Goal: Task Accomplishment & Management: Contribute content

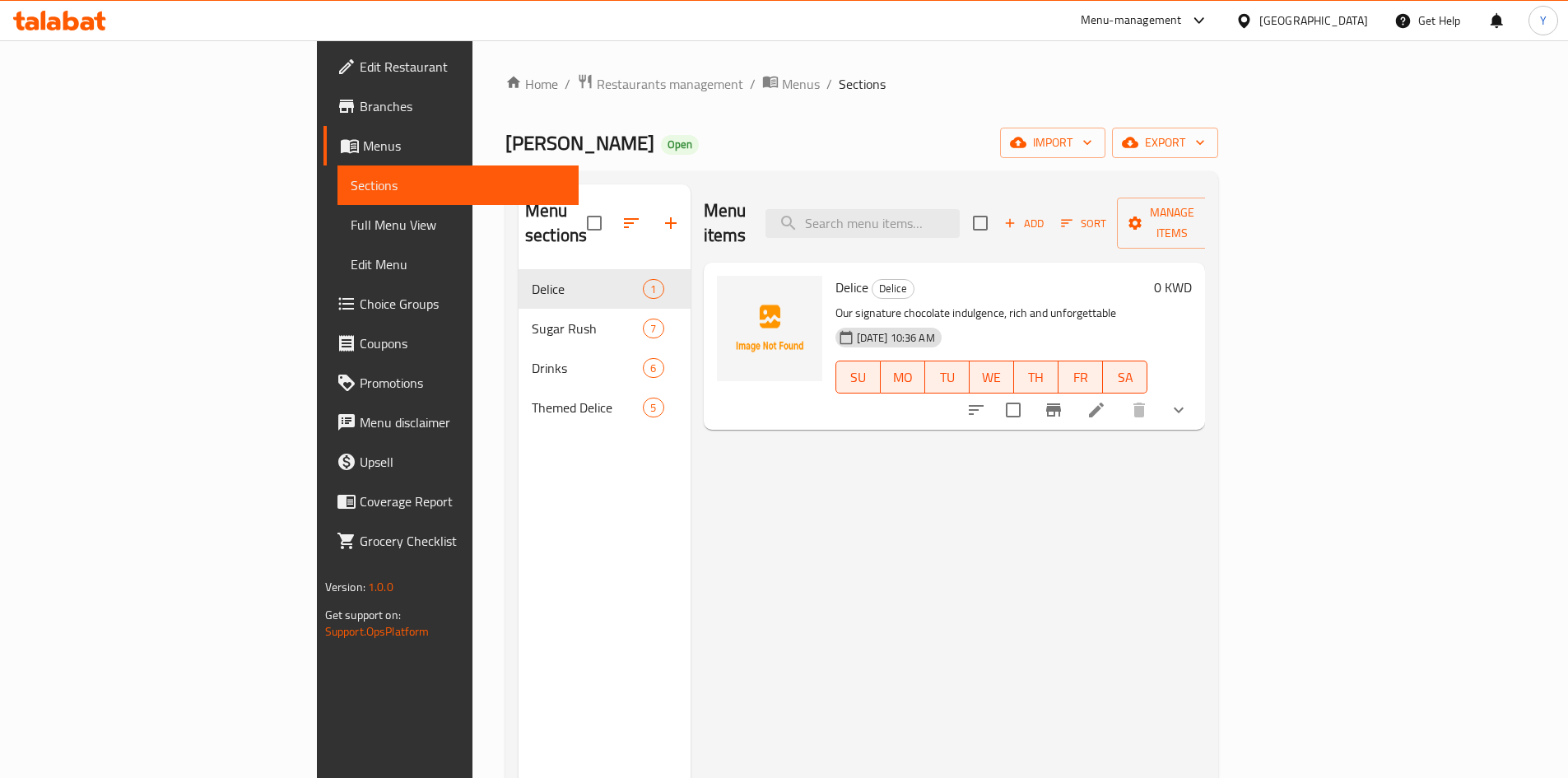
click at [1353, 24] on div "[GEOGRAPHIC_DATA]" at bounding box center [1313, 20] width 109 height 19
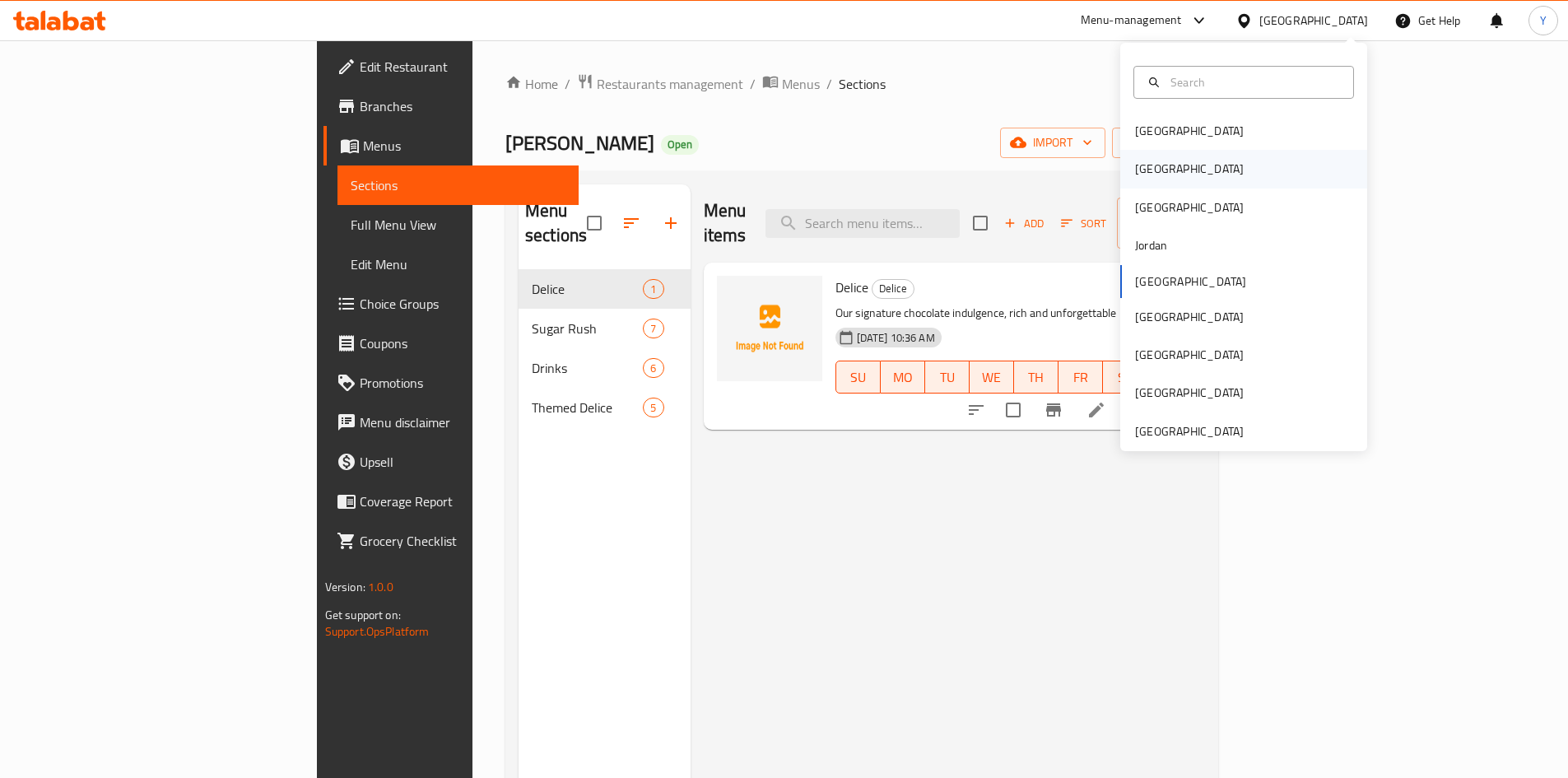
click at [1260, 153] on div "[GEOGRAPHIC_DATA]" at bounding box center [1243, 168] width 247 height 38
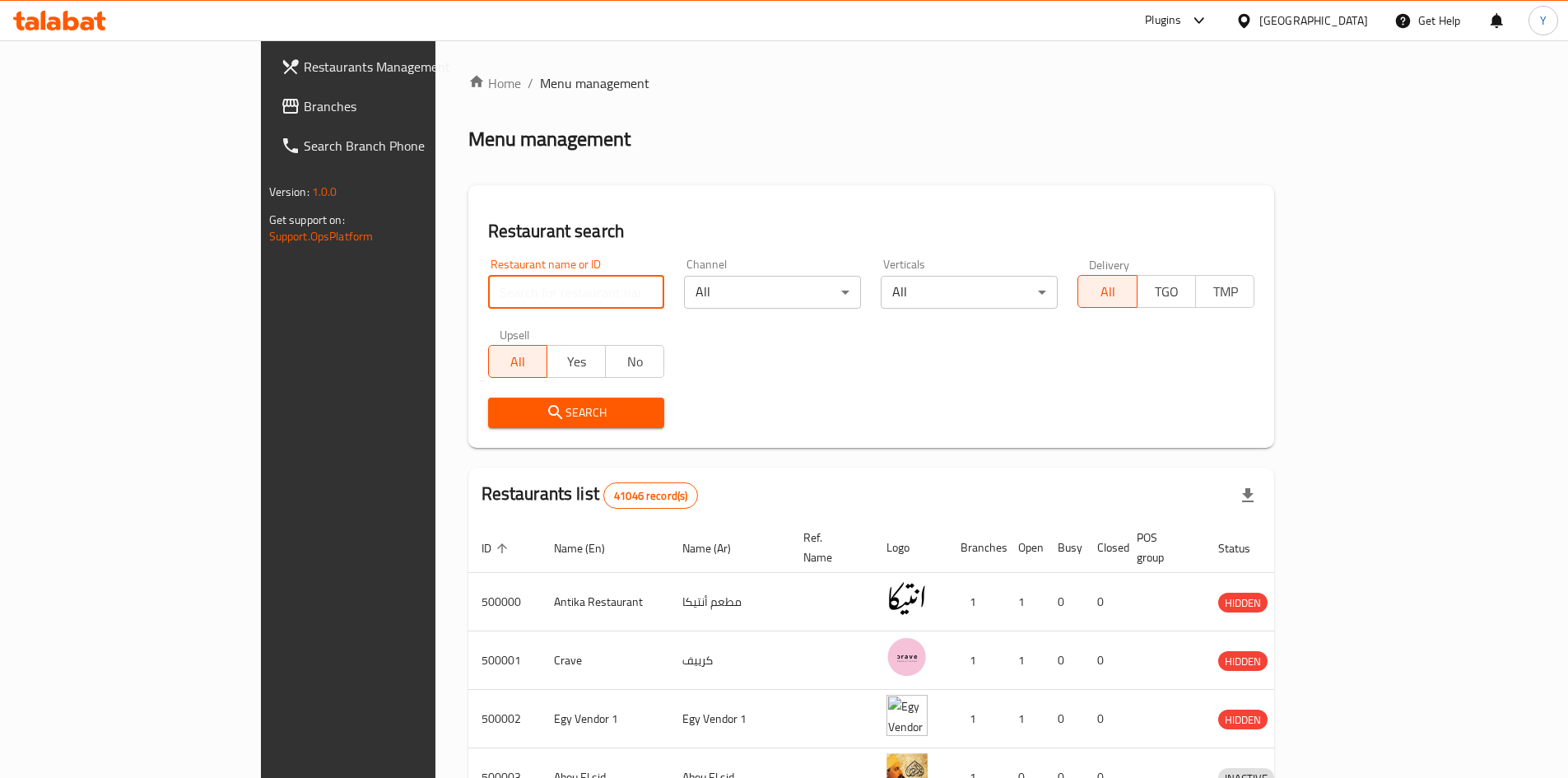
paste input "703440"
type input "703440"
click button "Search" at bounding box center [576, 412] width 177 height 31
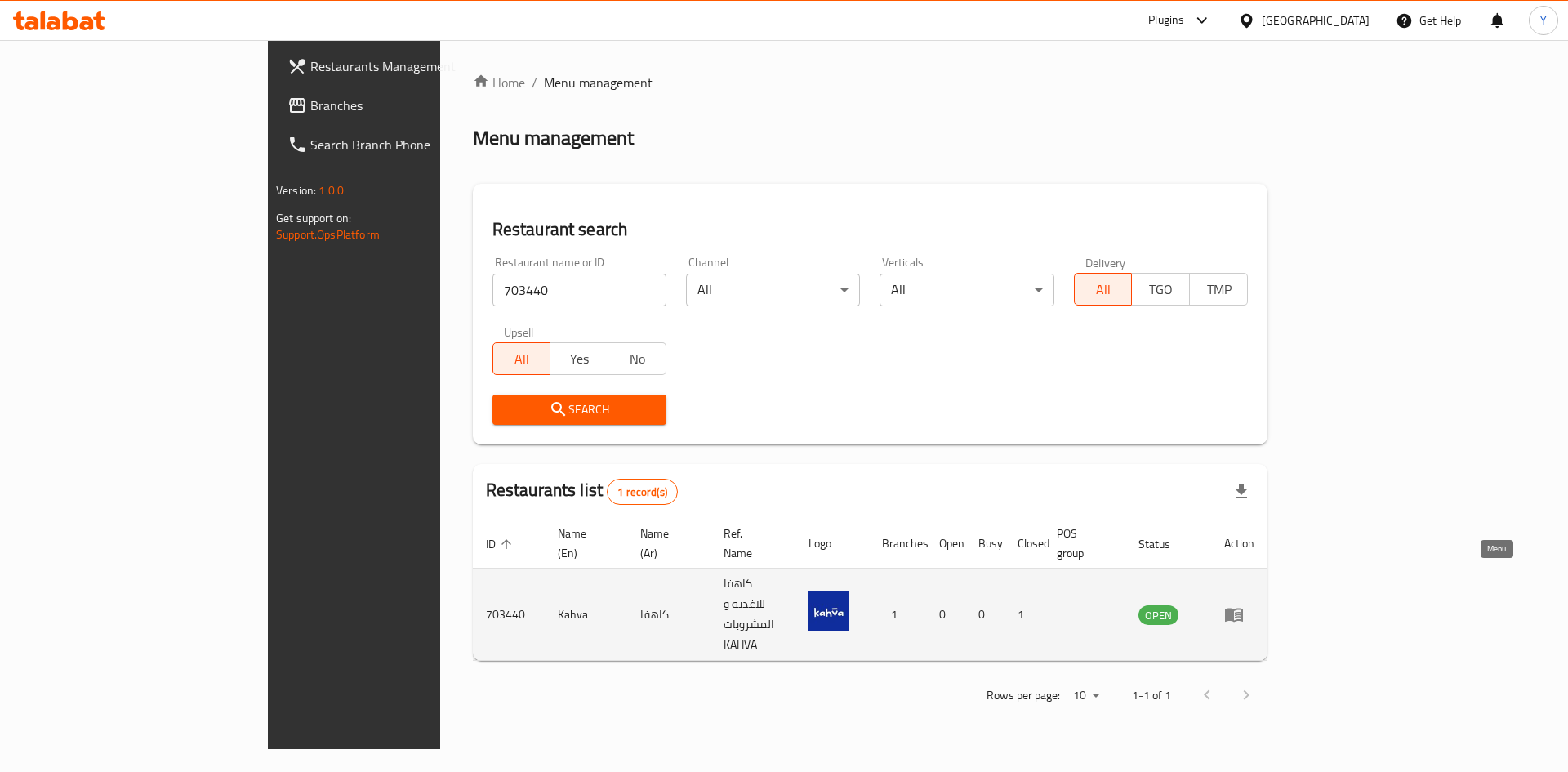
click at [1244, 604] on icon "enhanced table" at bounding box center [1234, 614] width 19 height 19
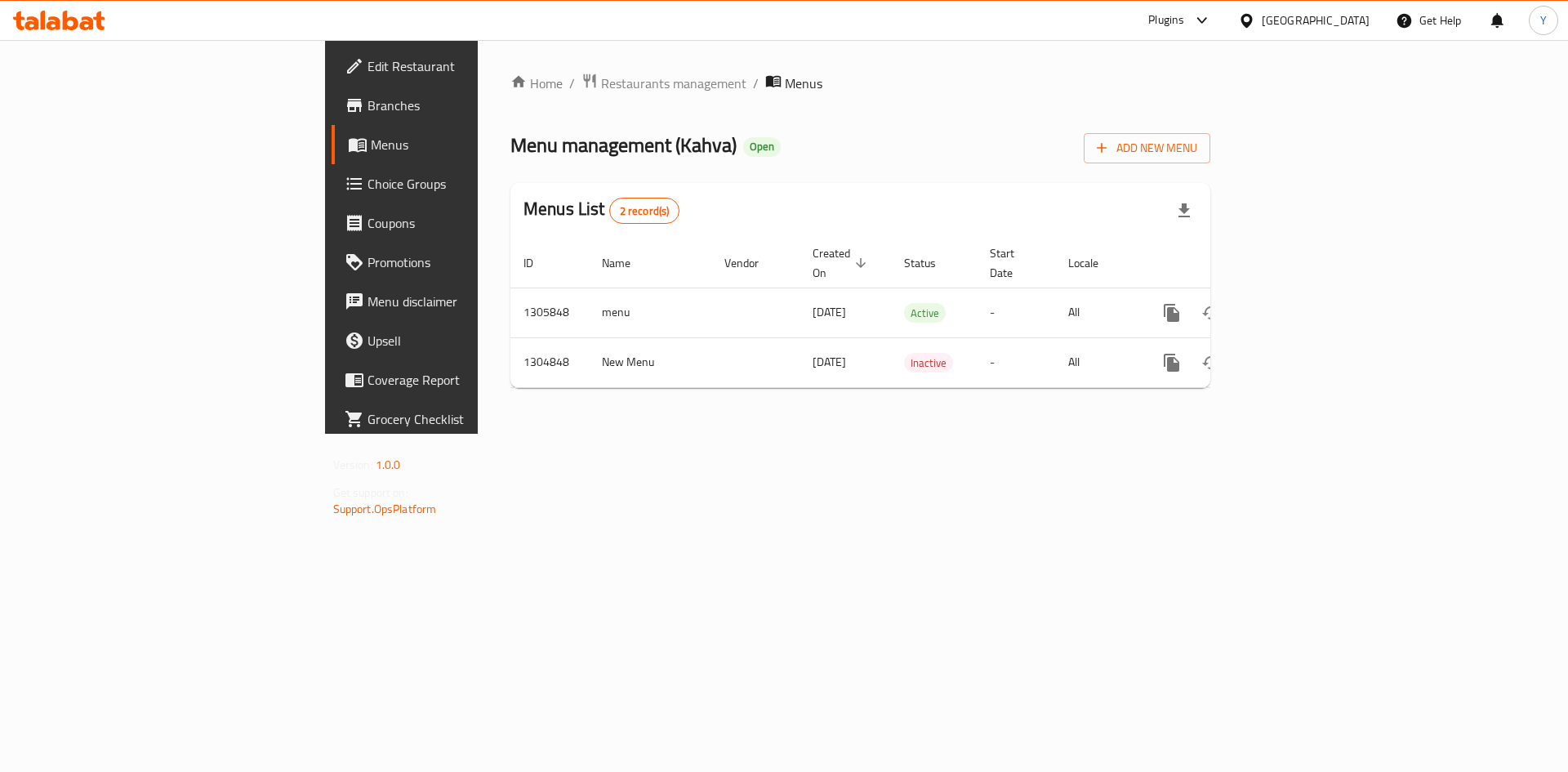
click at [331, 115] on link "Branches" at bounding box center [459, 105] width 256 height 40
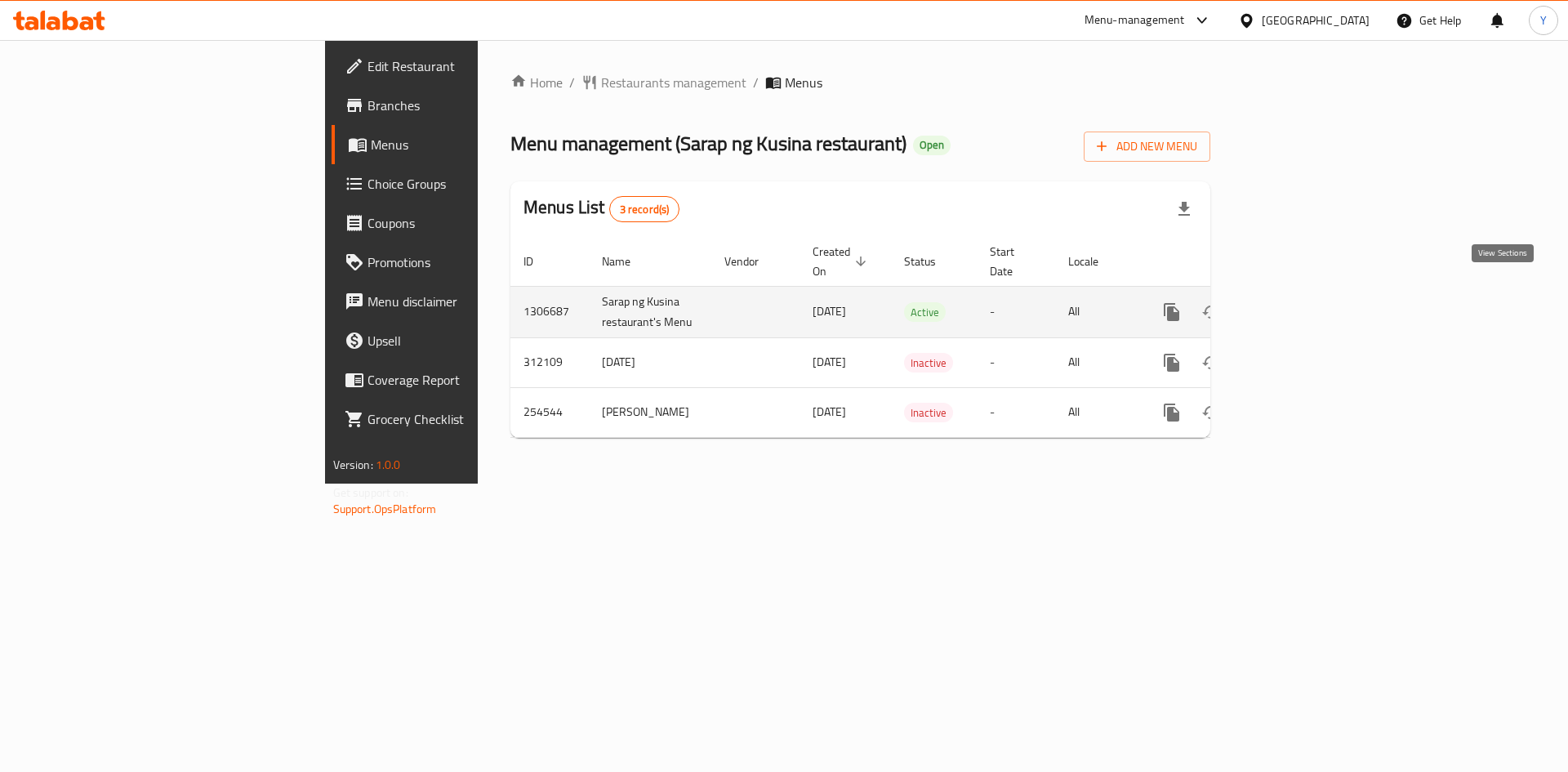
click at [1299, 302] on icon "enhanced table" at bounding box center [1289, 311] width 19 height 19
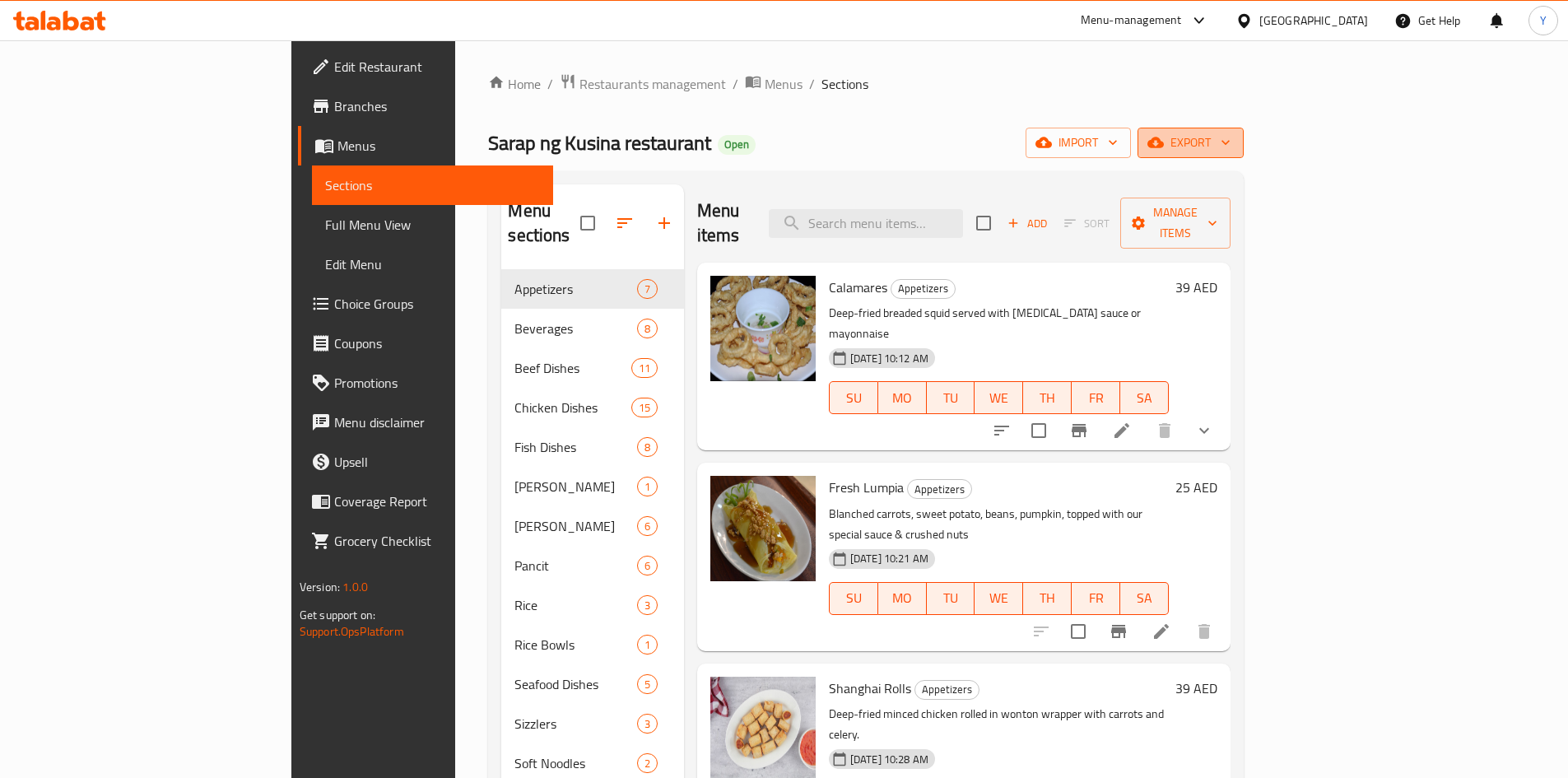
click at [1243, 153] on button "export" at bounding box center [1190, 143] width 106 height 31
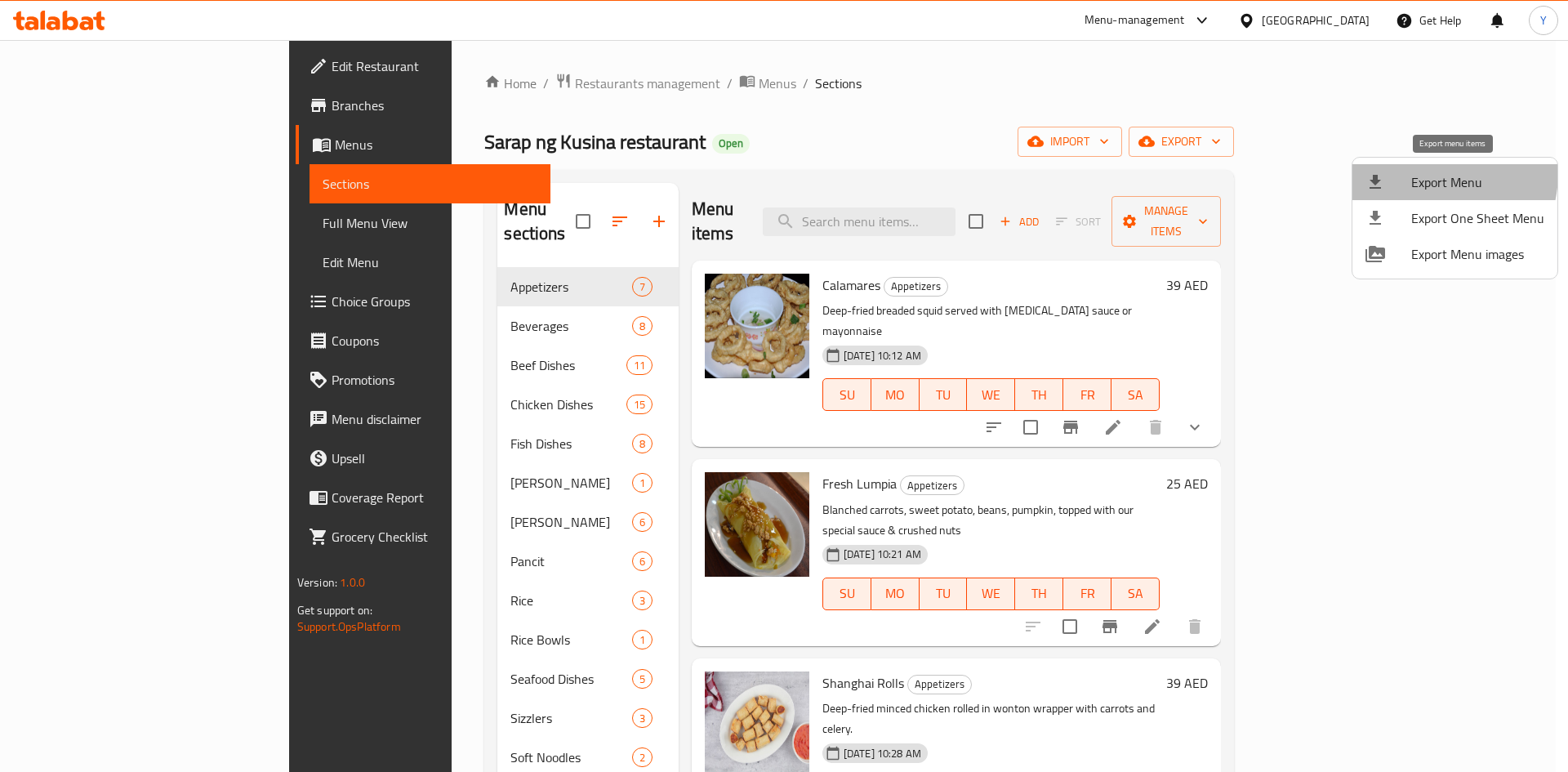
click at [1422, 172] on span "Export Menu" at bounding box center [1478, 181] width 134 height 19
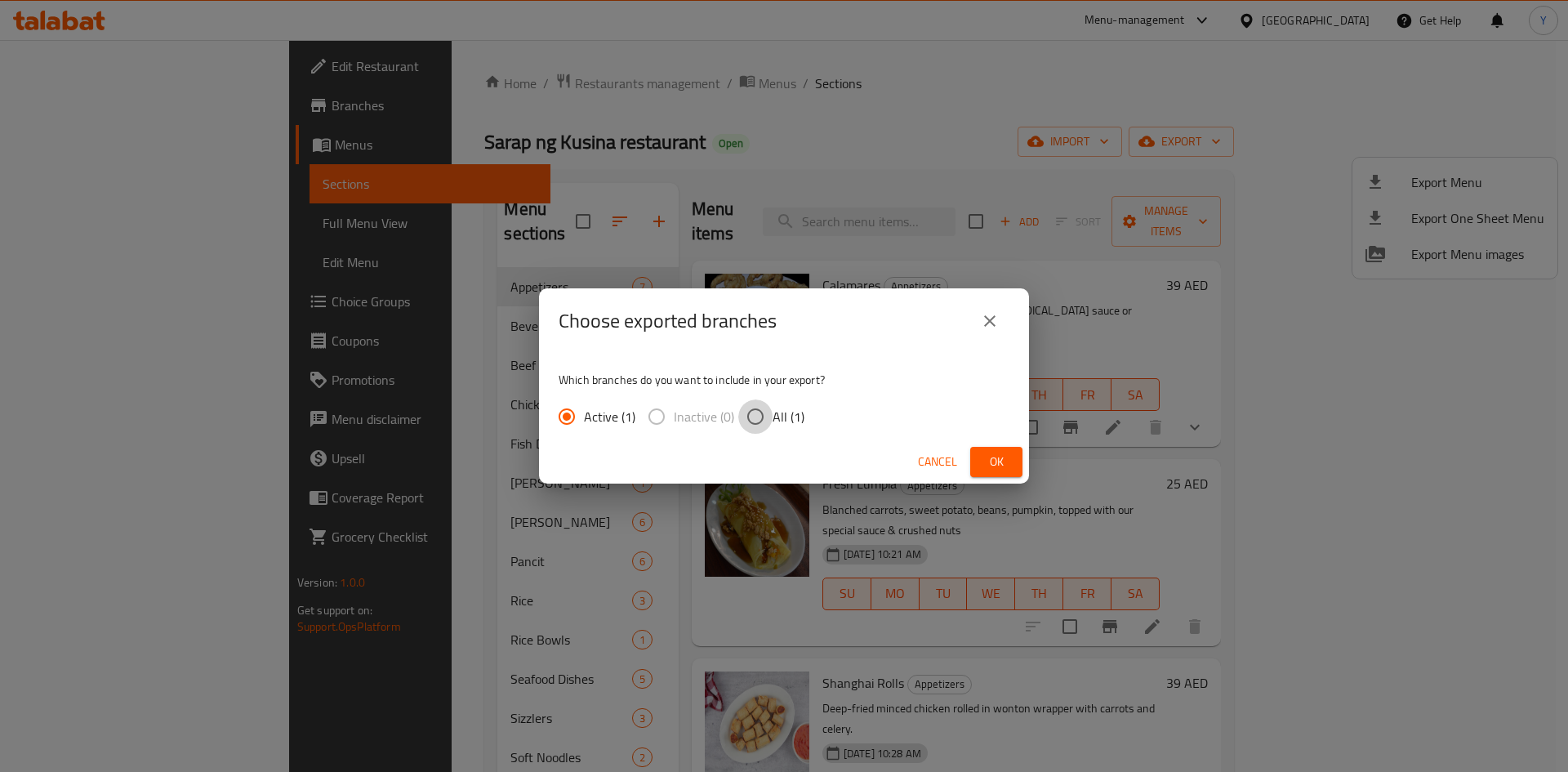
click at [769, 423] on input "All (1)" at bounding box center [755, 416] width 34 height 34
radio input "true"
click at [981, 463] on button "Ok" at bounding box center [996, 462] width 52 height 30
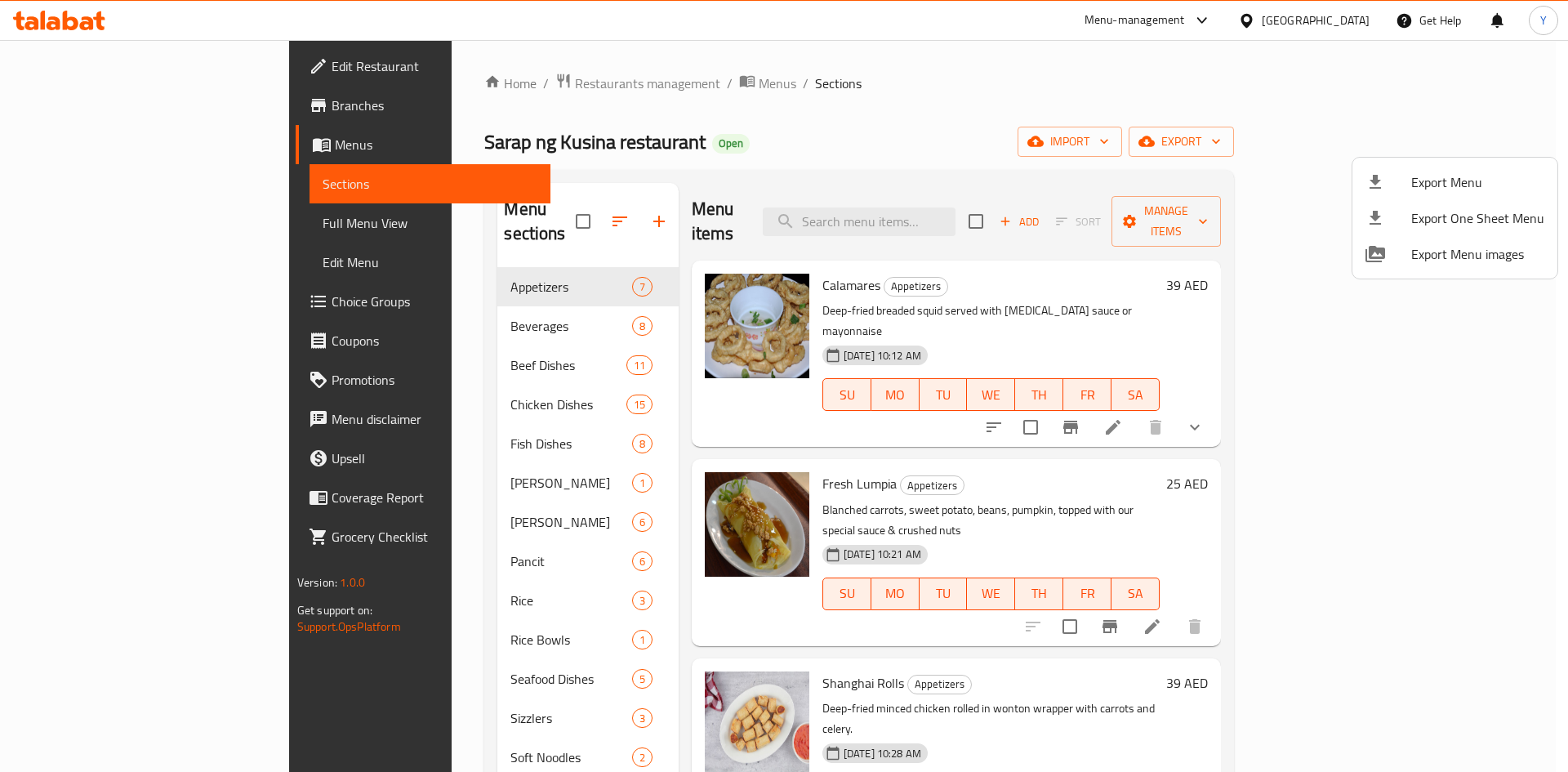
click at [819, 153] on div at bounding box center [784, 386] width 1568 height 772
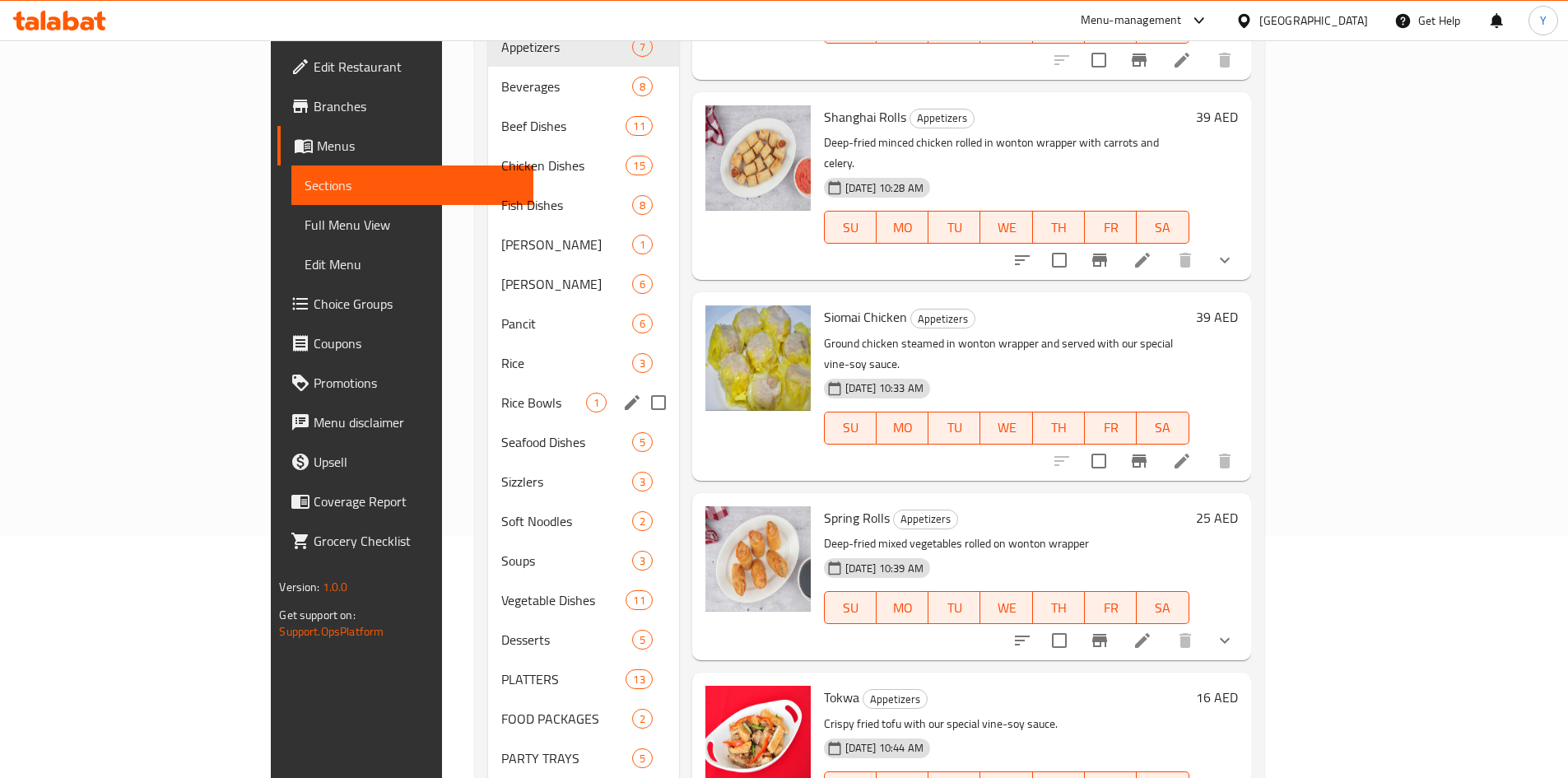
scroll to position [247, 0]
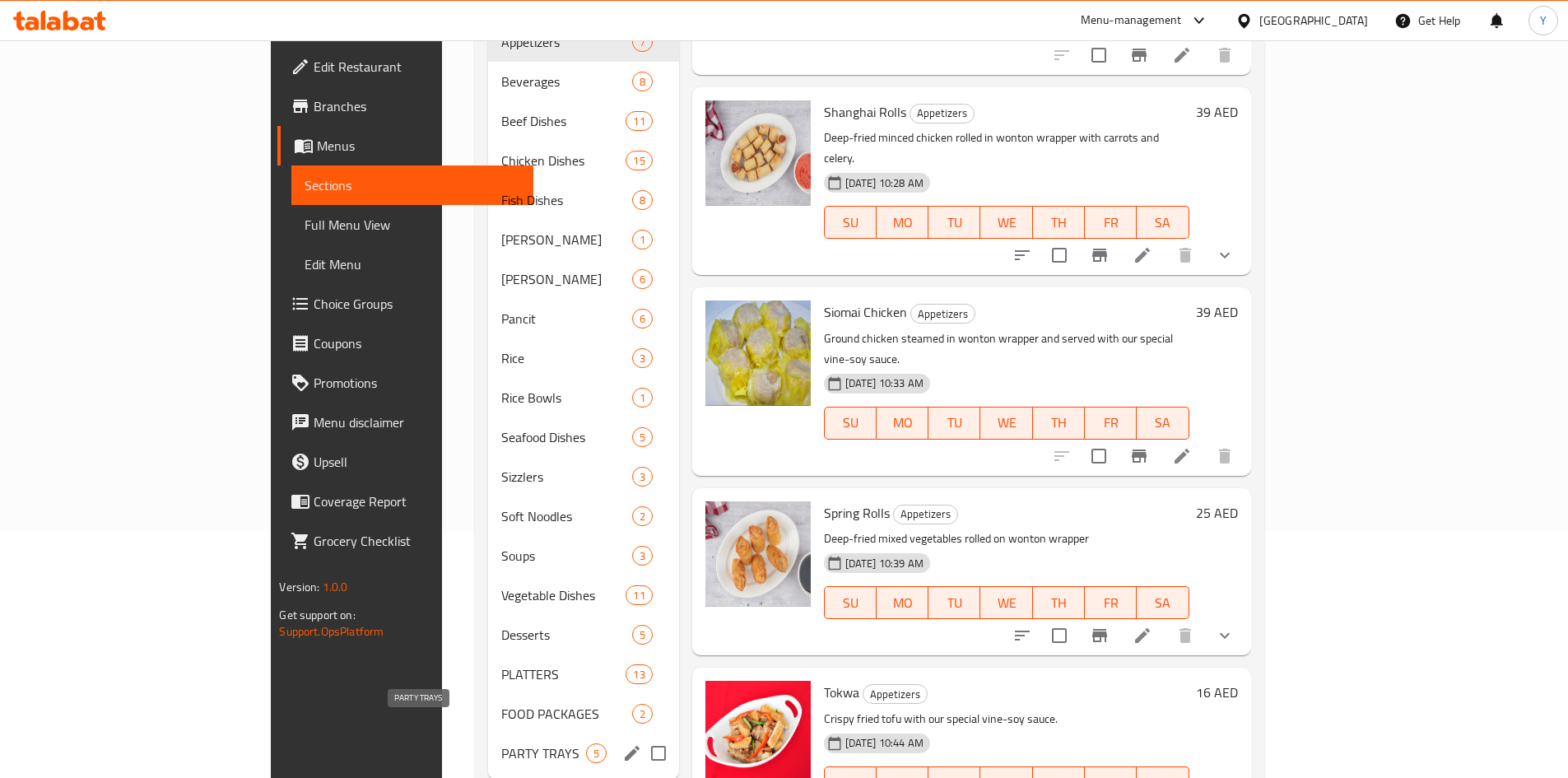
click at [501, 744] on span "PARTY TRAYS" at bounding box center [543, 753] width 84 height 19
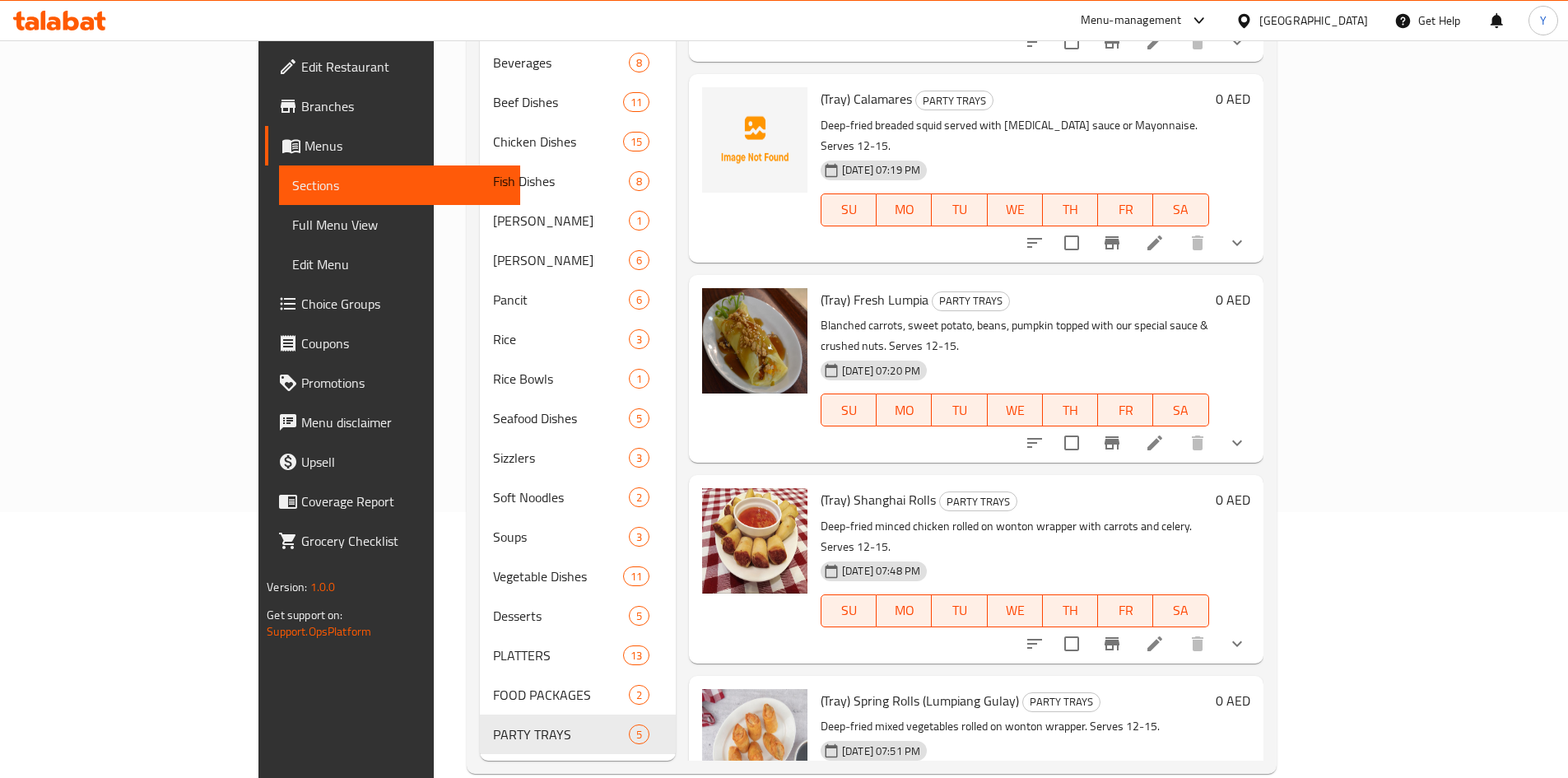
scroll to position [270, 0]
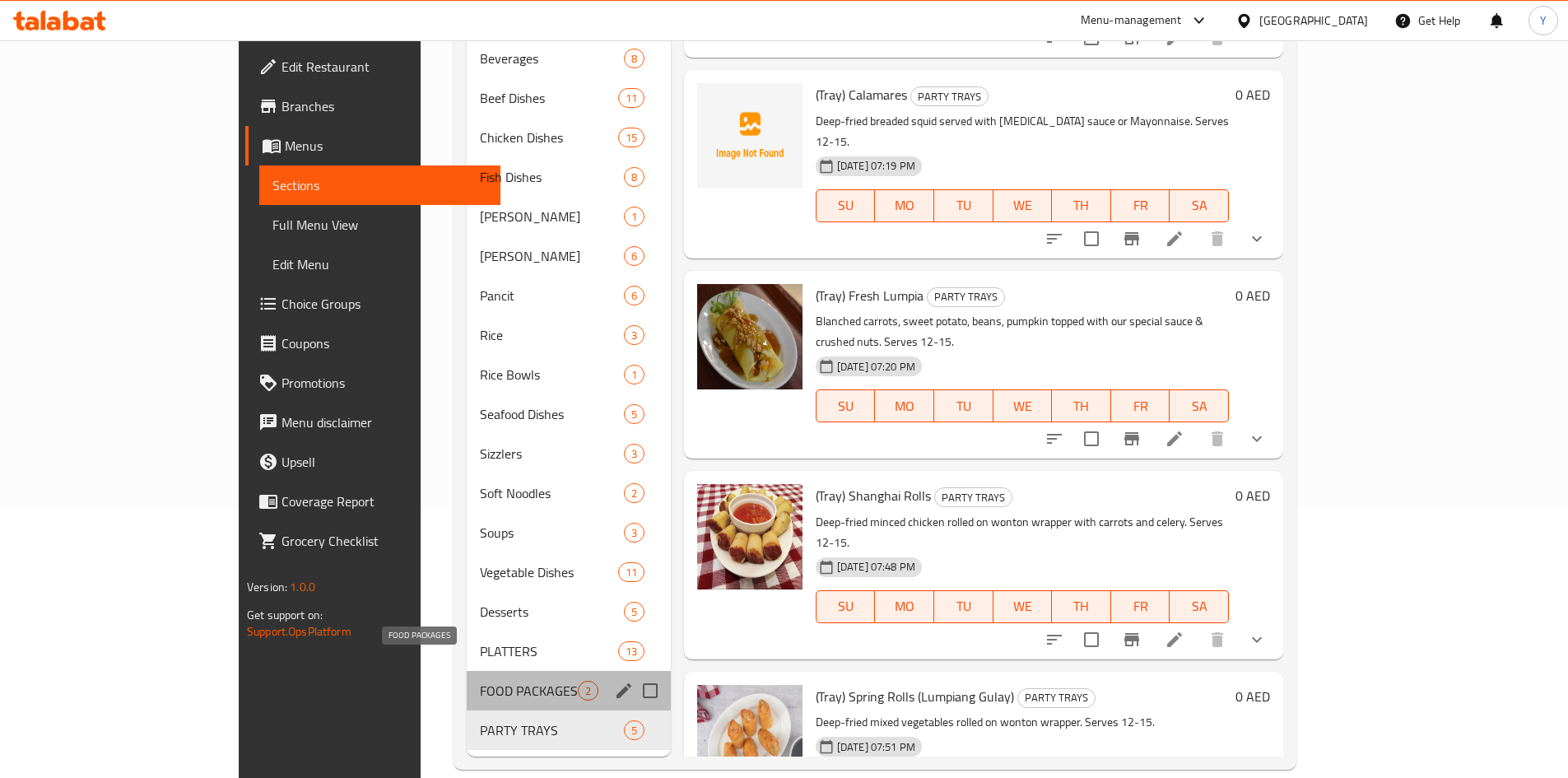
click at [480, 681] on span "FOOD PACKAGES" at bounding box center [529, 691] width 98 height 19
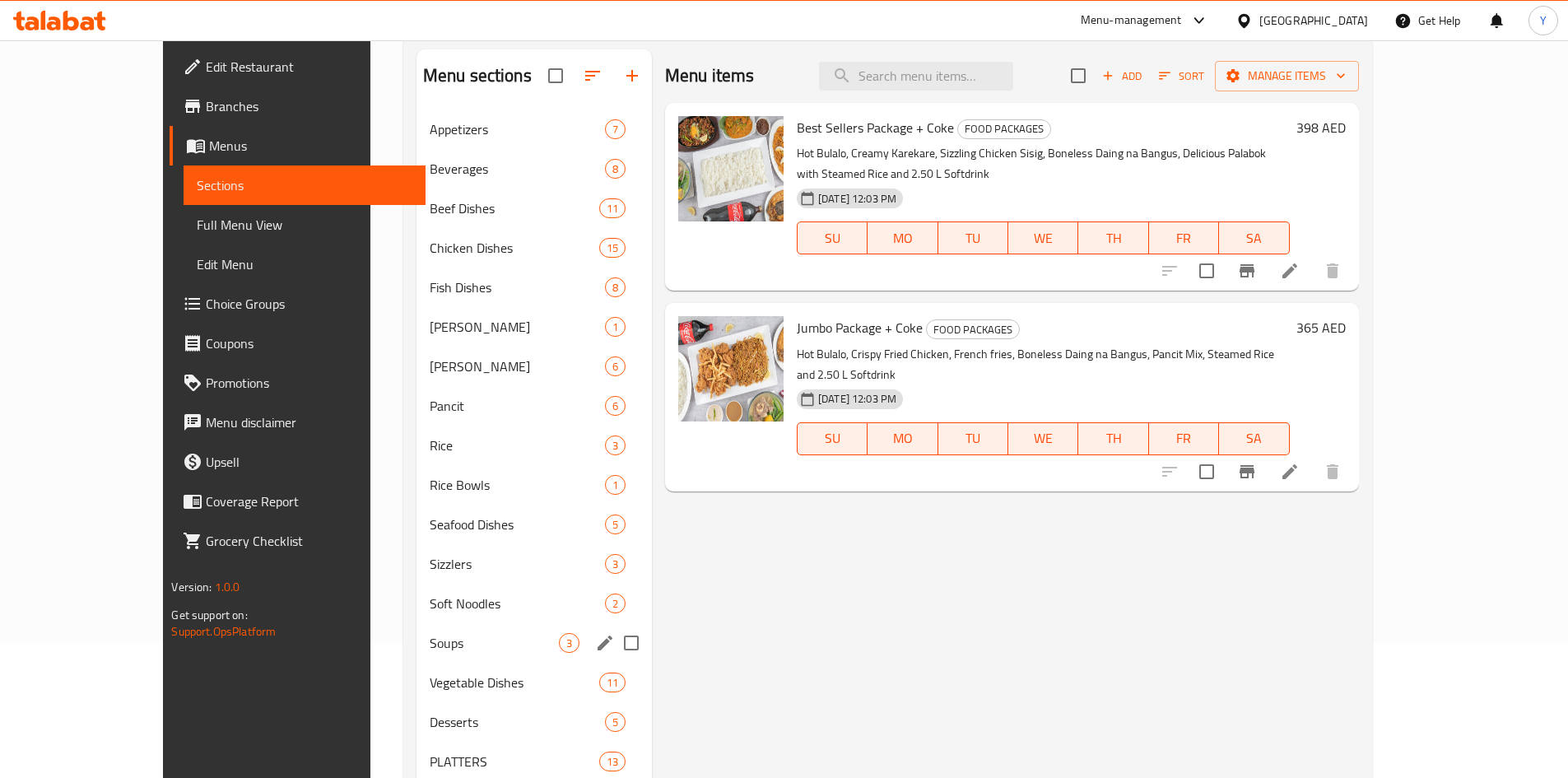
scroll to position [188, 0]
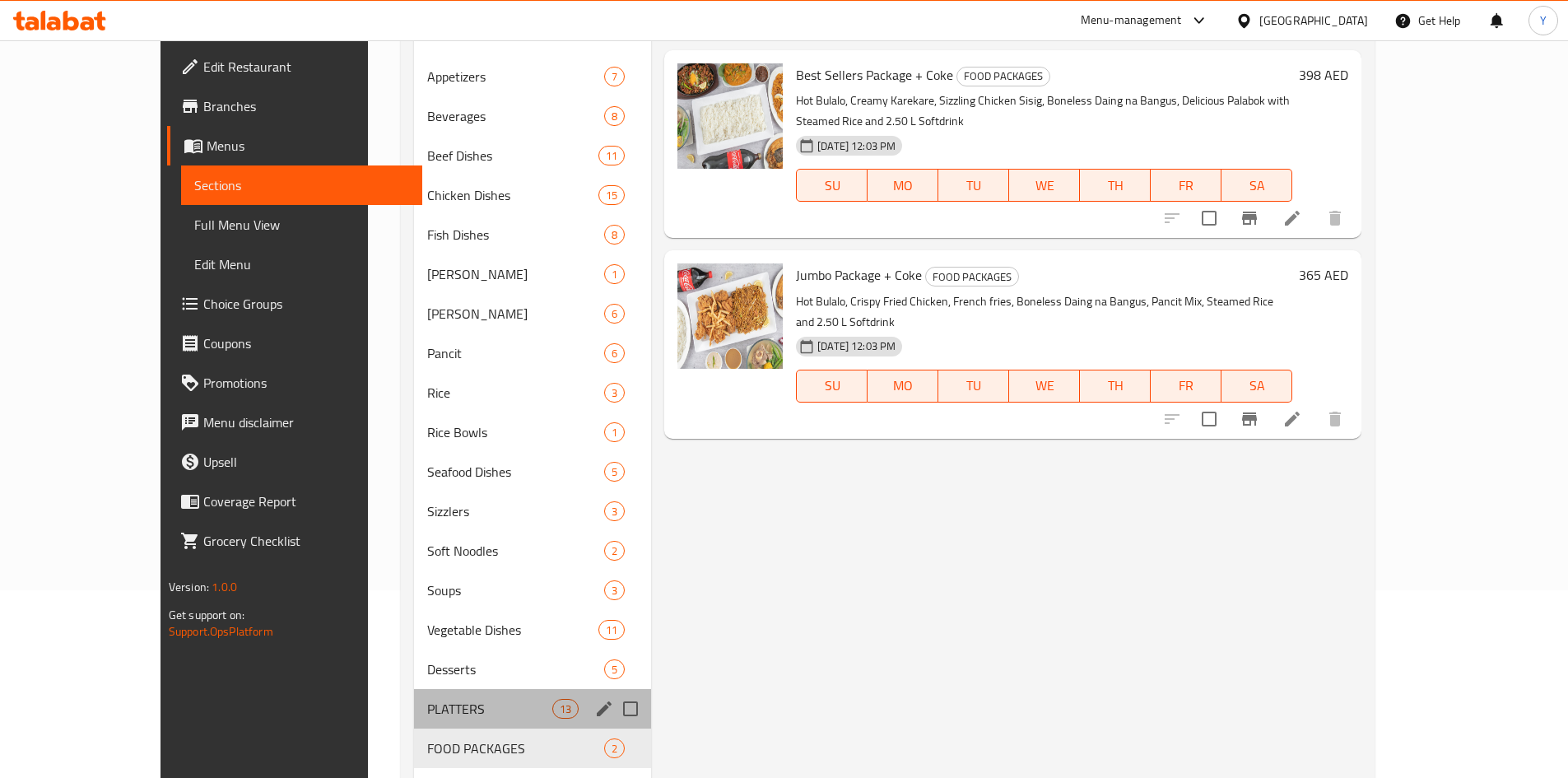
click at [414, 694] on div "PLATTERS 13" at bounding box center [532, 709] width 237 height 40
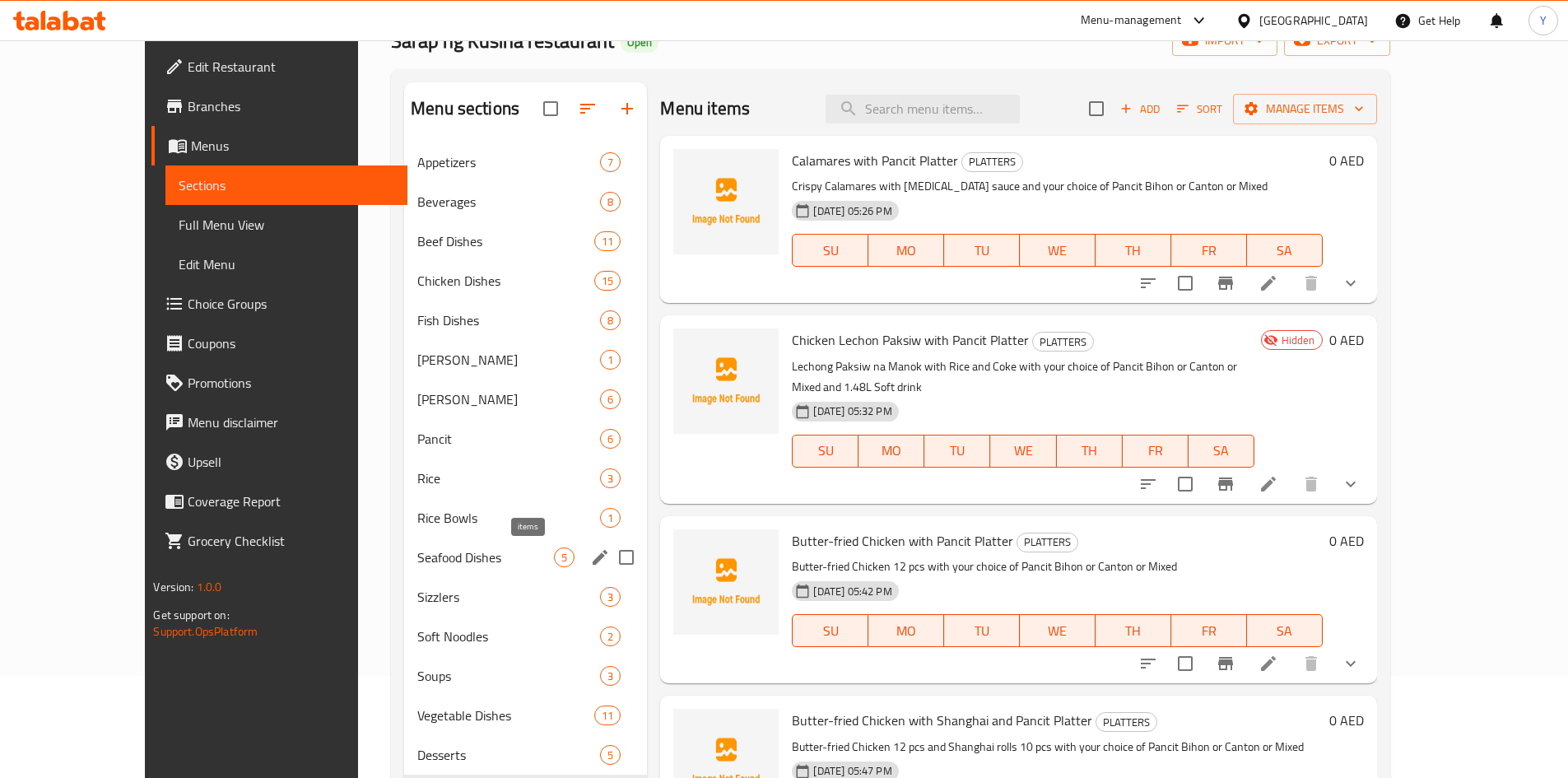
scroll to position [83, 0]
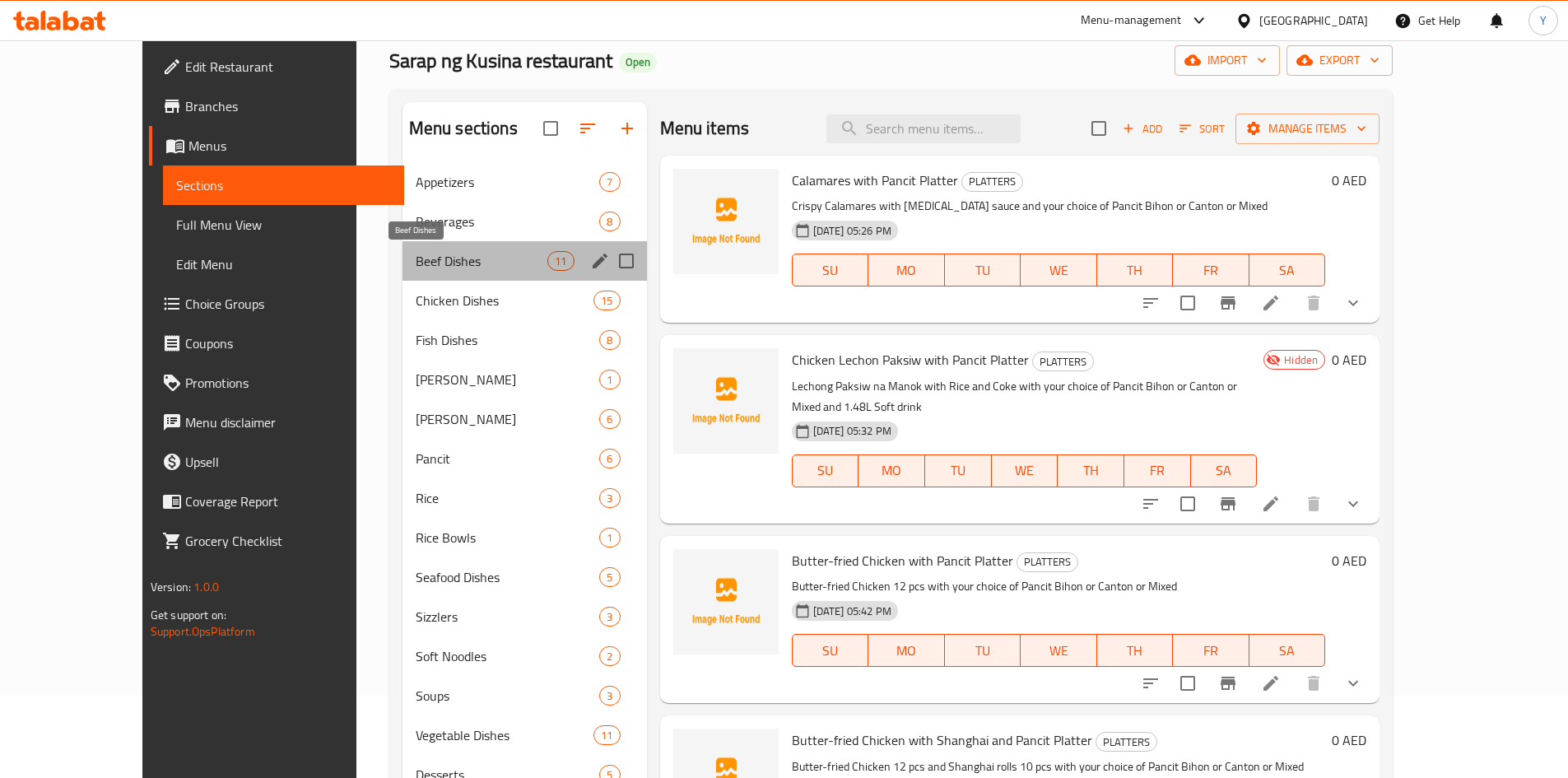
drag, startPoint x: 479, startPoint y: 265, endPoint x: 504, endPoint y: 278, distance: 28.2
click at [480, 269] on span "Beef Dishes" at bounding box center [482, 261] width 133 height 19
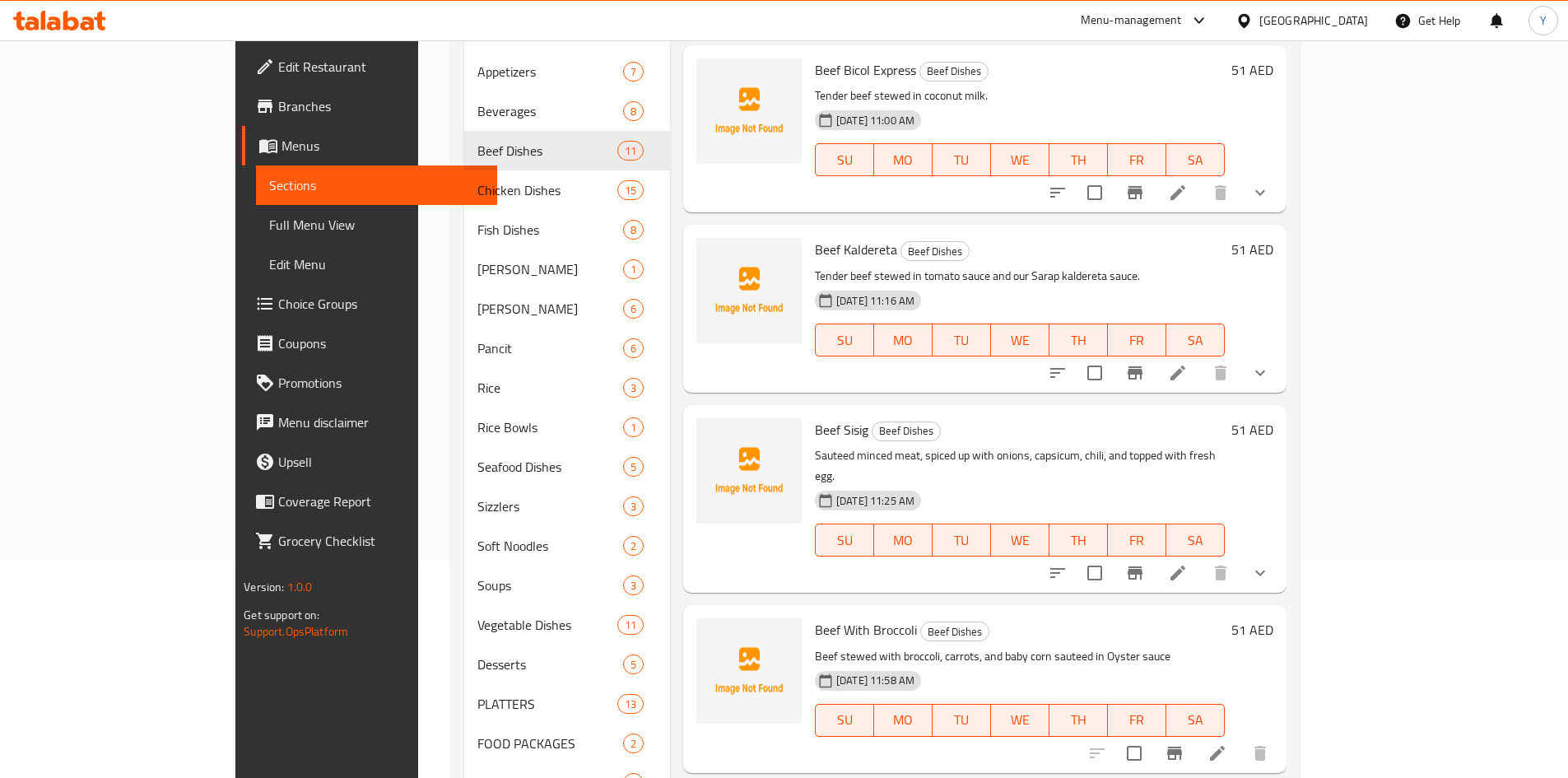
scroll to position [270, 0]
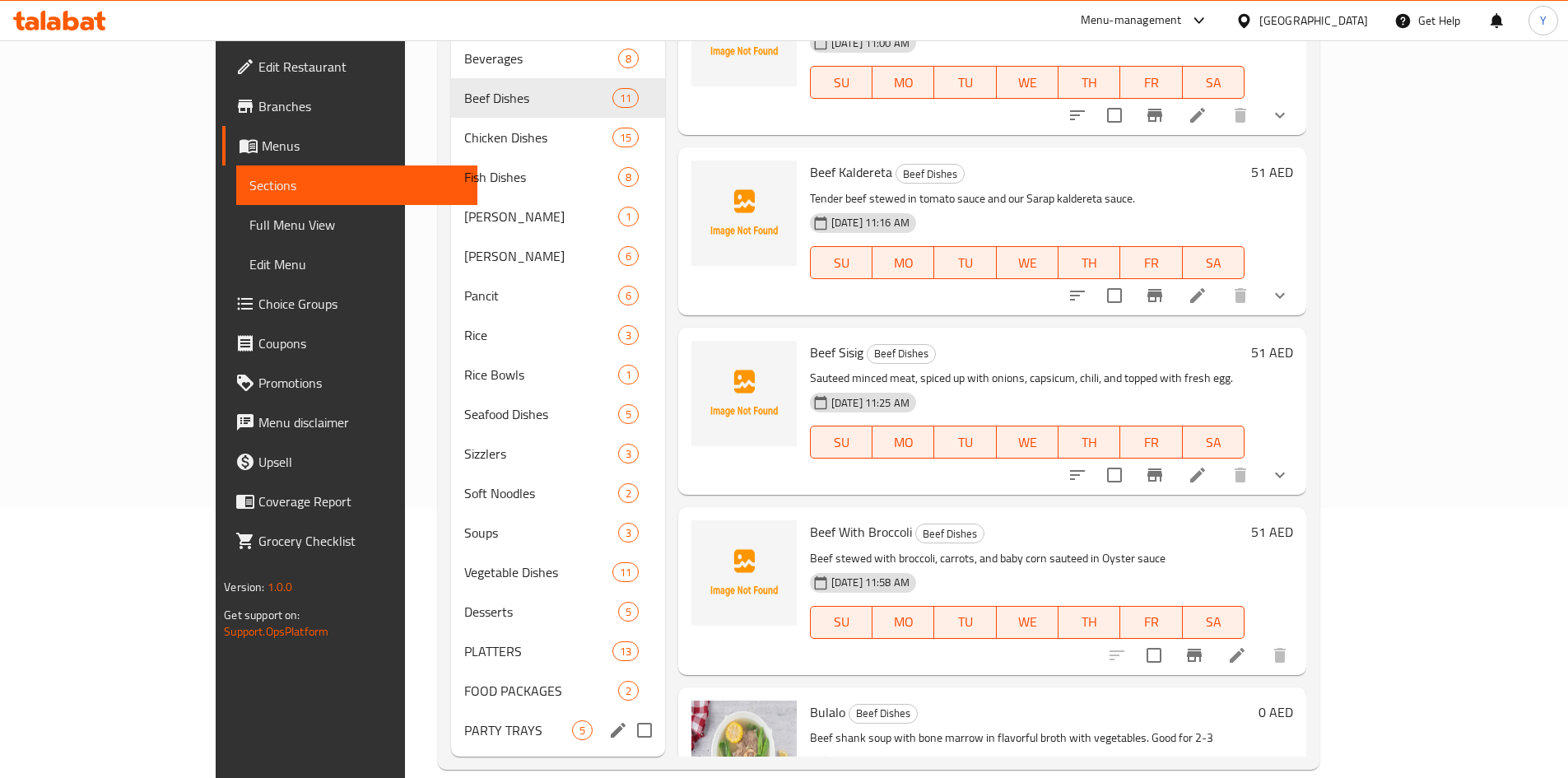
click at [451, 711] on div "PARTY TRAYS 5" at bounding box center [558, 731] width 214 height 40
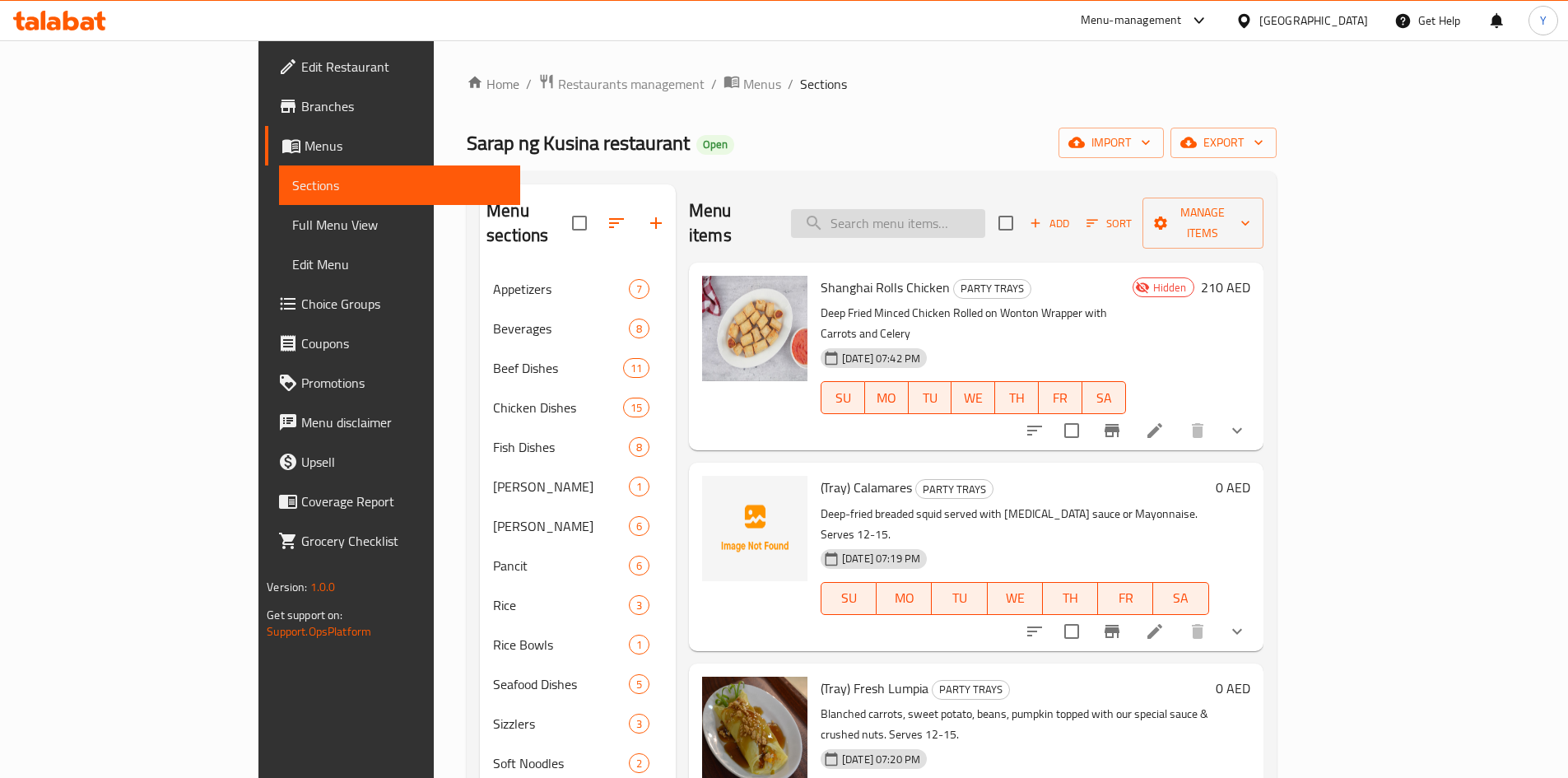
paste input "(Tray) Beef Bicol Express"
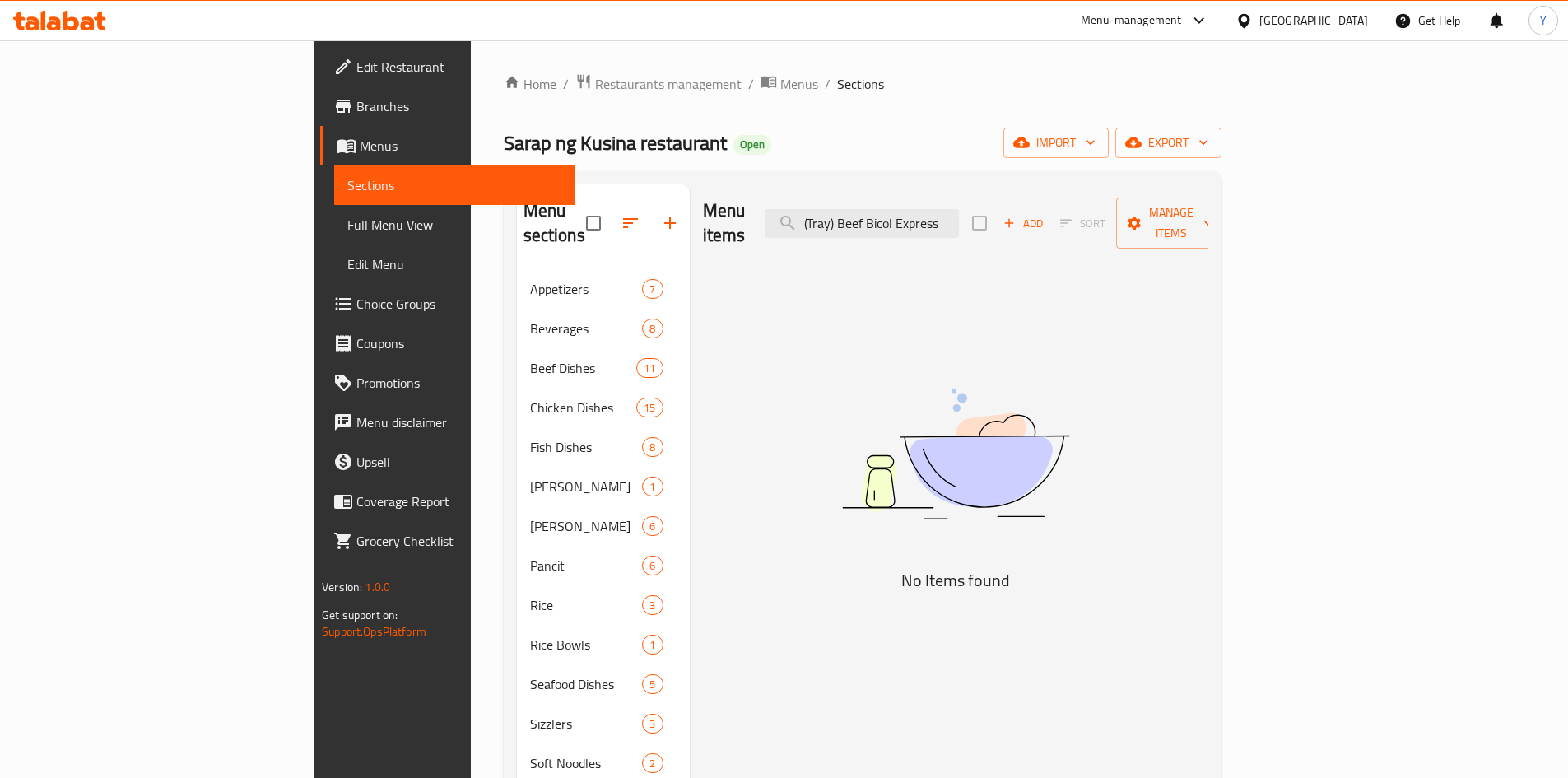
drag, startPoint x: 953, startPoint y: 208, endPoint x: 788, endPoint y: 201, distance: 165.1
click at [789, 201] on div "Menu items (Tray) Beef Bicol Express Add Sort Manage items" at bounding box center [956, 224] width 506 height 78
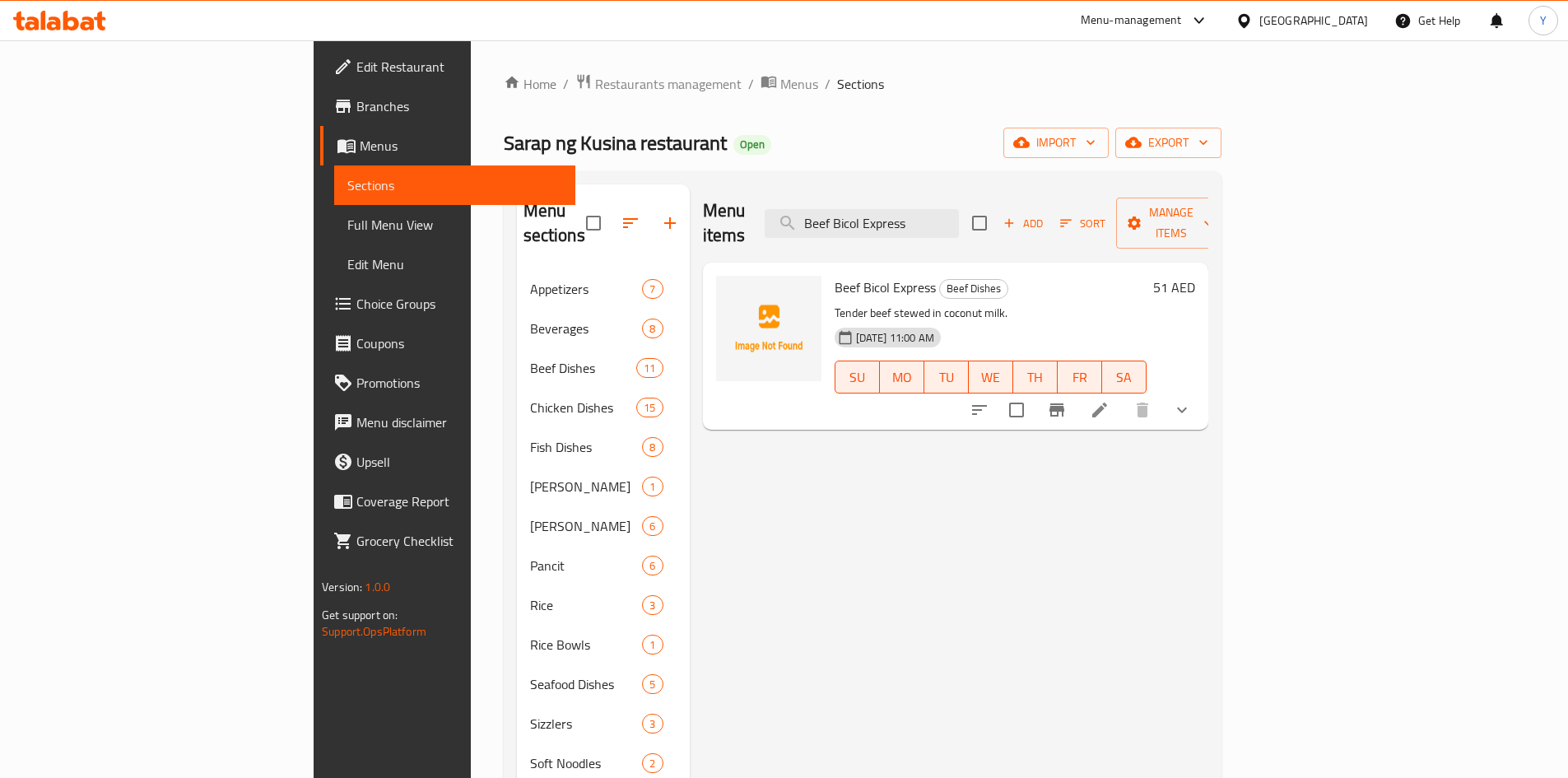
type input "Beef Bicol Express"
click at [1123, 395] on li at bounding box center [1099, 410] width 46 height 30
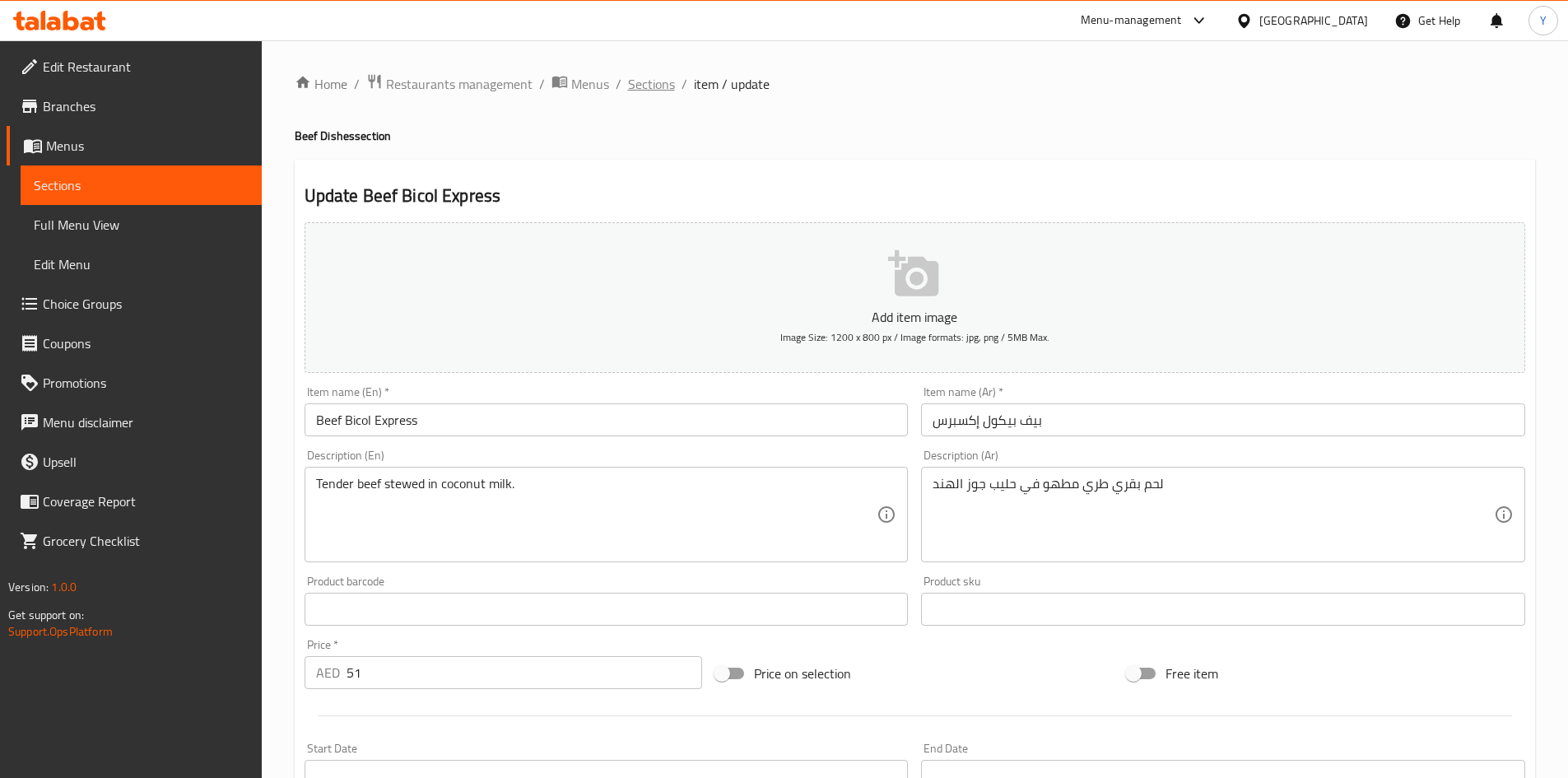
click at [655, 73] on div "Home / Restaurants management / Menus / Sections / item / update Beef Dishes se…" at bounding box center [915, 649] width 1306 height 1218
click at [652, 77] on span "Sections" at bounding box center [651, 84] width 47 height 19
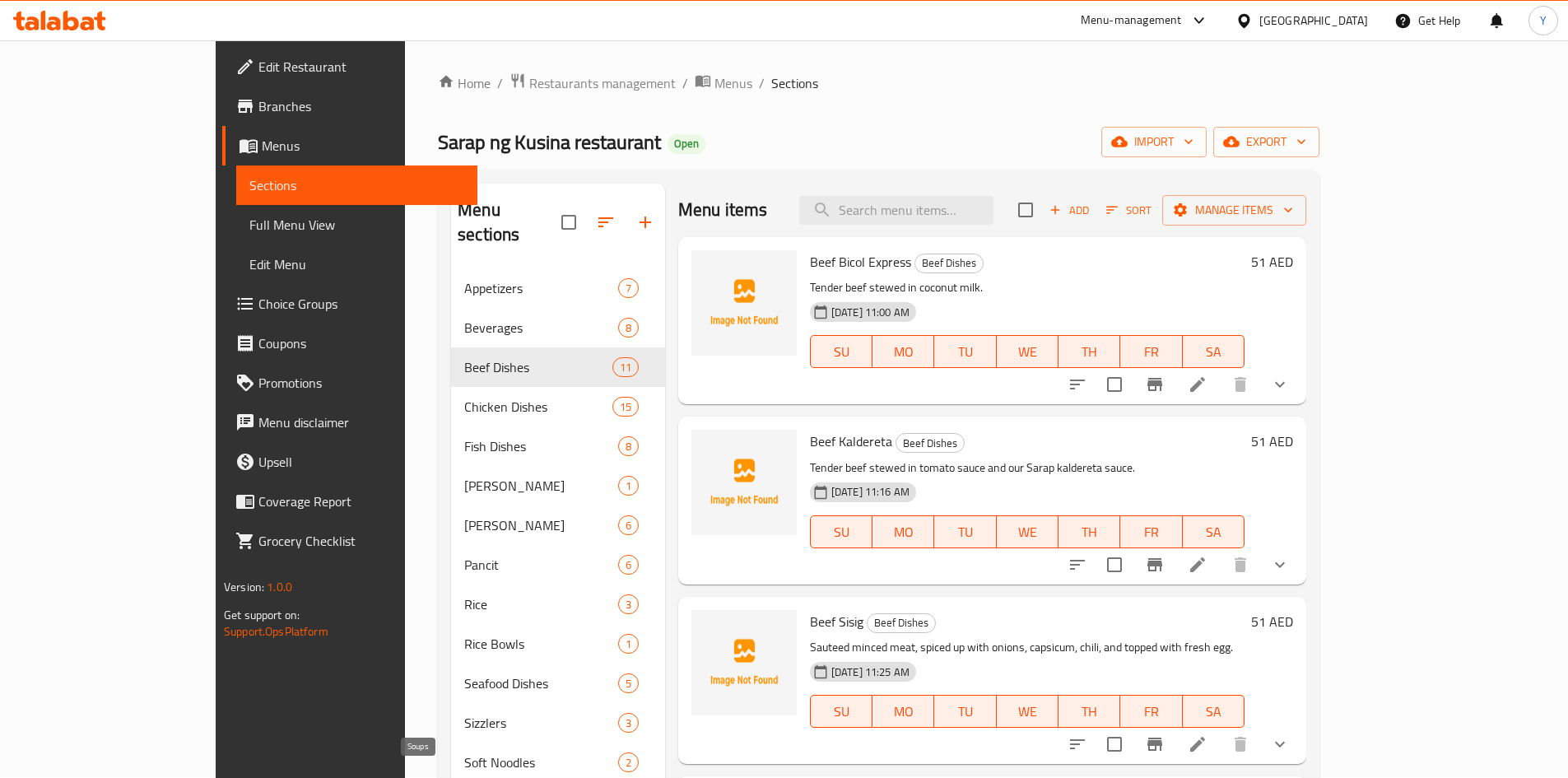
scroll to position [270, 0]
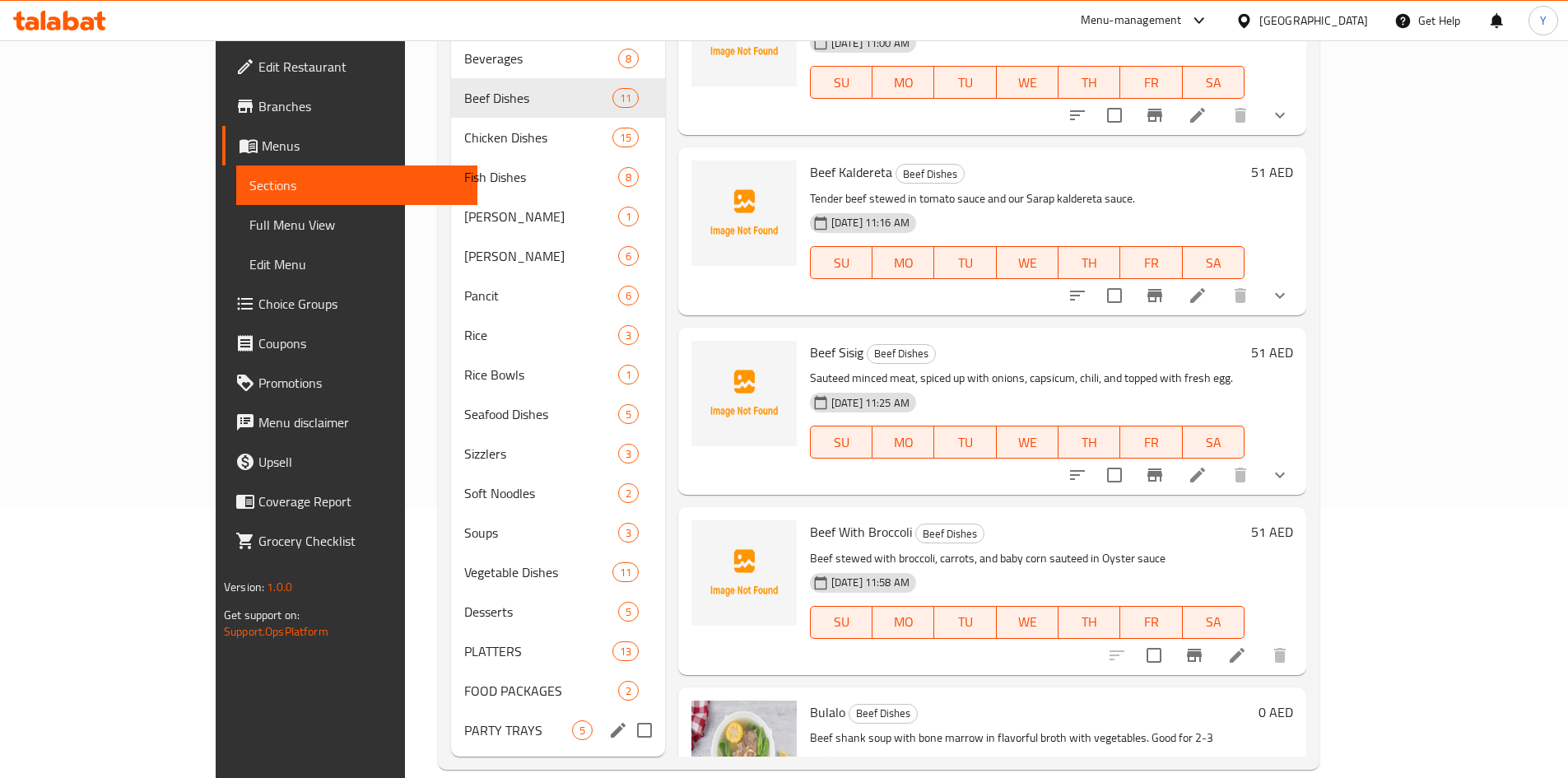
click at [451, 711] on div "PARTY TRAYS 5" at bounding box center [558, 731] width 214 height 40
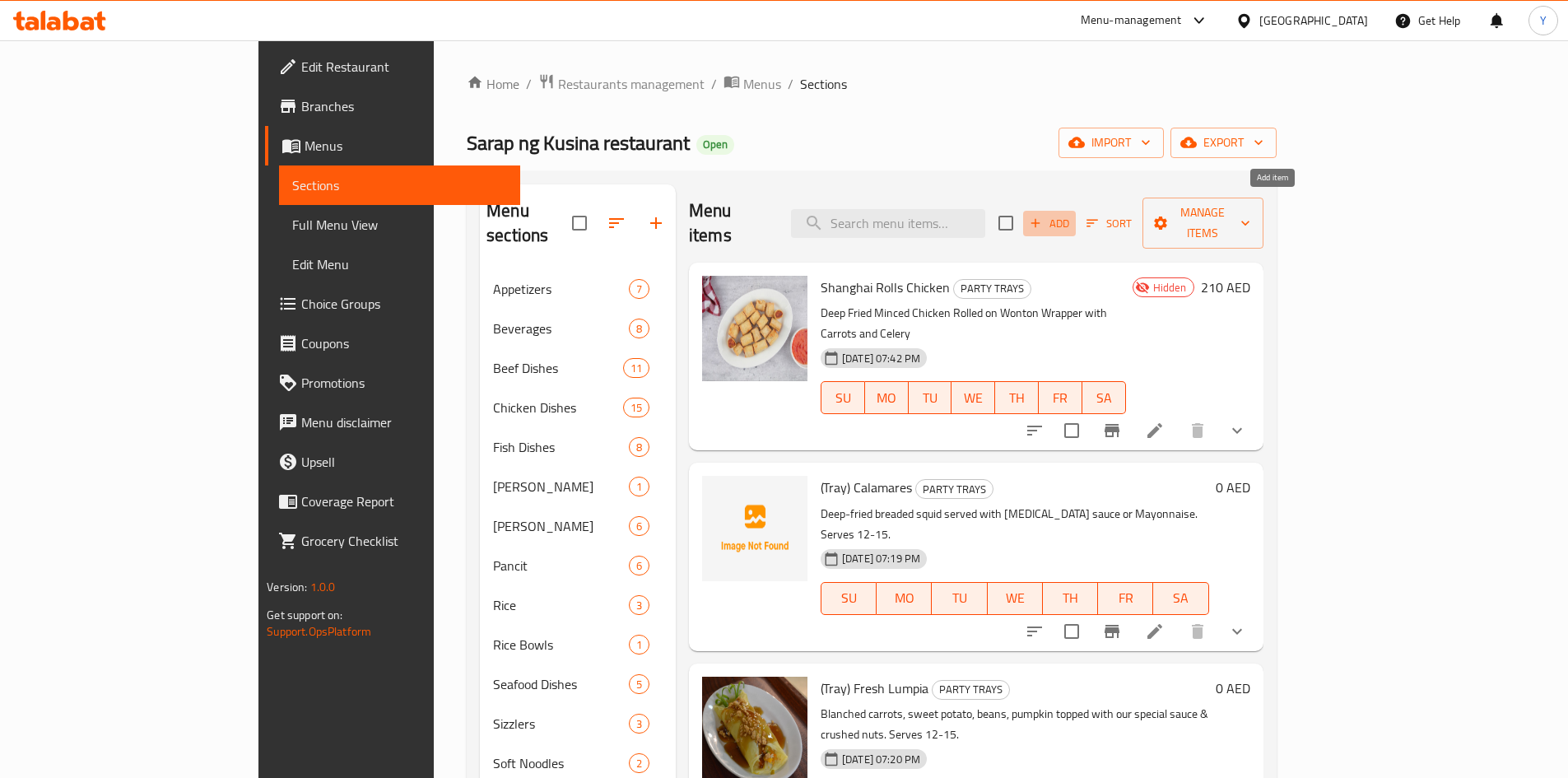
click at [1043, 215] on icon "button" at bounding box center [1035, 223] width 15 height 15
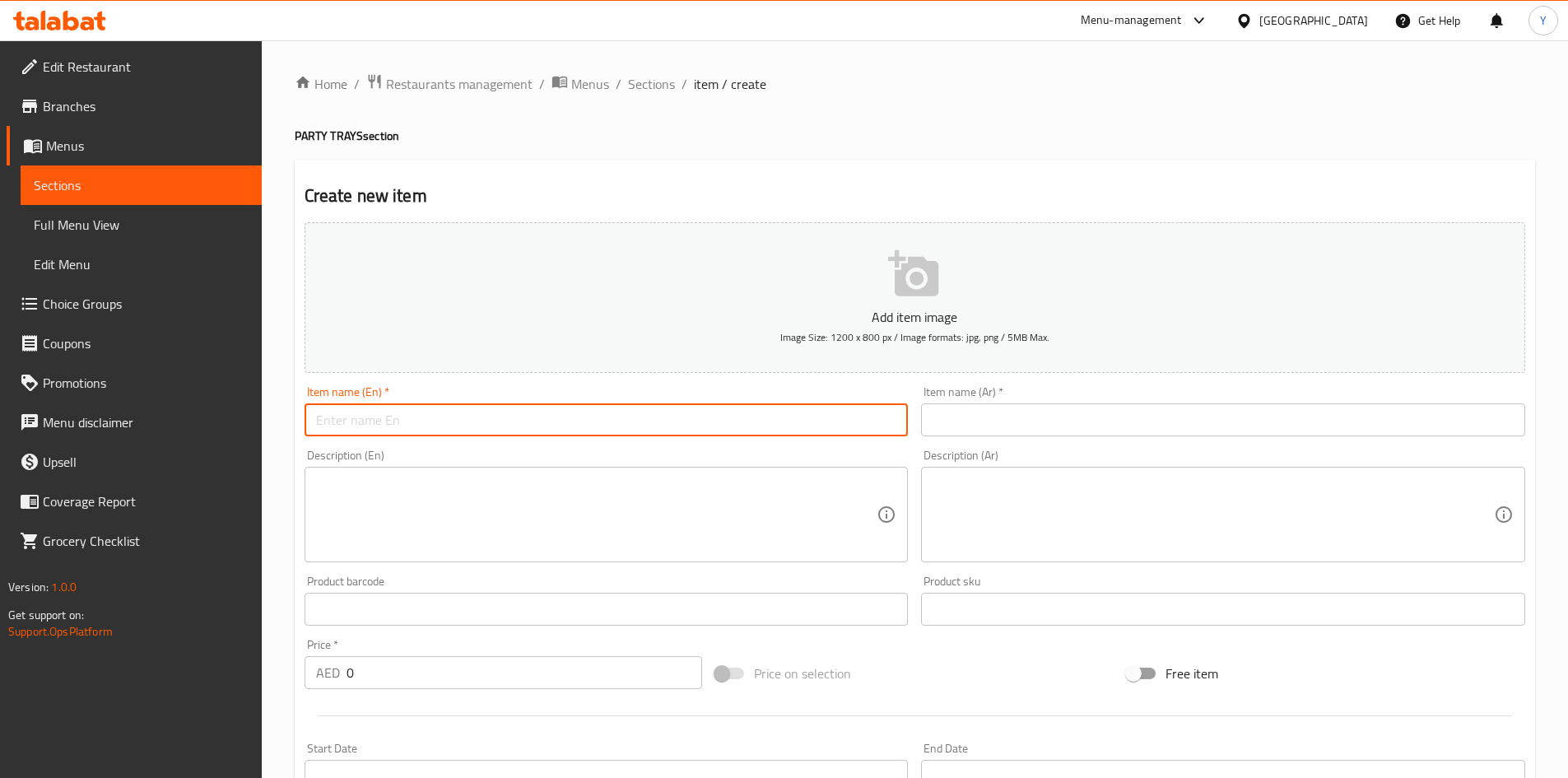
paste input "(Tray) Beef Bicol Express"
type input "(Tray) Beef Bicol Express"
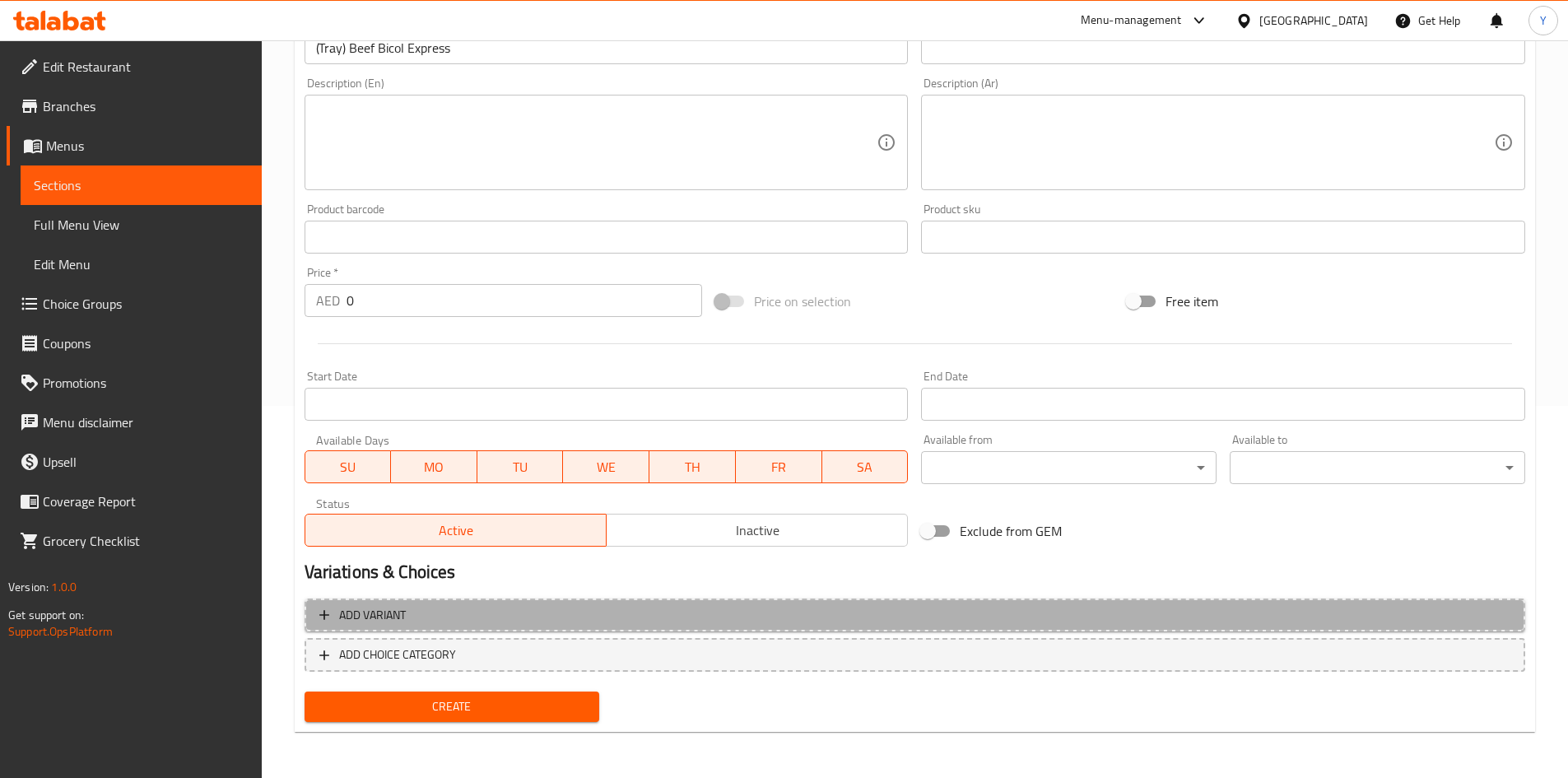
click at [906, 620] on span "Add variant" at bounding box center [915, 616] width 1191 height 20
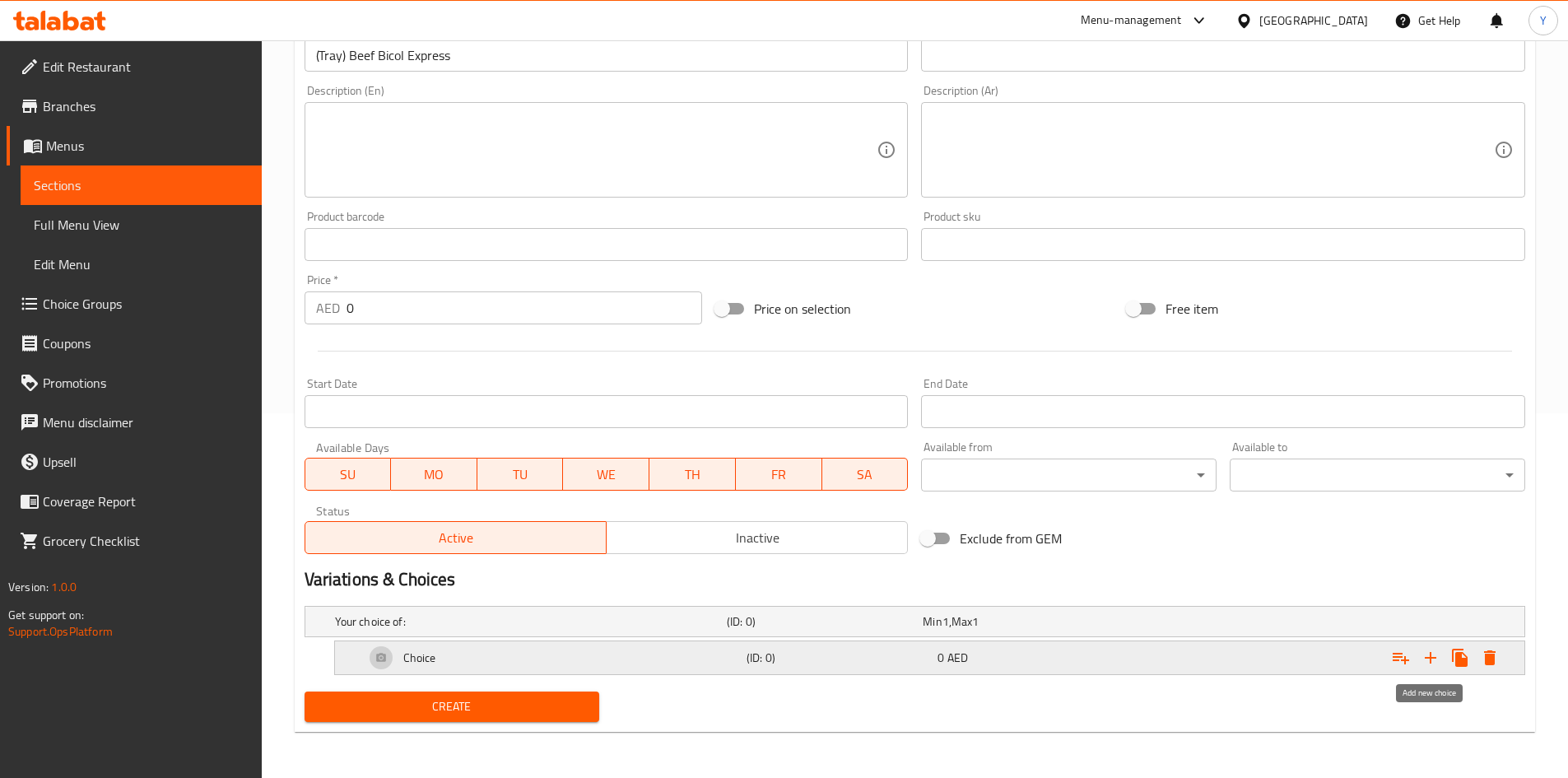
click at [1438, 665] on icon "Expand" at bounding box center [1430, 657] width 19 height 19
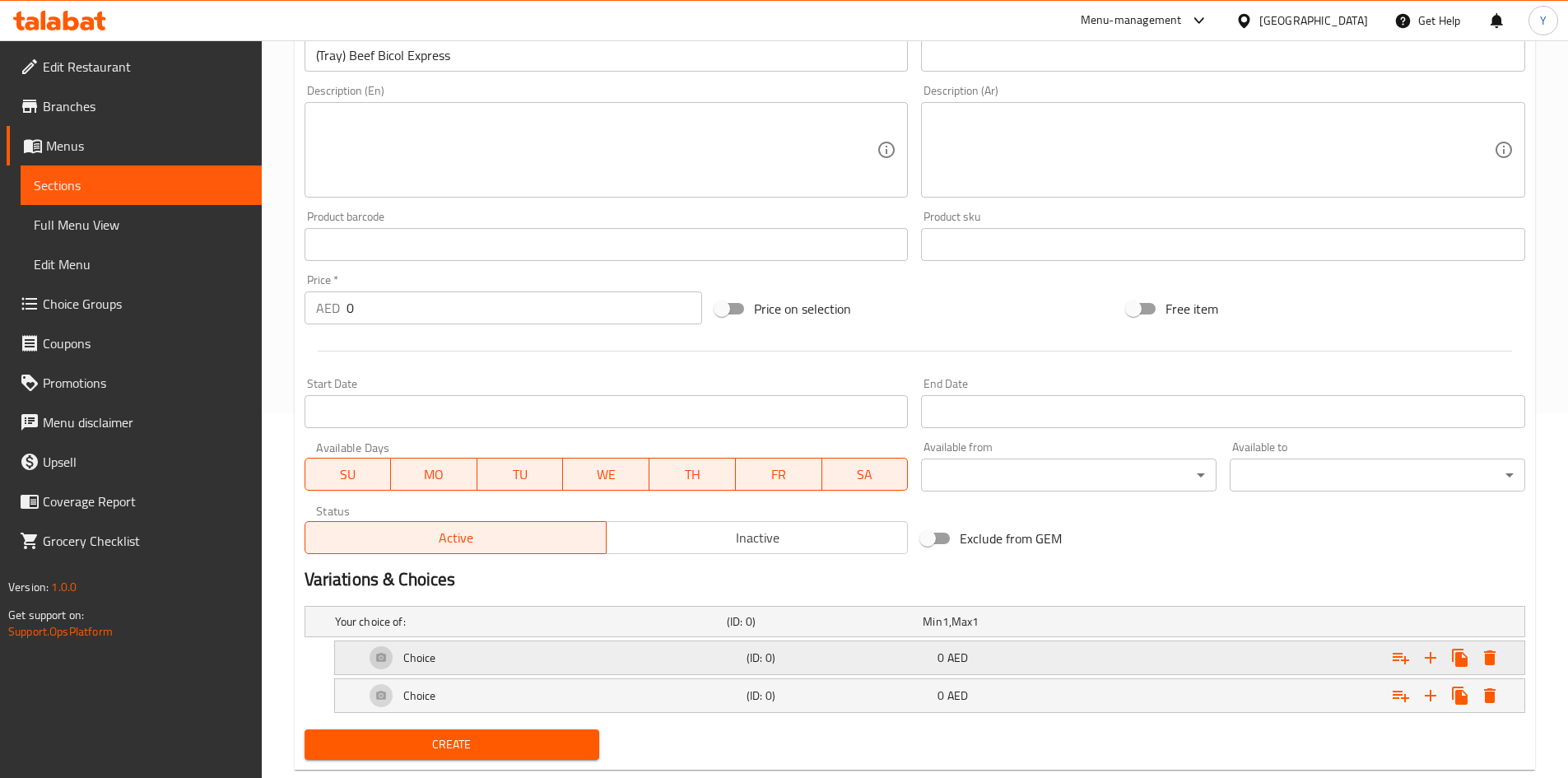
click at [1027, 661] on div "0 AED" at bounding box center [1029, 658] width 185 height 17
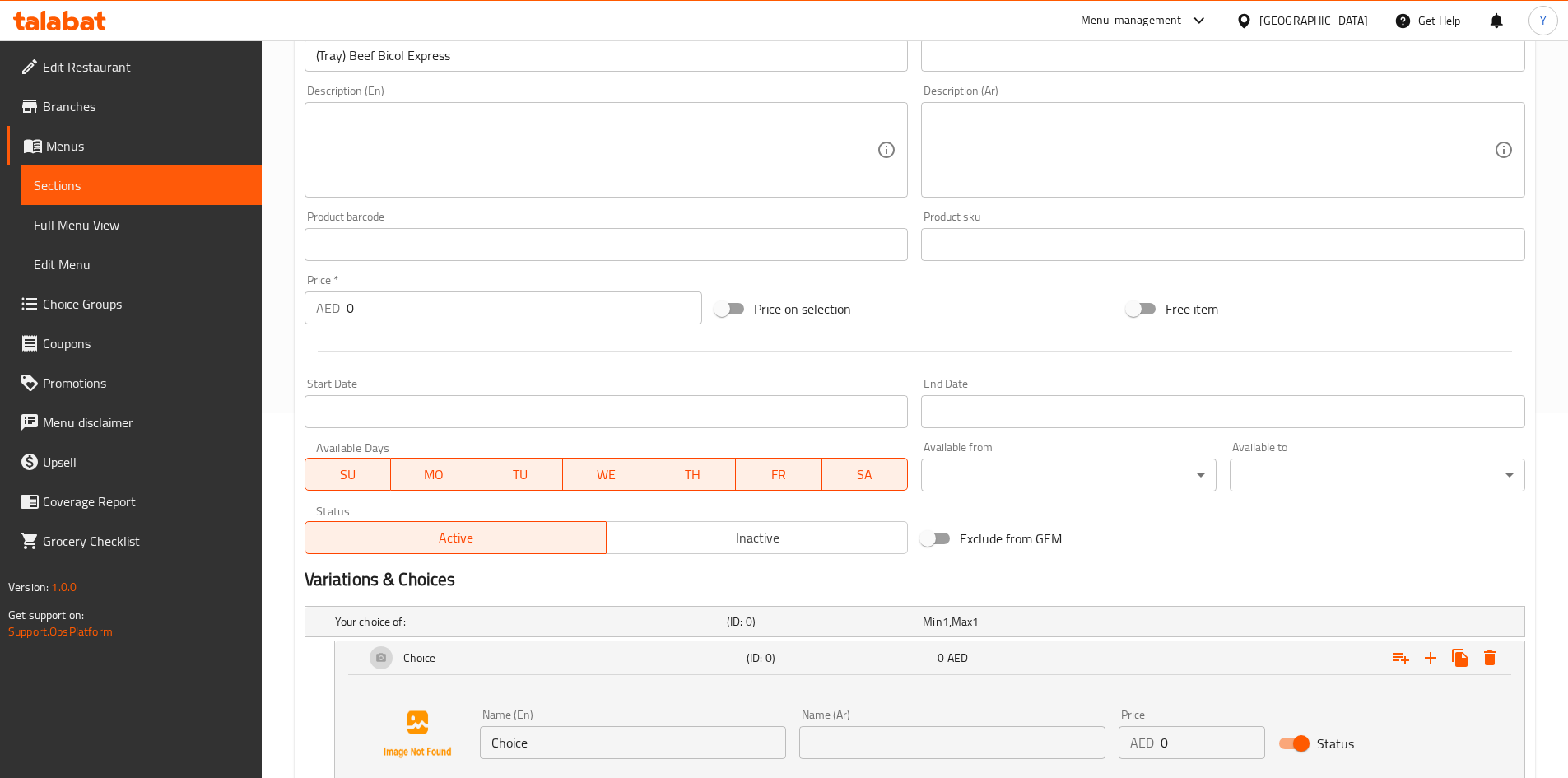
drag, startPoint x: 1186, startPoint y: 743, endPoint x: 1138, endPoint y: 744, distance: 48.0
click at [1138, 744] on div "AED 0 Price" at bounding box center [1192, 742] width 147 height 32
drag, startPoint x: 1185, startPoint y: 723, endPoint x: 1207, endPoint y: 739, distance: 27.2
click at [1207, 739] on input "0" at bounding box center [1213, 742] width 105 height 32
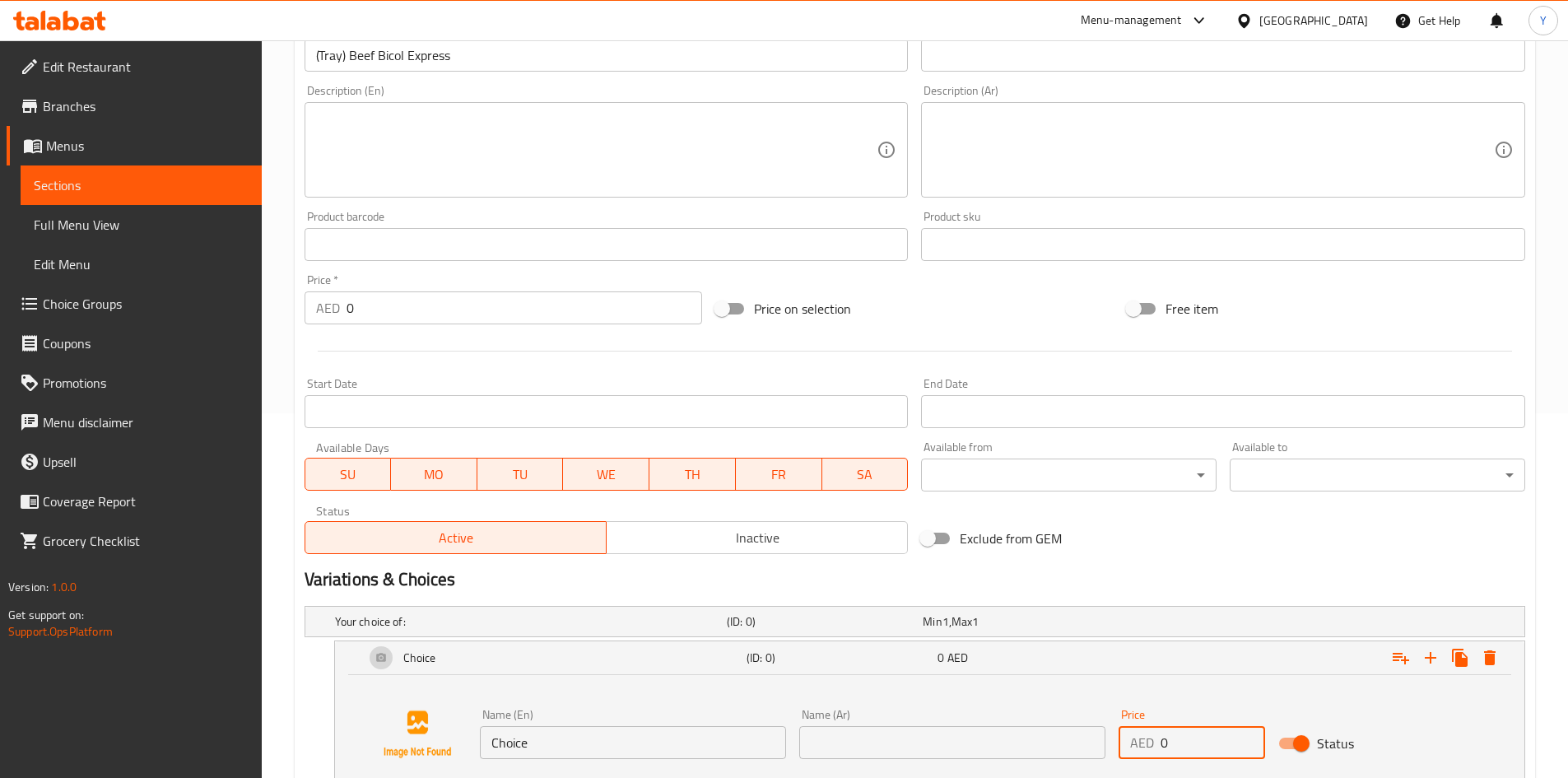
click at [1207, 739] on input "0" at bounding box center [1213, 742] width 105 height 32
paste input "298.0"
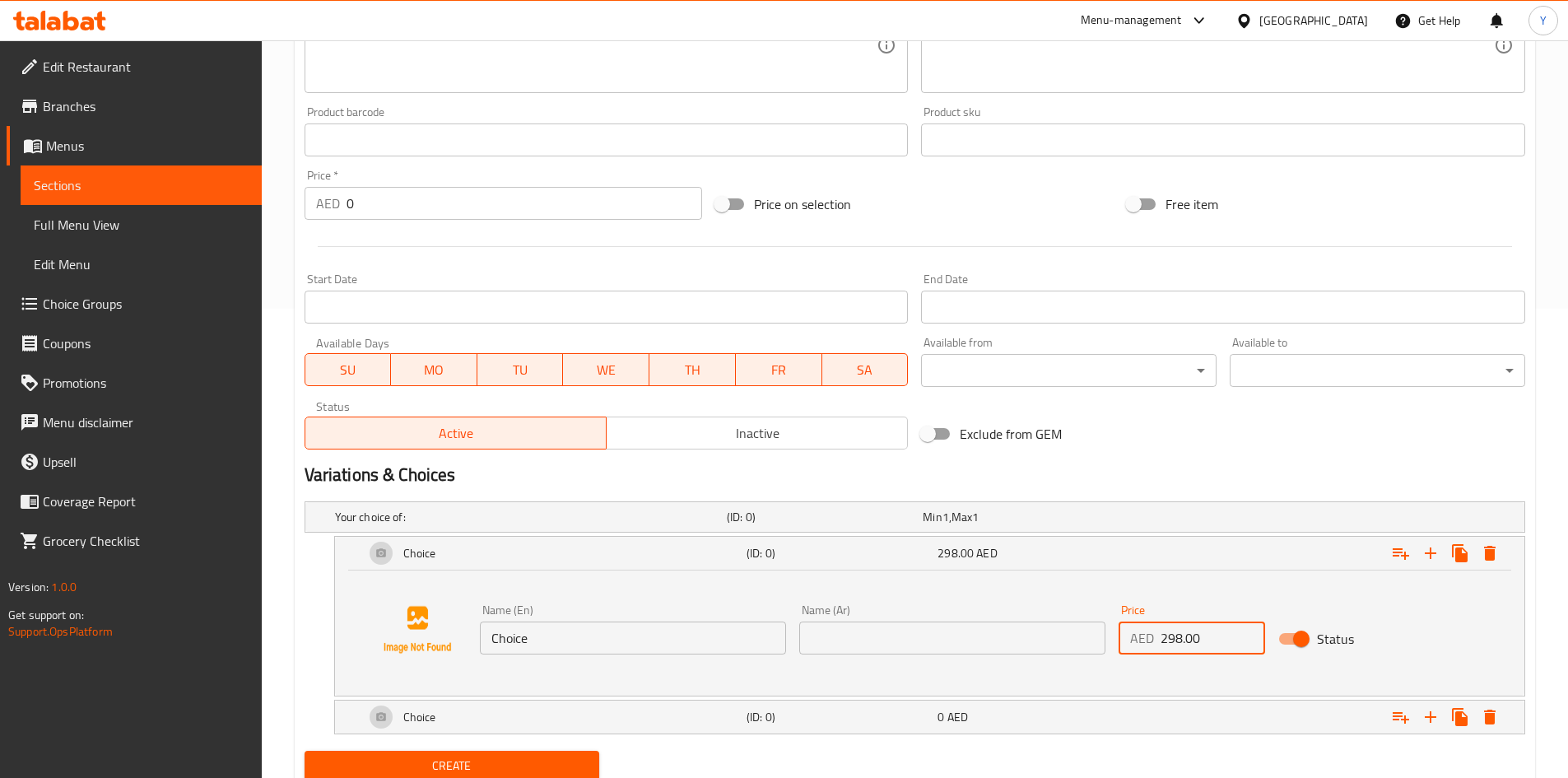
scroll to position [529, 0]
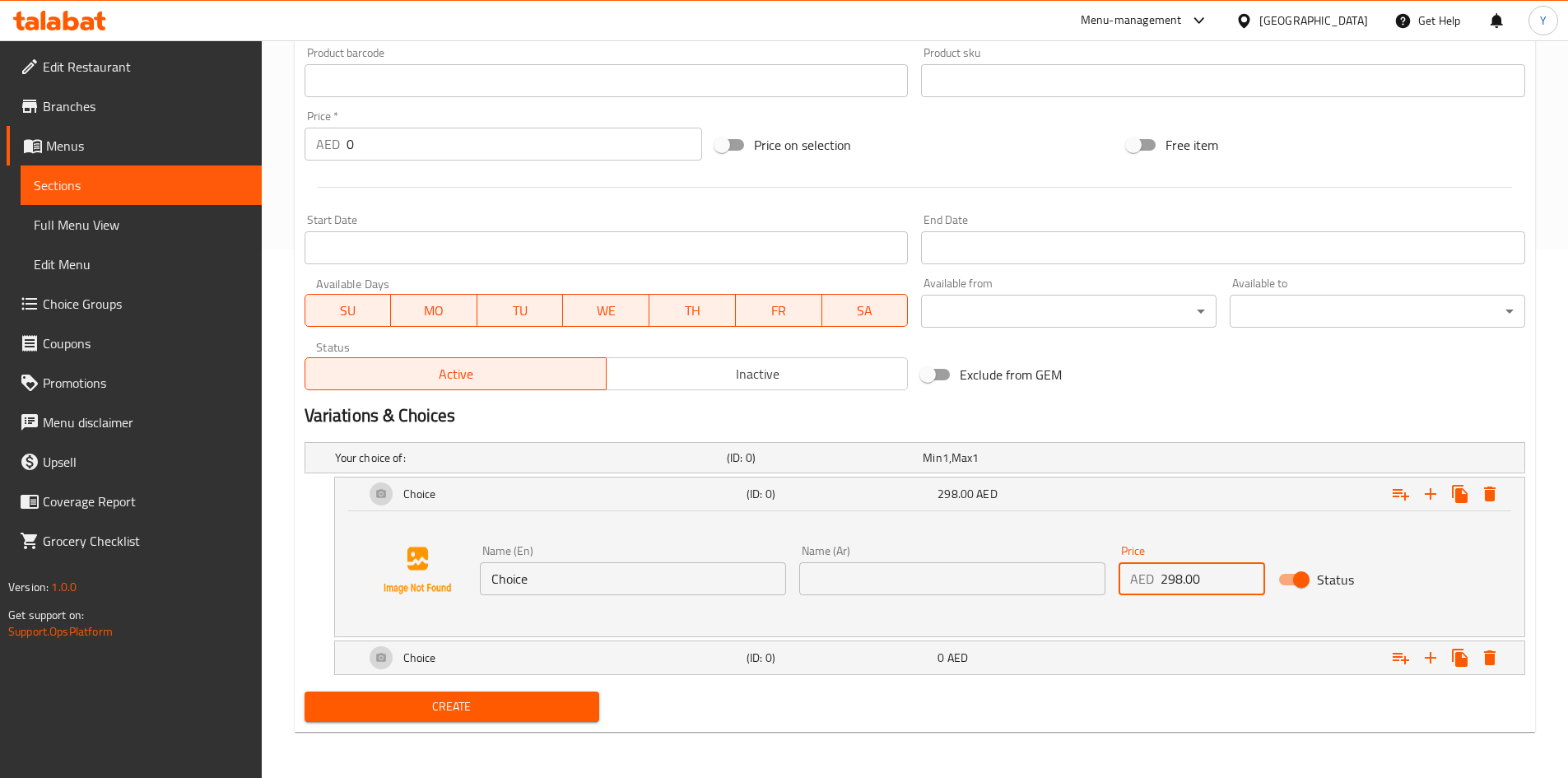
type input "298.00"
click at [1093, 664] on div "0 AED" at bounding box center [1029, 658] width 185 height 17
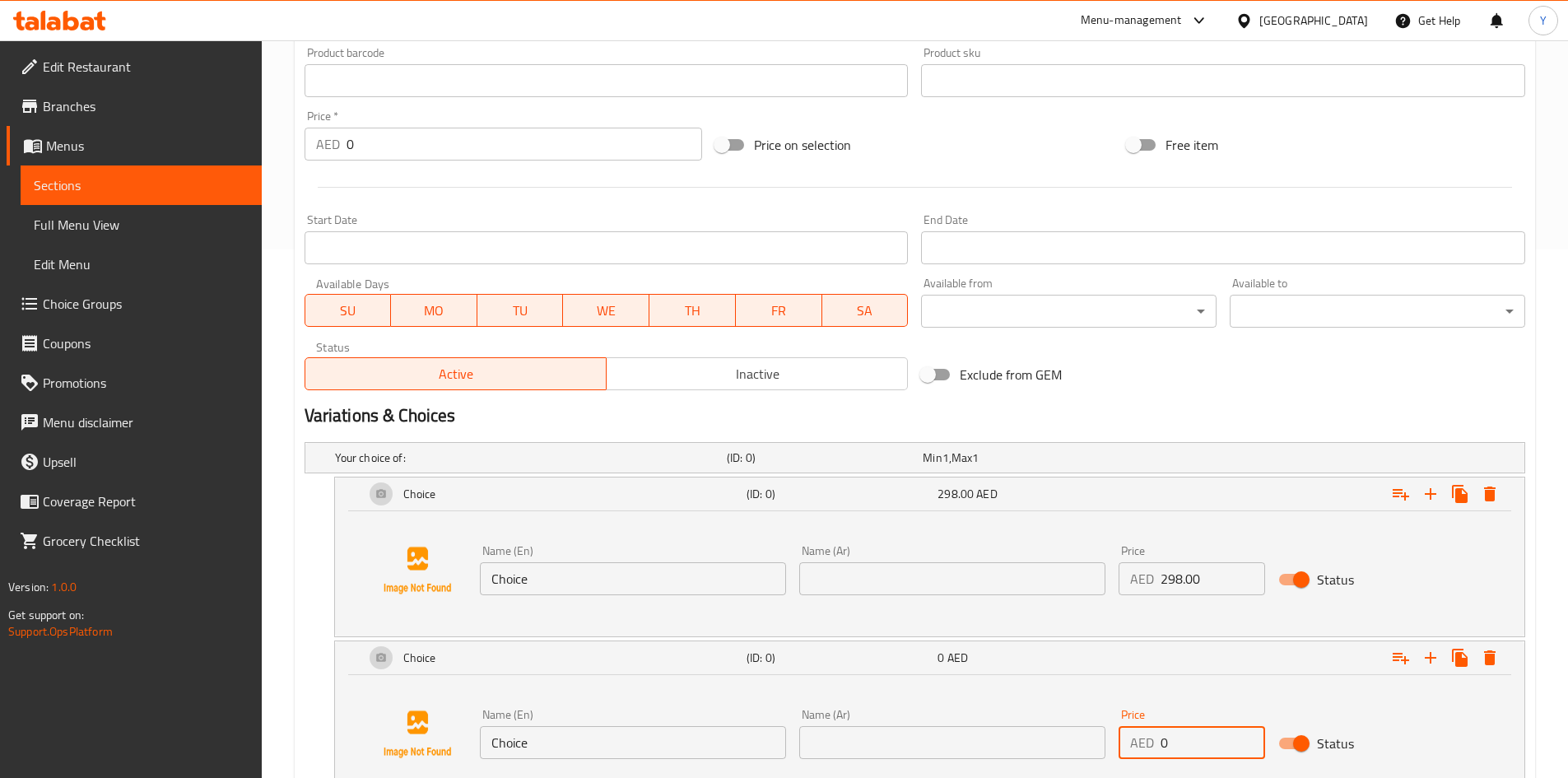
drag, startPoint x: 1192, startPoint y: 734, endPoint x: 1127, endPoint y: 742, distance: 65.5
click at [1105, 746] on div "Name (En) Choice Name (En) Name (Ar) Name (Ar) Price AED 0 Price Status" at bounding box center [953, 734] width 959 height 63
paste input "159.0"
type input "159.00"
click at [704, 743] on input "Choice" at bounding box center [633, 742] width 306 height 32
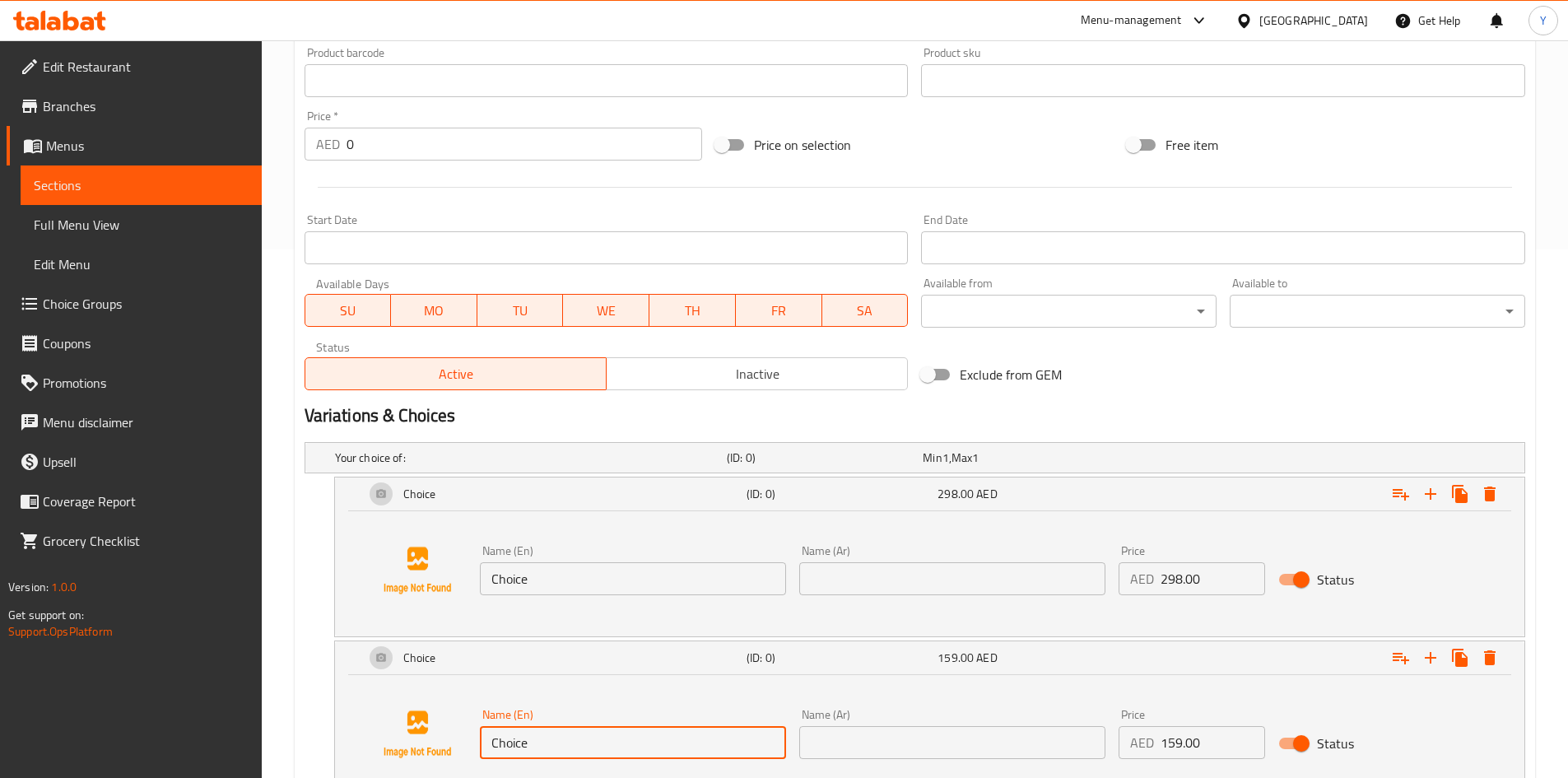
click at [704, 743] on input "Choice" at bounding box center [633, 742] width 306 height 32
click at [653, 582] on input "Choice" at bounding box center [633, 578] width 306 height 32
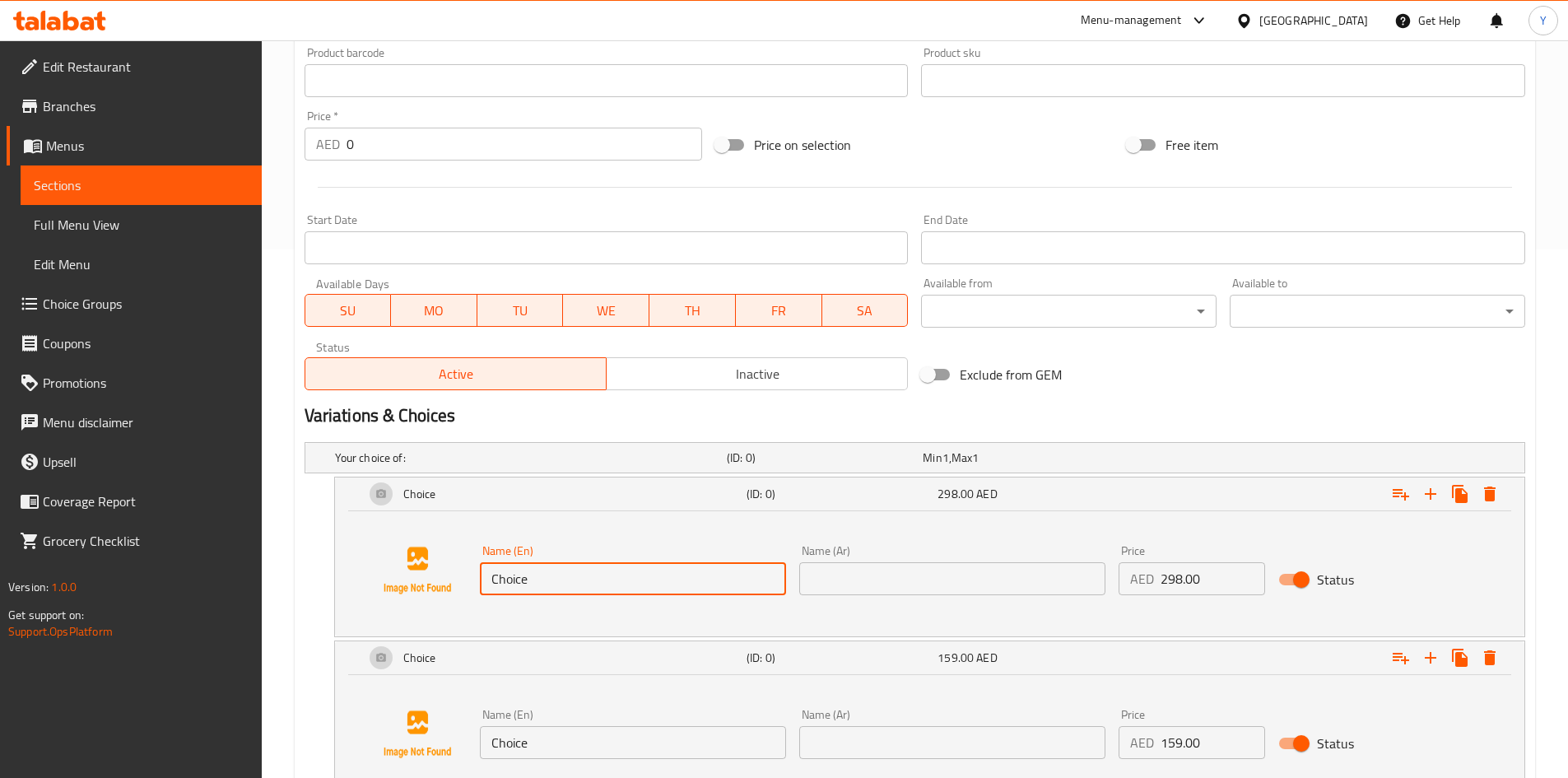
click at [653, 582] on input "Choice" at bounding box center [633, 578] width 306 height 32
type input "Whole Tray"
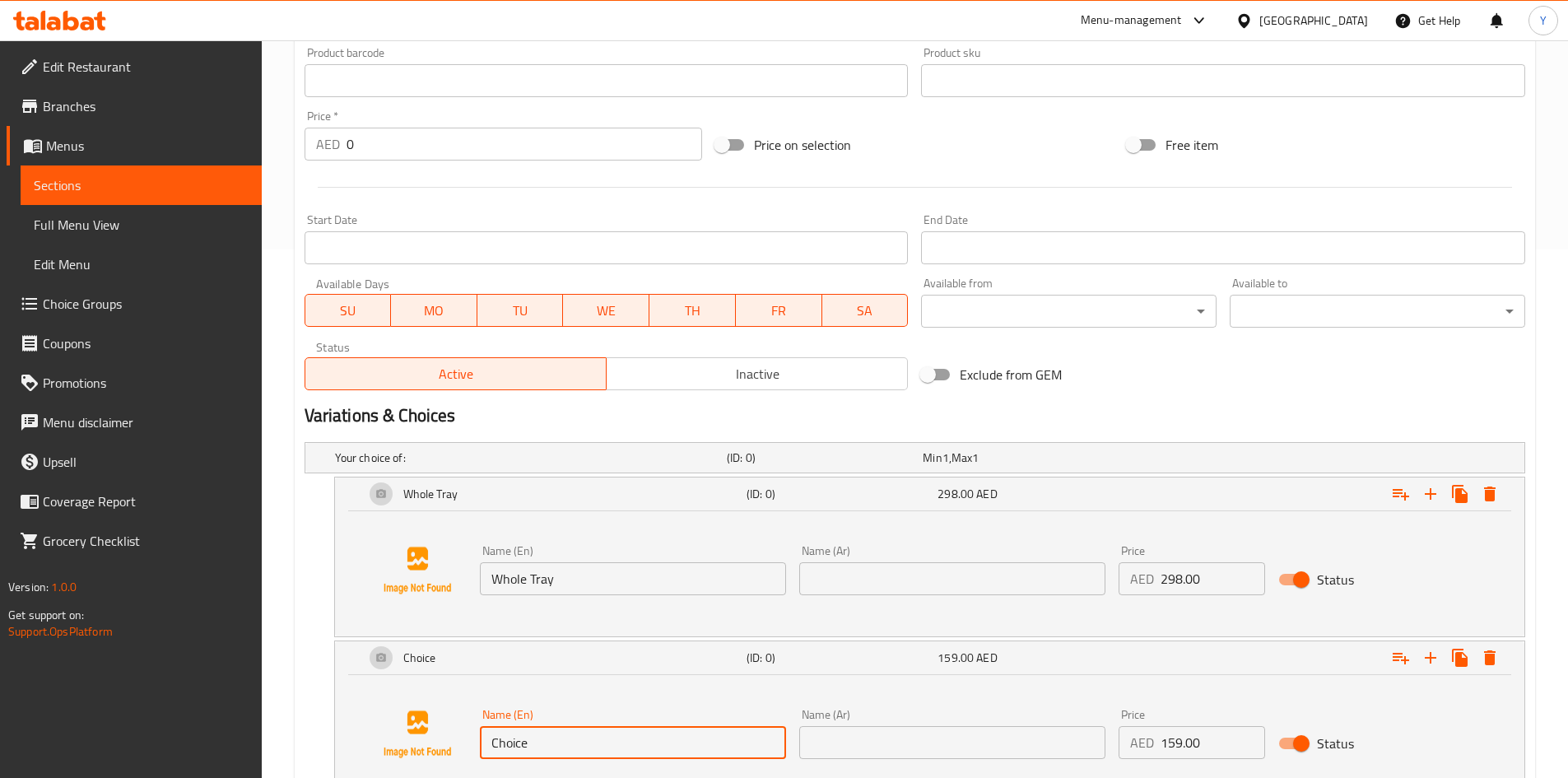
click at [667, 746] on input "Choice" at bounding box center [633, 742] width 306 height 32
click at [667, 745] on input "Choice" at bounding box center [633, 742] width 306 height 32
type input "Half Tray"
drag, startPoint x: 853, startPoint y: 745, endPoint x: 846, endPoint y: 751, distance: 9.2
click at [848, 748] on input "text" at bounding box center [952, 742] width 306 height 32
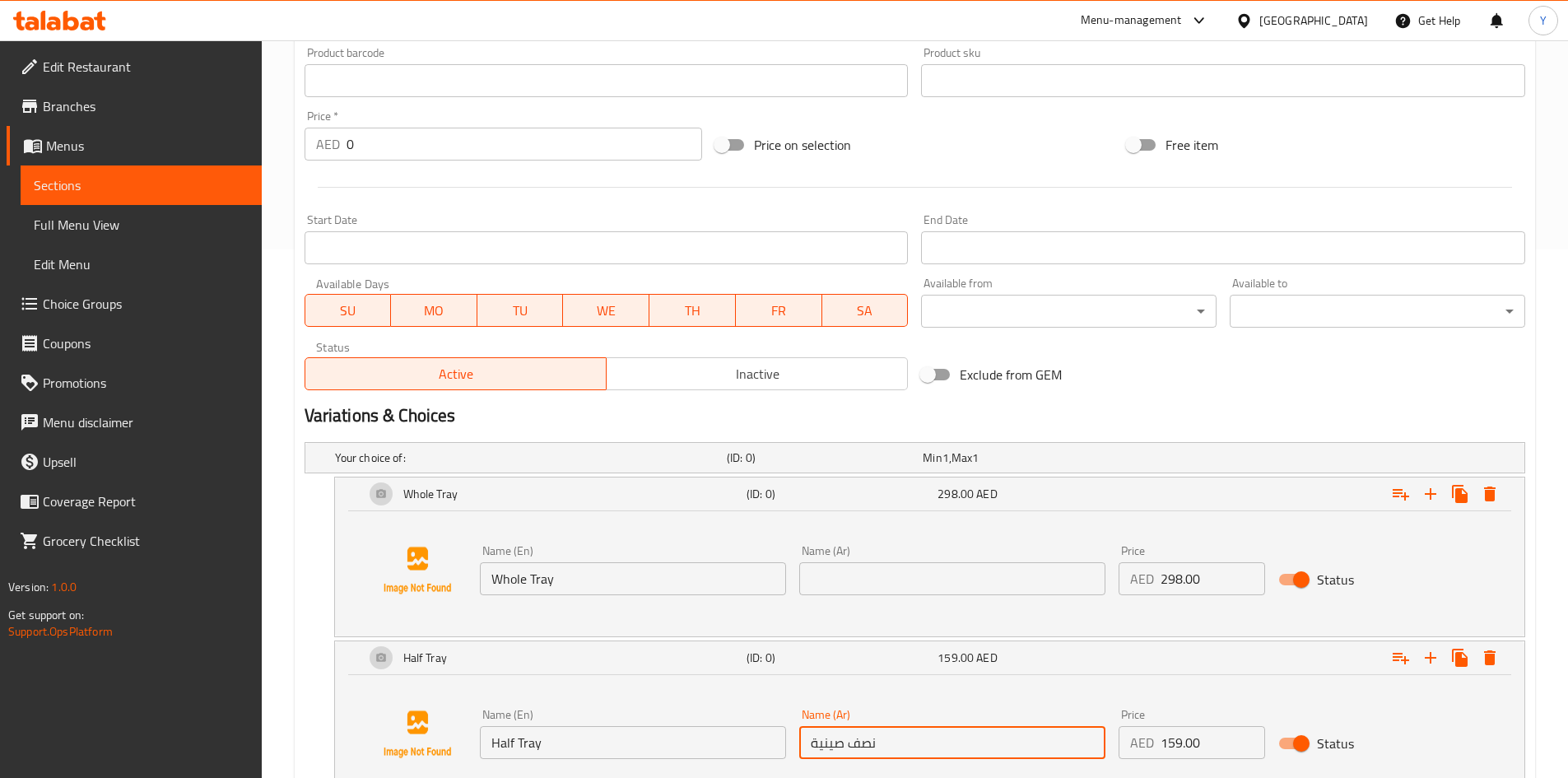
type input "نصف صينية"
drag, startPoint x: 883, startPoint y: 588, endPoint x: 864, endPoint y: 605, distance: 25.5
click at [883, 588] on input "text" at bounding box center [952, 578] width 306 height 32
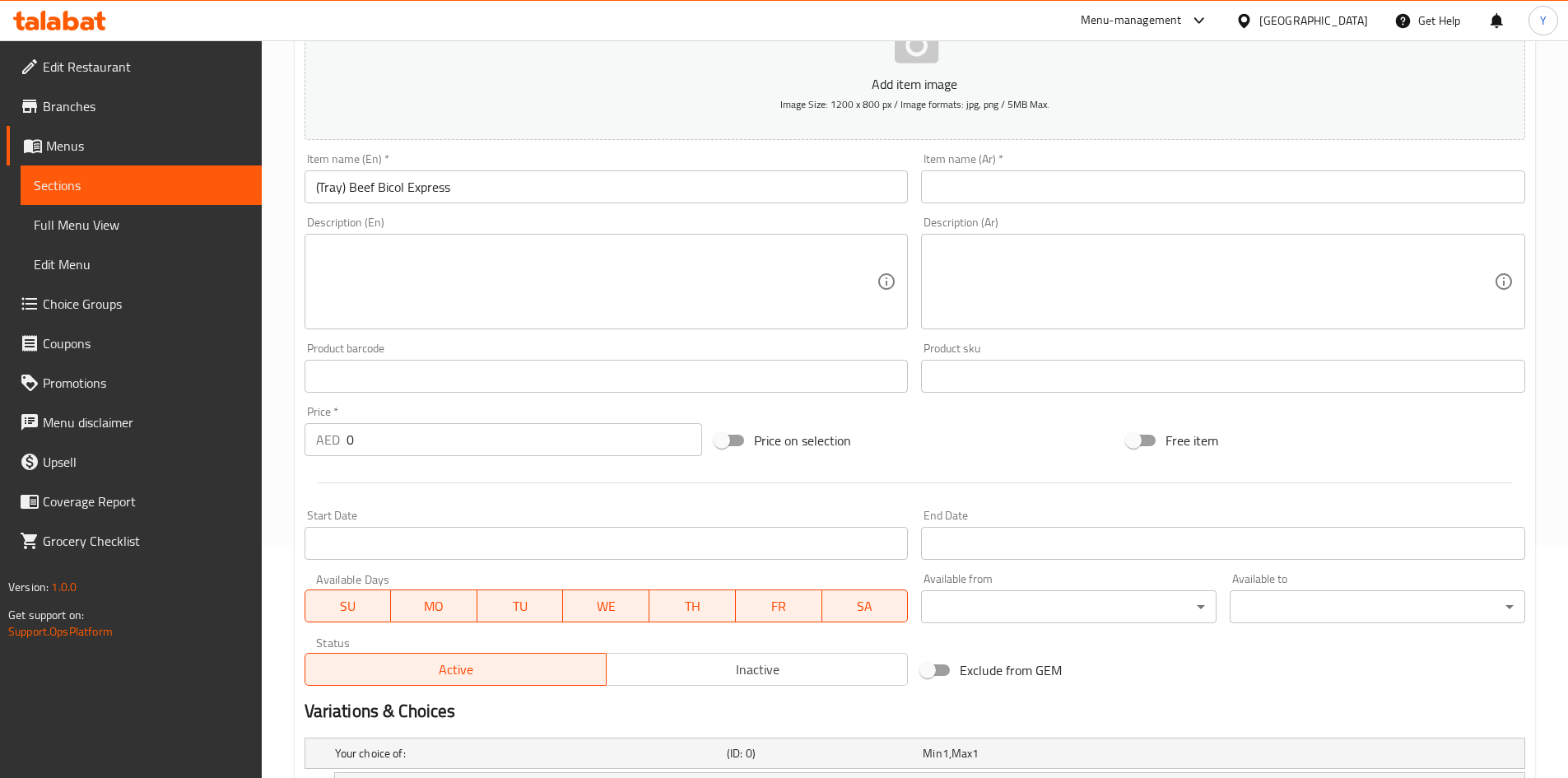
scroll to position [78, 0]
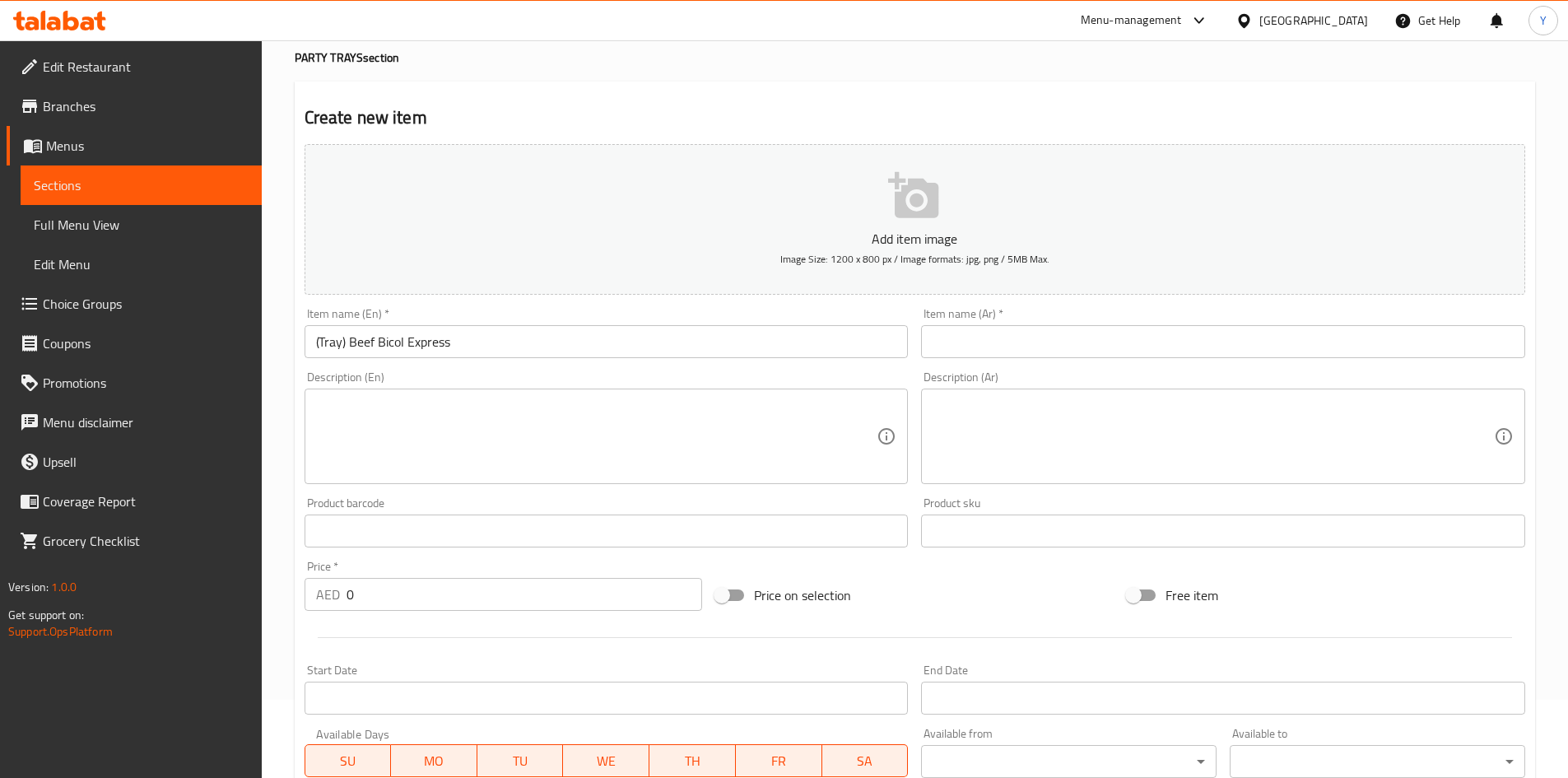
type input "صينية كاملة"
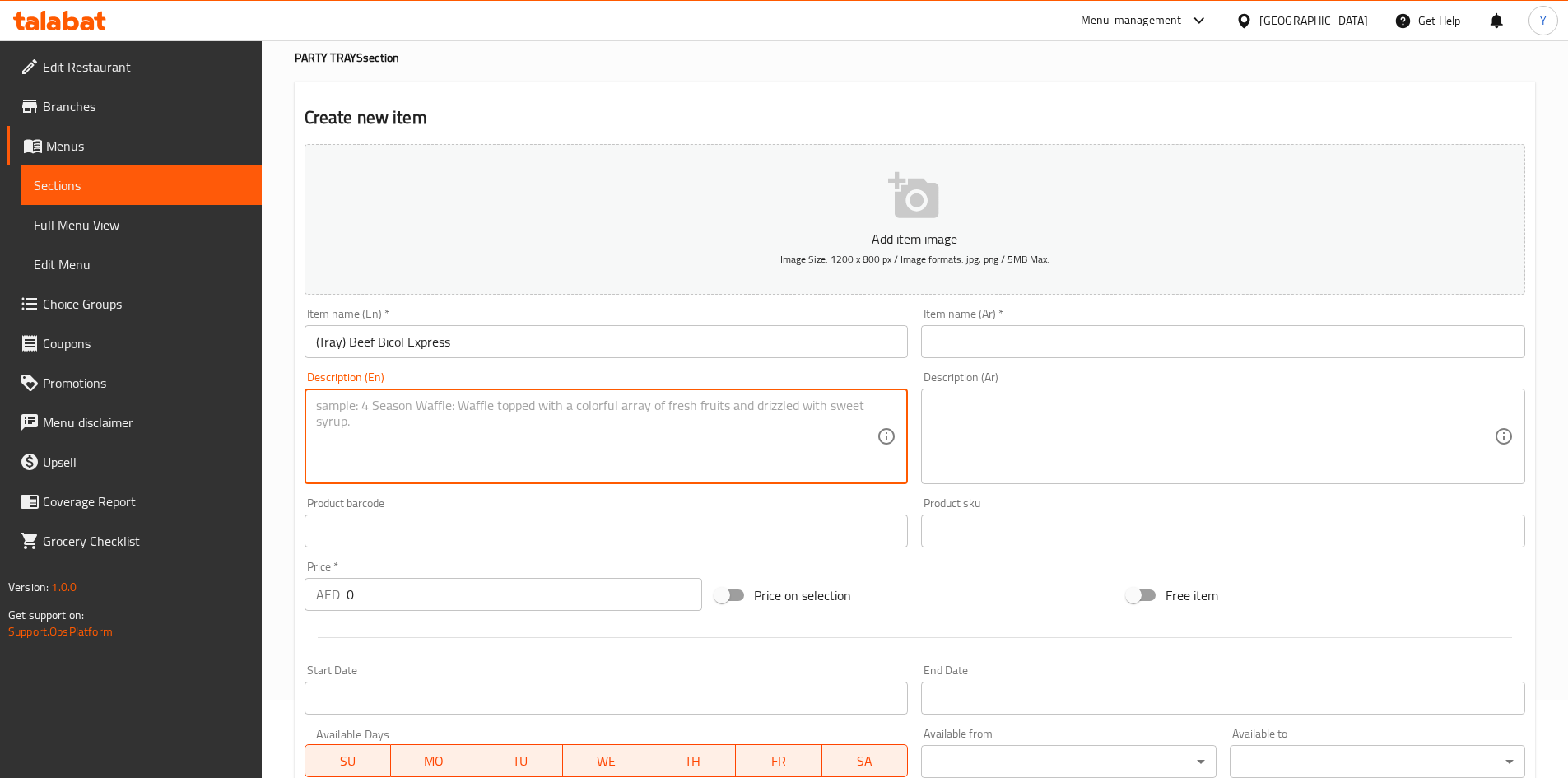
paste textarea "Tender beef stewed in coconut milk. Serves 12-15."
type textarea "Tender beef stewed in coconut milk. Serves 12-15."
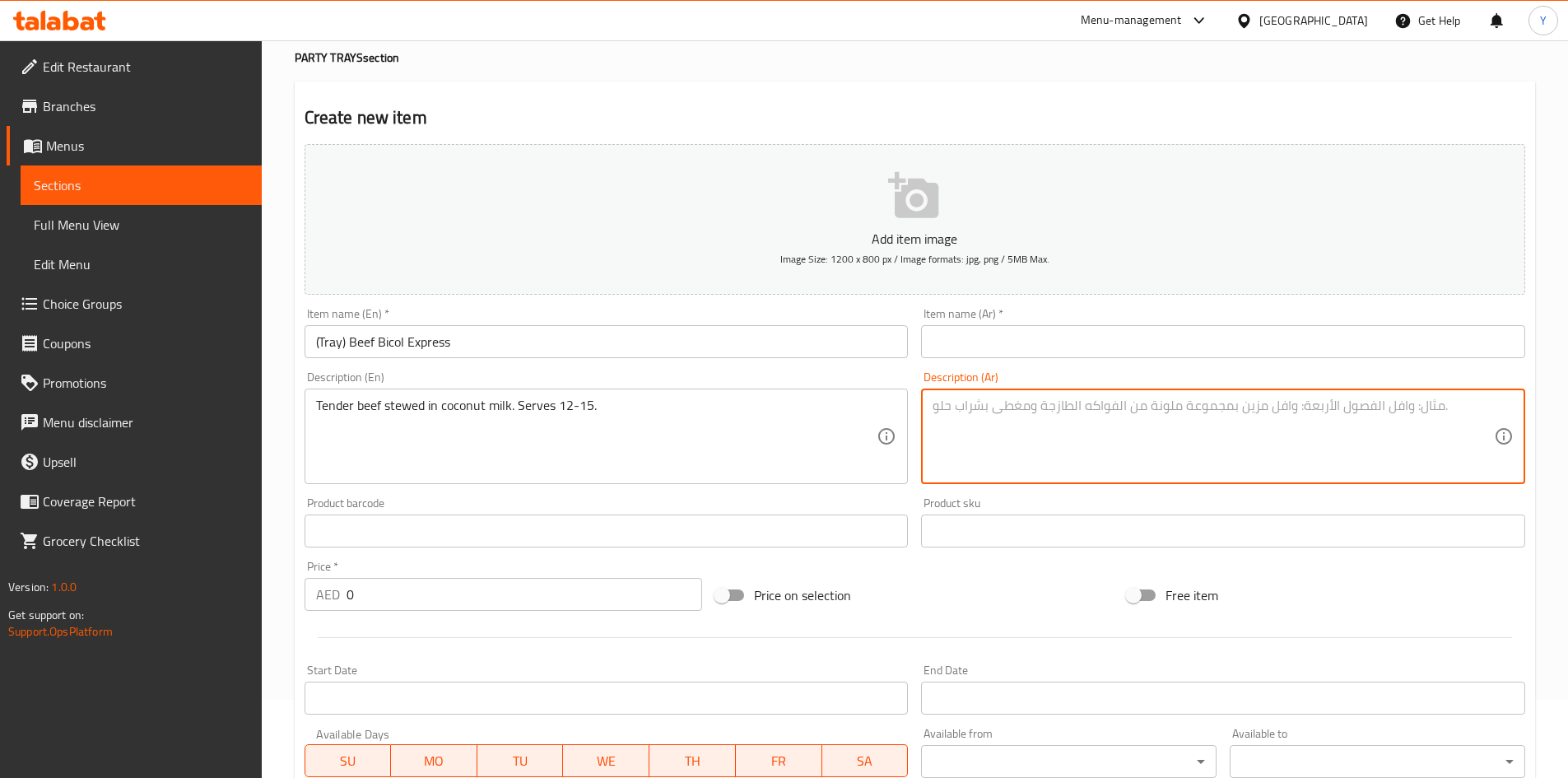
paste textarea "لحم بقري طري مطهو في حليب جوز الهند. يكفي من ١٢ إلى ١٥ شخصًا."
click at [1188, 405] on textarea "لحم بقري طري مطهو في حليب جوز الهند. يكفي من ١٢ إلى ١٥ شخصًا." at bounding box center [1213, 436] width 561 height 78
type textarea "لحم بقري طري مطهو ببطء في حليب جوز الهند. يكفي من ١٢ إلى ١٥ شخصًا."
click at [1009, 361] on div "Item name (Ar)   * Item name (Ar) *" at bounding box center [1223, 333] width 617 height 63
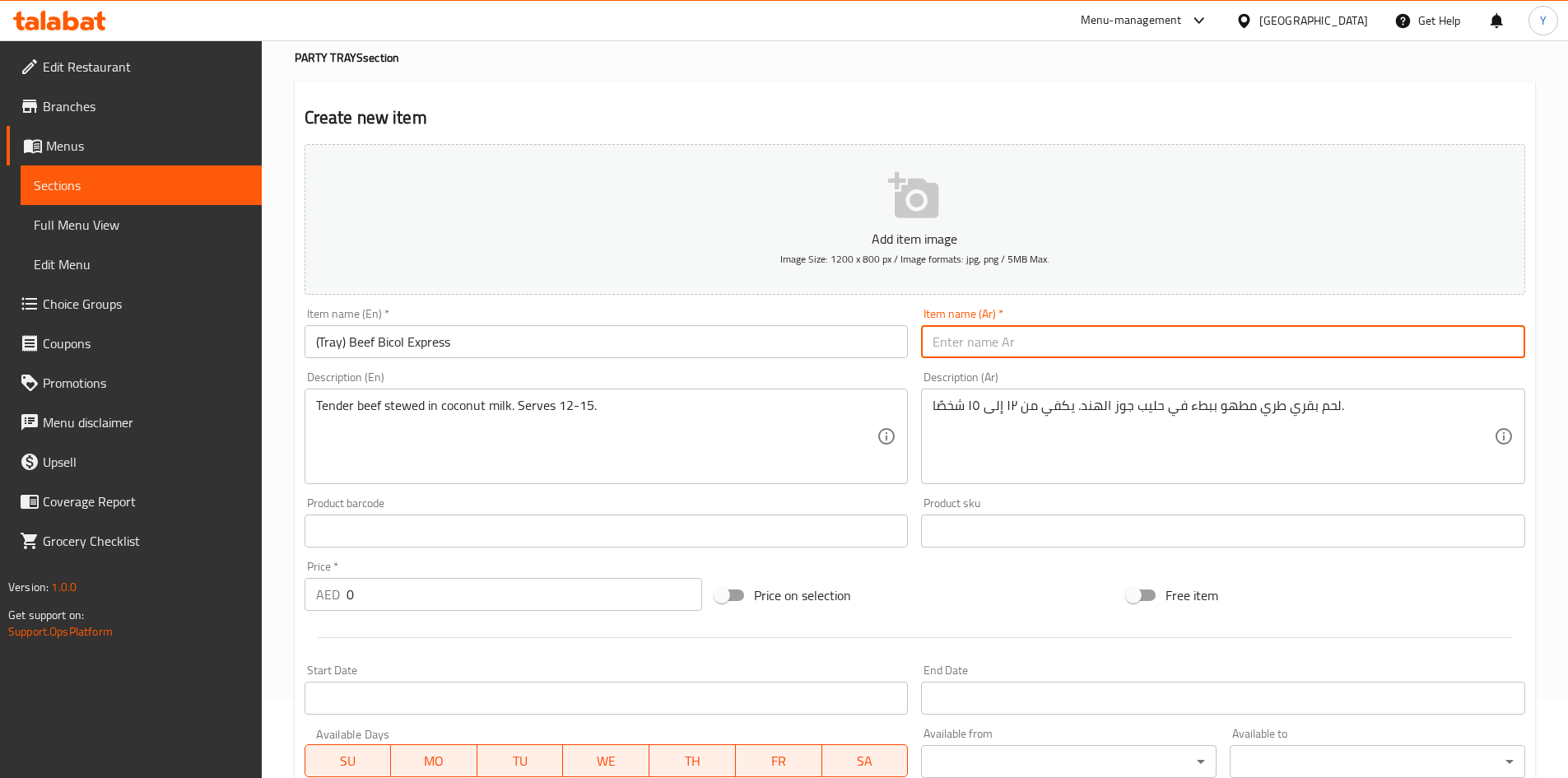
click at [1010, 344] on input "text" at bounding box center [1223, 341] width 604 height 32
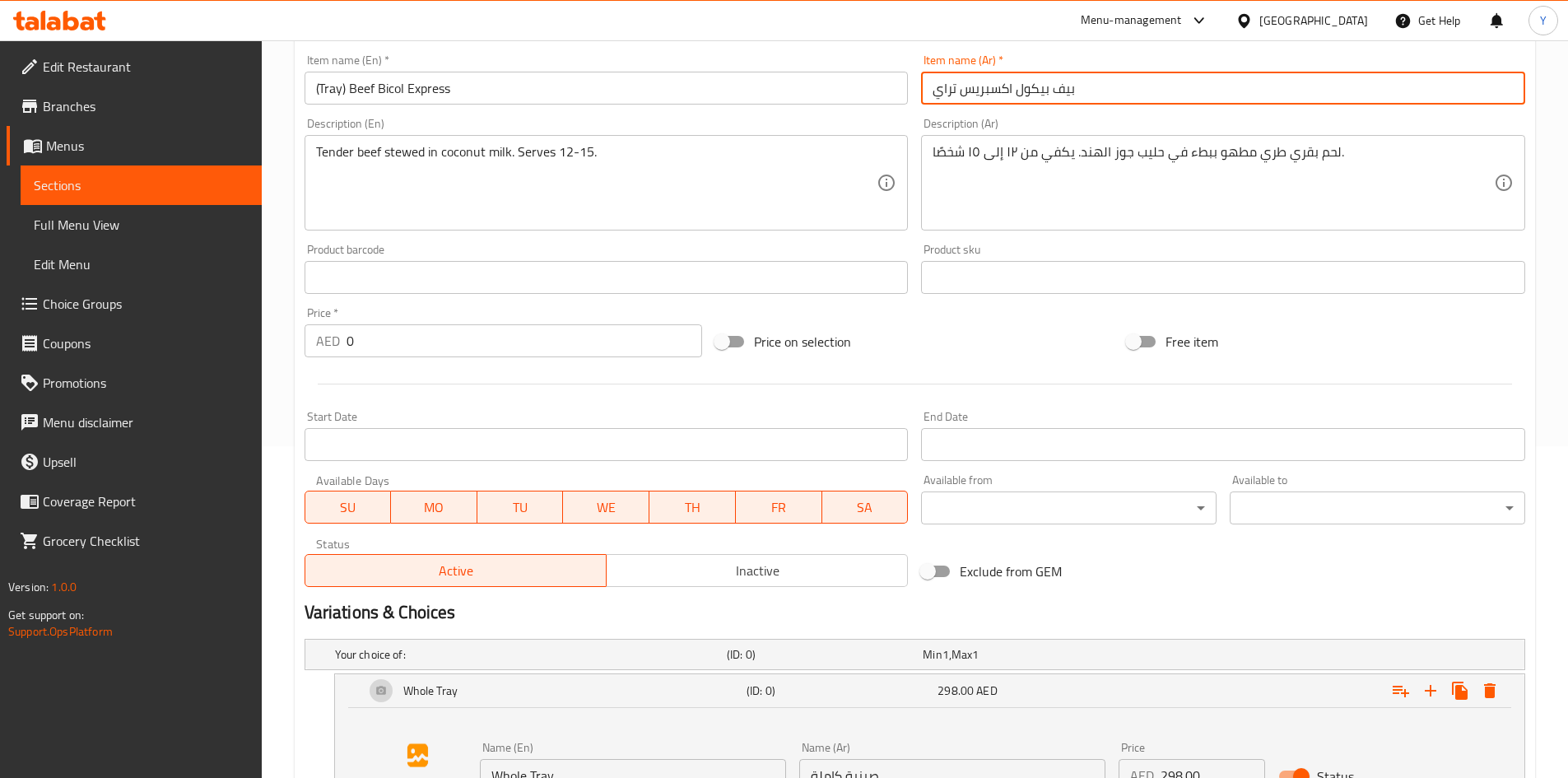
scroll to position [490, 0]
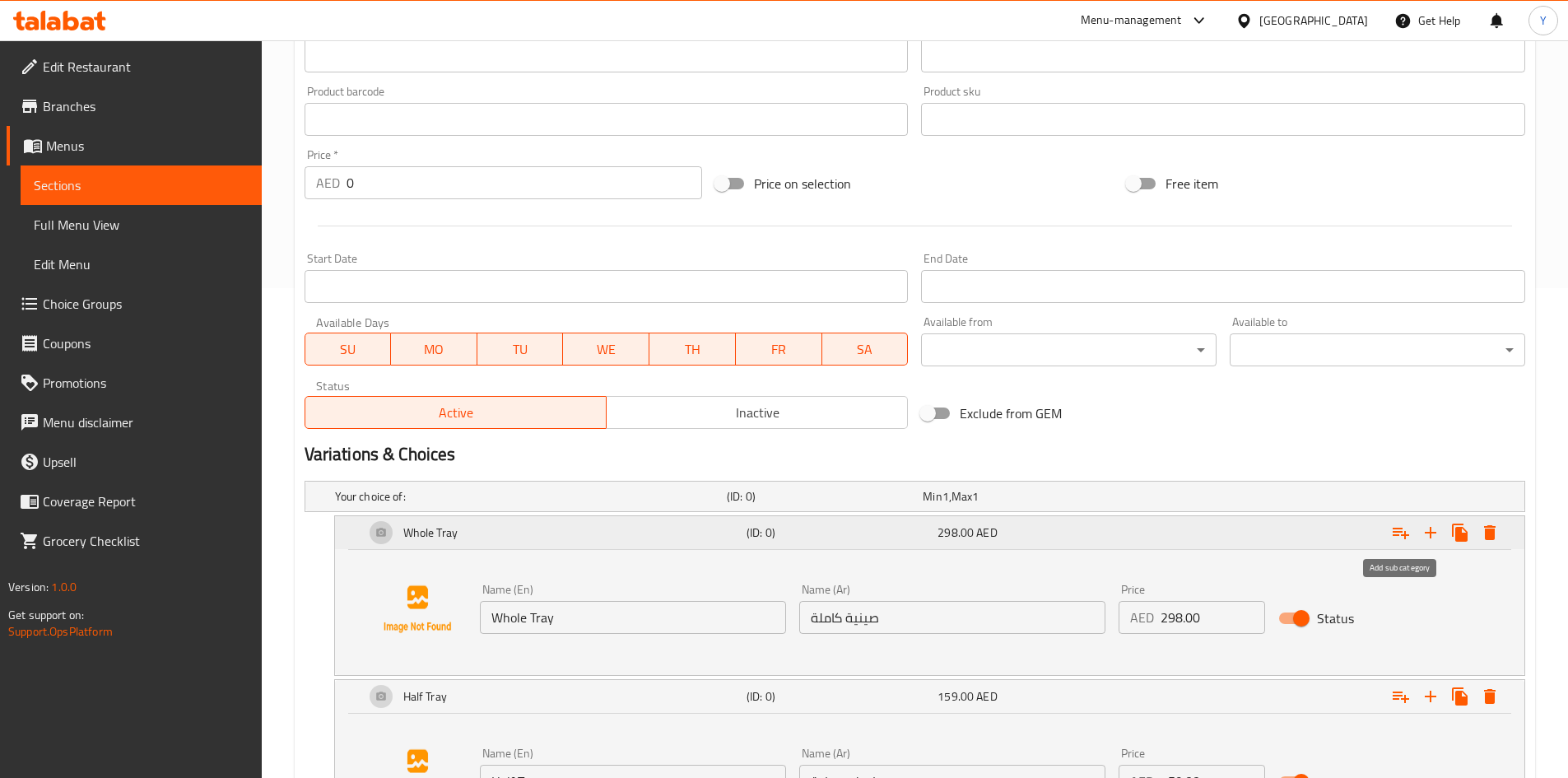
type input "بيف بيكول اكسبريس تراي"
click at [1393, 530] on icon "Expand" at bounding box center [1400, 532] width 19 height 19
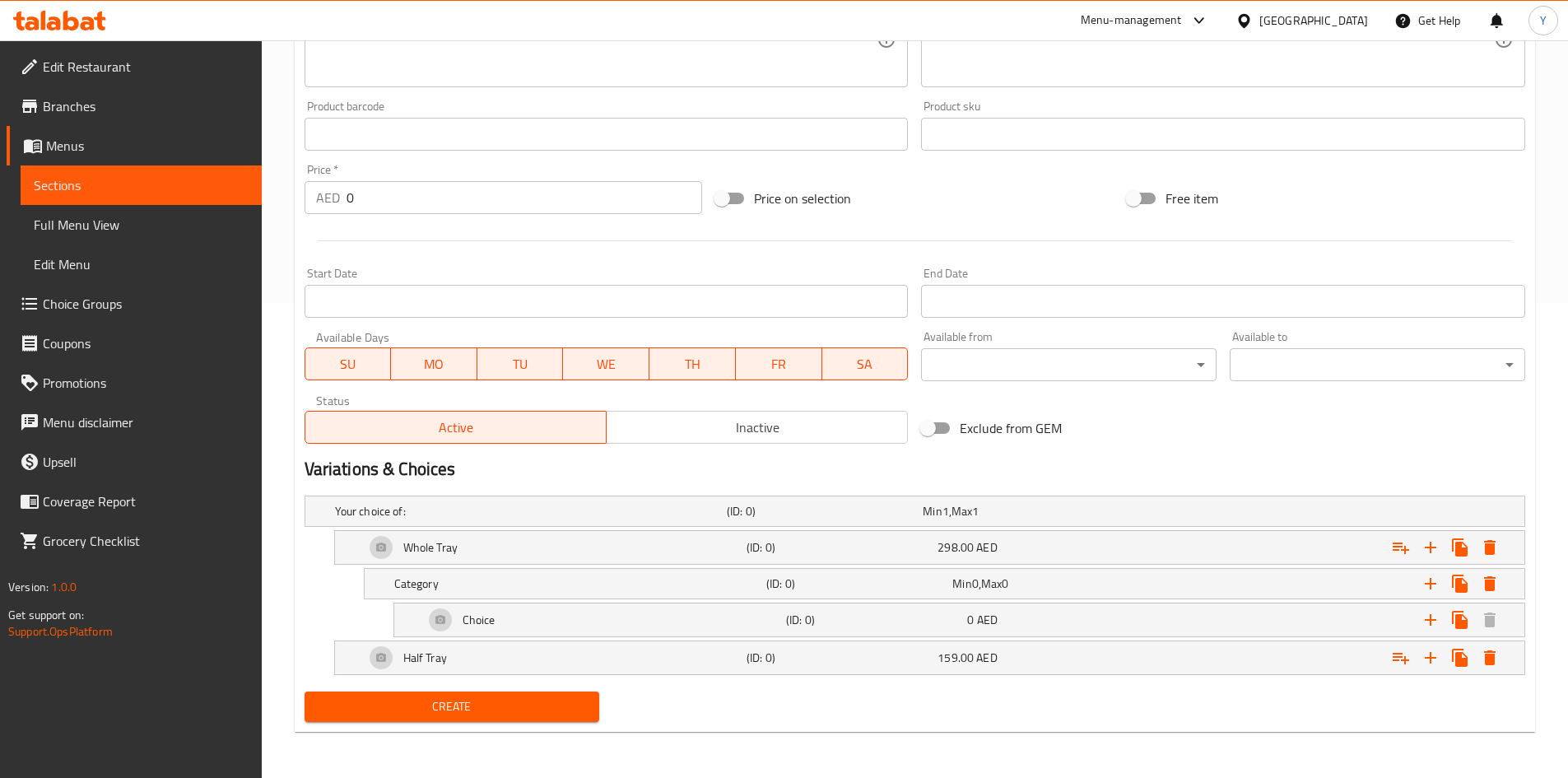
scroll to position [475, 0]
click at [644, 588] on h5 "Category" at bounding box center [577, 584] width 366 height 17
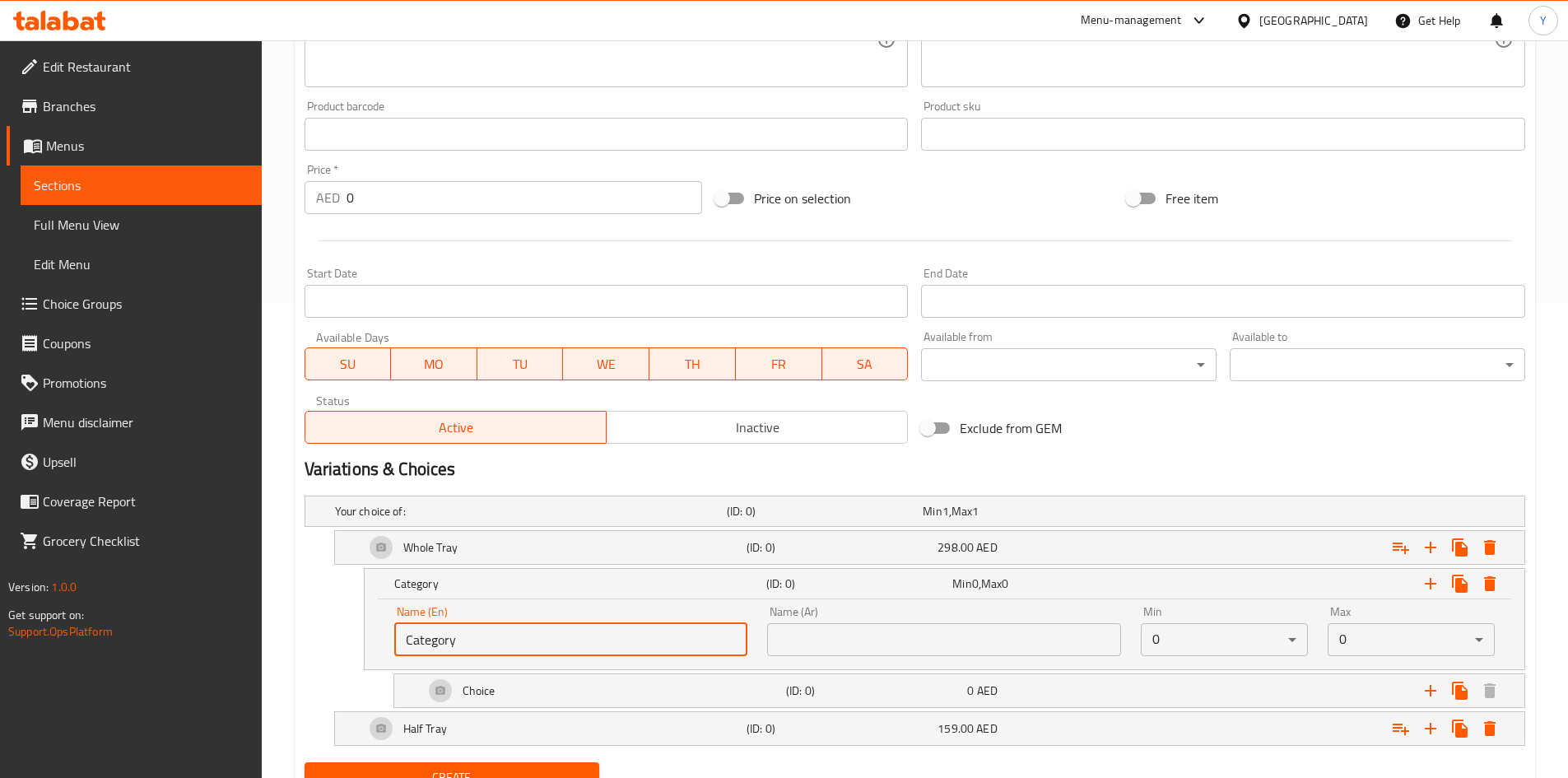
click at [648, 642] on input "Category" at bounding box center [571, 640] width 353 height 32
click at [663, 673] on div "Choice" at bounding box center [601, 691] width 362 height 40
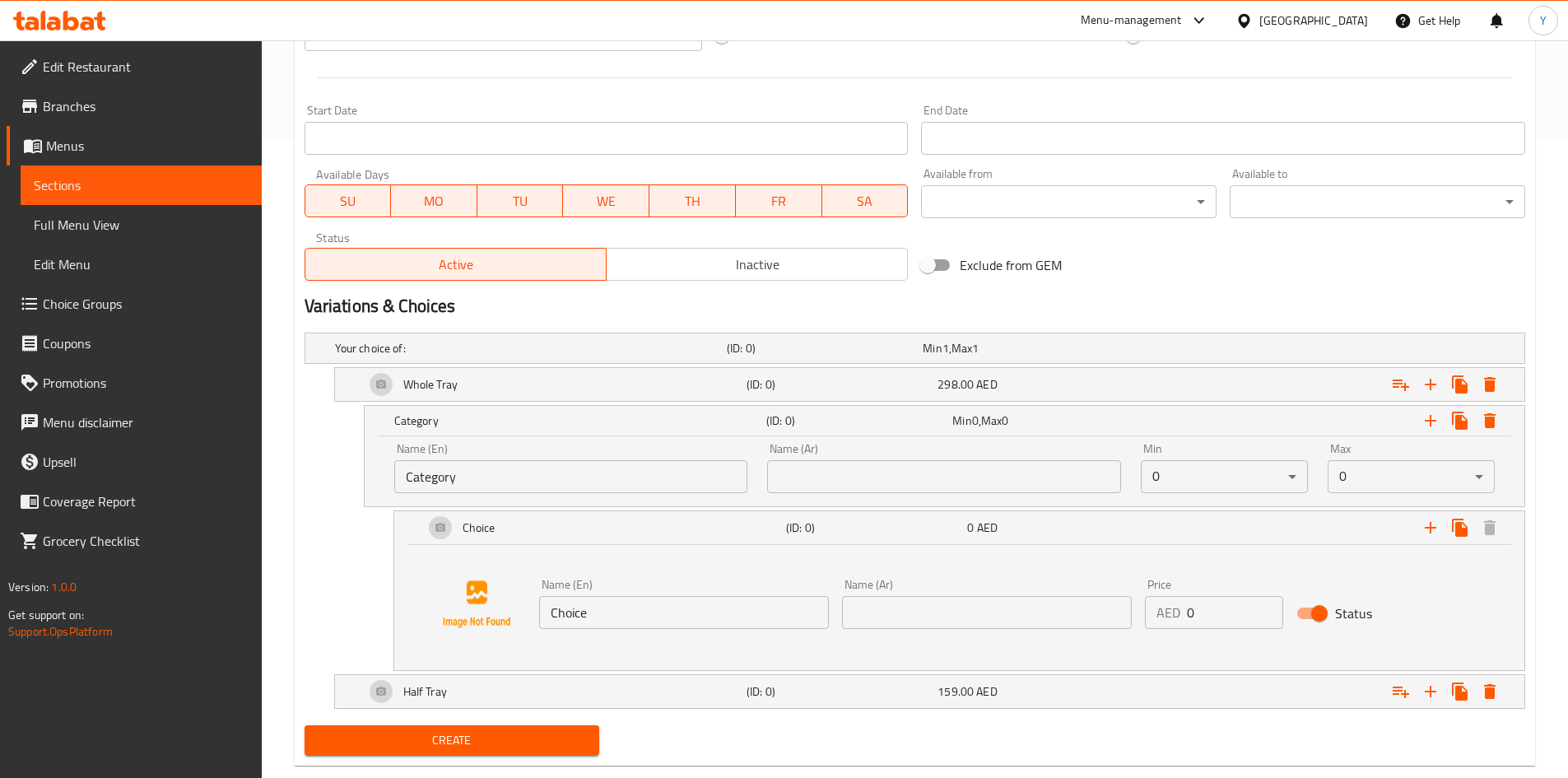
scroll to position [640, 0]
click at [663, 617] on input "Choice" at bounding box center [684, 611] width 289 height 32
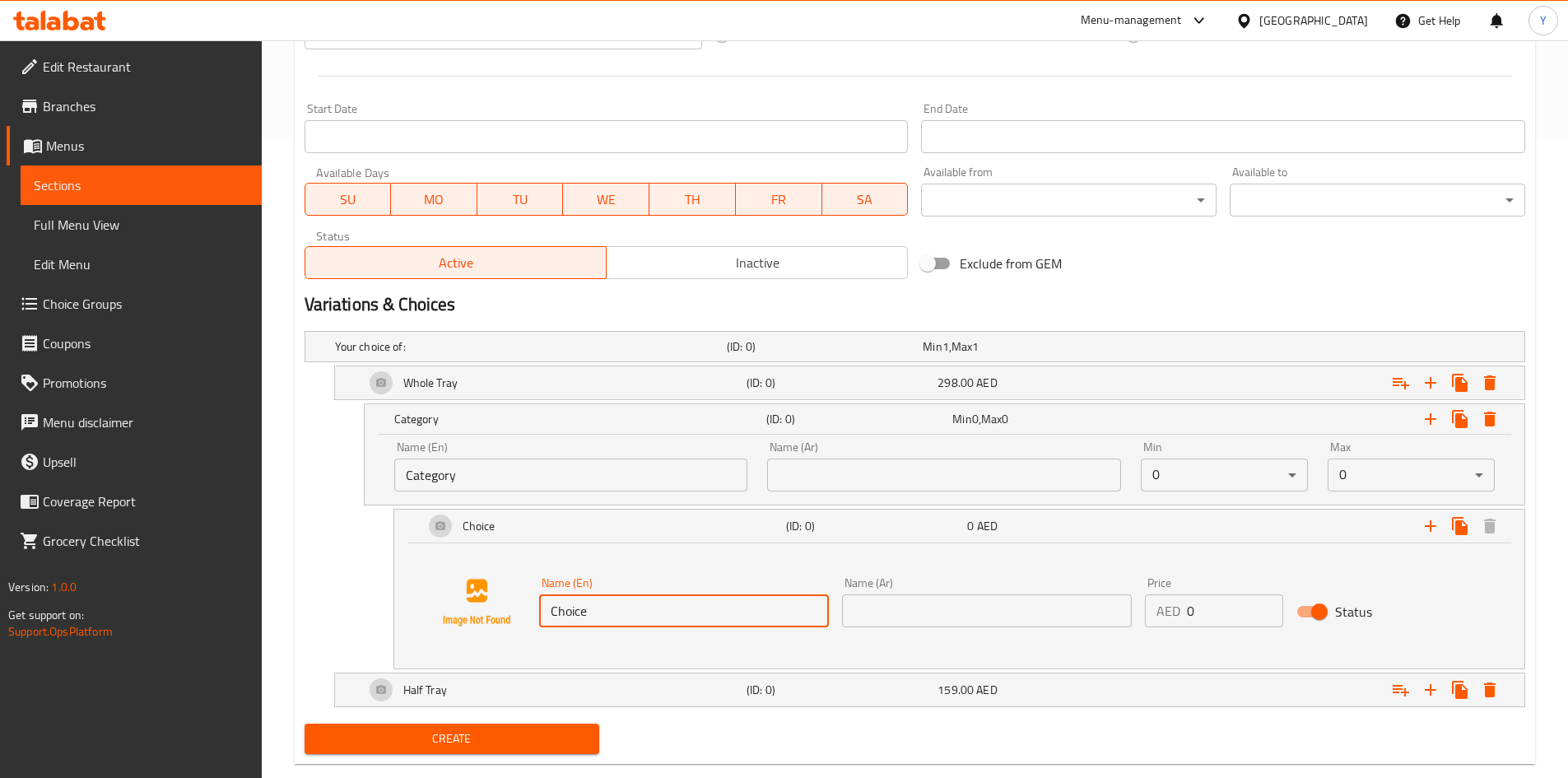
click at [663, 617] on input "Choice" at bounding box center [684, 611] width 289 height 32
type input "Normal"
click at [1433, 522] on icon "Expand" at bounding box center [1430, 525] width 19 height 19
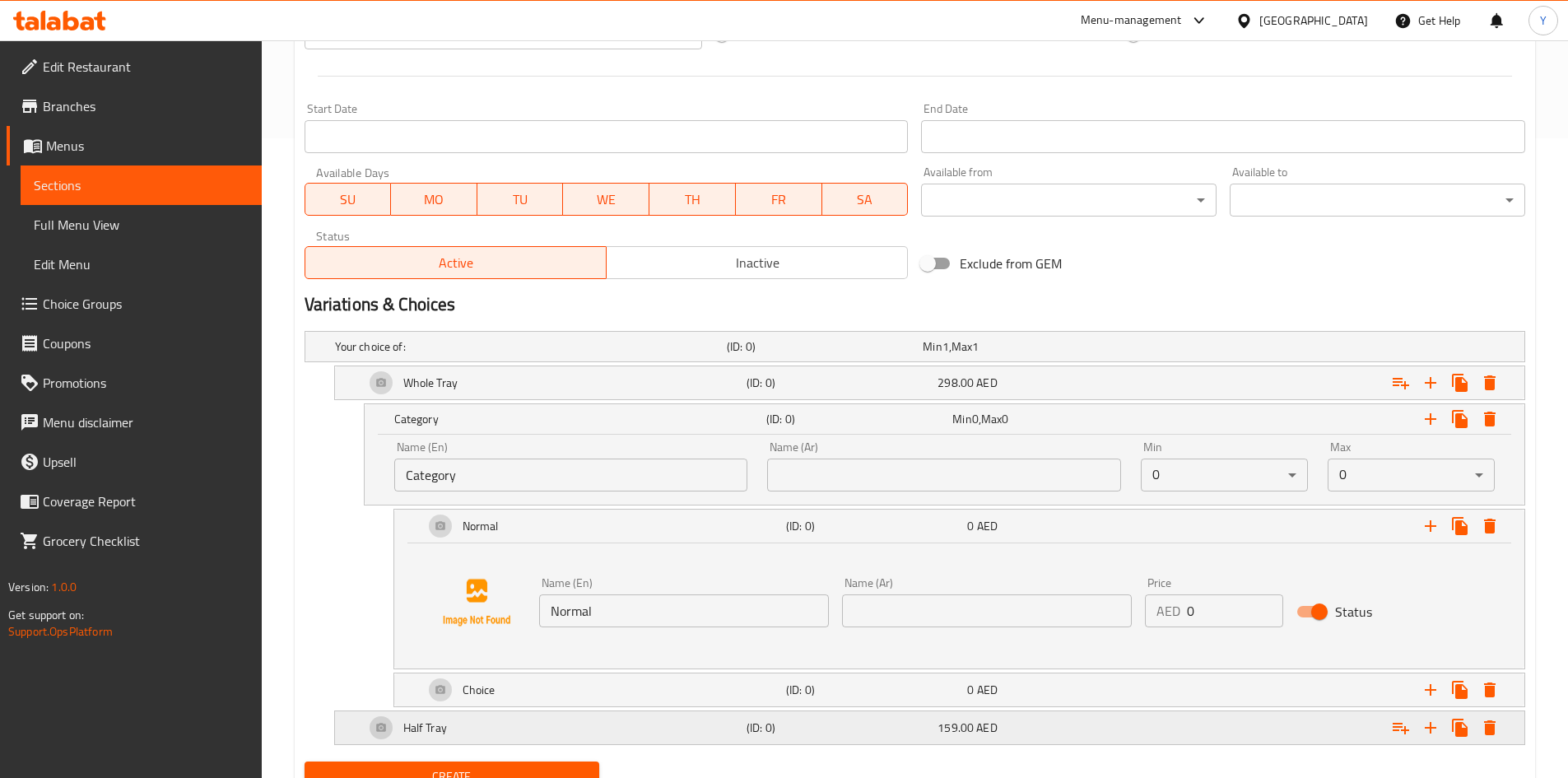
click at [737, 711] on div "Half Tray" at bounding box center [552, 728] width 382 height 40
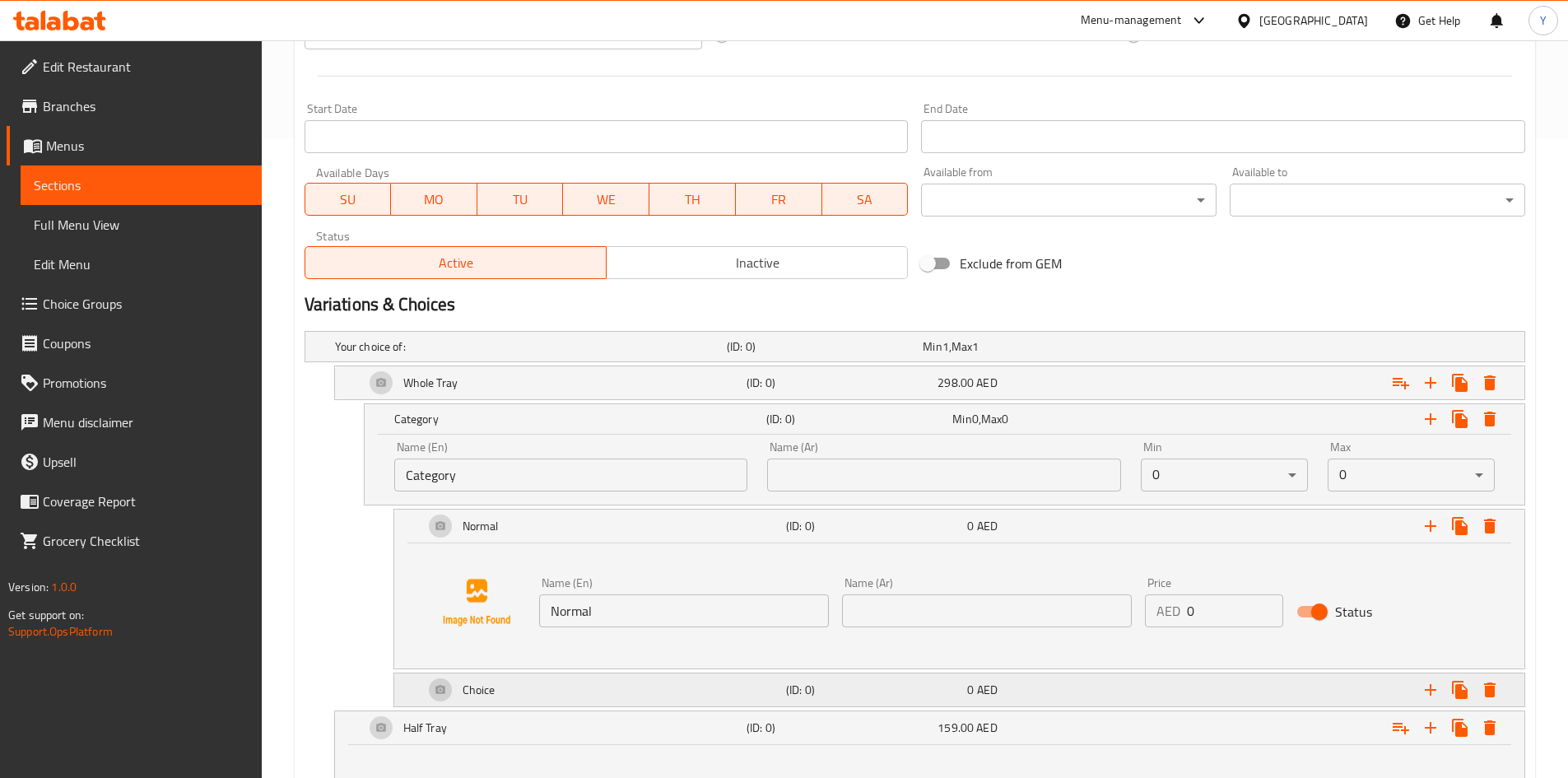
click at [726, 700] on div "Choice" at bounding box center [601, 690] width 362 height 40
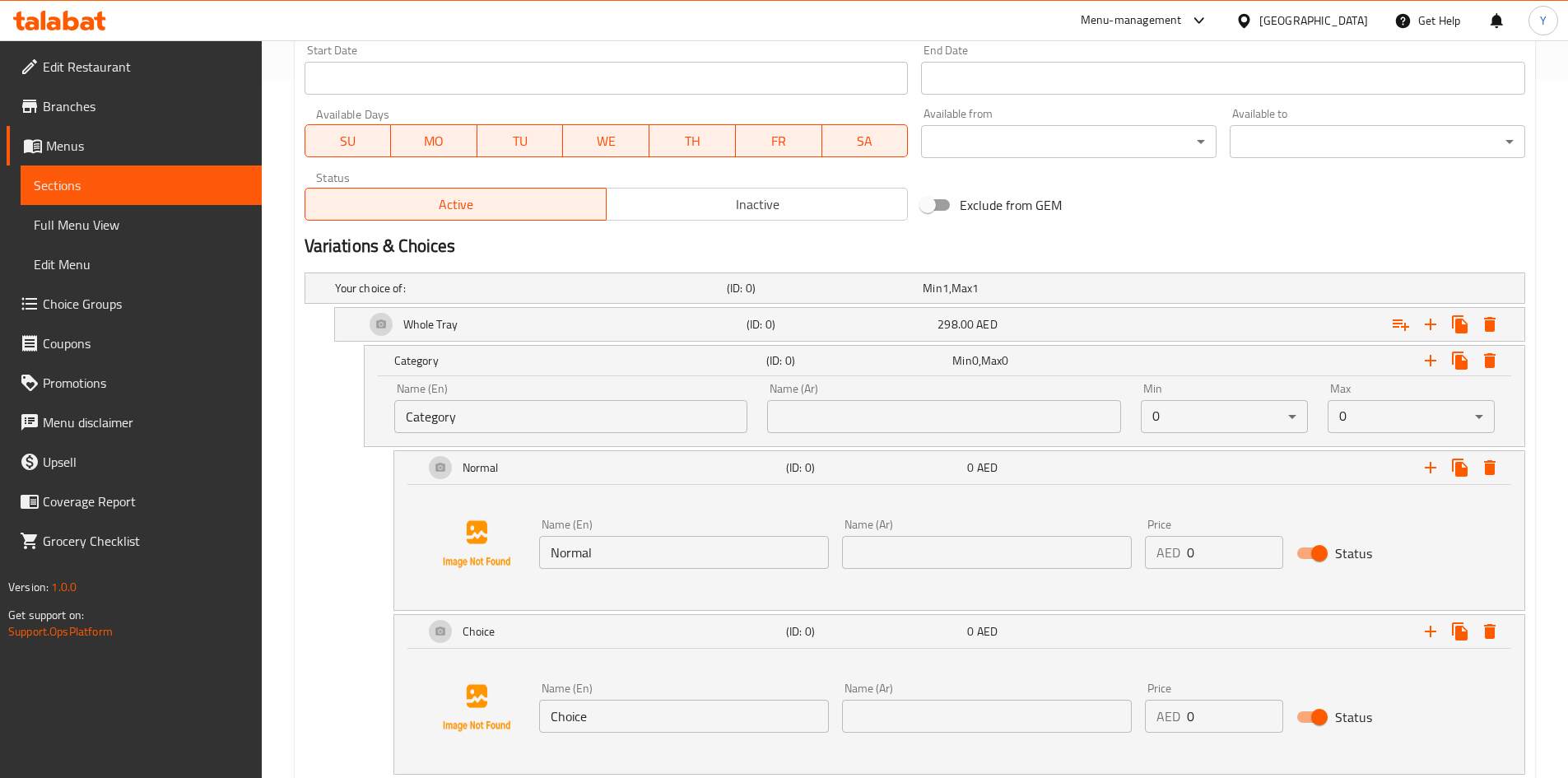
scroll to position [805, 0]
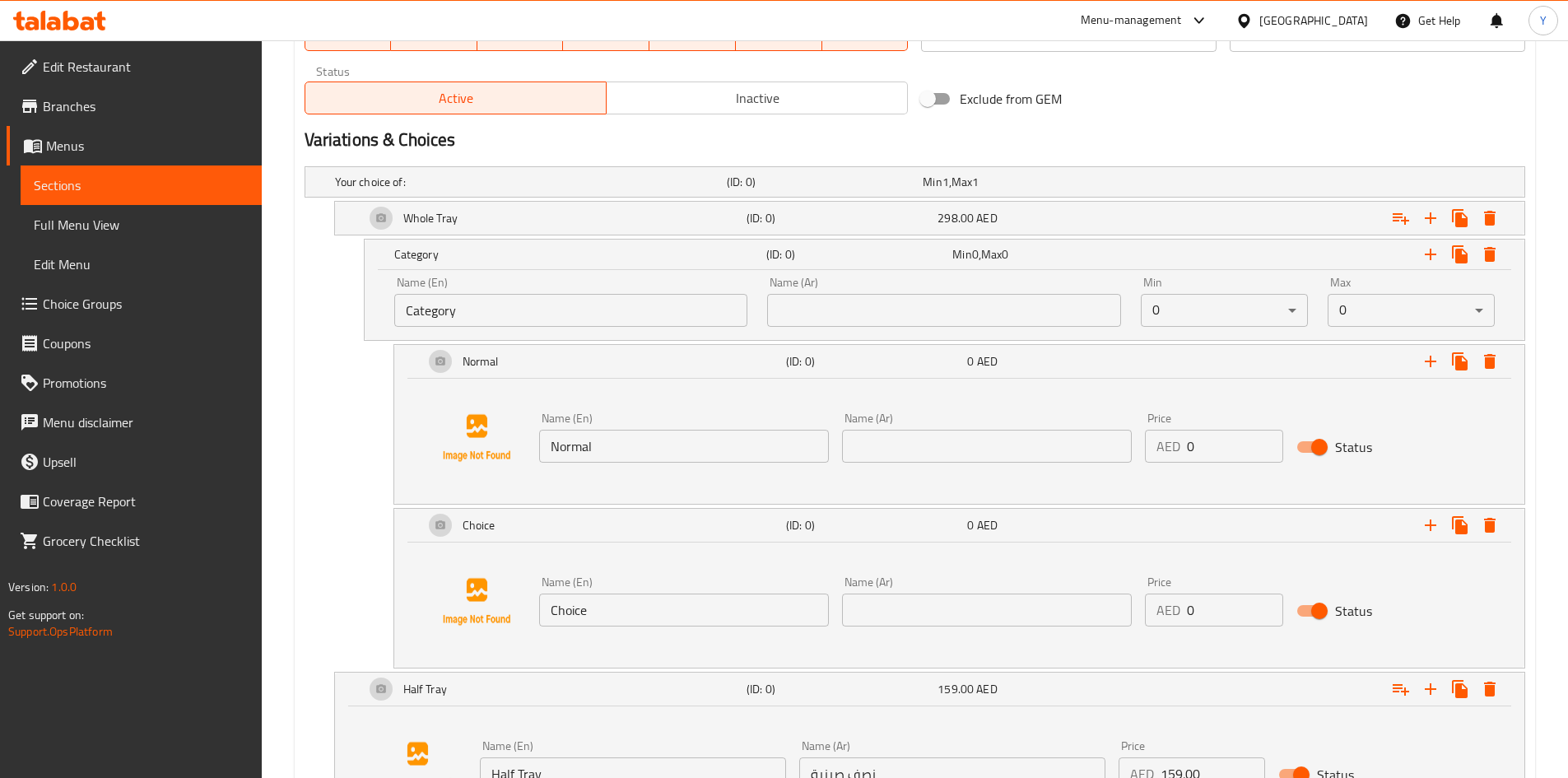
click at [653, 632] on div "Name (En) Choice Name (En)" at bounding box center [684, 602] width 302 height 63
click at [657, 614] on input "Choice" at bounding box center [684, 610] width 289 height 32
type input "Mild Spicy"
click at [1428, 526] on icon "Expand" at bounding box center [1430, 525] width 19 height 19
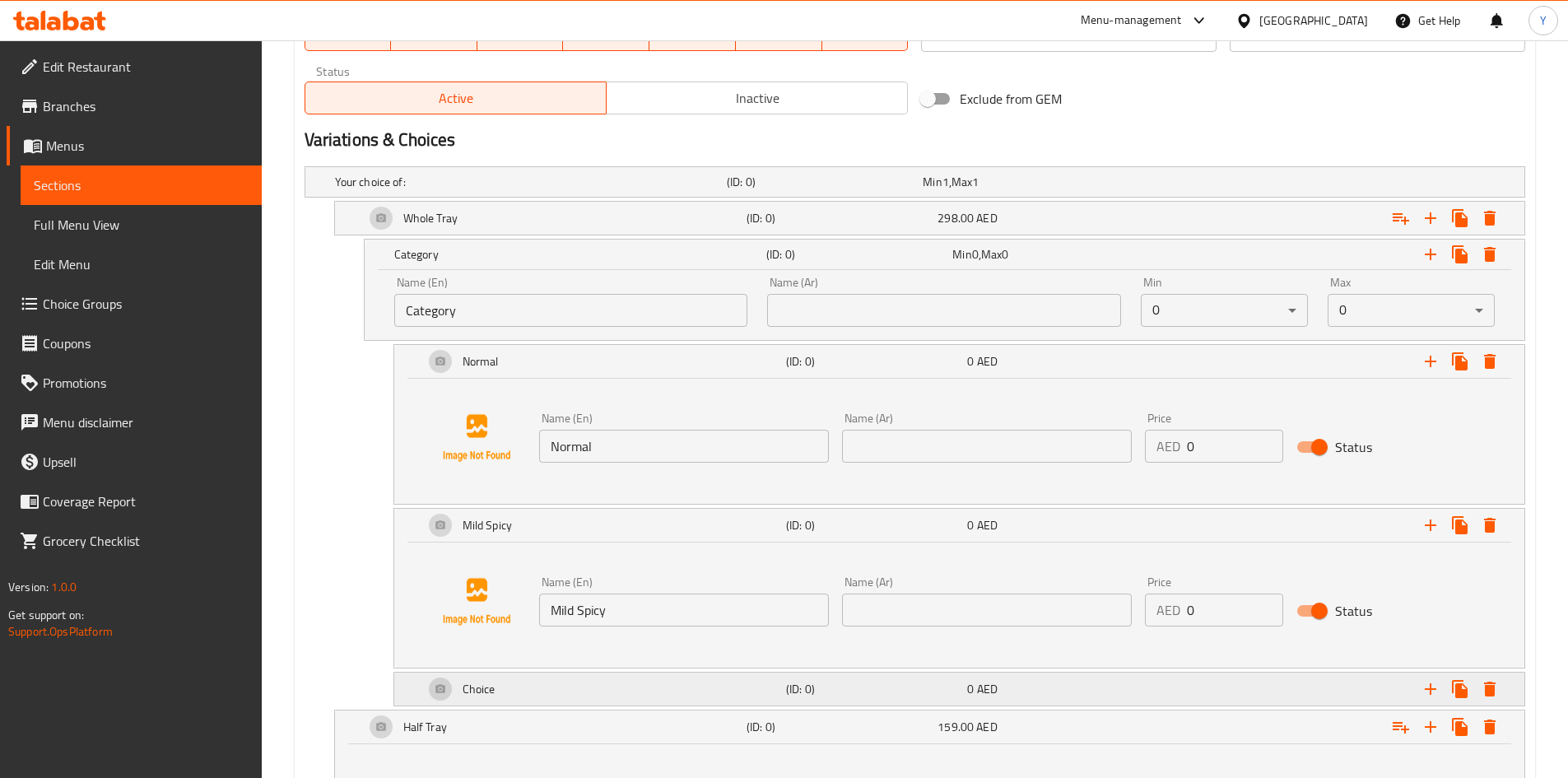
click at [785, 703] on div "Choice (ID: 0) 0 AED" at bounding box center [964, 689] width 1087 height 40
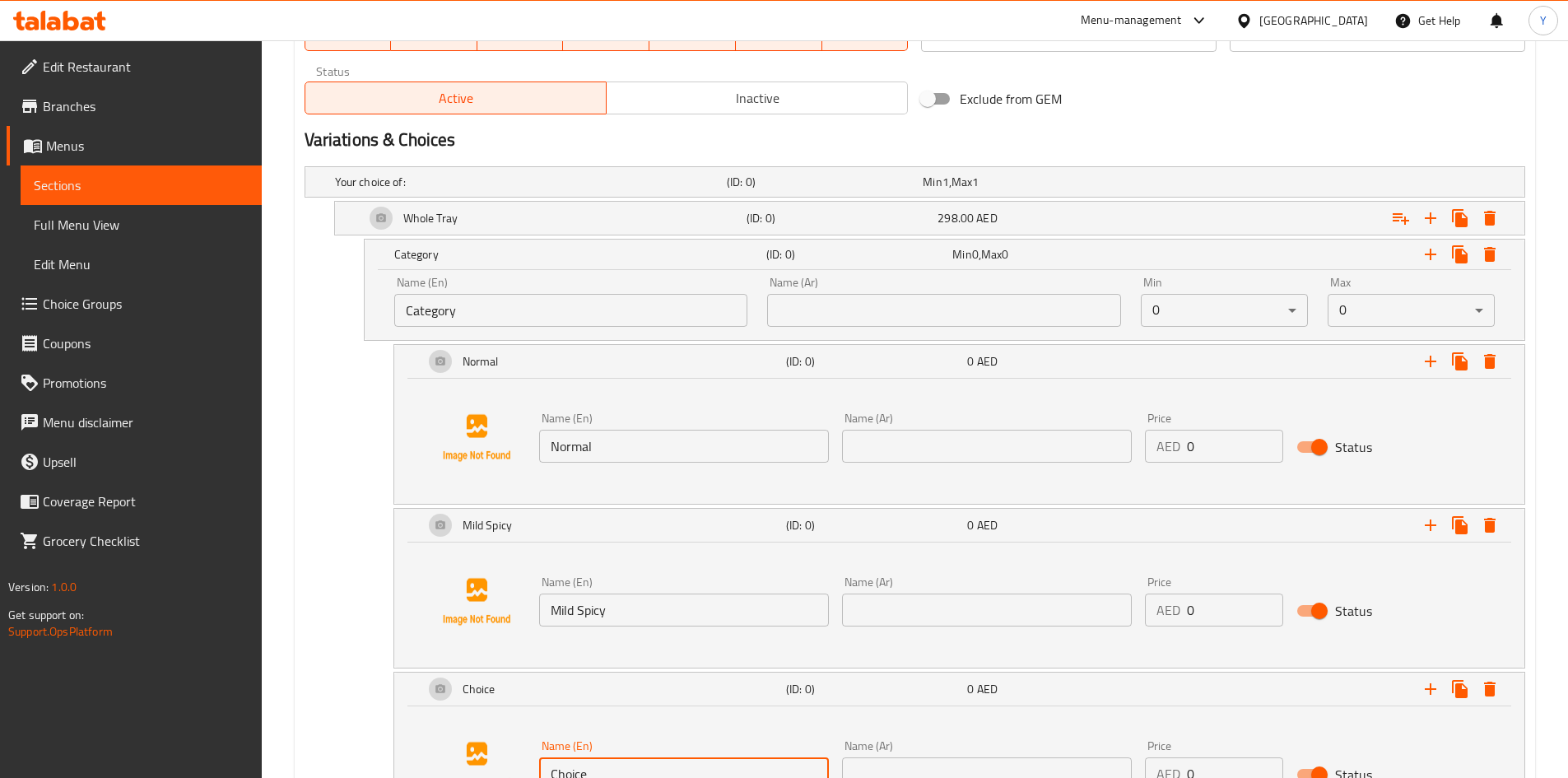
click at [655, 759] on input "Choice" at bounding box center [684, 773] width 289 height 32
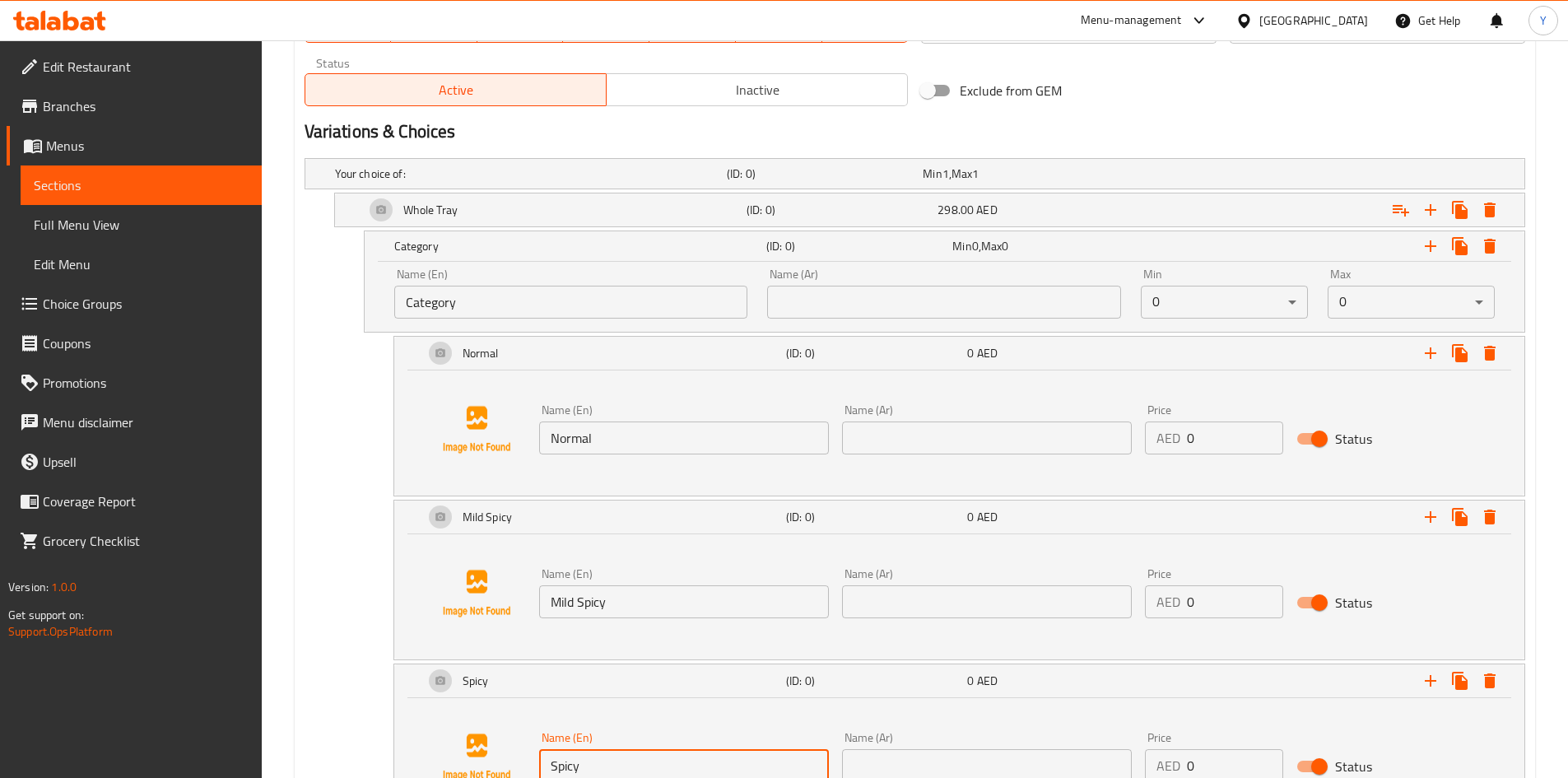
type input "Spicy"
drag, startPoint x: 958, startPoint y: 755, endPoint x: 937, endPoint y: 775, distance: 29.0
click at [958, 755] on input "text" at bounding box center [987, 765] width 289 height 32
type input "حار"
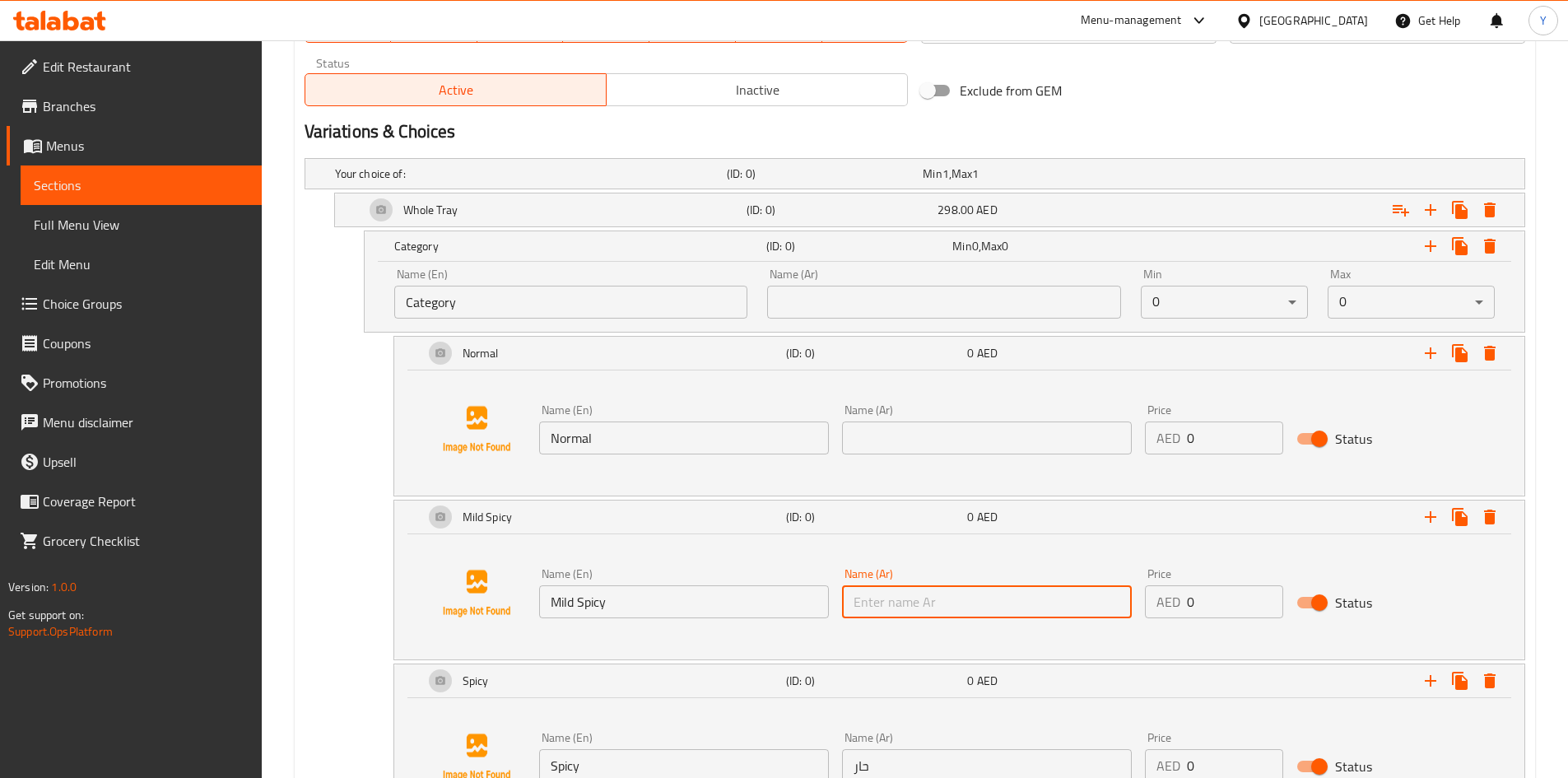
click at [976, 608] on input "text" at bounding box center [987, 602] width 289 height 32
type input "حار خفيف"
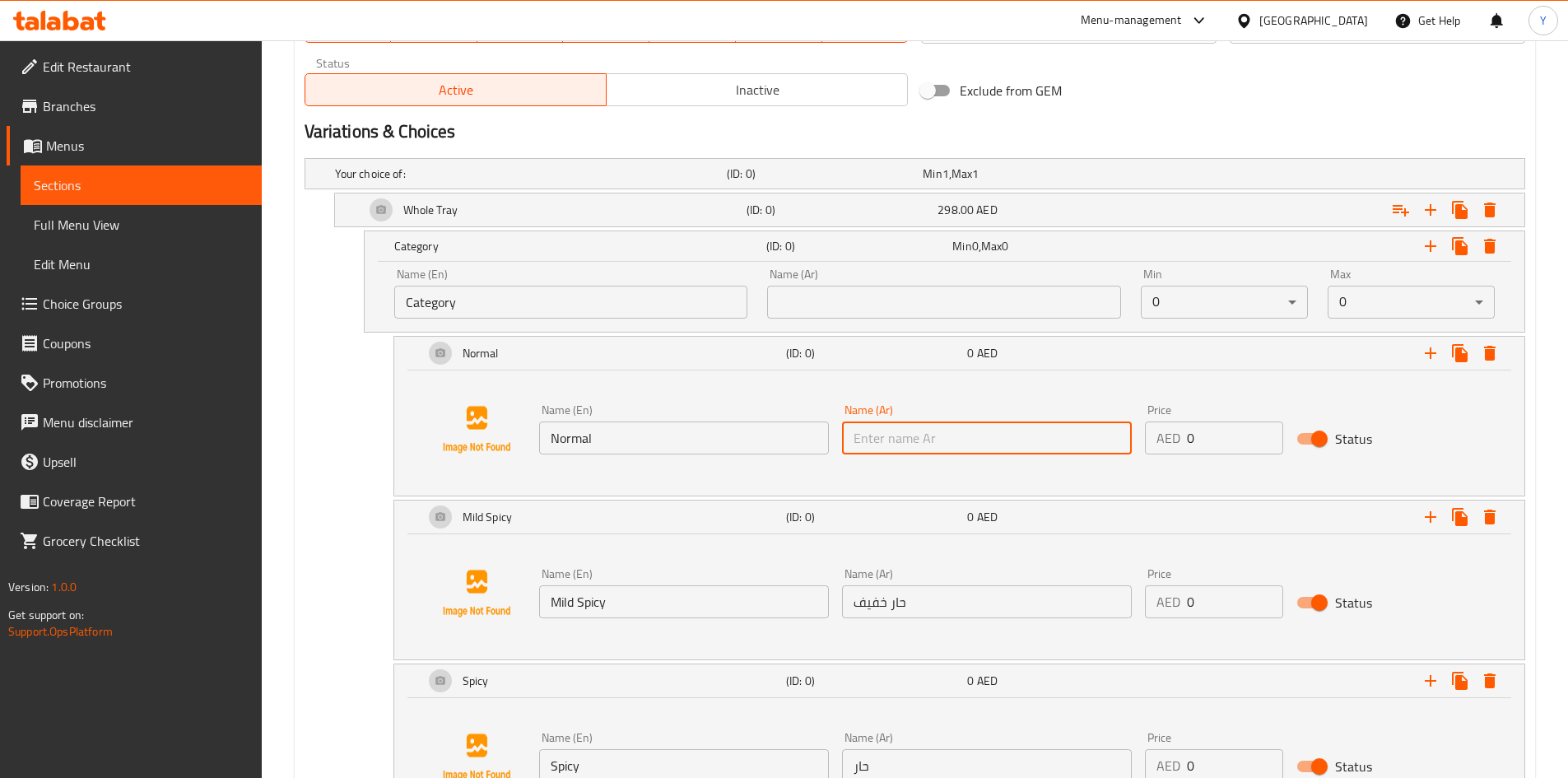
click at [971, 456] on div "Name (Ar) Name (Ar)" at bounding box center [986, 429] width 302 height 63
type input "عادي"
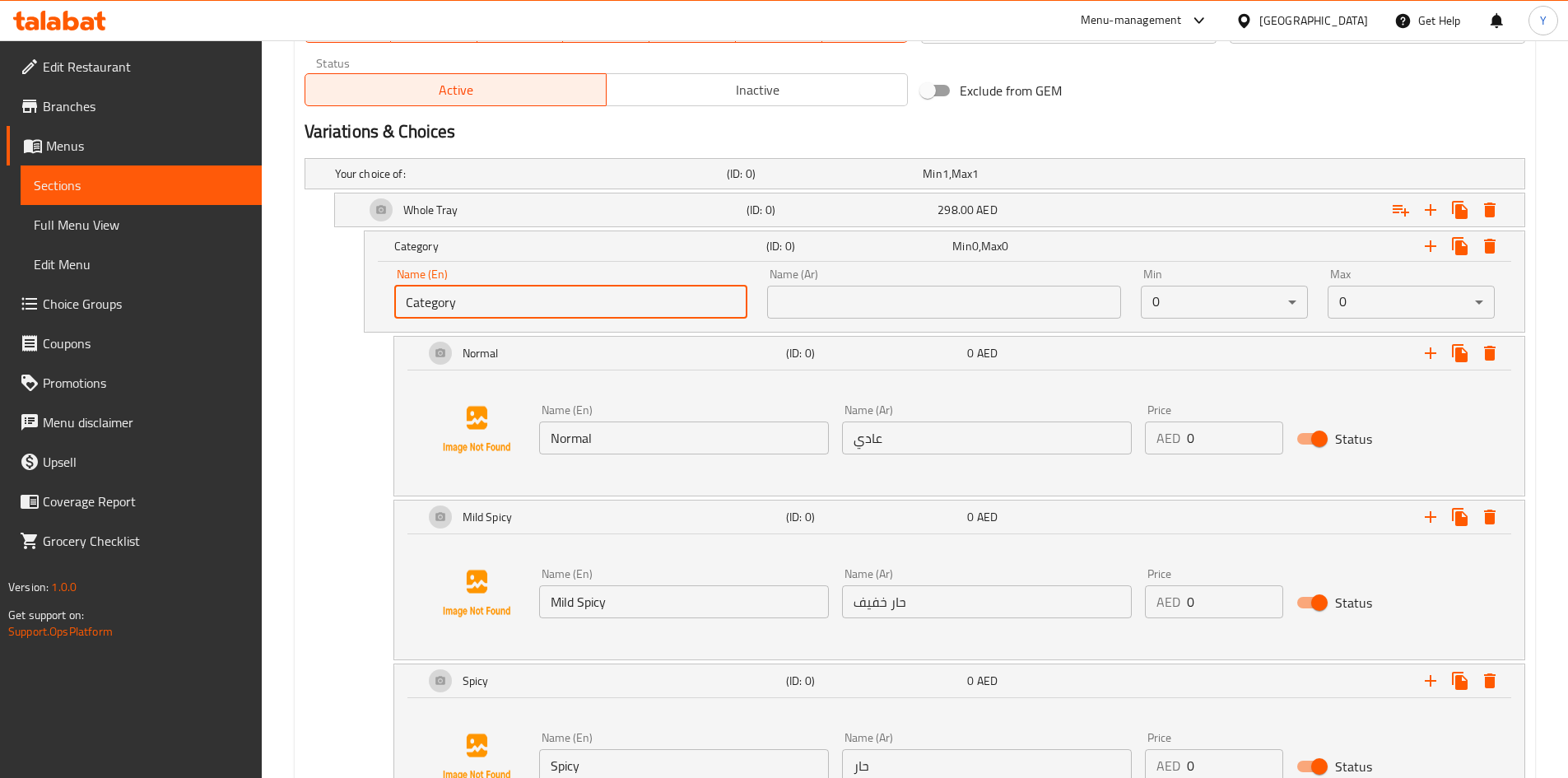
click at [690, 317] on input "Category" at bounding box center [571, 302] width 353 height 32
click at [690, 326] on div "Name (En) Category Name (En)" at bounding box center [571, 293] width 374 height 70
click at [689, 305] on input "Category" at bounding box center [571, 302] width 353 height 32
type input "Your Choice Of Spicy Level:"
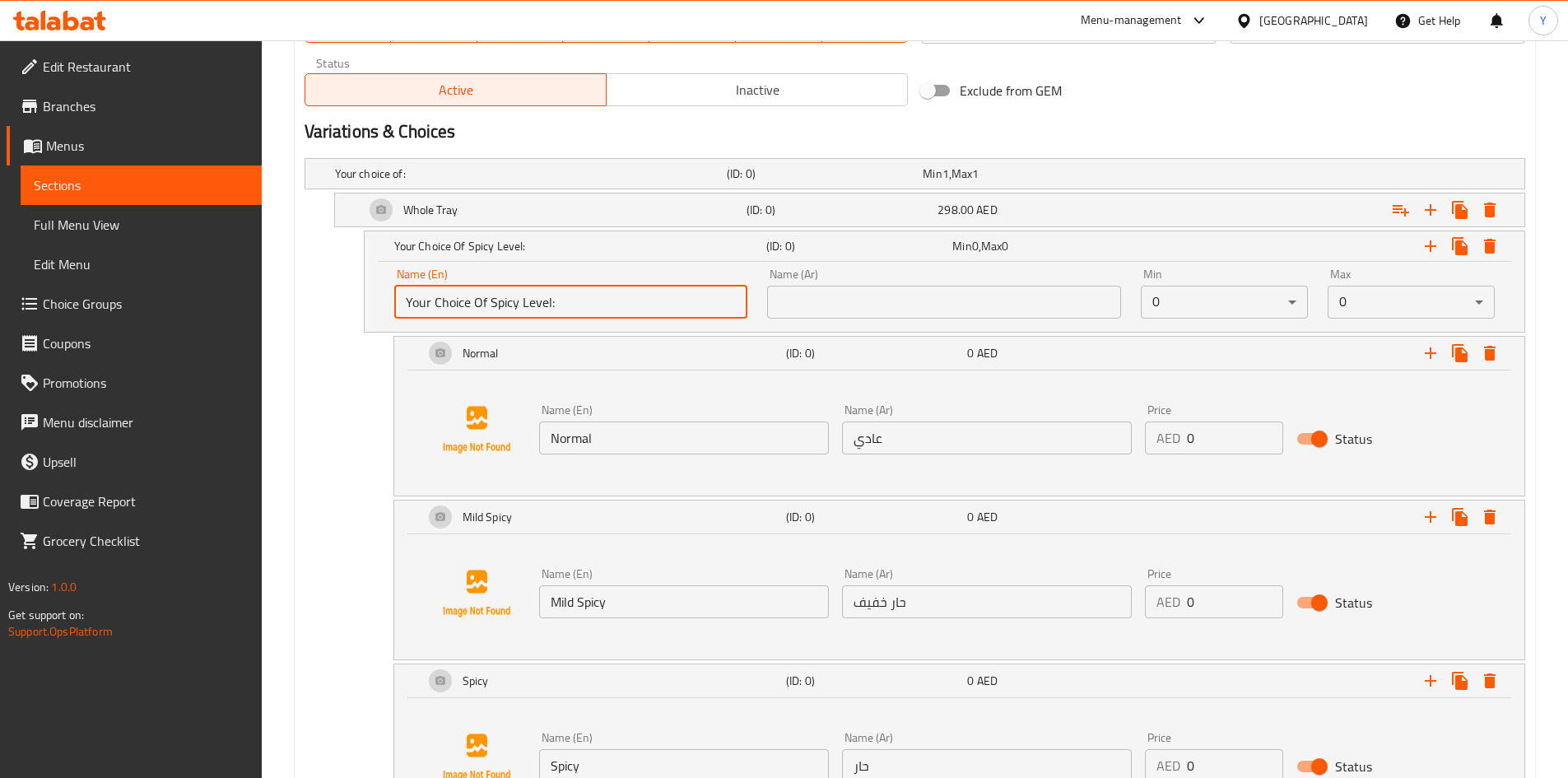
click at [867, 305] on input "text" at bounding box center [944, 302] width 353 height 32
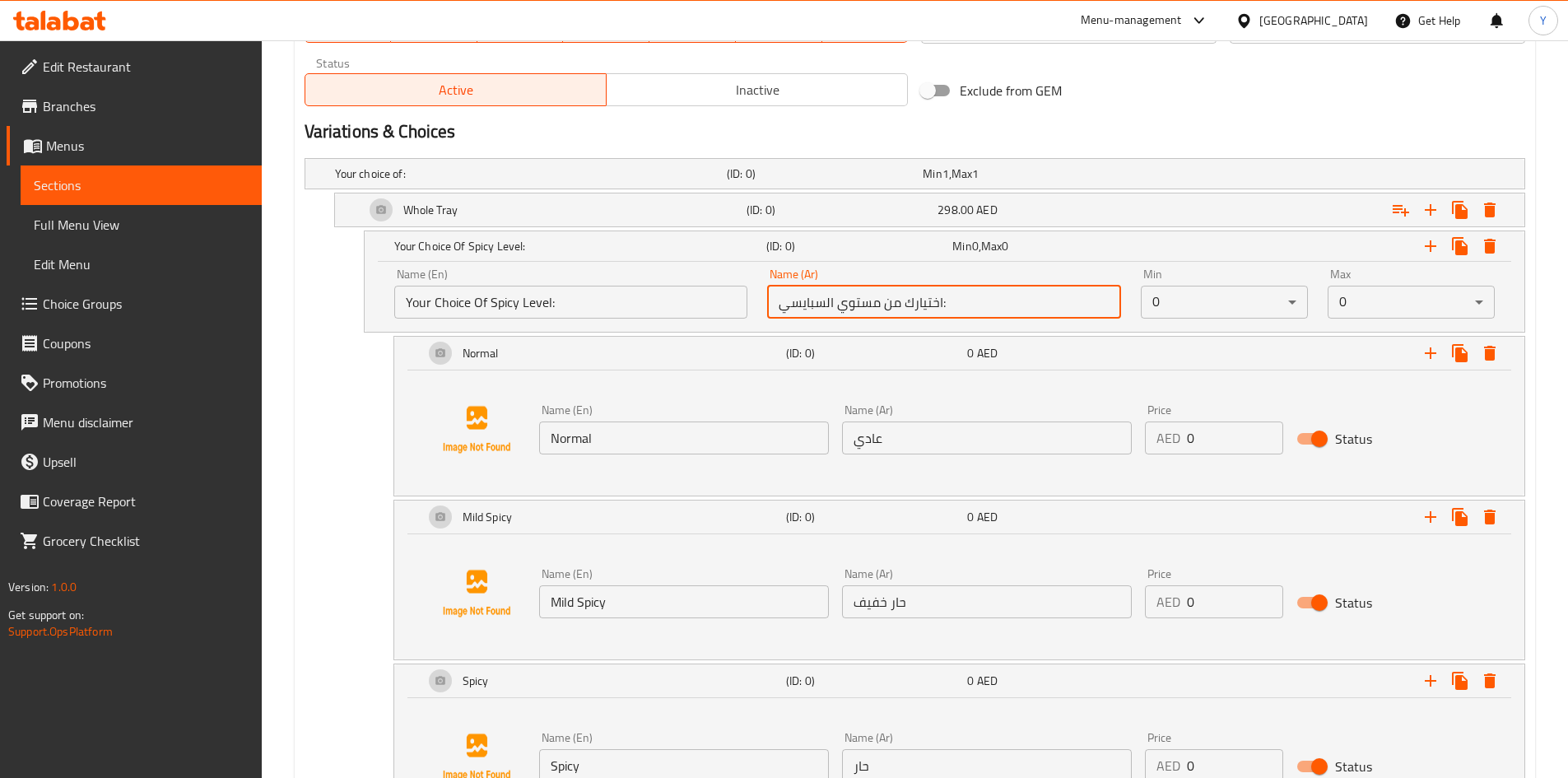
type input "اختيارك من مستوي السبايسي:"
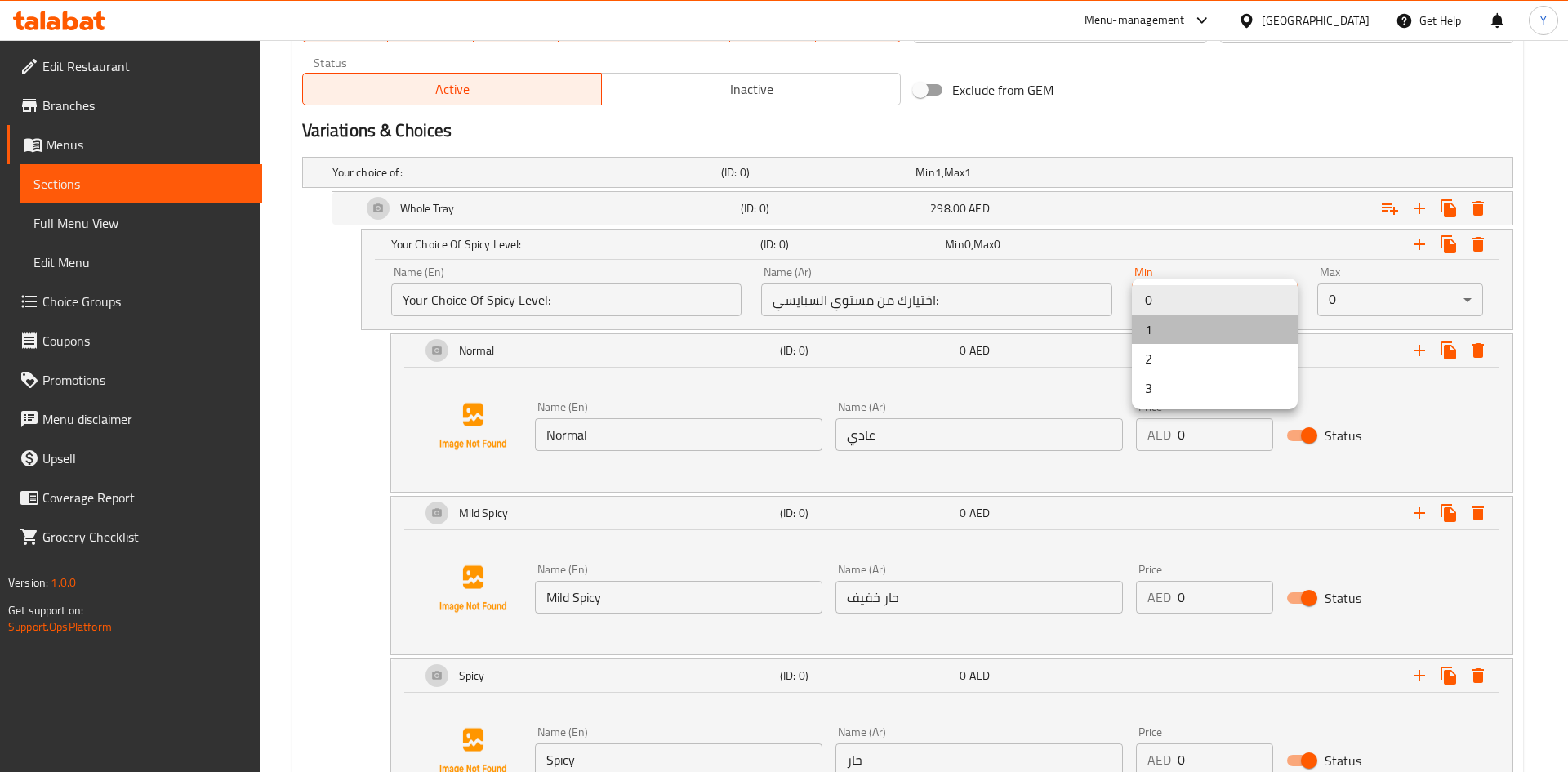
click at [1211, 333] on li "1" at bounding box center [1215, 330] width 166 height 29
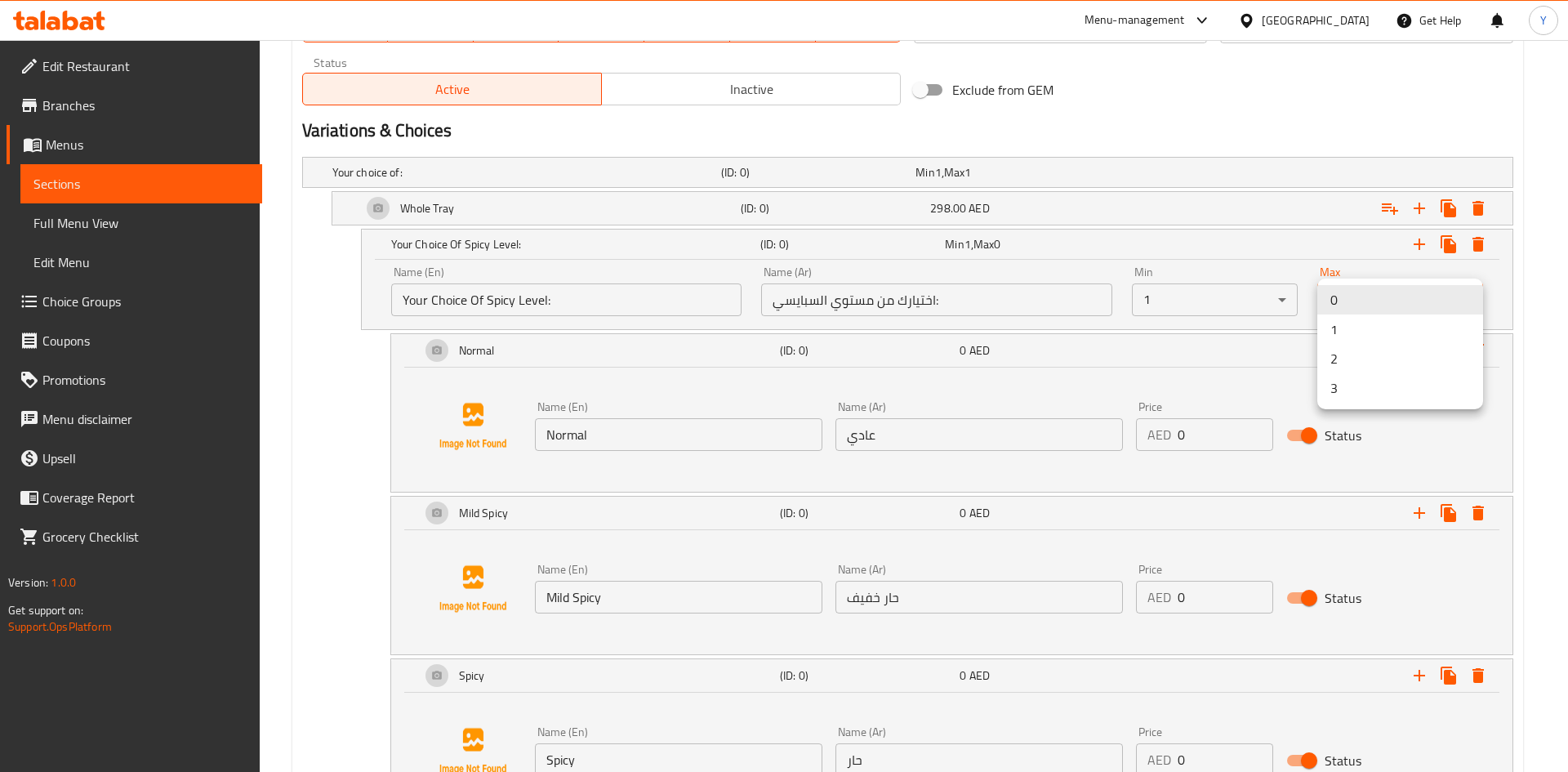
click at [1376, 322] on li "1" at bounding box center [1400, 330] width 166 height 29
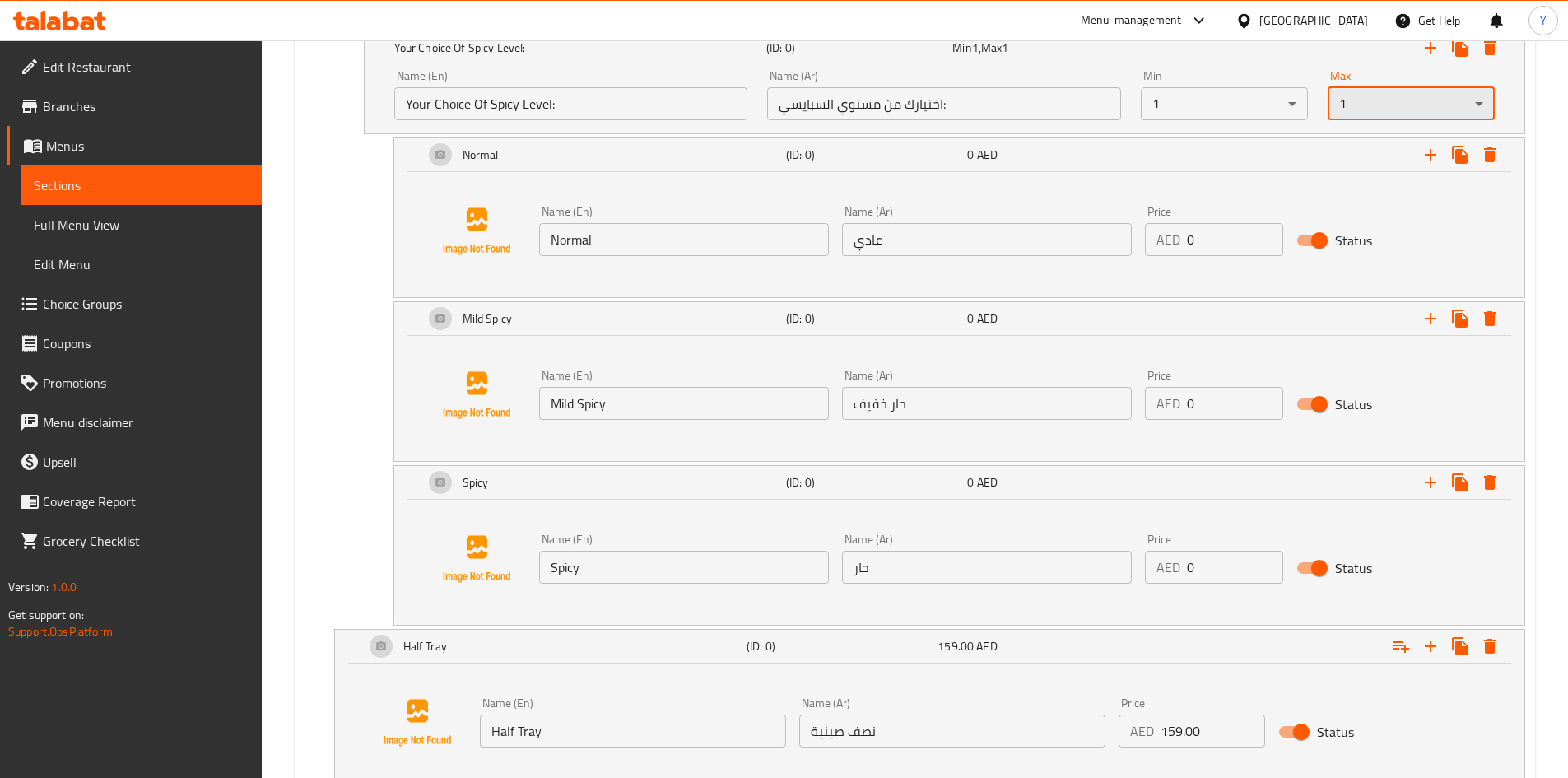
scroll to position [1060, 0]
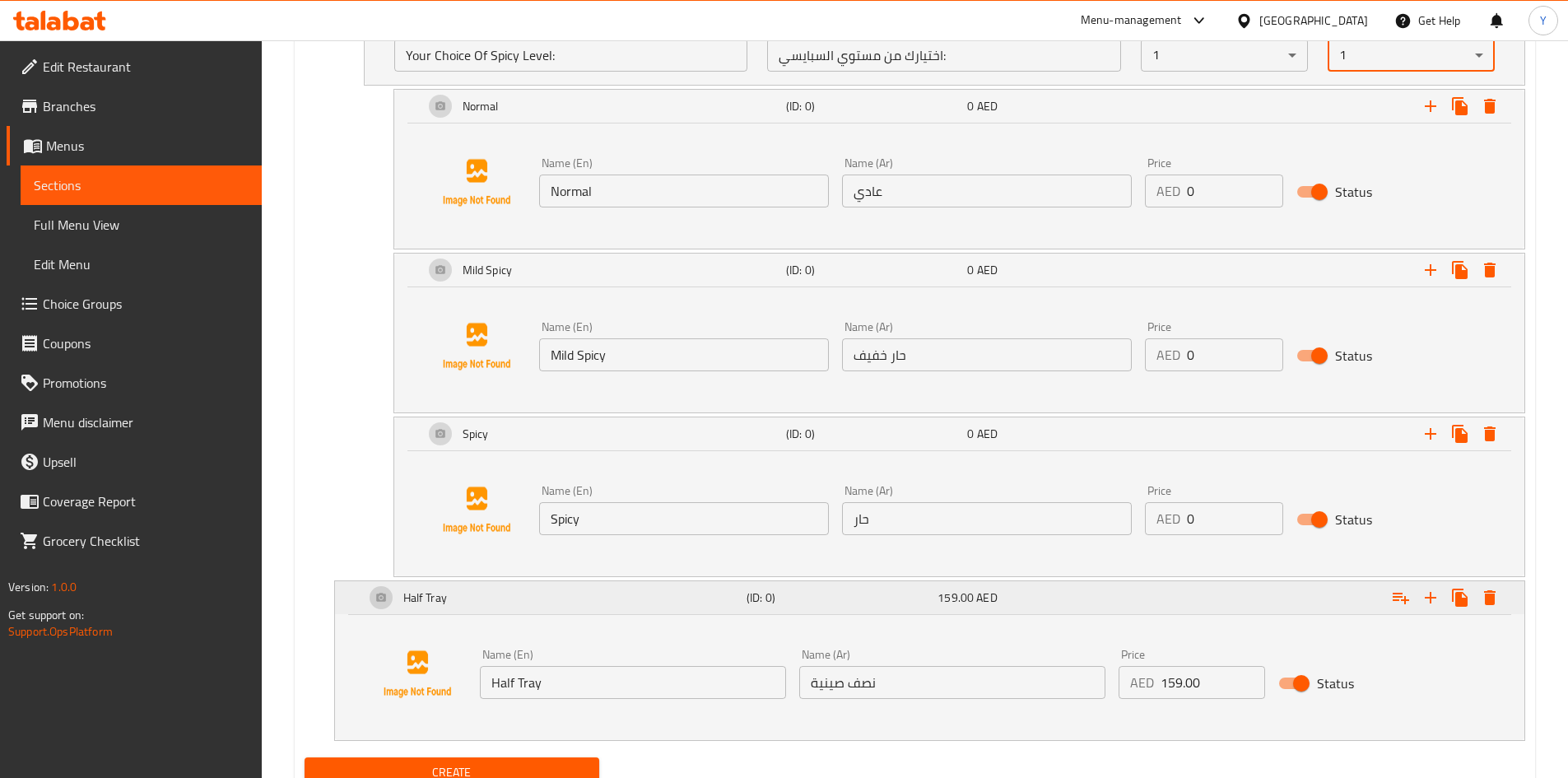
click at [1402, 594] on icon "Expand" at bounding box center [1401, 599] width 17 height 11
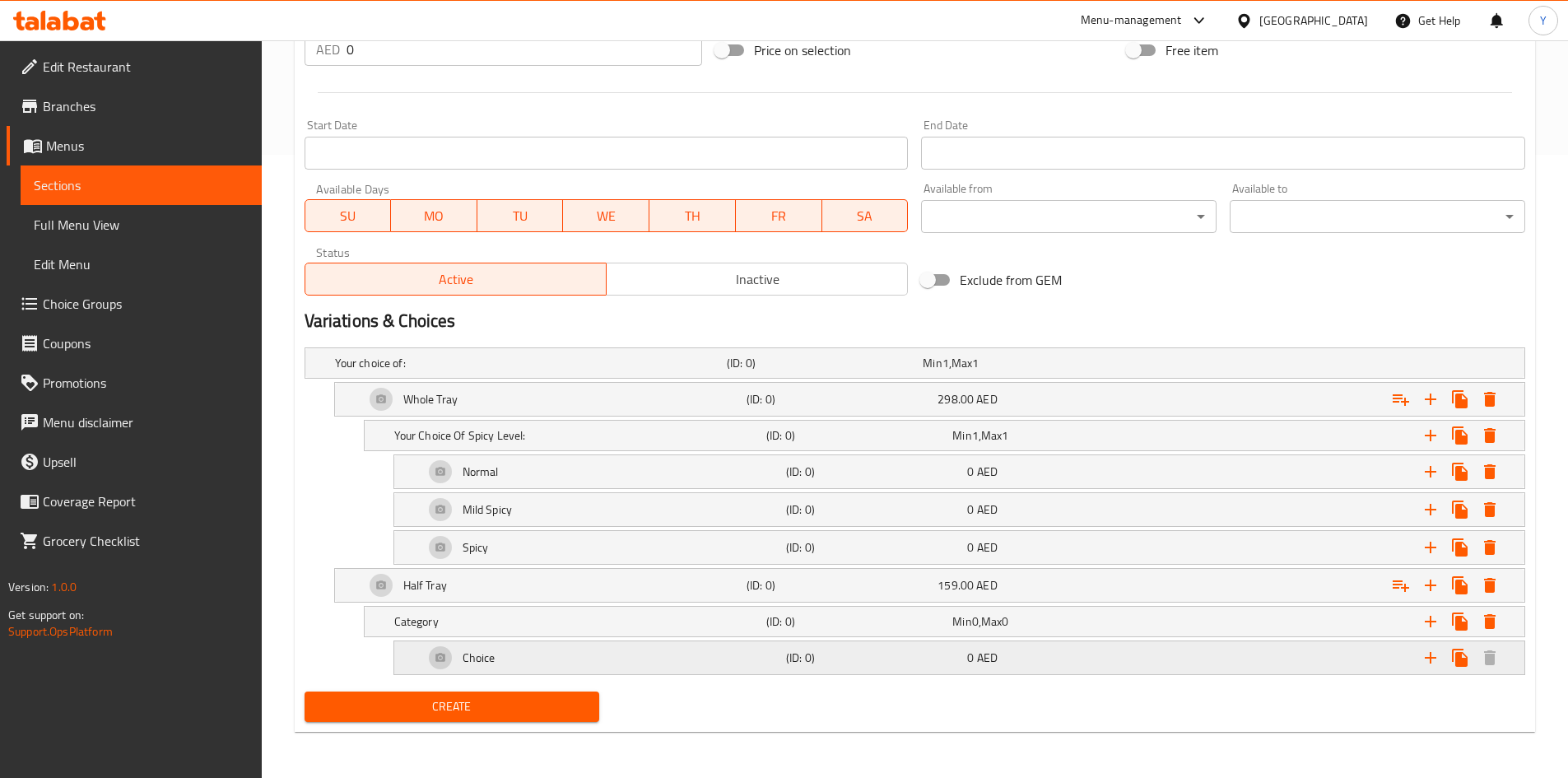
scroll to position [624, 0]
click at [649, 627] on h5 "Category" at bounding box center [577, 622] width 366 height 17
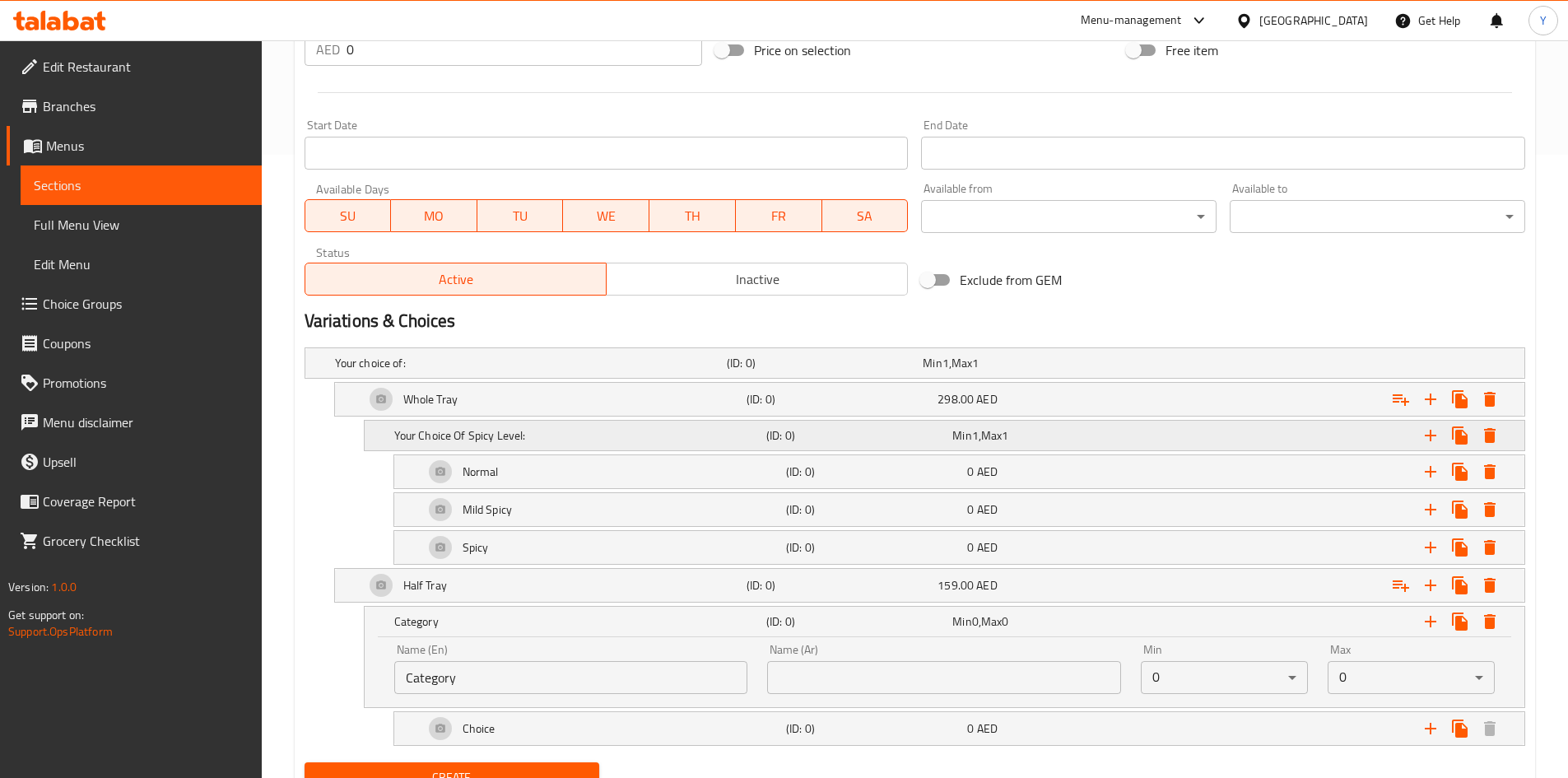
click at [536, 444] on div "Your Choice Of Spicy Level:" at bounding box center [576, 435] width 372 height 23
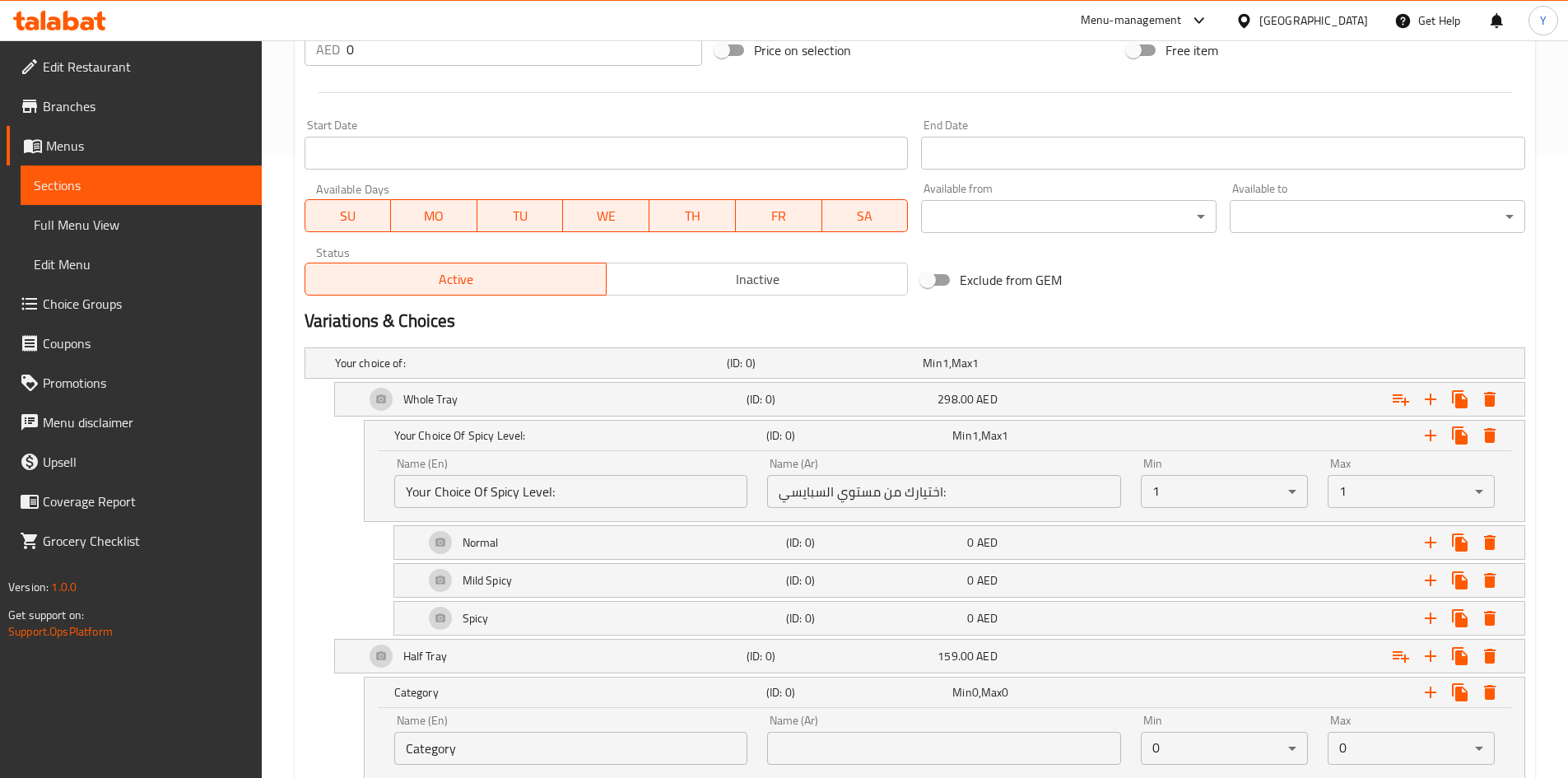
click at [634, 500] on input "Your Choice Of Spicy Level:" at bounding box center [571, 491] width 353 height 32
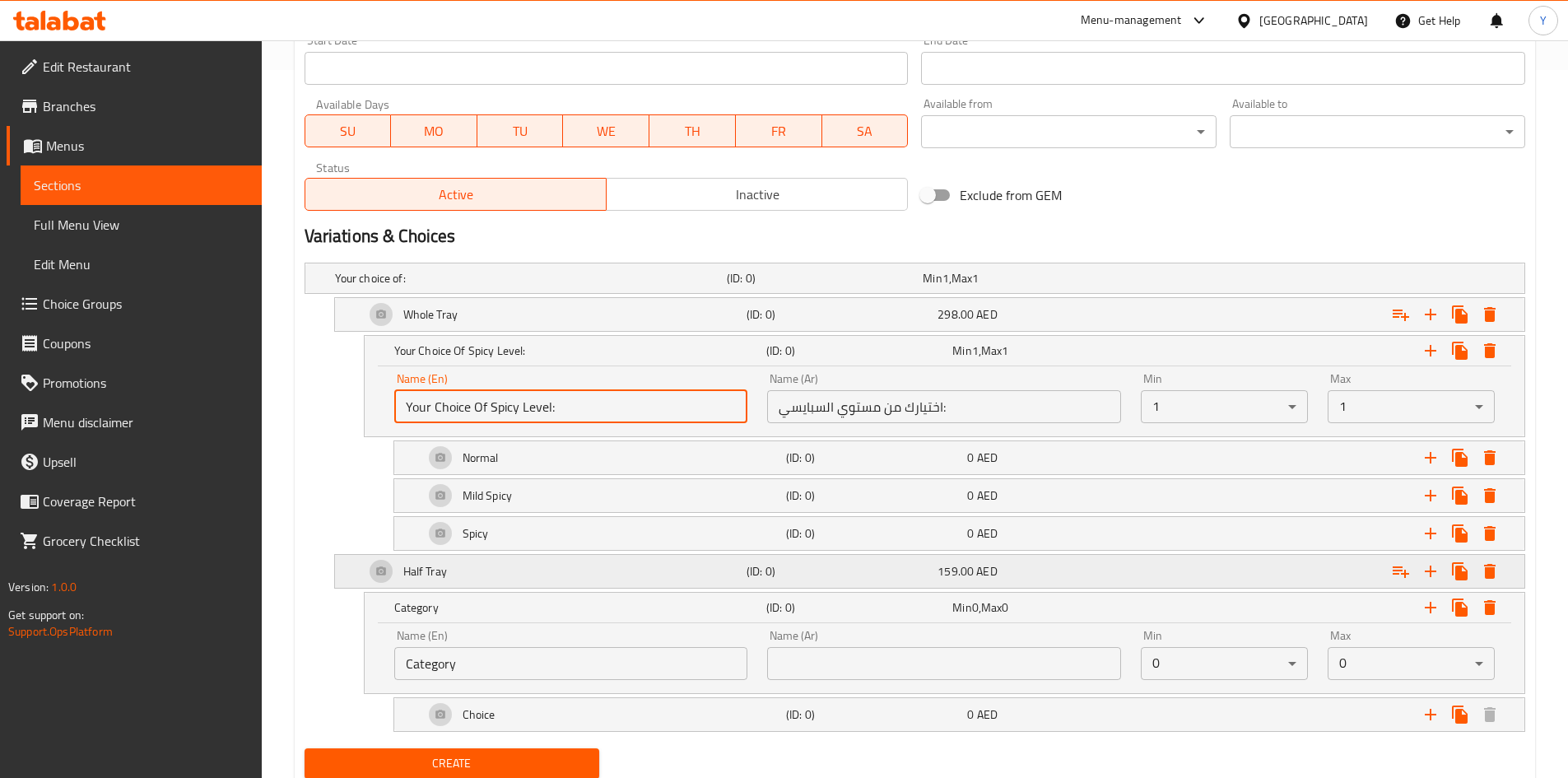
scroll to position [765, 0]
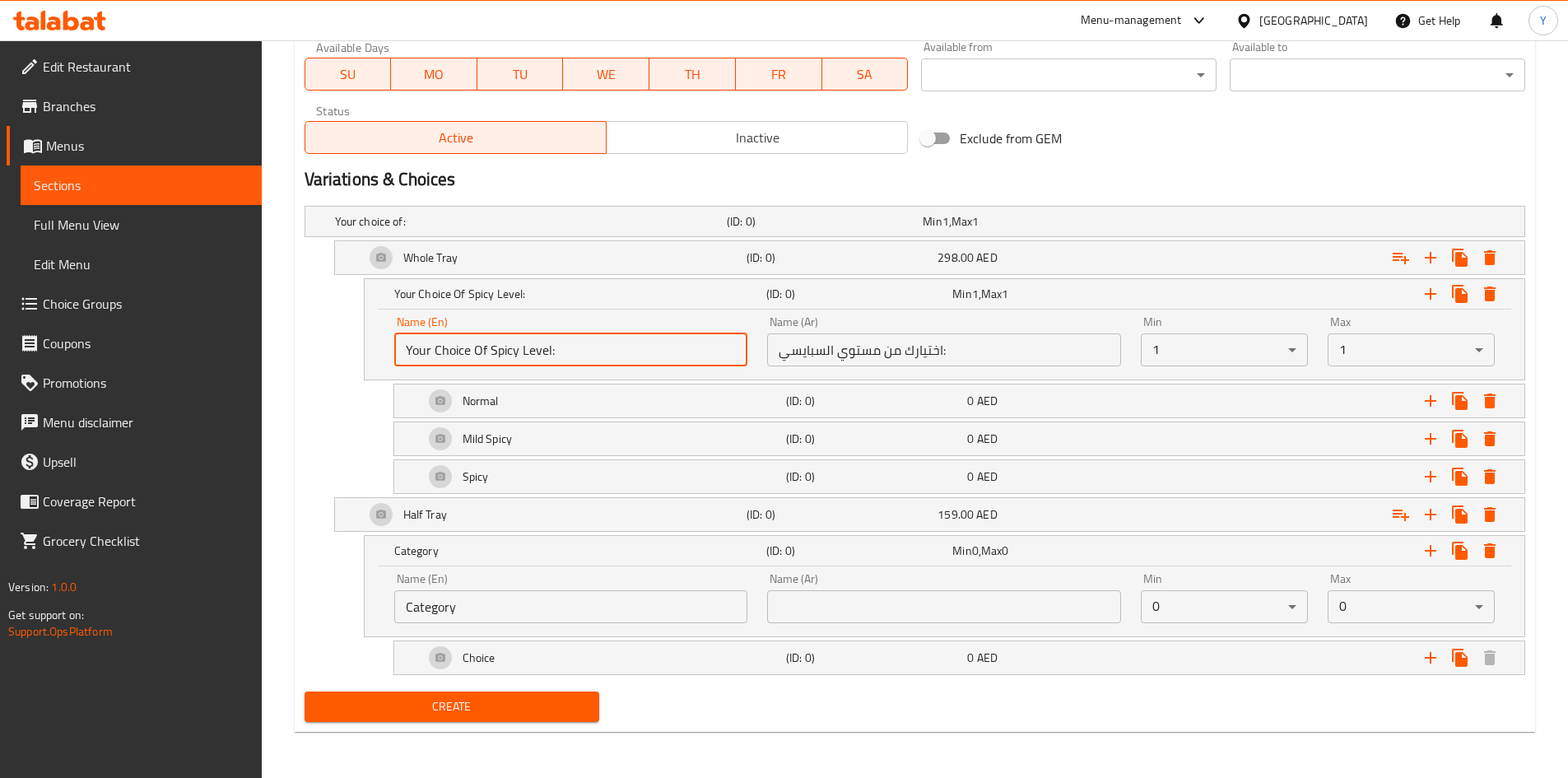
click at [562, 610] on input "Category" at bounding box center [571, 606] width 353 height 32
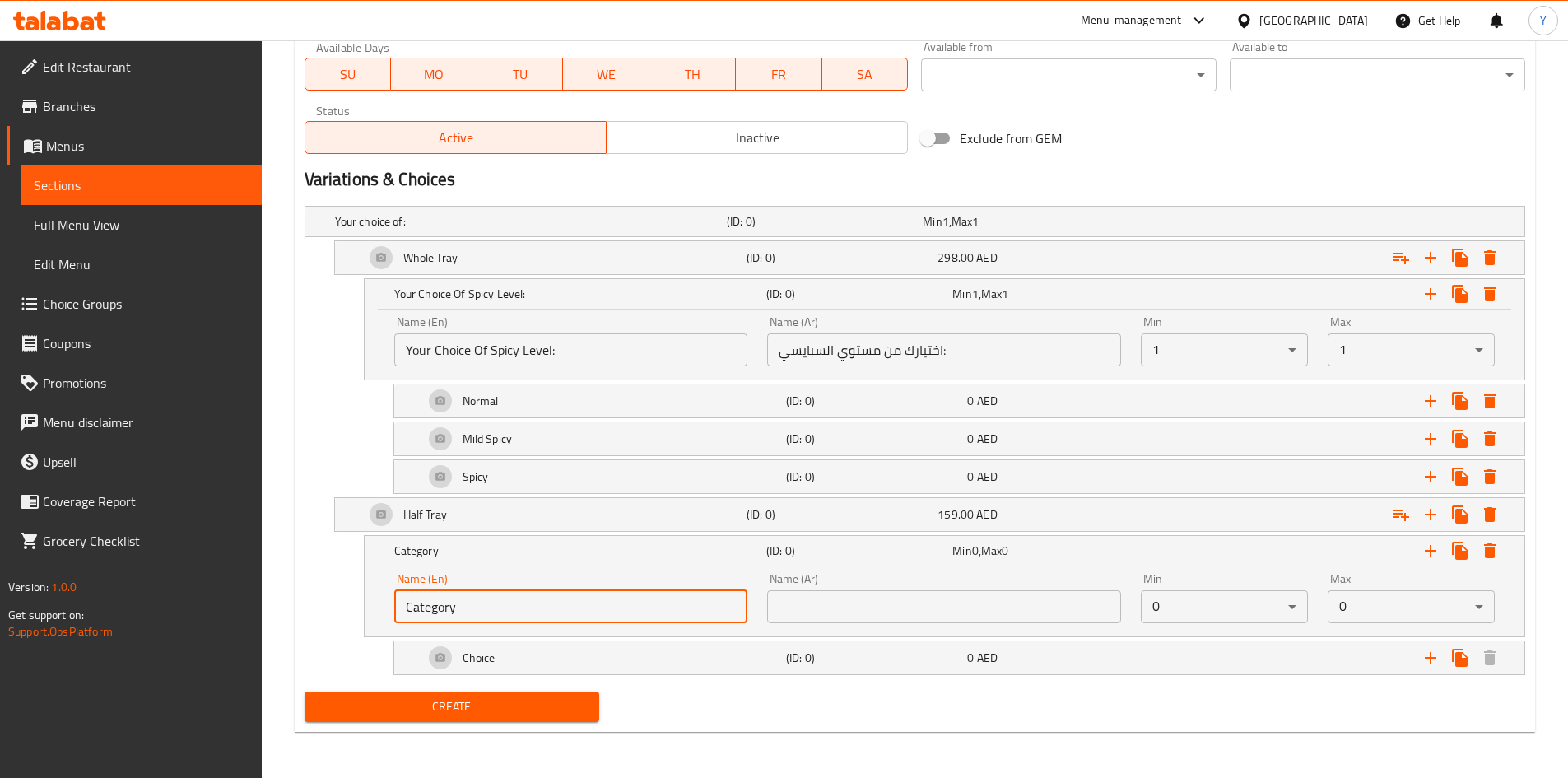
click at [562, 610] on input "Category" at bounding box center [571, 606] width 353 height 32
paste input "Your Choice Of Spicy Level:"
type input "Your Choice Of Spicy Level:"
click at [826, 360] on input "اختيارك من مستوي السبايسي:" at bounding box center [944, 349] width 353 height 32
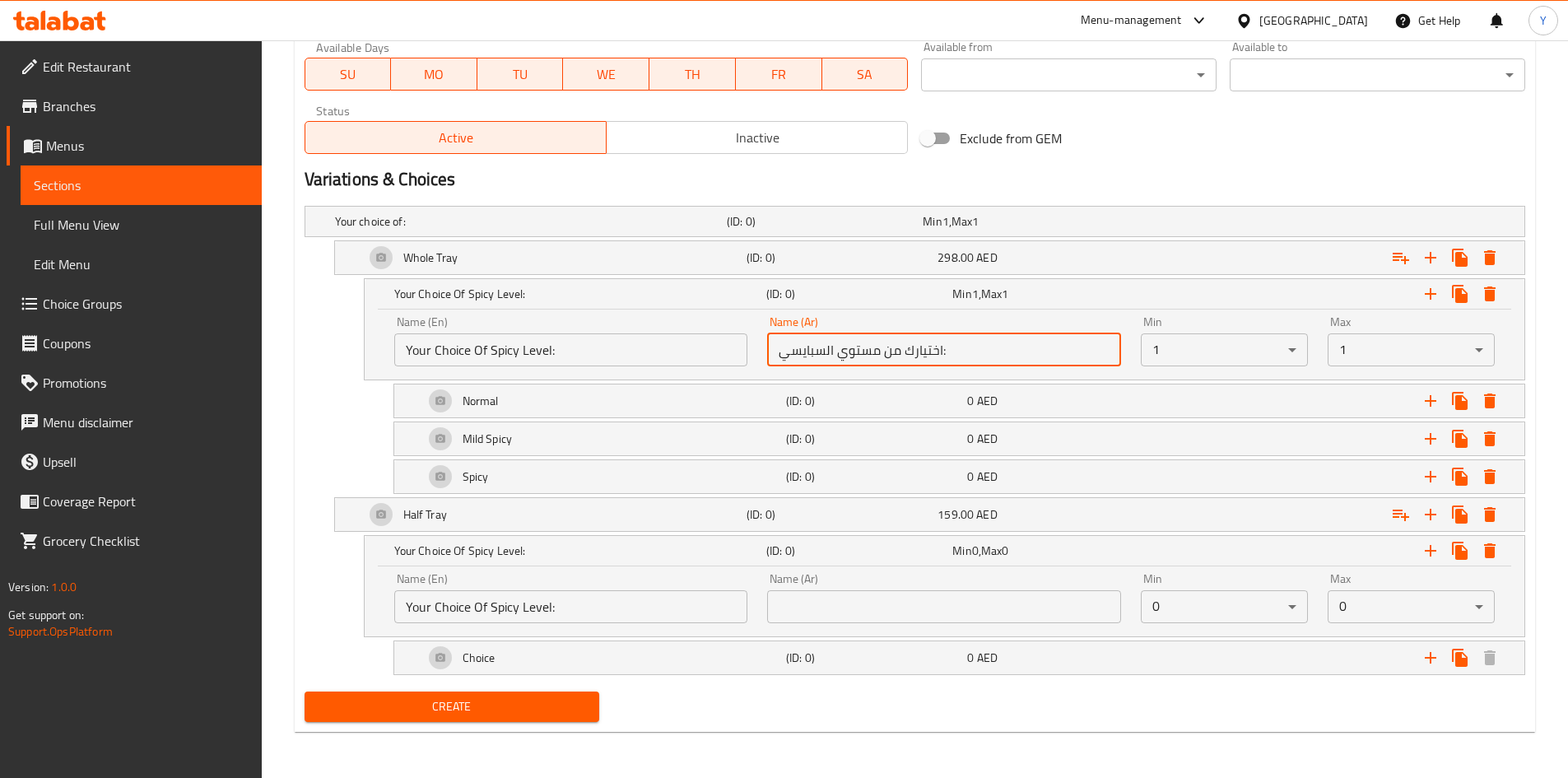
click at [826, 360] on input "اختيارك من مستوي السبايسي:" at bounding box center [944, 349] width 353 height 32
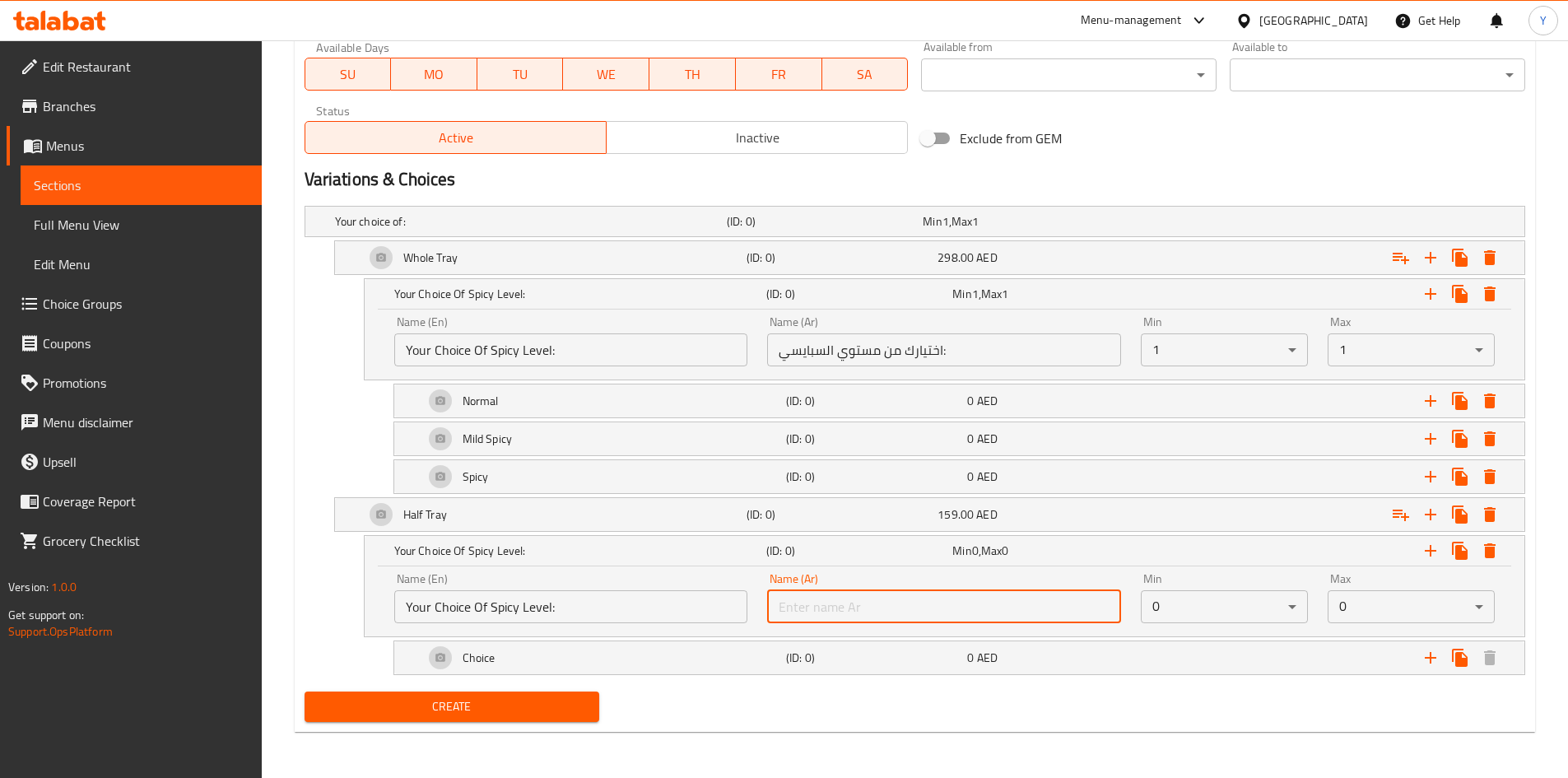
paste input "اختيارك من مستوي السبايسي:"
type input "اختيارك من مستوي السبايسي:"
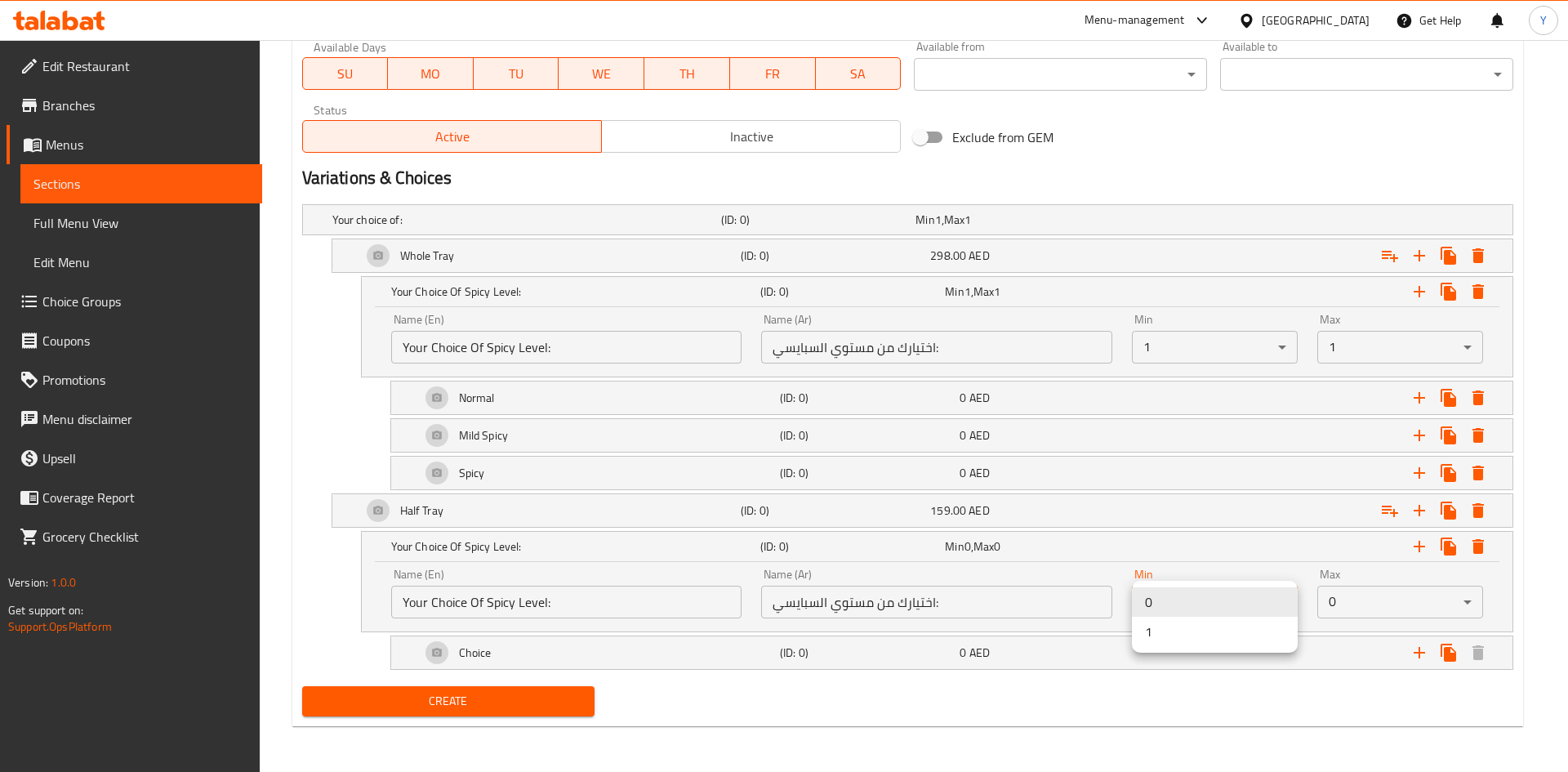
drag, startPoint x: 1207, startPoint y: 642, endPoint x: 1400, endPoint y: 608, distance: 196.0
click at [1207, 641] on li "1" at bounding box center [1215, 632] width 166 height 29
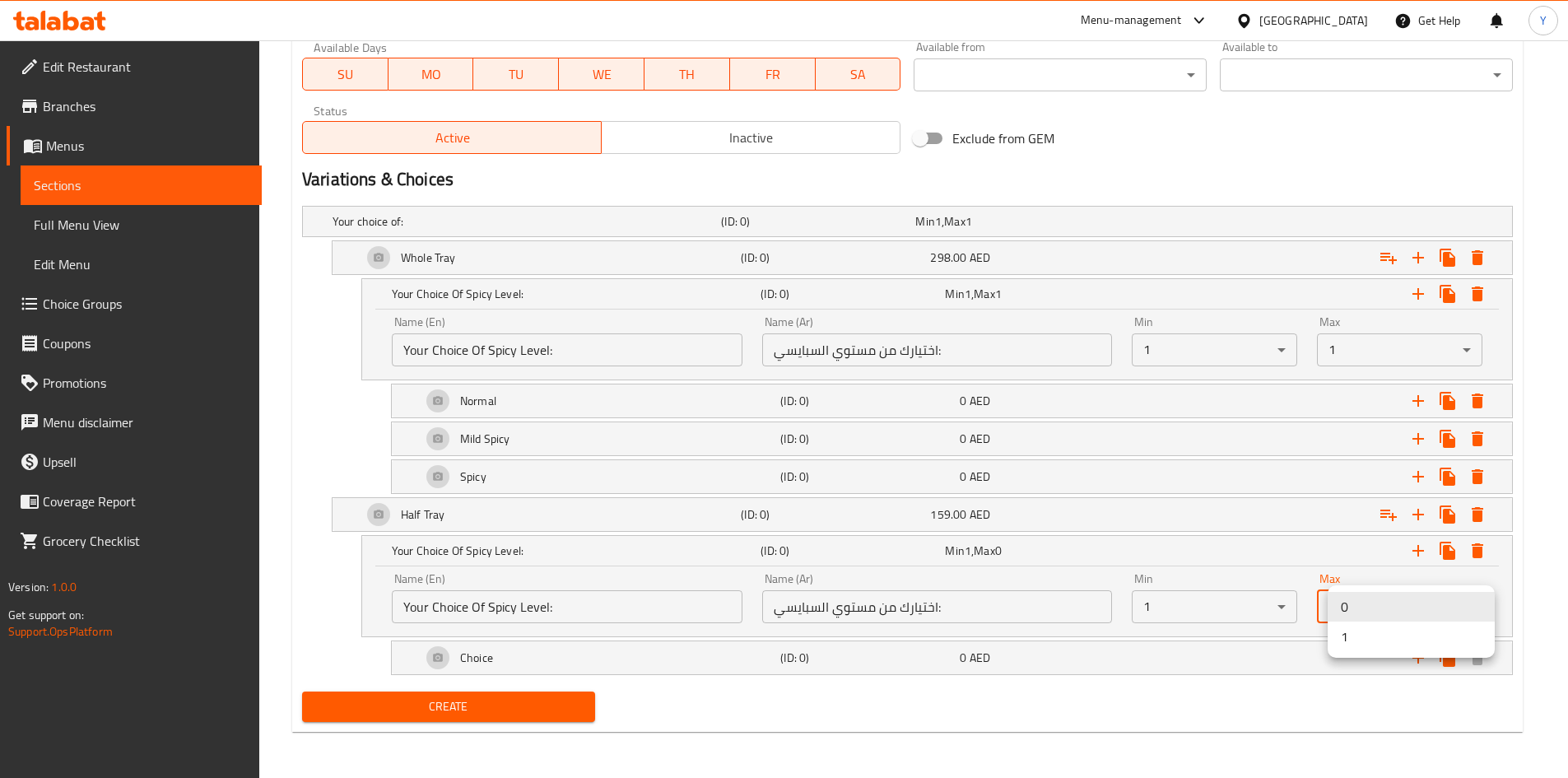
drag, startPoint x: 1420, startPoint y: 609, endPoint x: 1412, endPoint y: 653, distance: 44.7
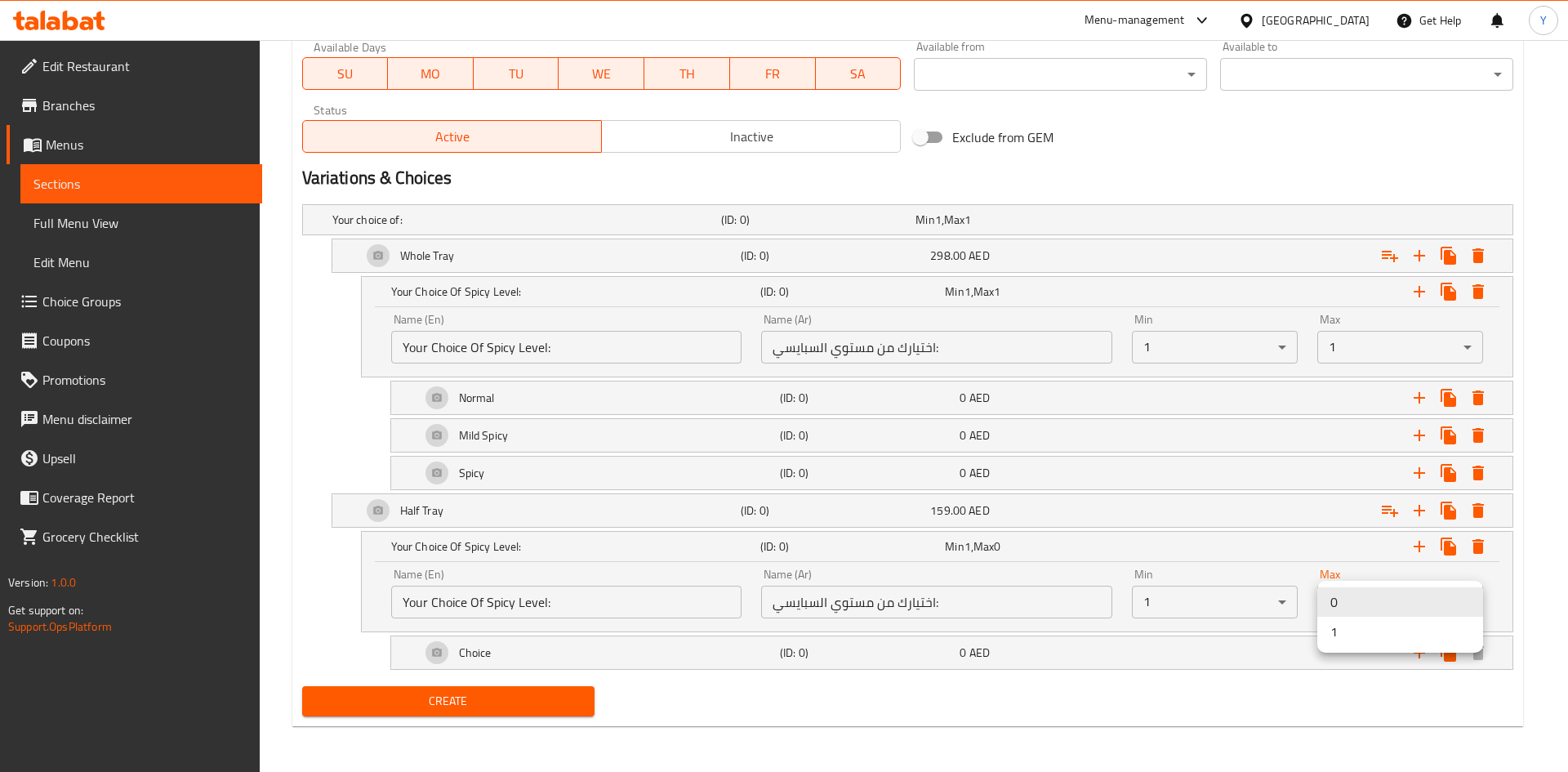
click at [1394, 641] on li "1" at bounding box center [1400, 632] width 166 height 29
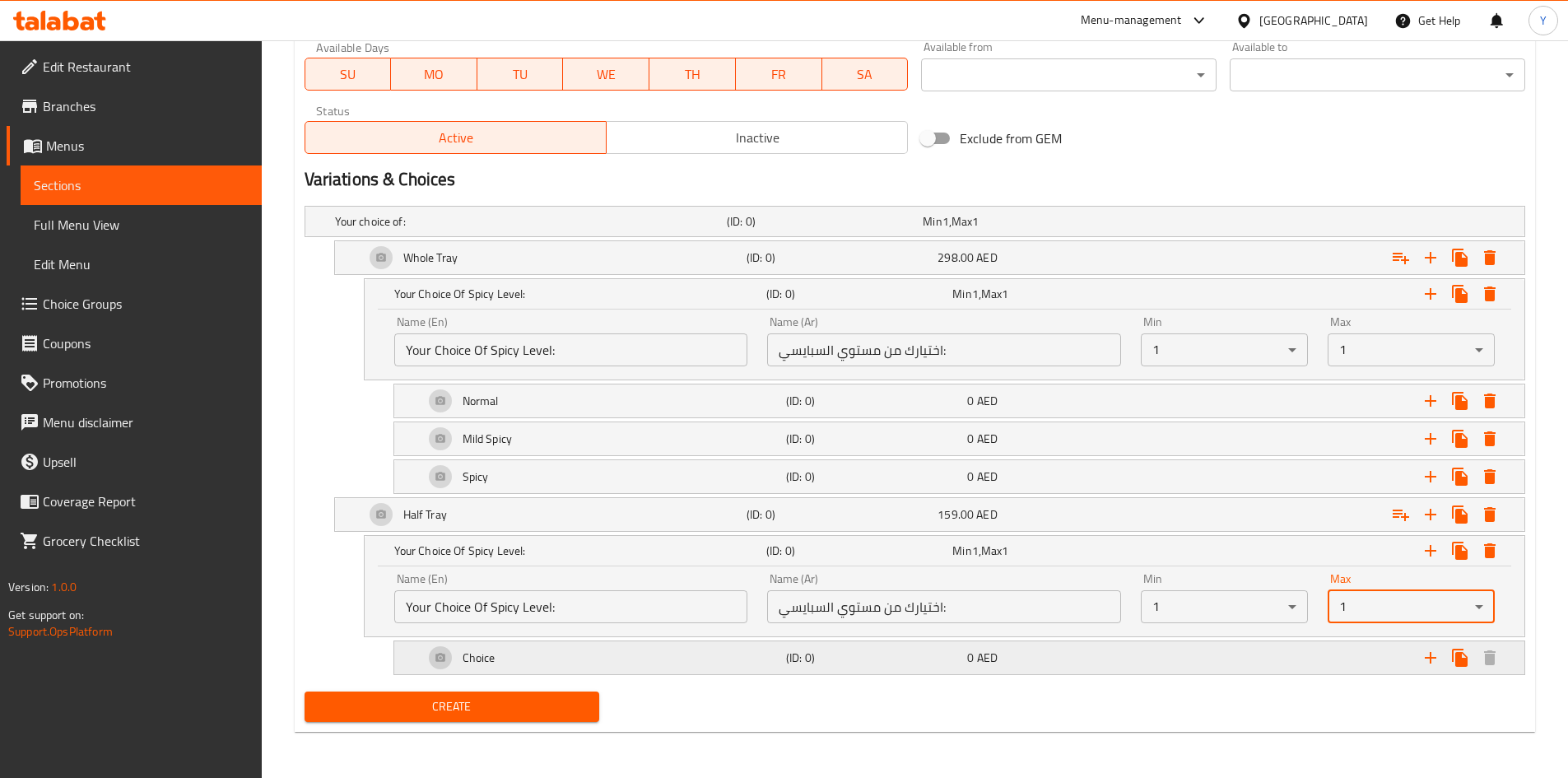
click at [844, 672] on div "Choice (ID: 0) 0 AED" at bounding box center [964, 658] width 1087 height 40
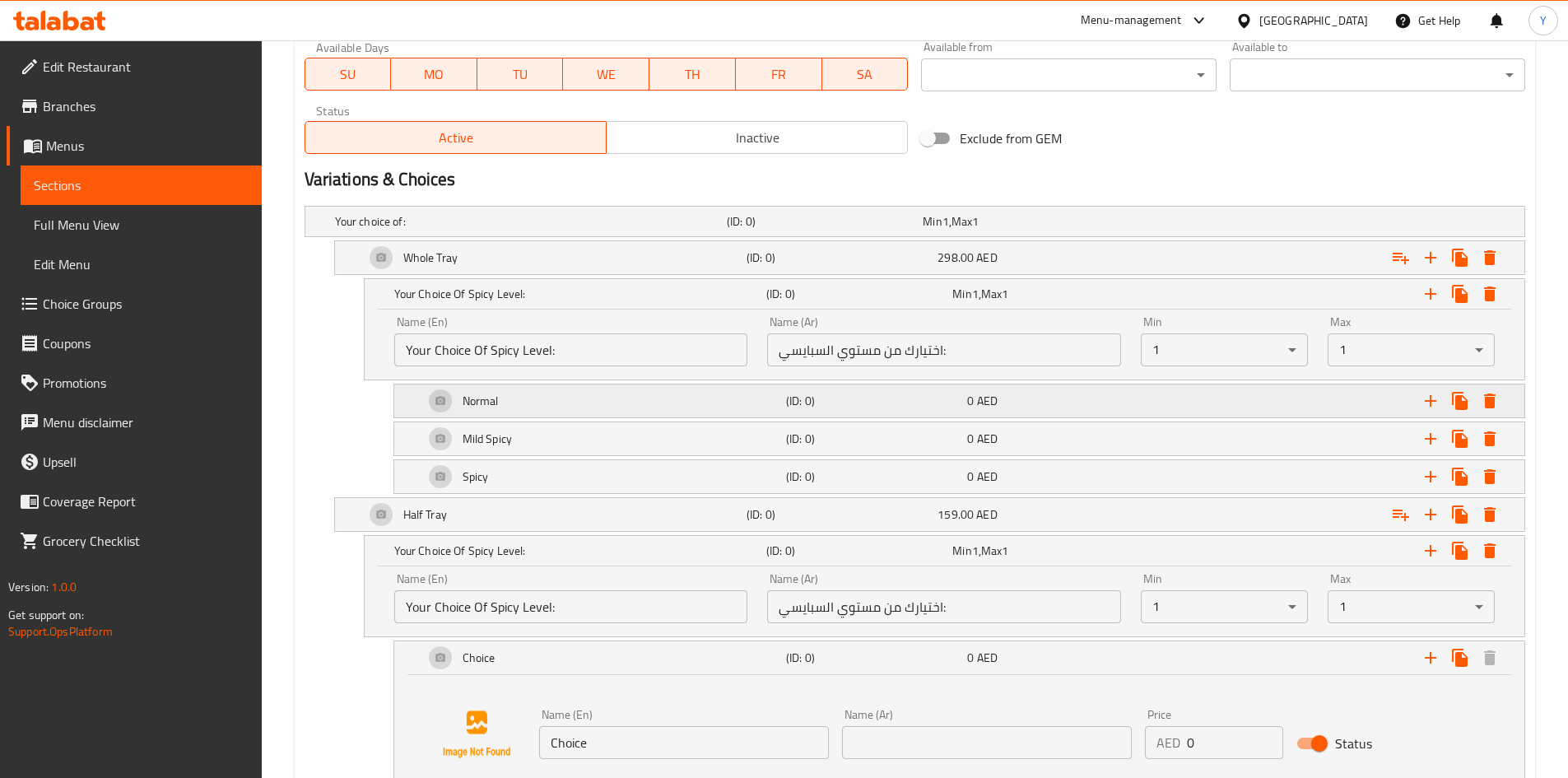
click at [590, 405] on div "Normal" at bounding box center [601, 401] width 362 height 40
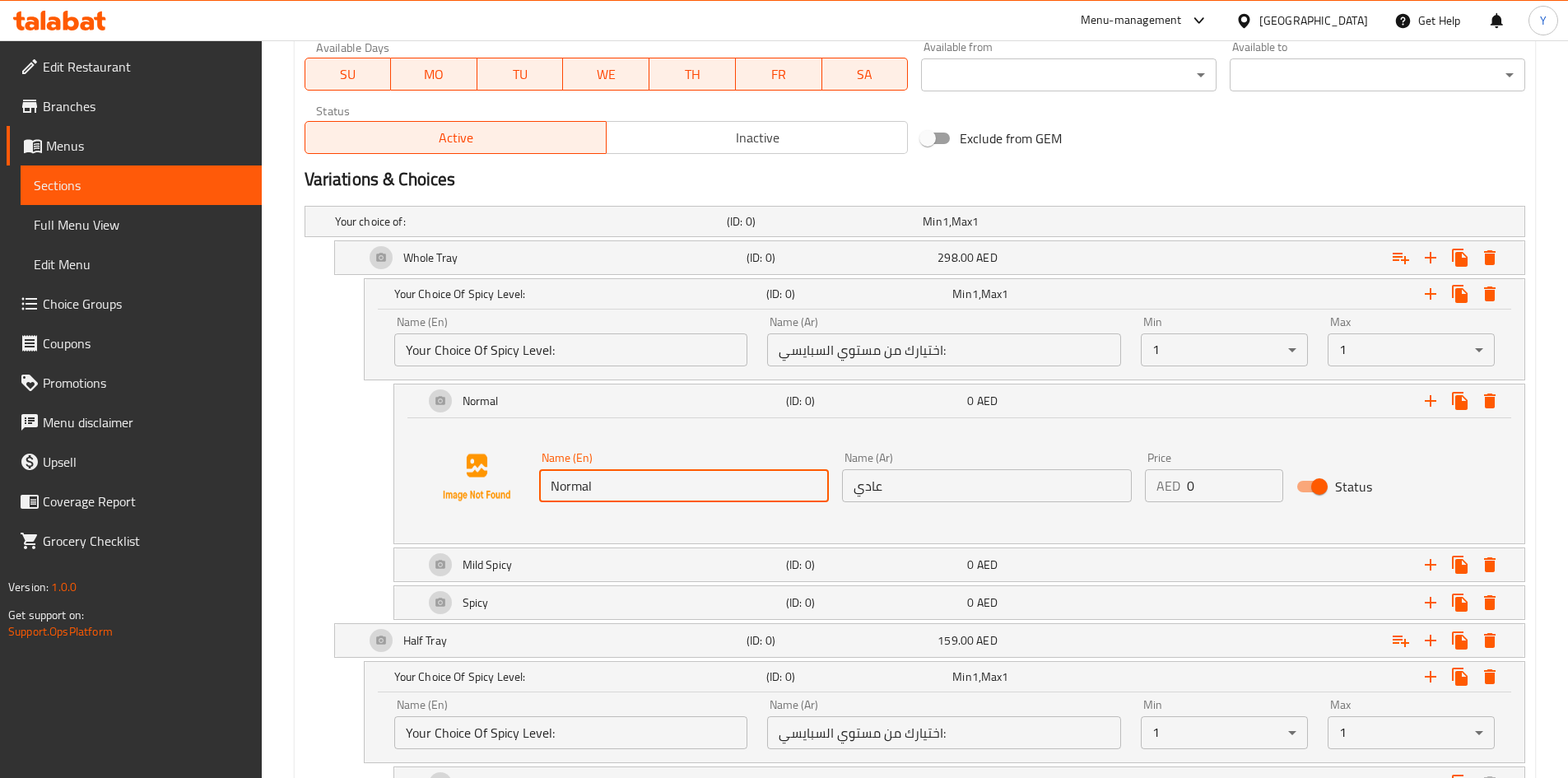
click at [626, 482] on input "Normal" at bounding box center [684, 486] width 289 height 32
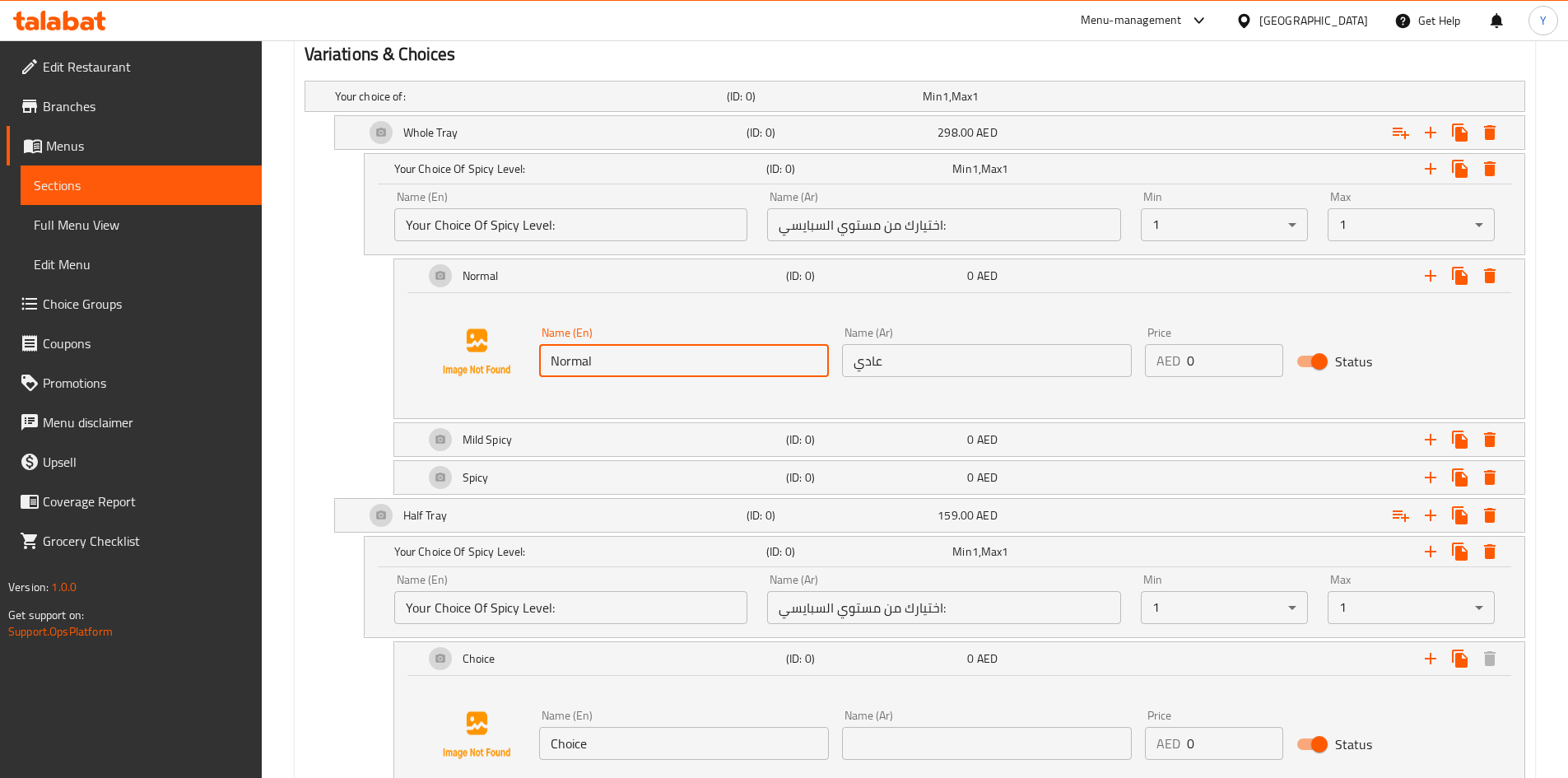
scroll to position [1018, 0]
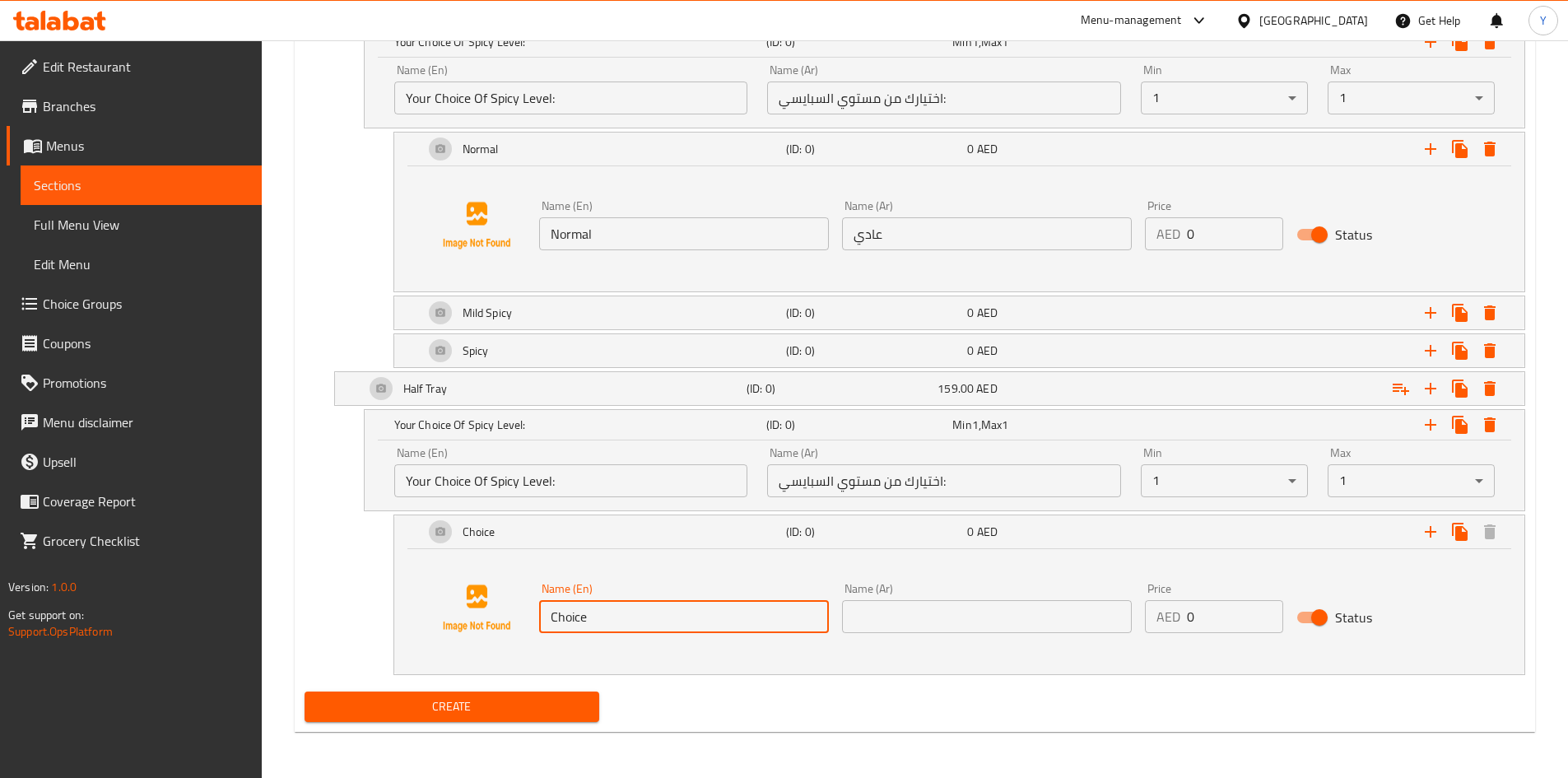
click at [597, 623] on input "Choice" at bounding box center [684, 616] width 289 height 32
paste input "Normal"
type input "Normal"
click at [883, 240] on input "عادي" at bounding box center [987, 233] width 289 height 32
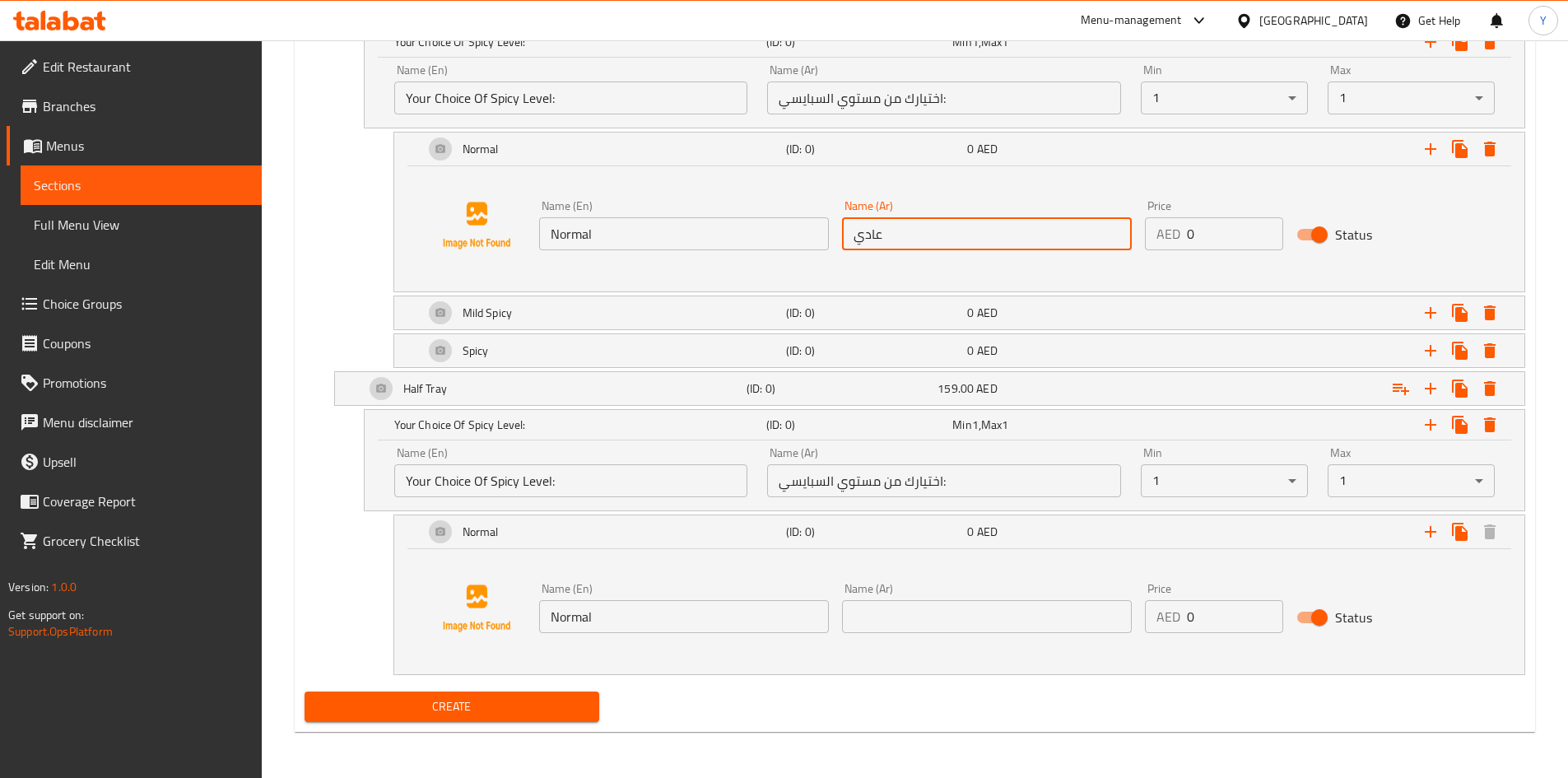
click at [883, 240] on input "عادي" at bounding box center [987, 233] width 289 height 32
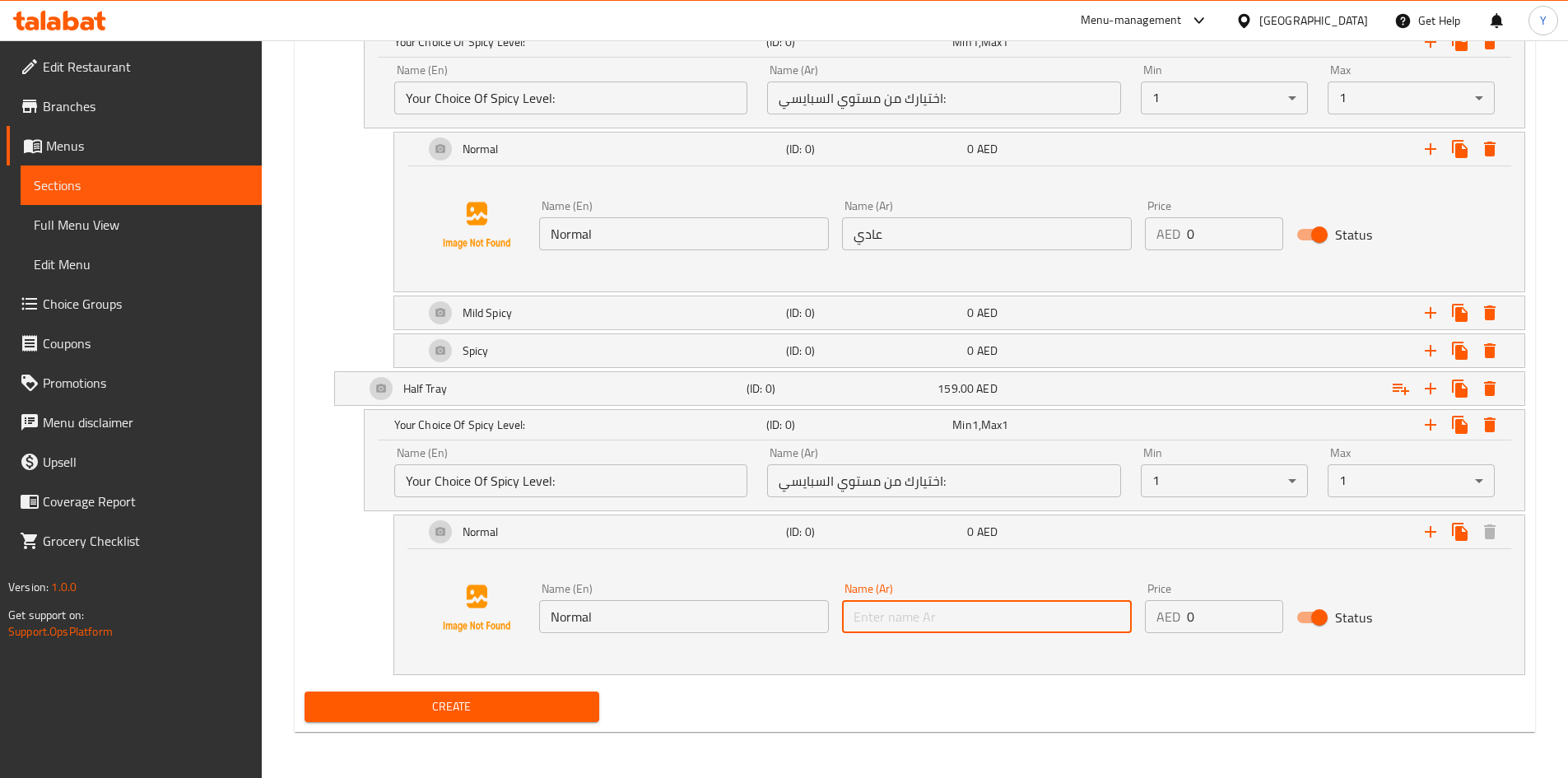
paste input "عادي"
type input "عادي"
click at [1422, 529] on icon "Expand" at bounding box center [1430, 531] width 19 height 19
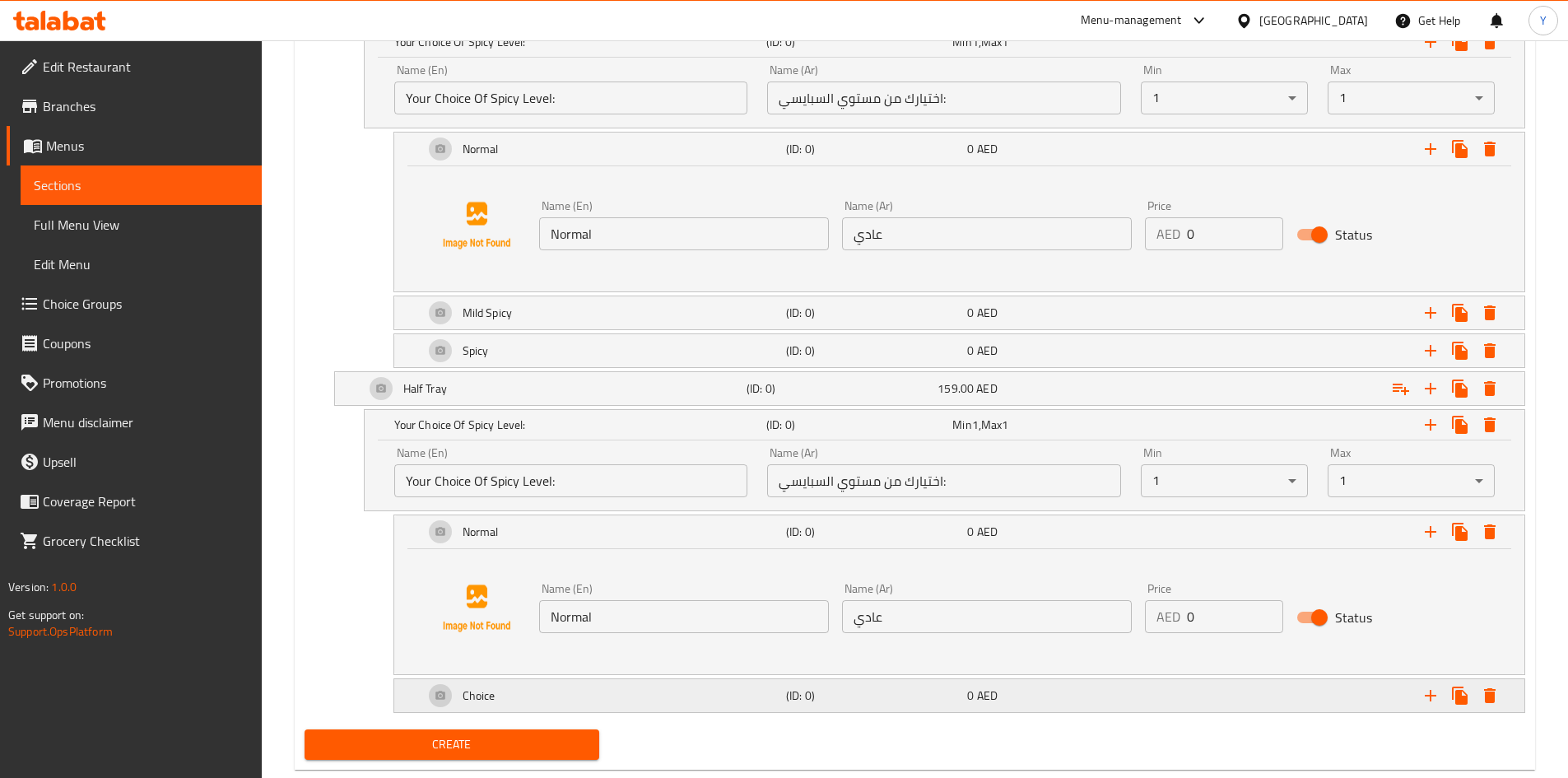
click at [743, 682] on div "Choice" at bounding box center [601, 695] width 362 height 40
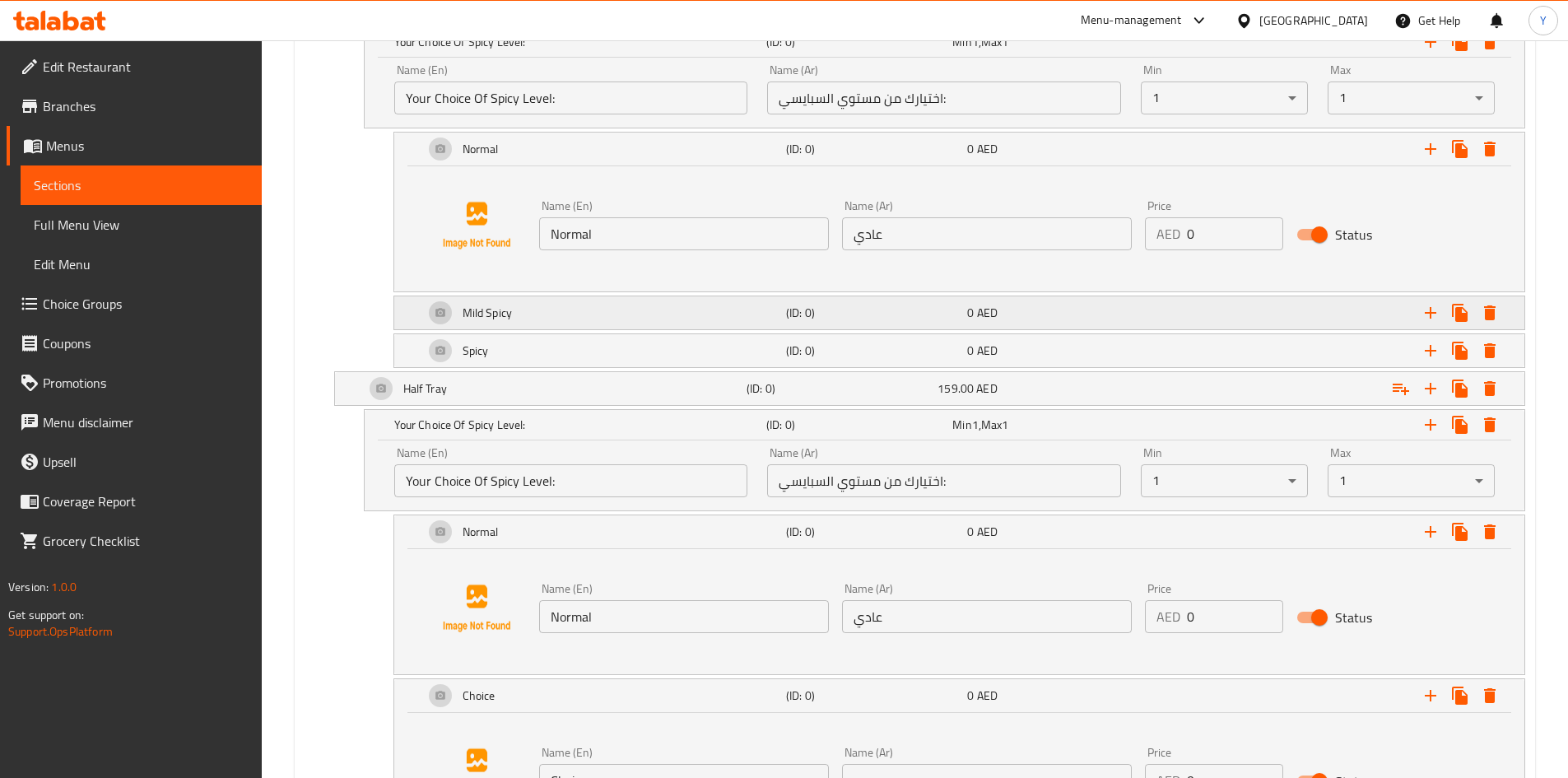
click at [514, 327] on div "Mild Spicy" at bounding box center [601, 313] width 362 height 40
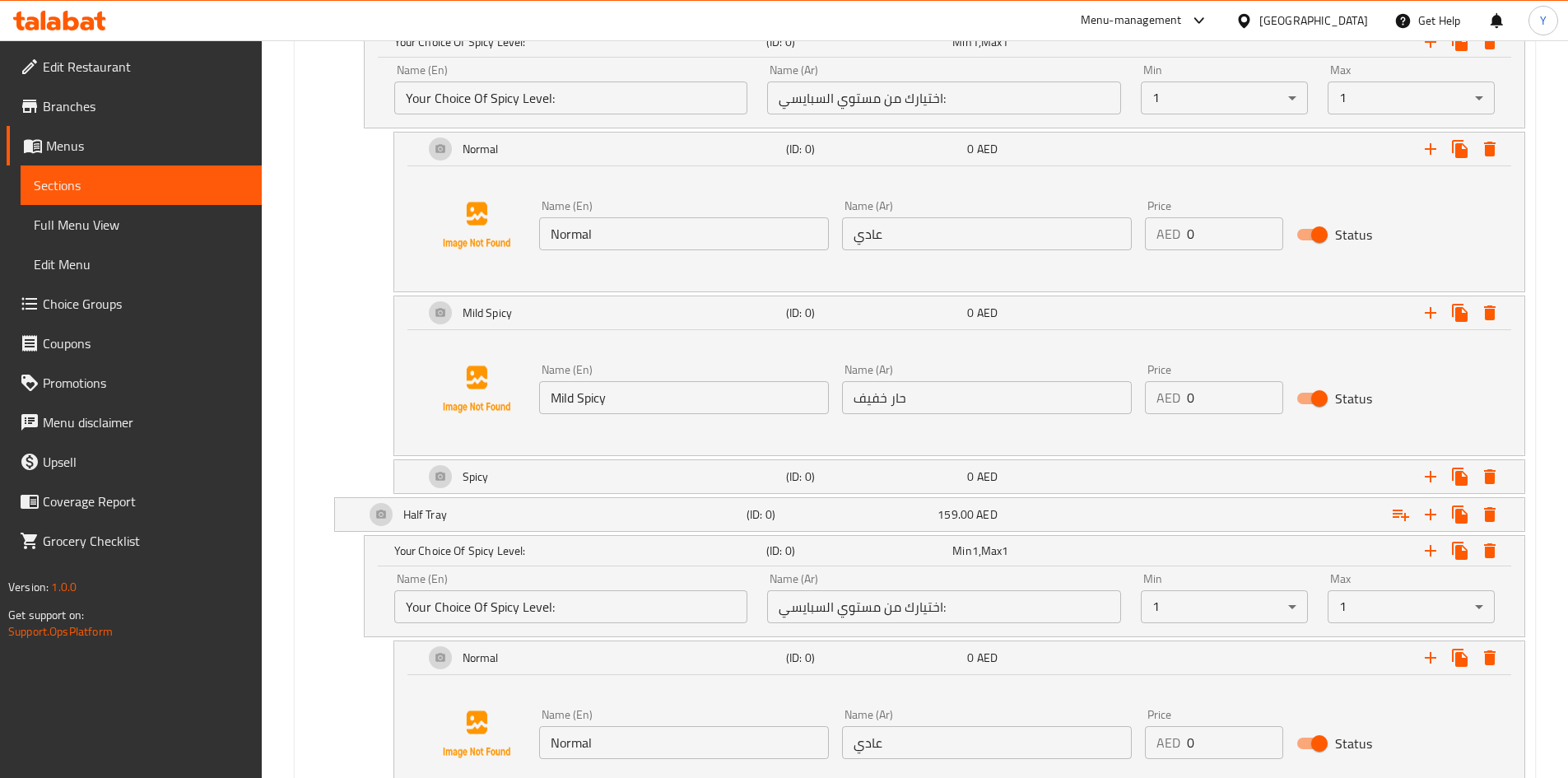
click at [648, 394] on input "Mild Spicy" at bounding box center [684, 397] width 289 height 32
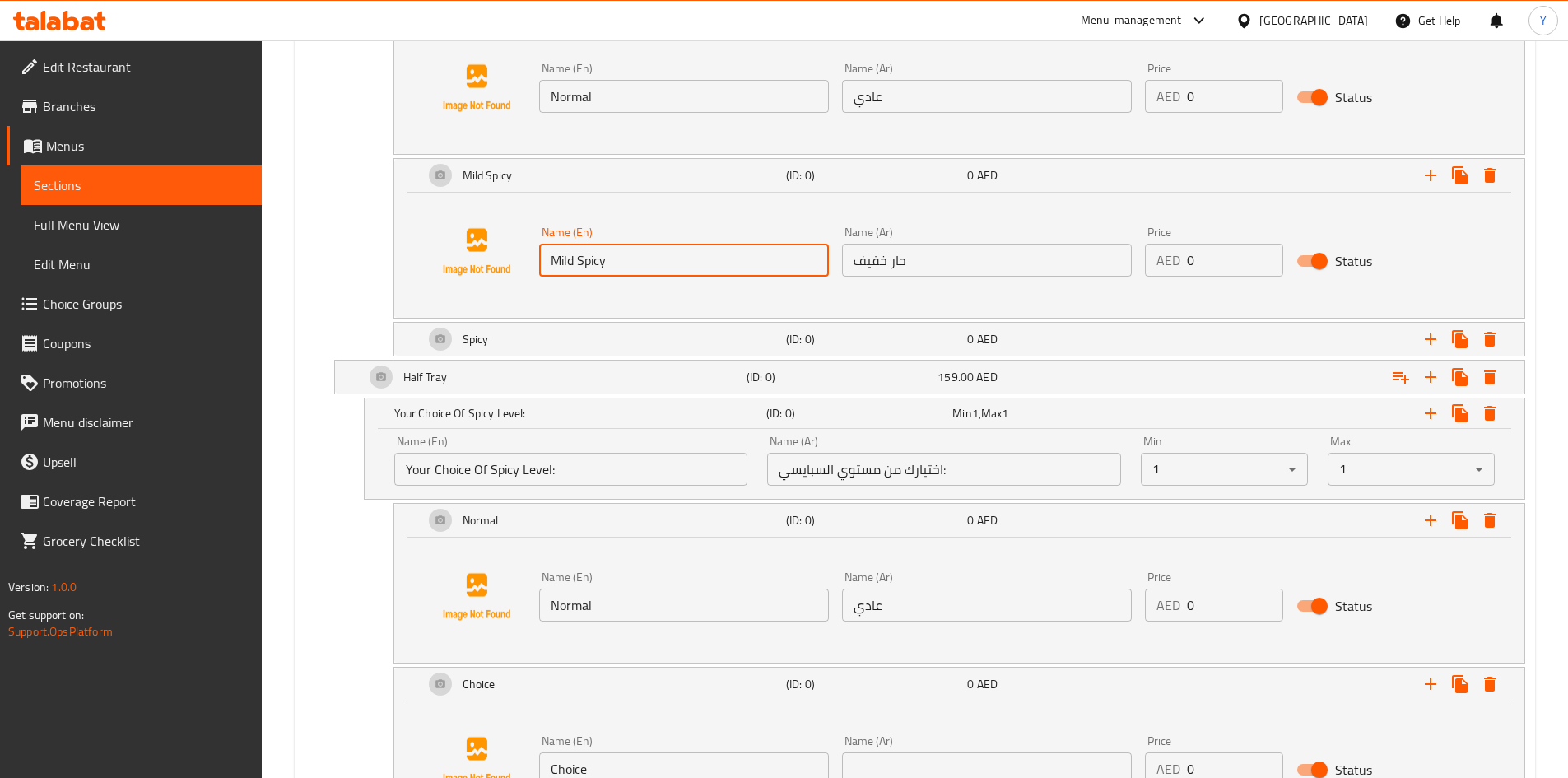
scroll to position [1307, 0]
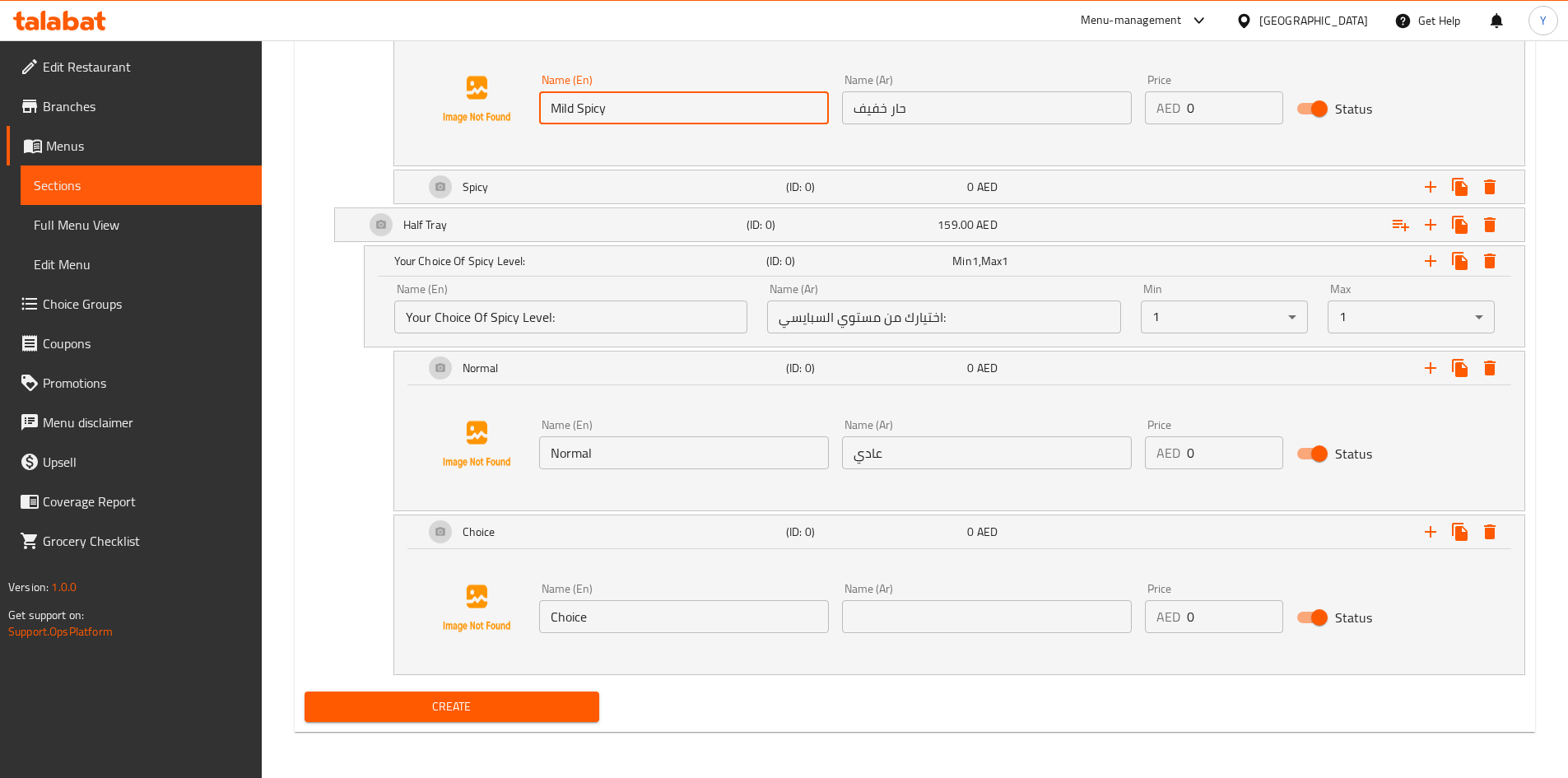
click at [674, 619] on input "Choice" at bounding box center [684, 616] width 289 height 32
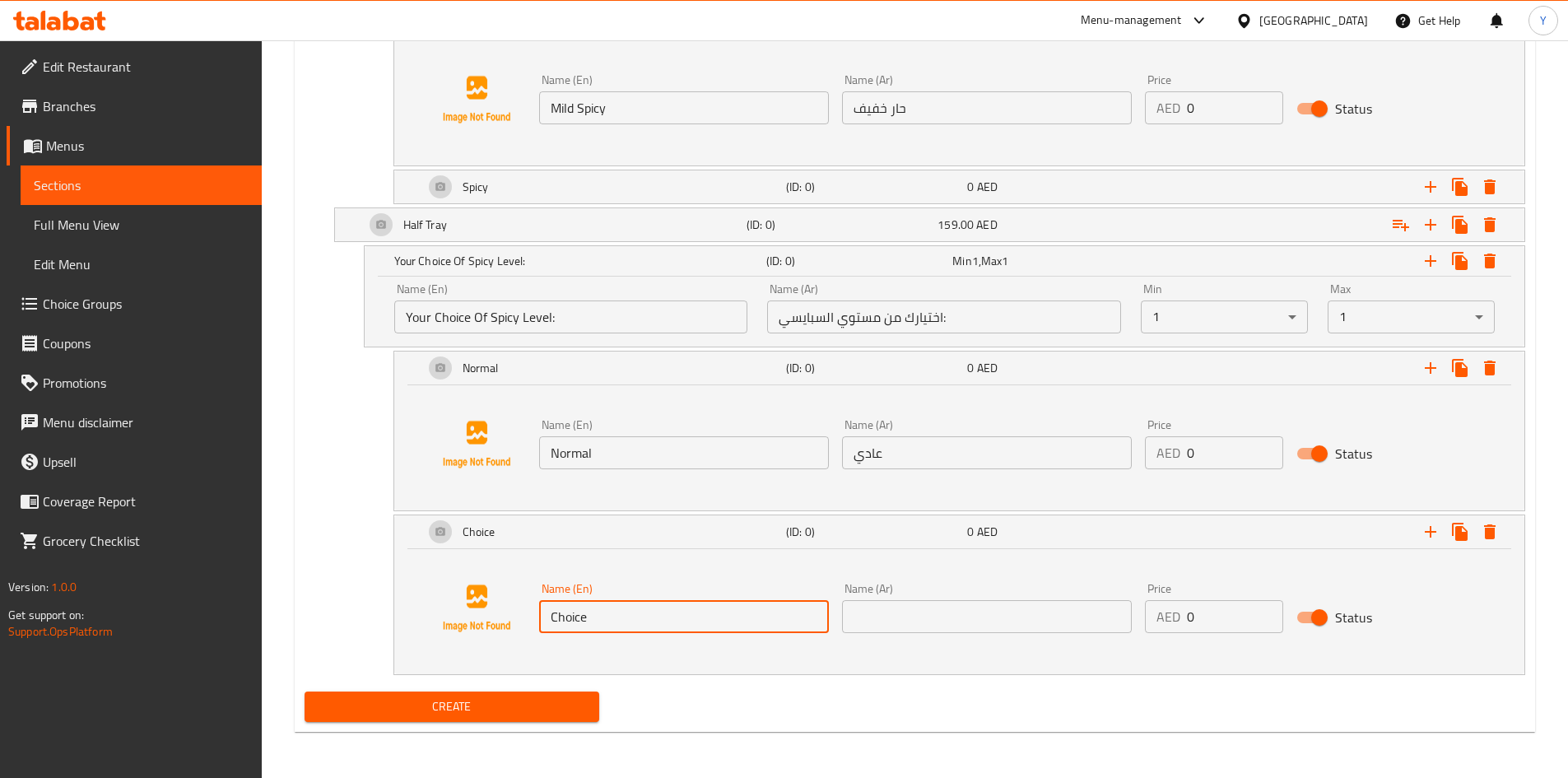
click at [674, 619] on input "Choice" at bounding box center [684, 616] width 289 height 32
paste input "Mild Spicy"
type input "Mild Spicy"
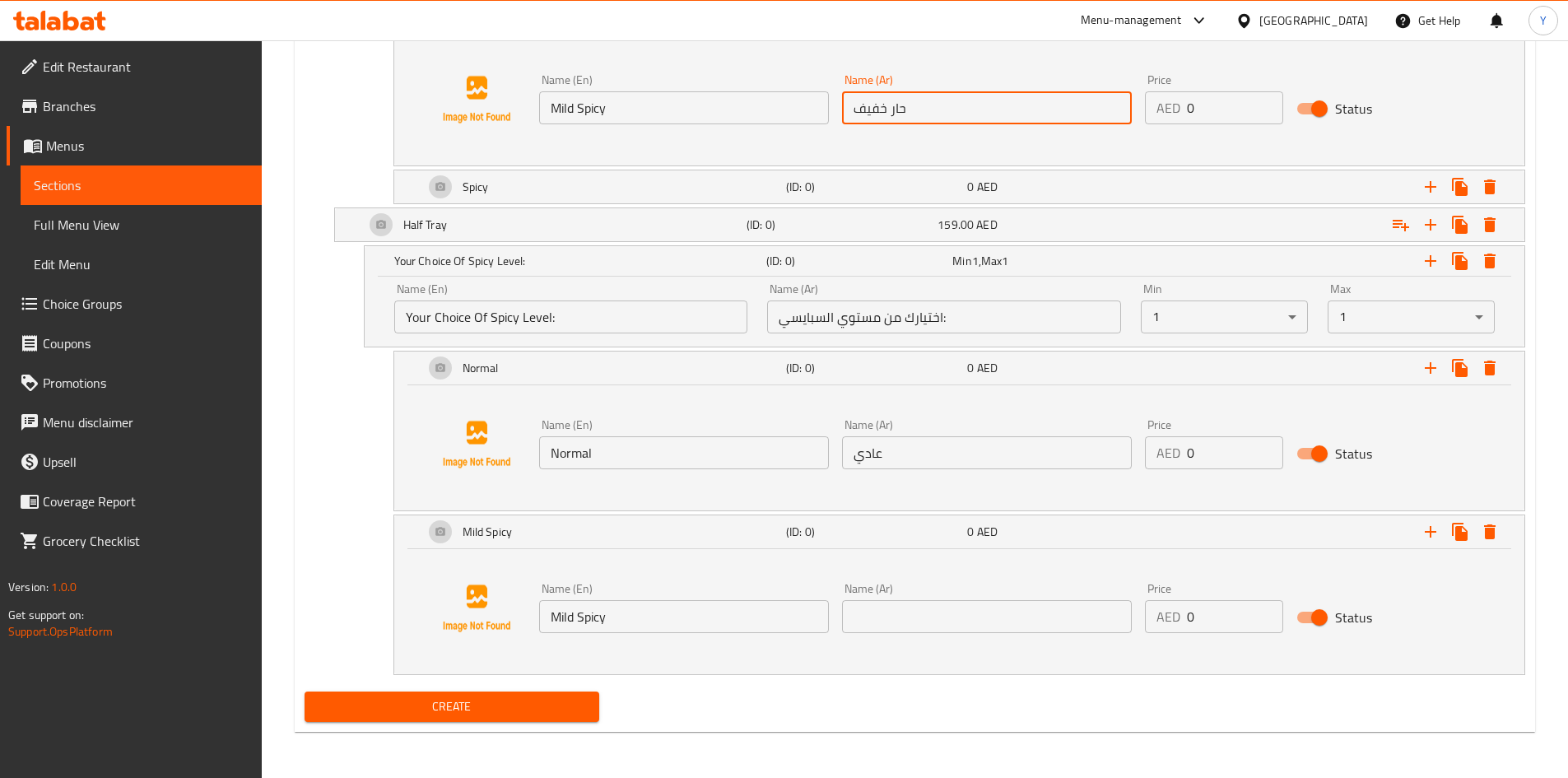
click at [948, 106] on input "حار خفيف" at bounding box center [987, 107] width 289 height 32
click at [947, 106] on input "حار خفيف" at bounding box center [987, 107] width 289 height 32
click at [945, 106] on input "حار خفيف" at bounding box center [987, 107] width 289 height 32
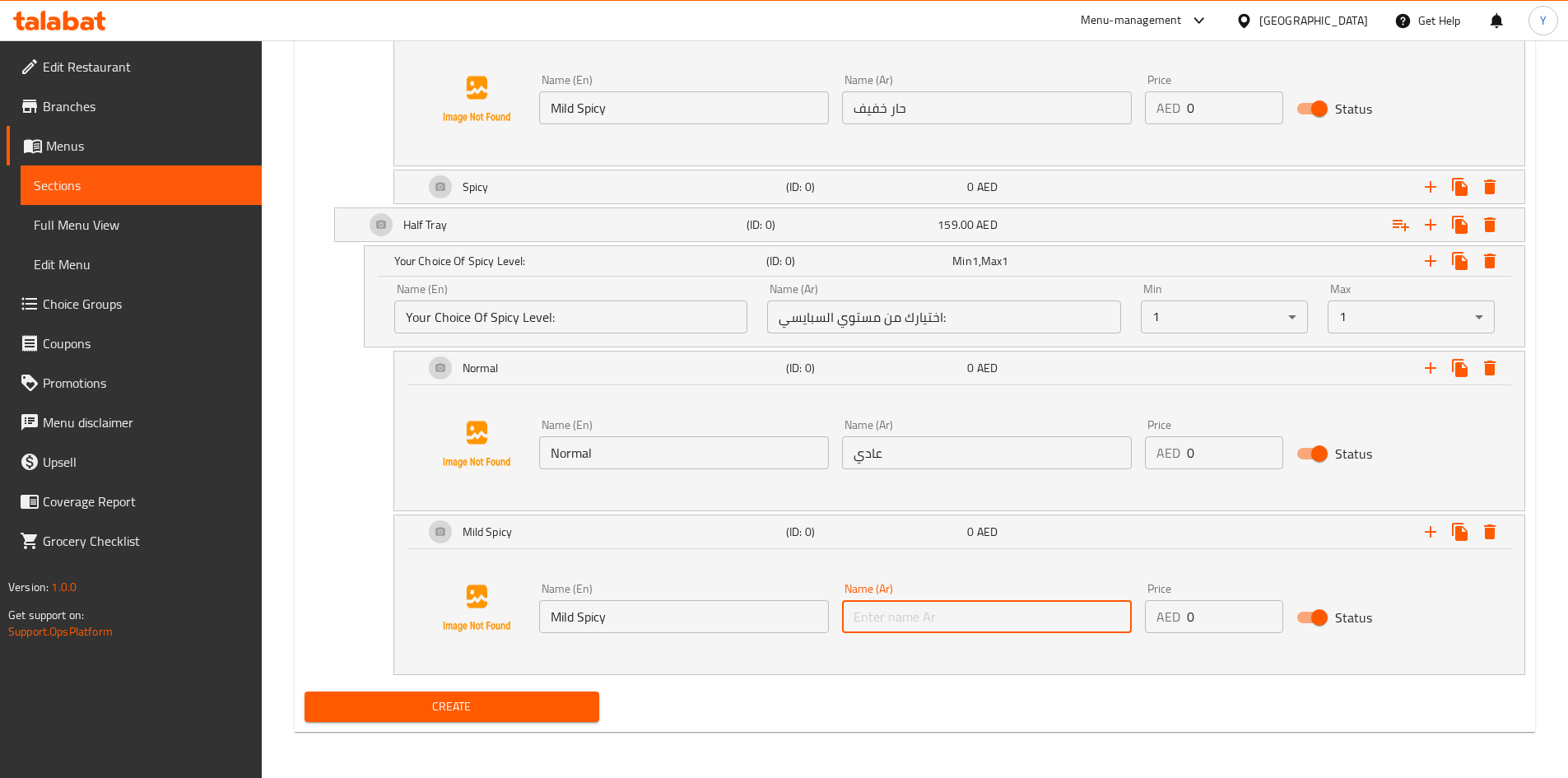
paste input "حار خفيف"
type input "حار خفيف"
click at [1426, 532] on icon "Expand" at bounding box center [1431, 532] width 11 height 11
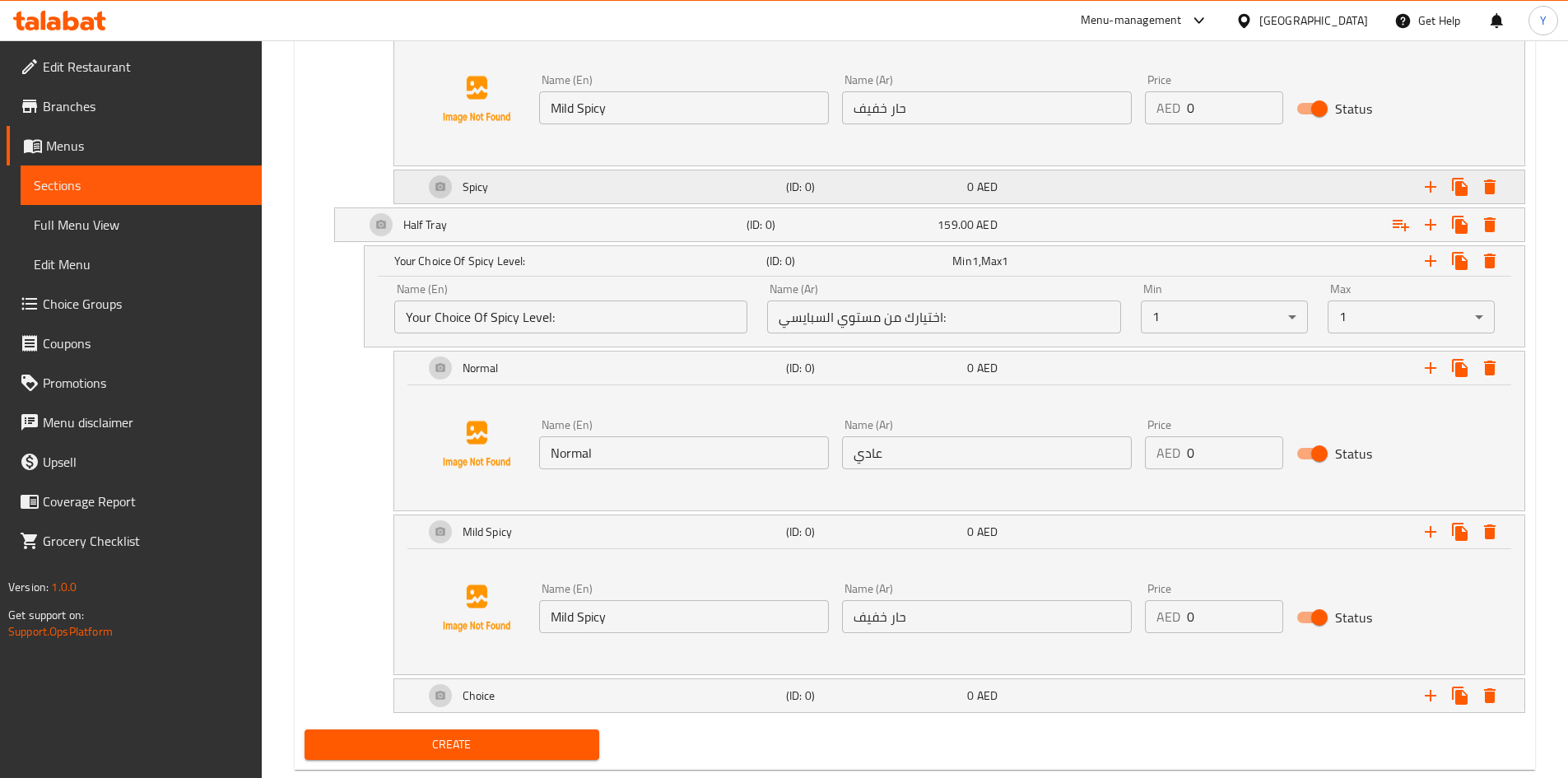
click at [691, 175] on div "Spicy" at bounding box center [601, 187] width 362 height 40
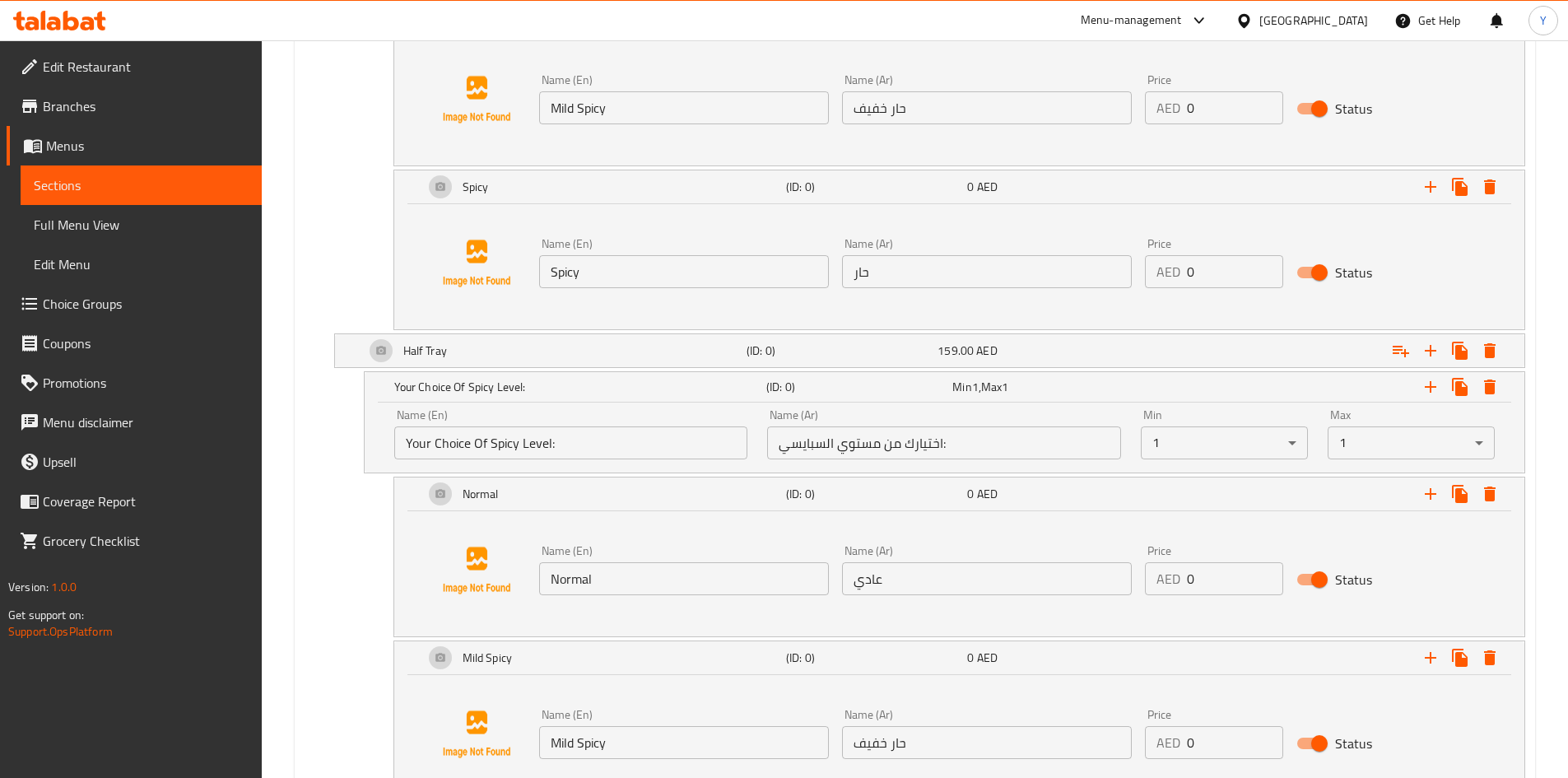
click at [638, 267] on input "Spicy" at bounding box center [684, 271] width 289 height 32
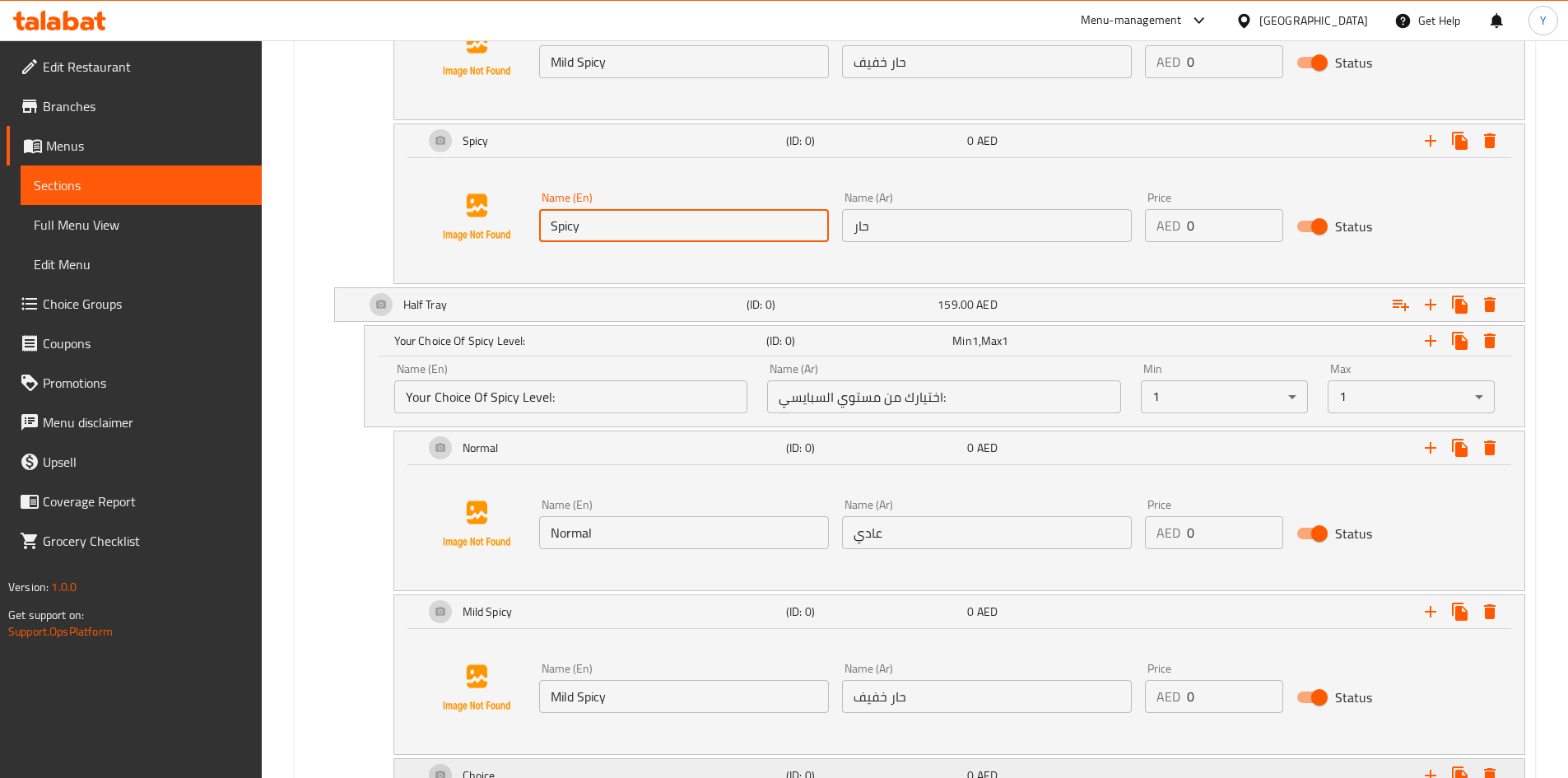
scroll to position [1471, 0]
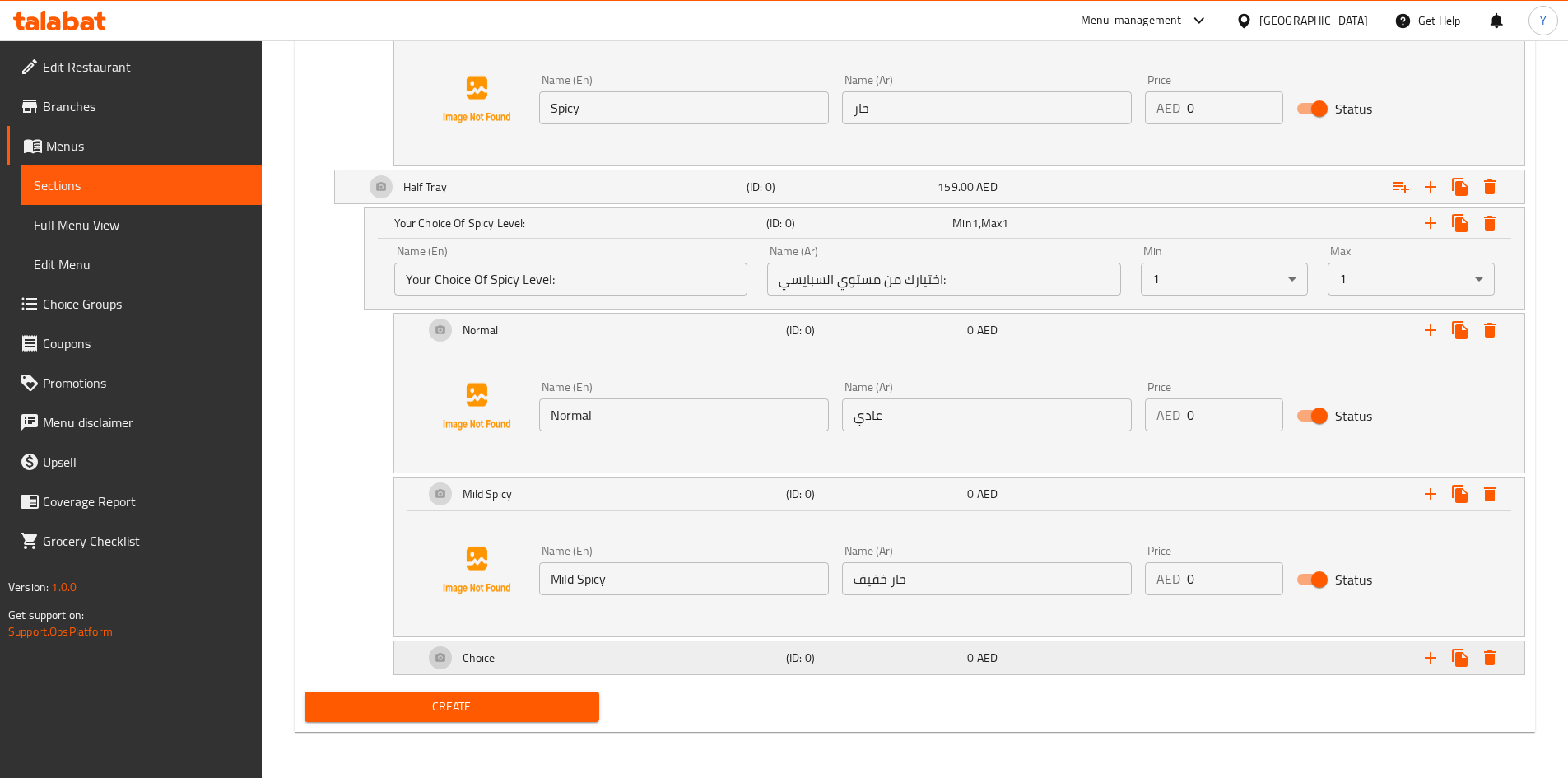
click at [713, 658] on div "Choice" at bounding box center [601, 658] width 362 height 40
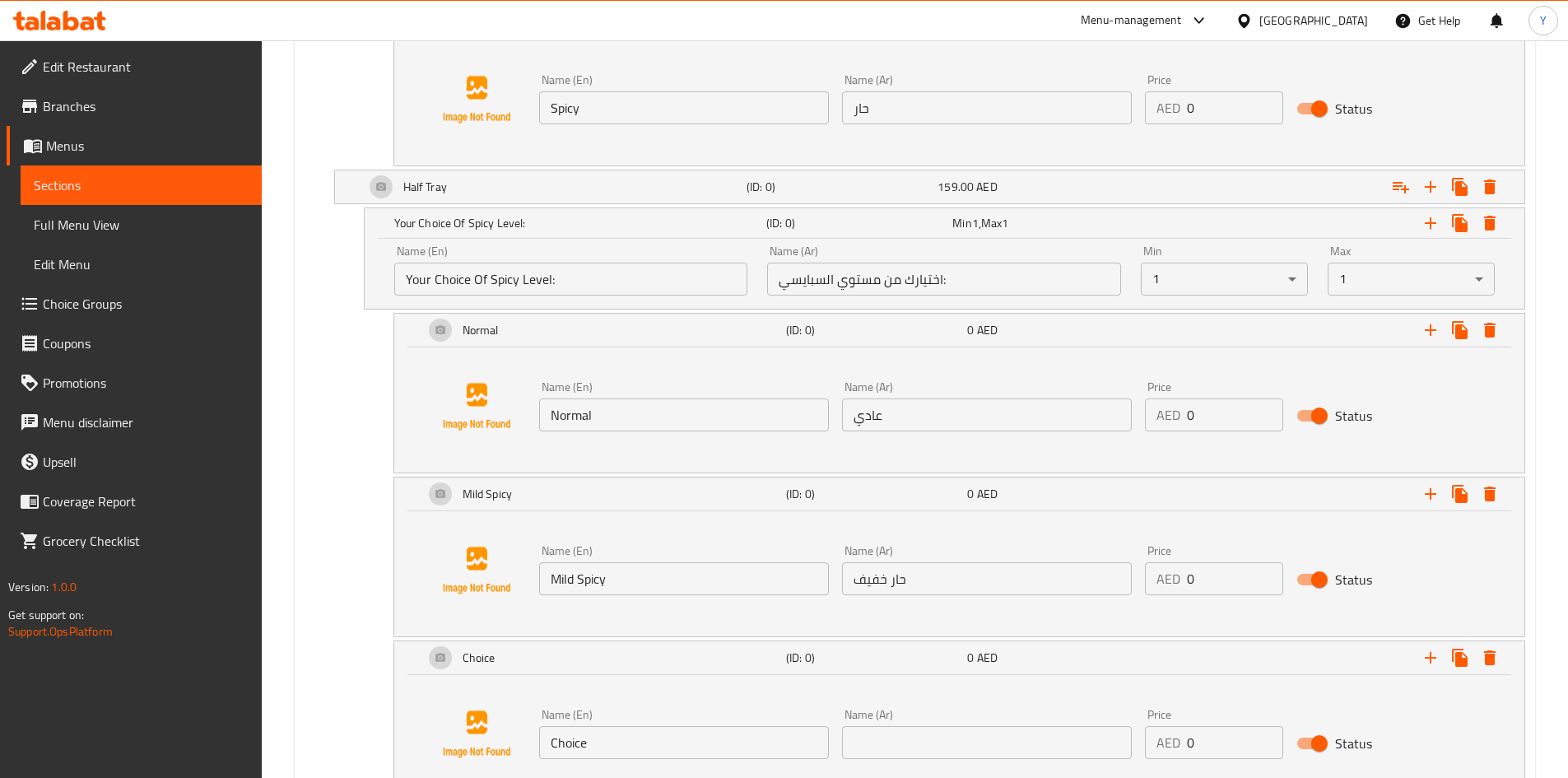
click at [711, 742] on input "Choice" at bounding box center [684, 742] width 289 height 32
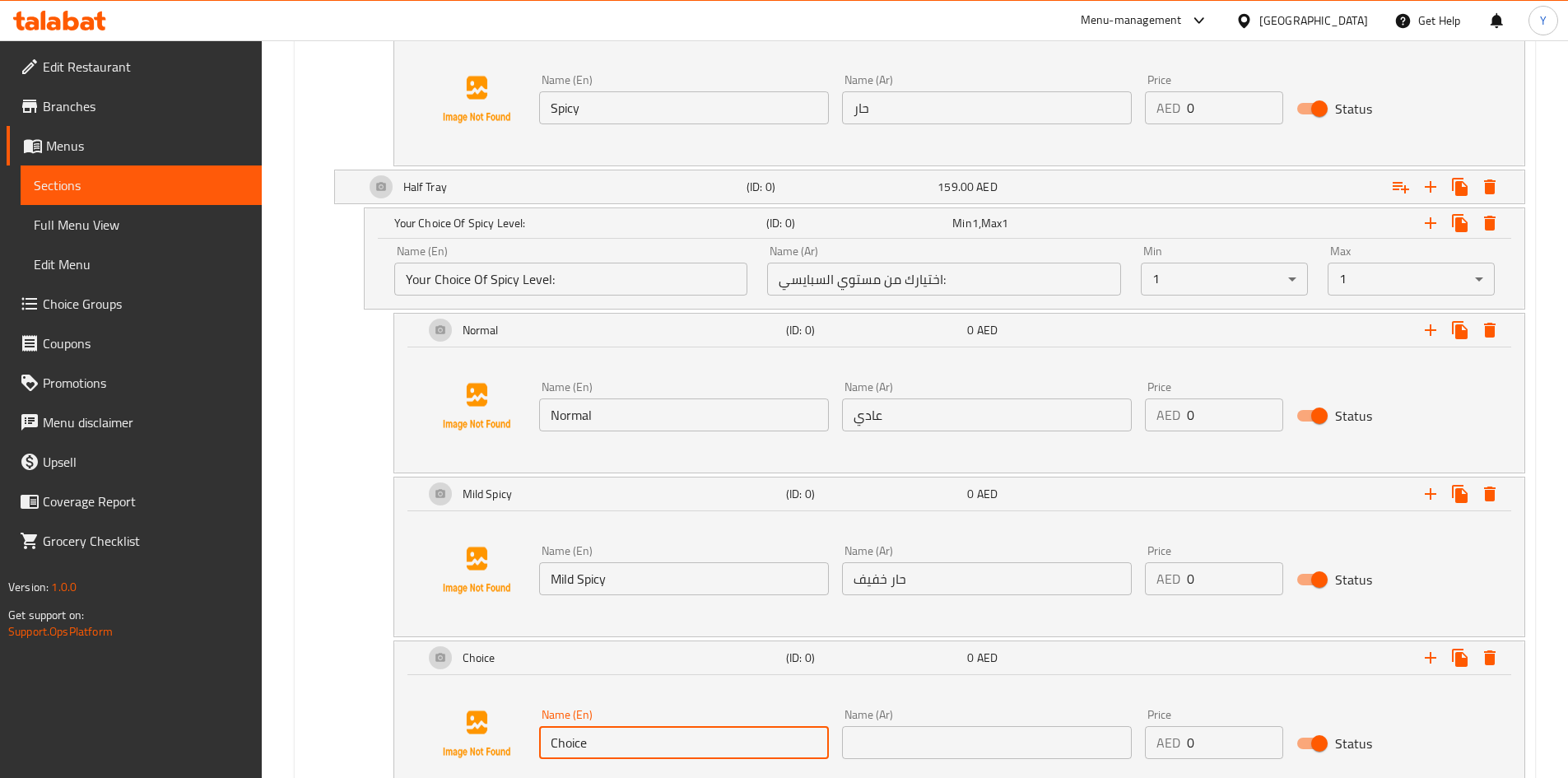
click at [712, 739] on input "Choice" at bounding box center [684, 742] width 289 height 32
click at [716, 733] on input "Choice" at bounding box center [684, 742] width 289 height 32
paste input "Spicy"
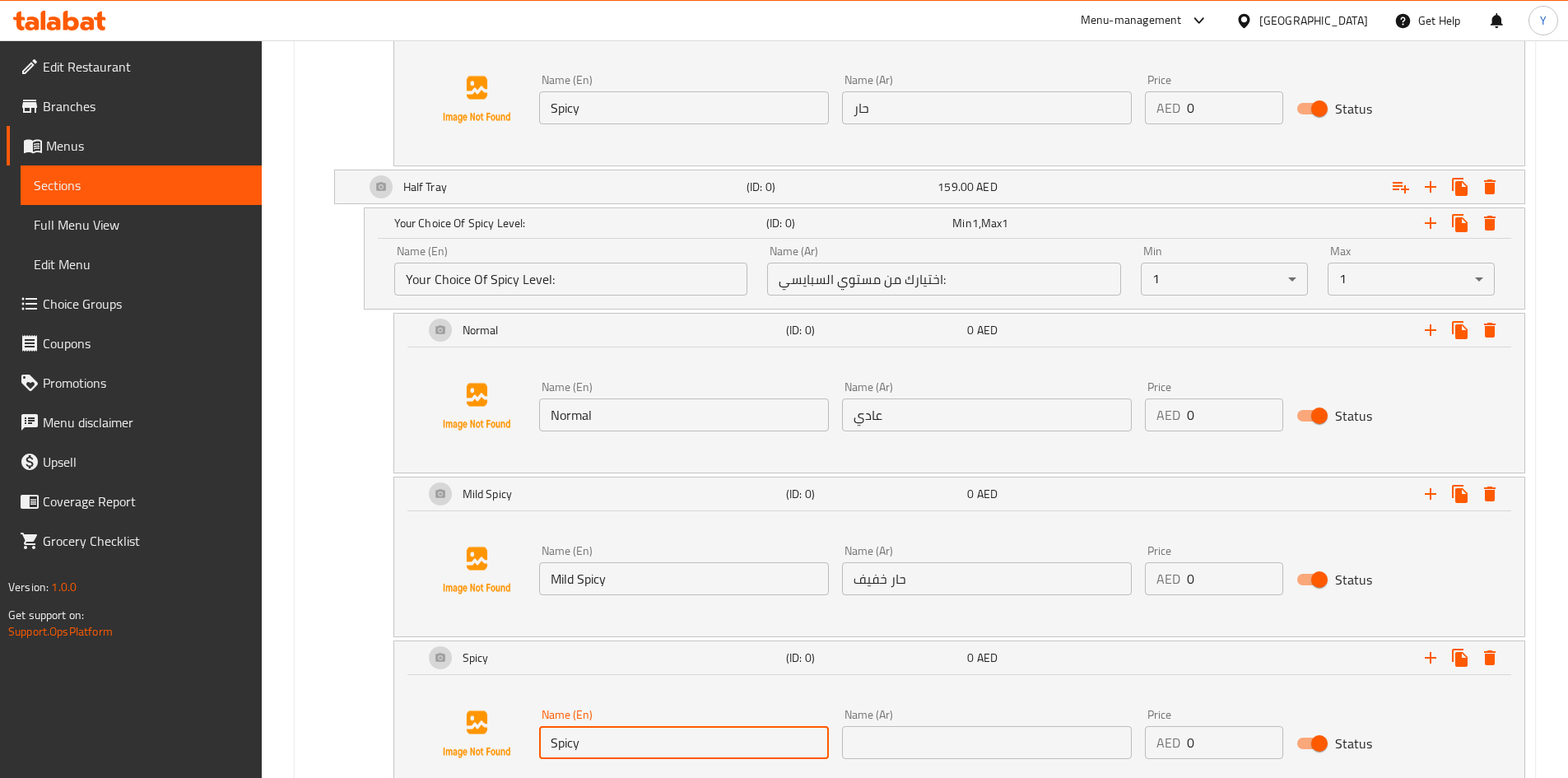
type input "Spicy"
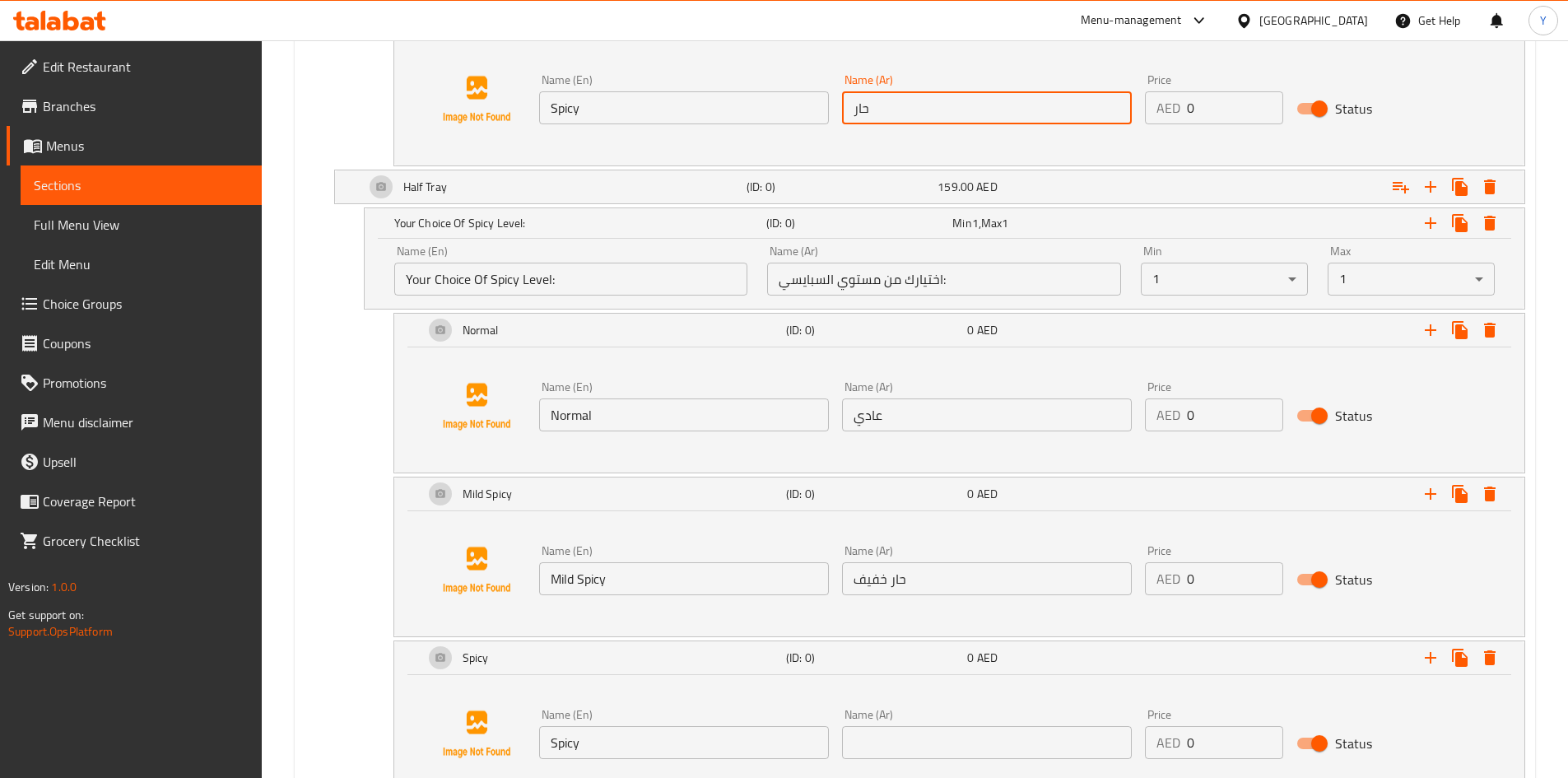
click at [895, 115] on input "حار" at bounding box center [987, 107] width 289 height 32
click at [893, 116] on input "حار" at bounding box center [987, 107] width 289 height 32
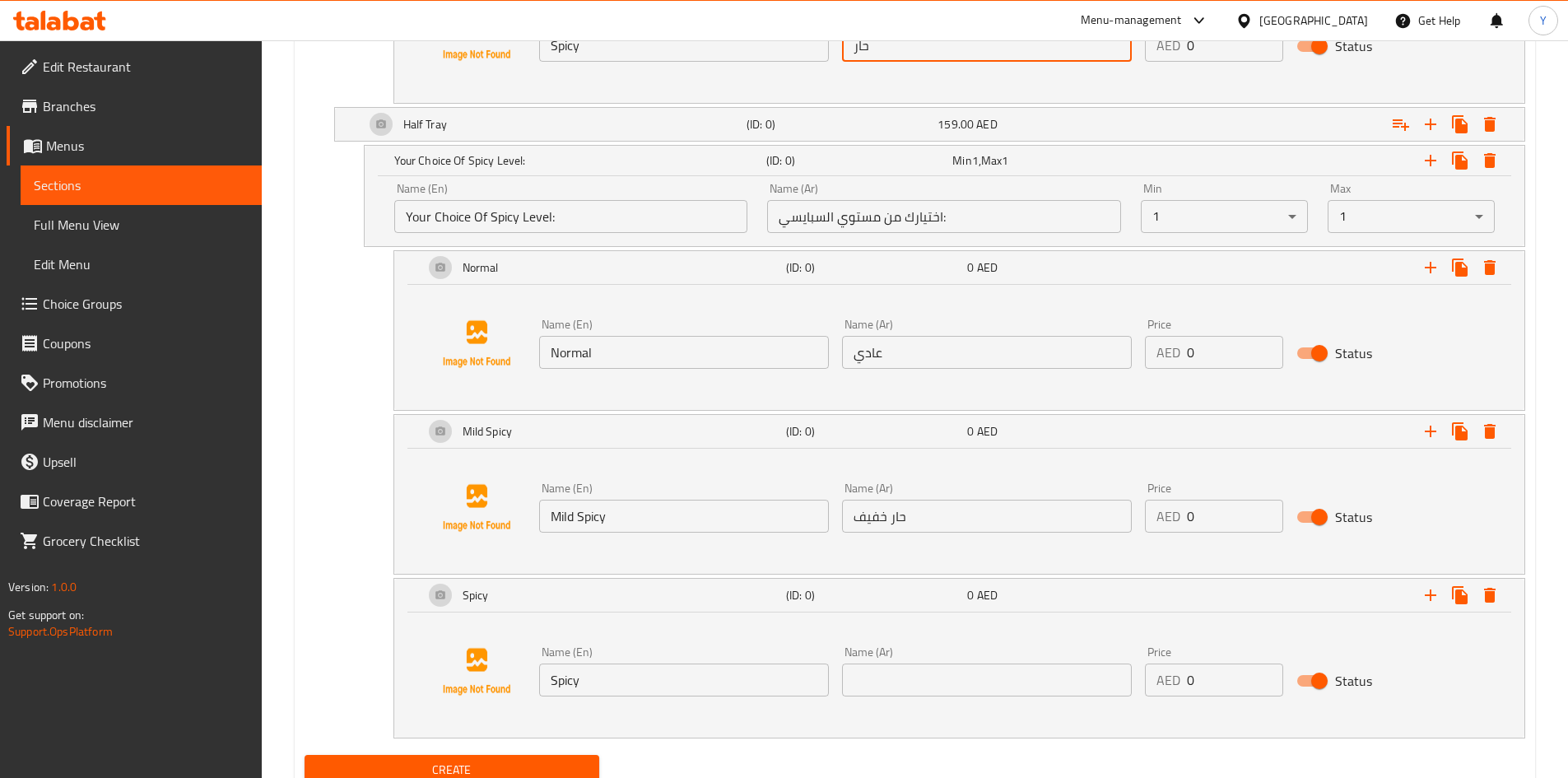
scroll to position [1597, 0]
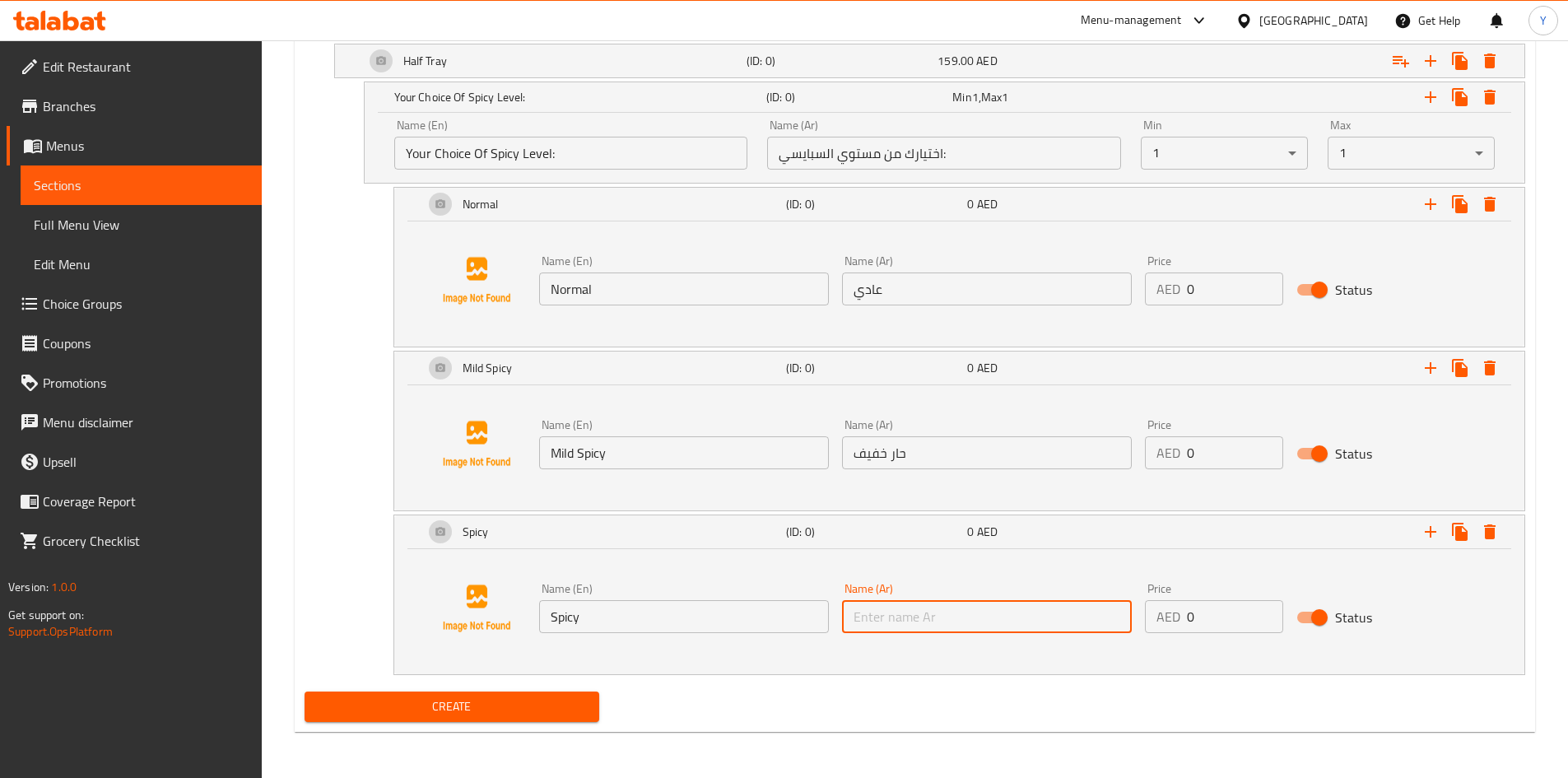
paste input "حار"
type input "حار"
click at [922, 676] on div "Your choice of: (ID: 0) Min 1 , Max 1 Name (En) Your choice of: Name (En) Name …" at bounding box center [915, 26] width 1234 height 1317
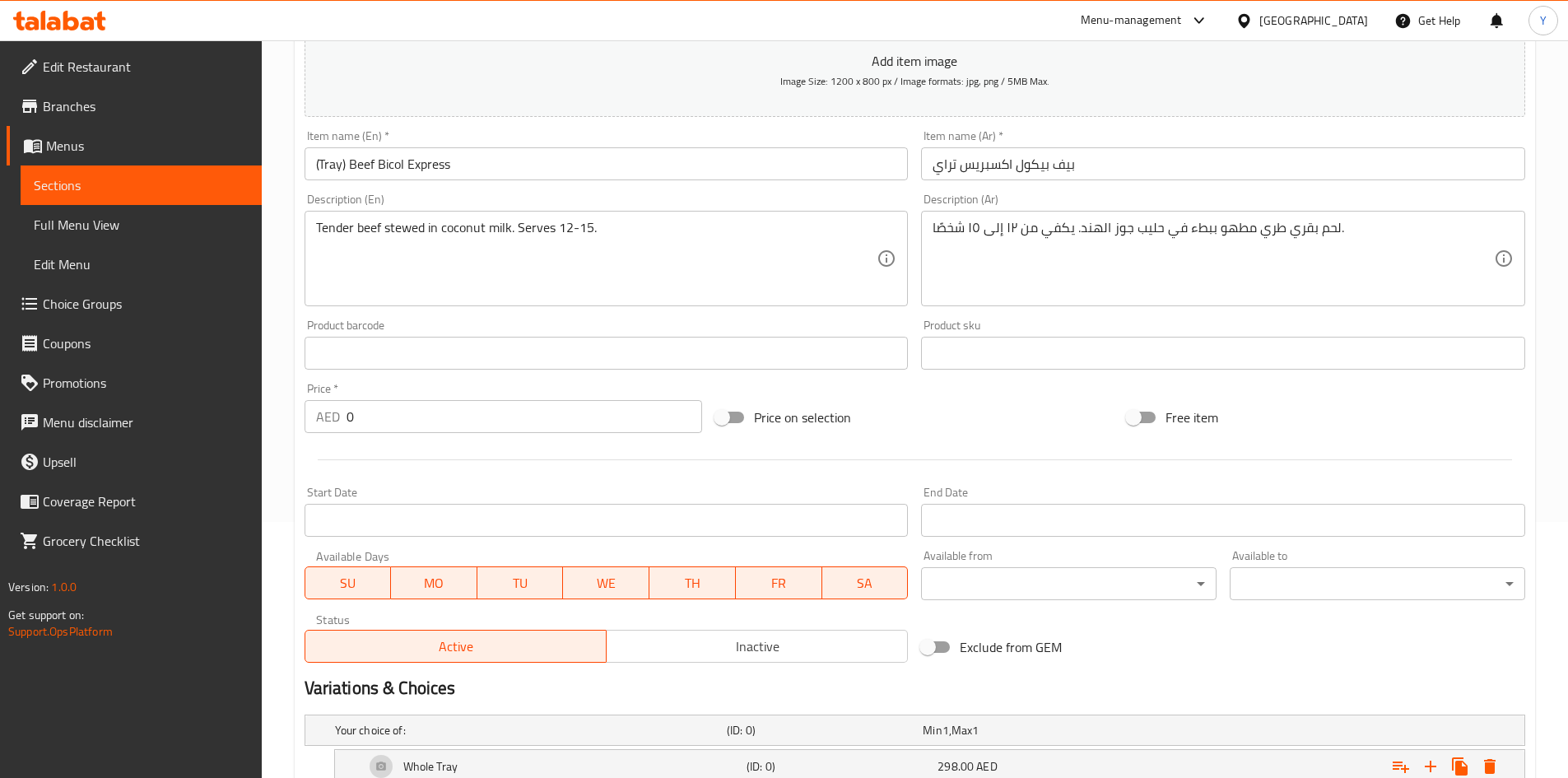
scroll to position [114, 0]
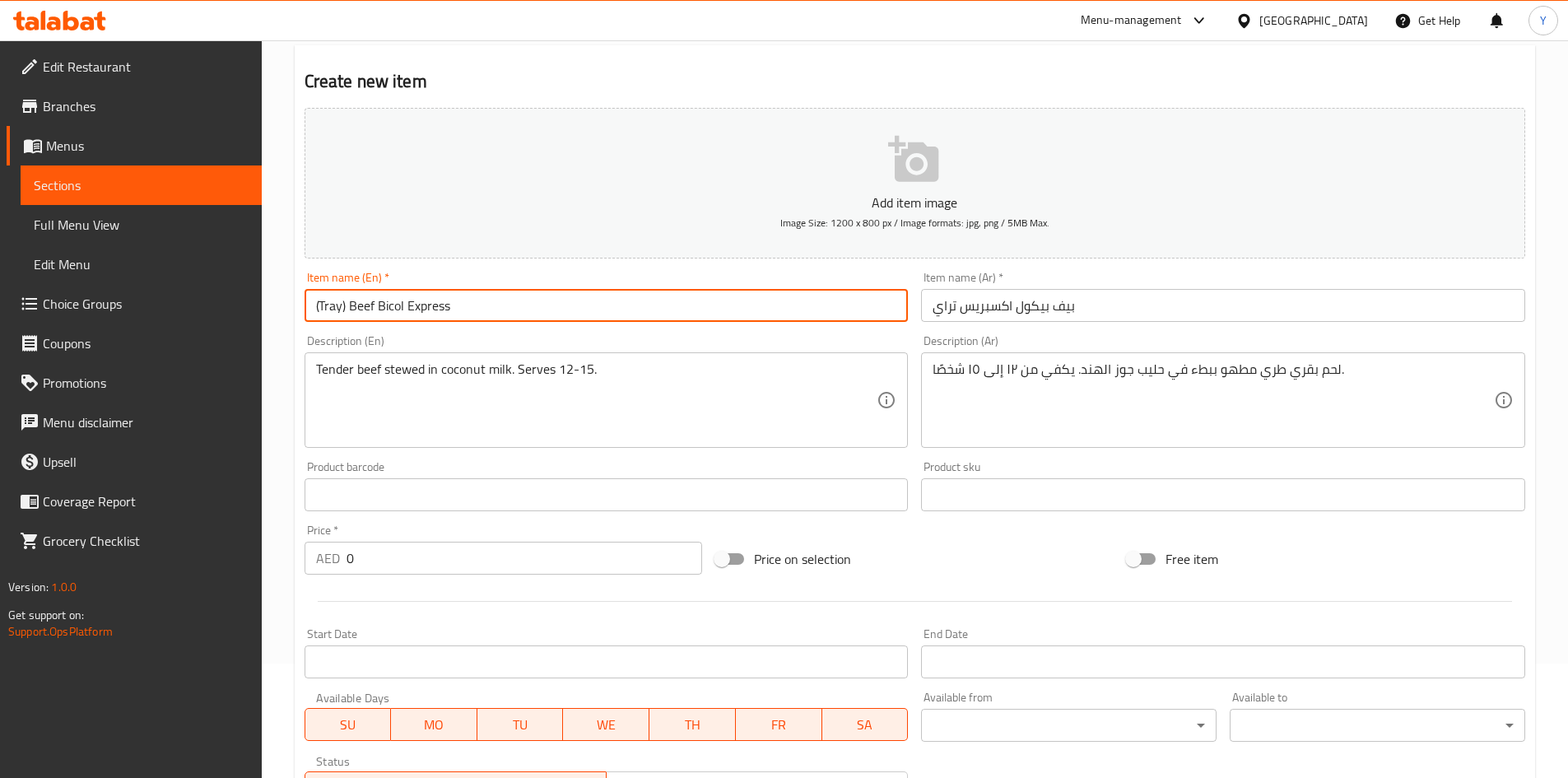
click at [613, 300] on input "(Tray) Beef Bicol Express" at bounding box center [606, 305] width 604 height 32
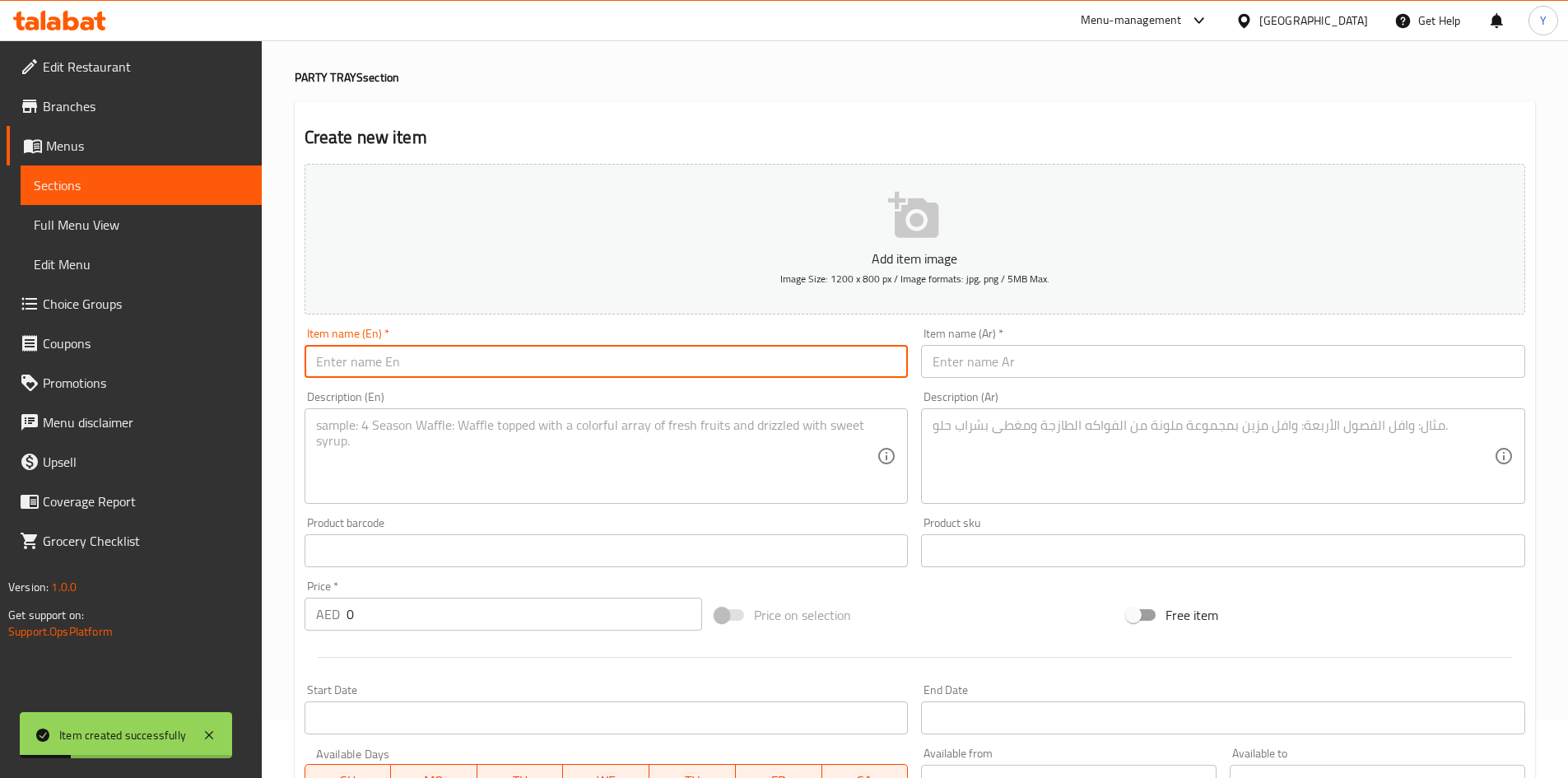
scroll to position [0, 0]
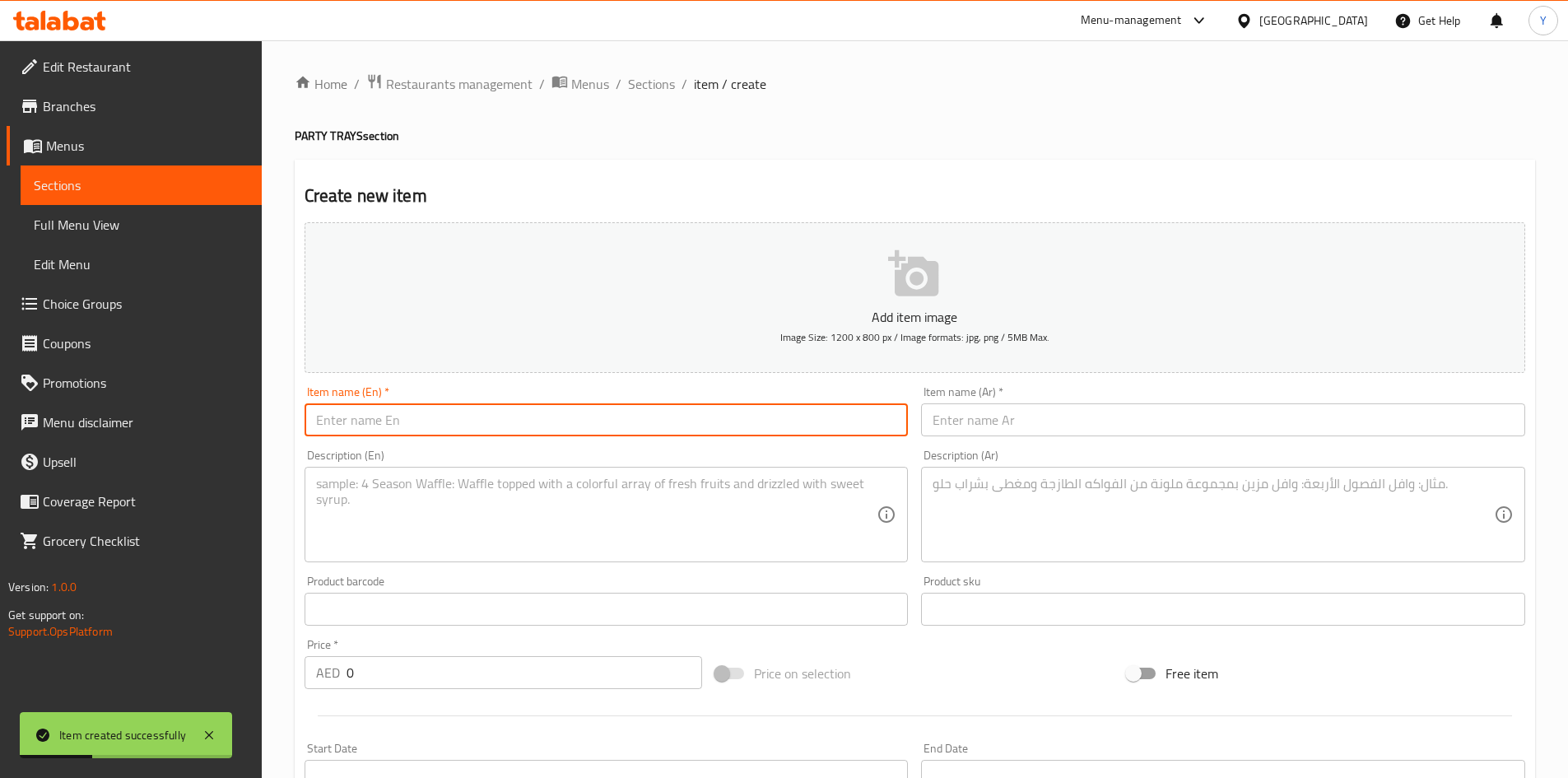
click at [647, 69] on div "Home / Restaurants management / Menus / Sections / item / create PARTY TRAYS se…" at bounding box center [915, 595] width 1306 height 1110
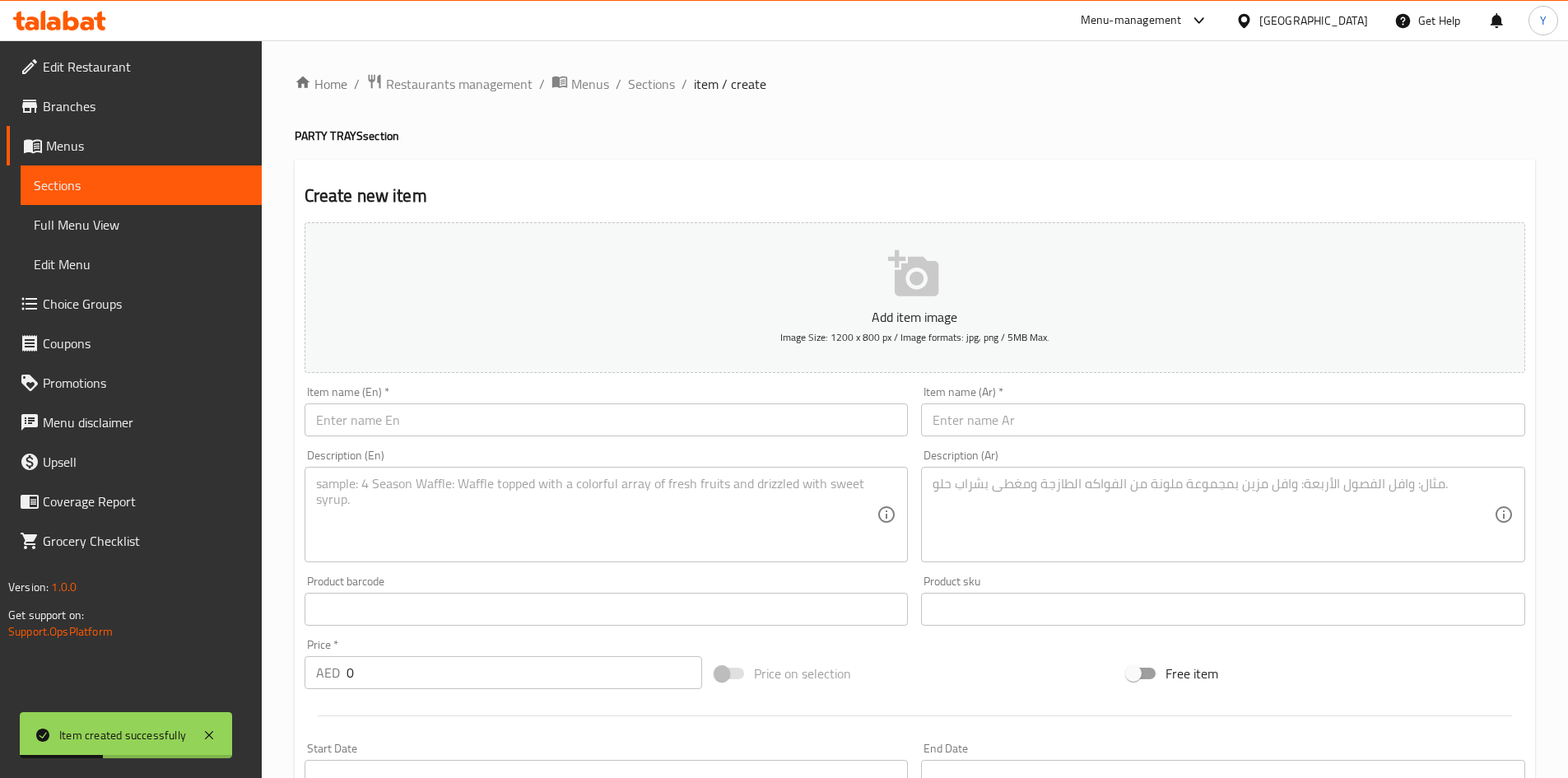
click at [647, 71] on div "Home / Restaurants management / Menus / Sections / item / create PARTY TRAYS se…" at bounding box center [915, 595] width 1306 height 1110
click at [646, 78] on span "Sections" at bounding box center [651, 84] width 47 height 19
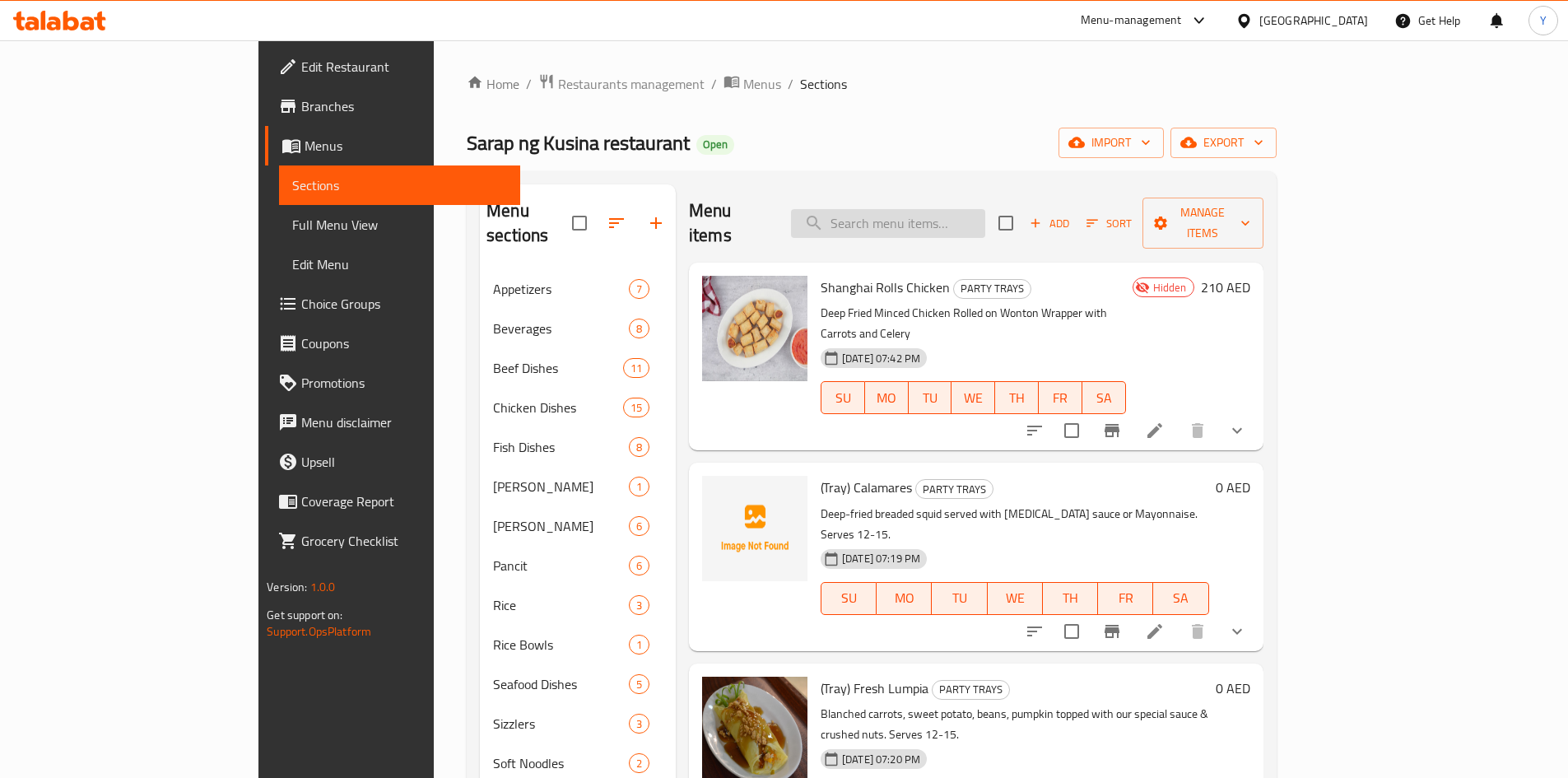
paste input "(Tray) Beef Bistek Pinoy"
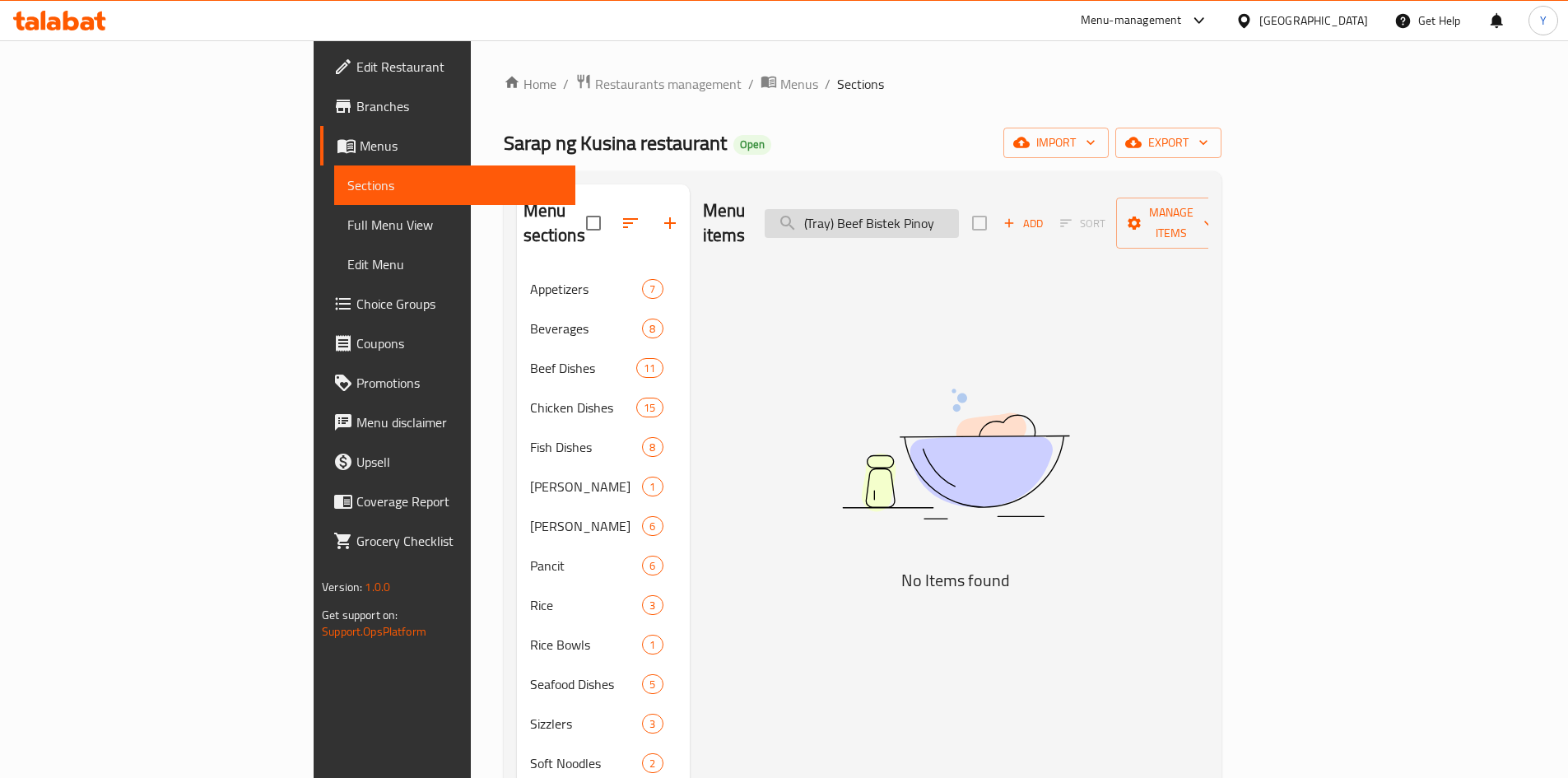
click at [958, 209] on input "(Tray) Beef Bistek Pinoy" at bounding box center [861, 223] width 194 height 29
drag, startPoint x: 954, startPoint y: 212, endPoint x: 661, endPoint y: 228, distance: 293.4
click at [703, 228] on div "Menu items (Tray) Beef Bistek Pinoy Add Sort Manage items" at bounding box center [956, 224] width 506 height 78
click at [959, 215] on input "Beef Bistek Pinoy" at bounding box center [861, 223] width 194 height 29
type input "B"
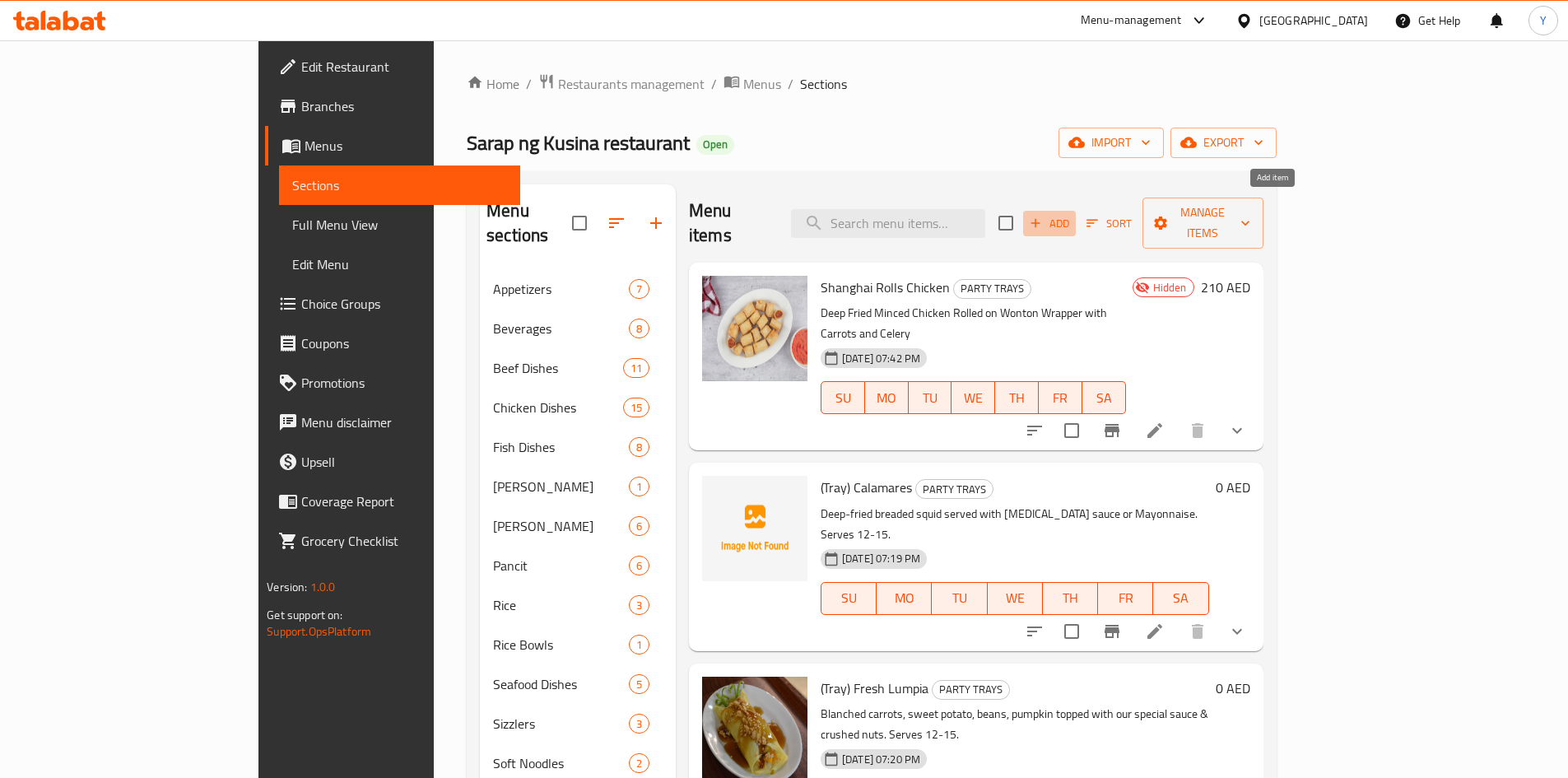
click at [1072, 214] on span "Add" at bounding box center [1049, 224] width 45 height 19
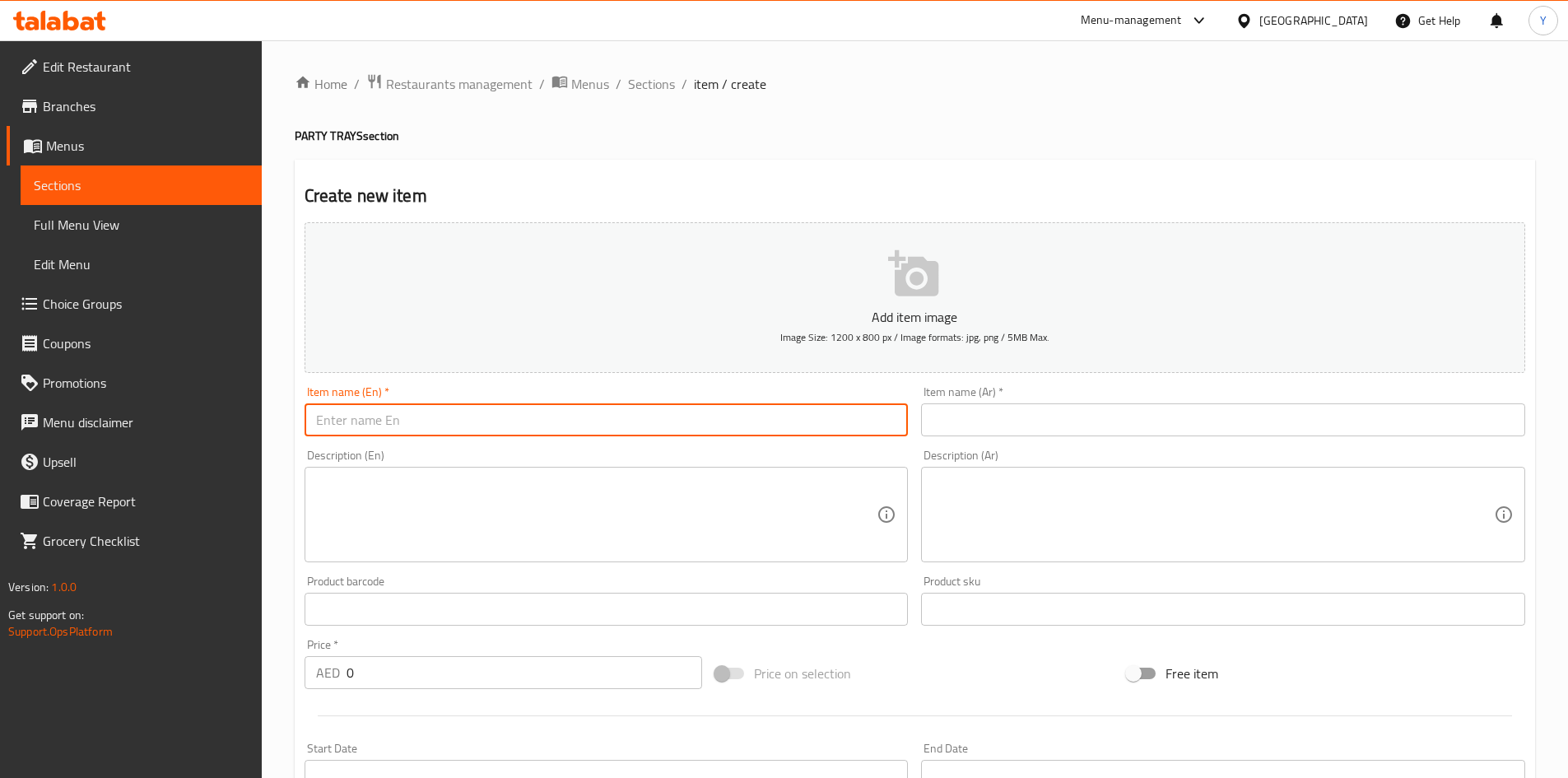
paste input "(Tray) Beef Bistek Pinoy"
type input "(Tray) Beef Bistek Pinoy"
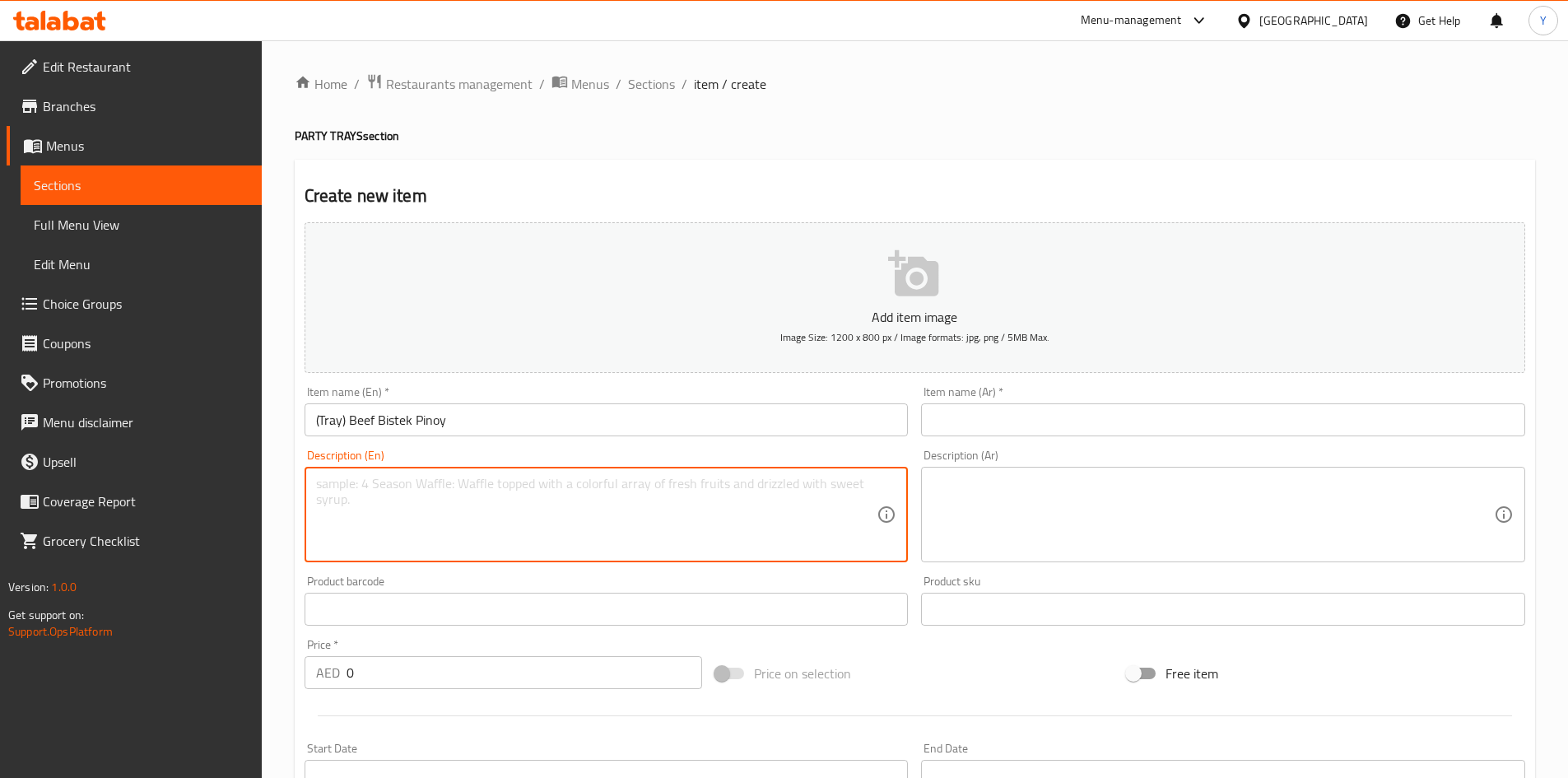
paste textarea "Thinly sliced beef steak braised in soy sauce, lemon juice, garlic, ground blac…"
type textarea "Thinly sliced beef steak braised in soy sauce, lemon juice, garlic, ground blac…"
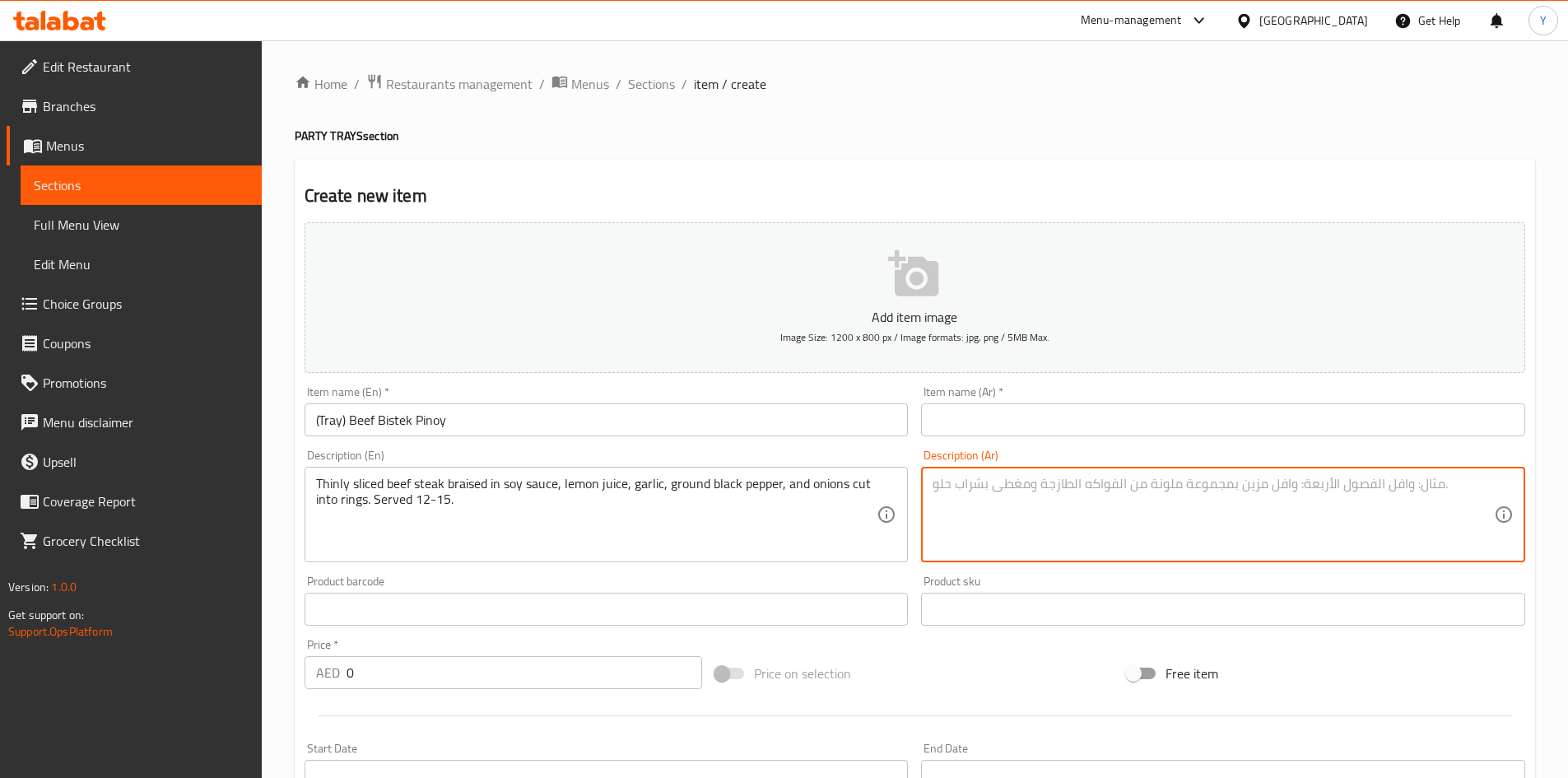
paste textarea "شريحة لحم بقري رقيقة، مطهوة في صلصة الصويا، وعصير الليمون، والثوم، والفلفل الأس…"
type textarea "شريحة لحم بقري رقيقة، مطهوة في صلصة الصويا، وعصير الليمون، والثوم، والفلفل الأس…"
click at [533, 412] on input "(Tray) Beef Bistek Pinoy" at bounding box center [606, 420] width 604 height 32
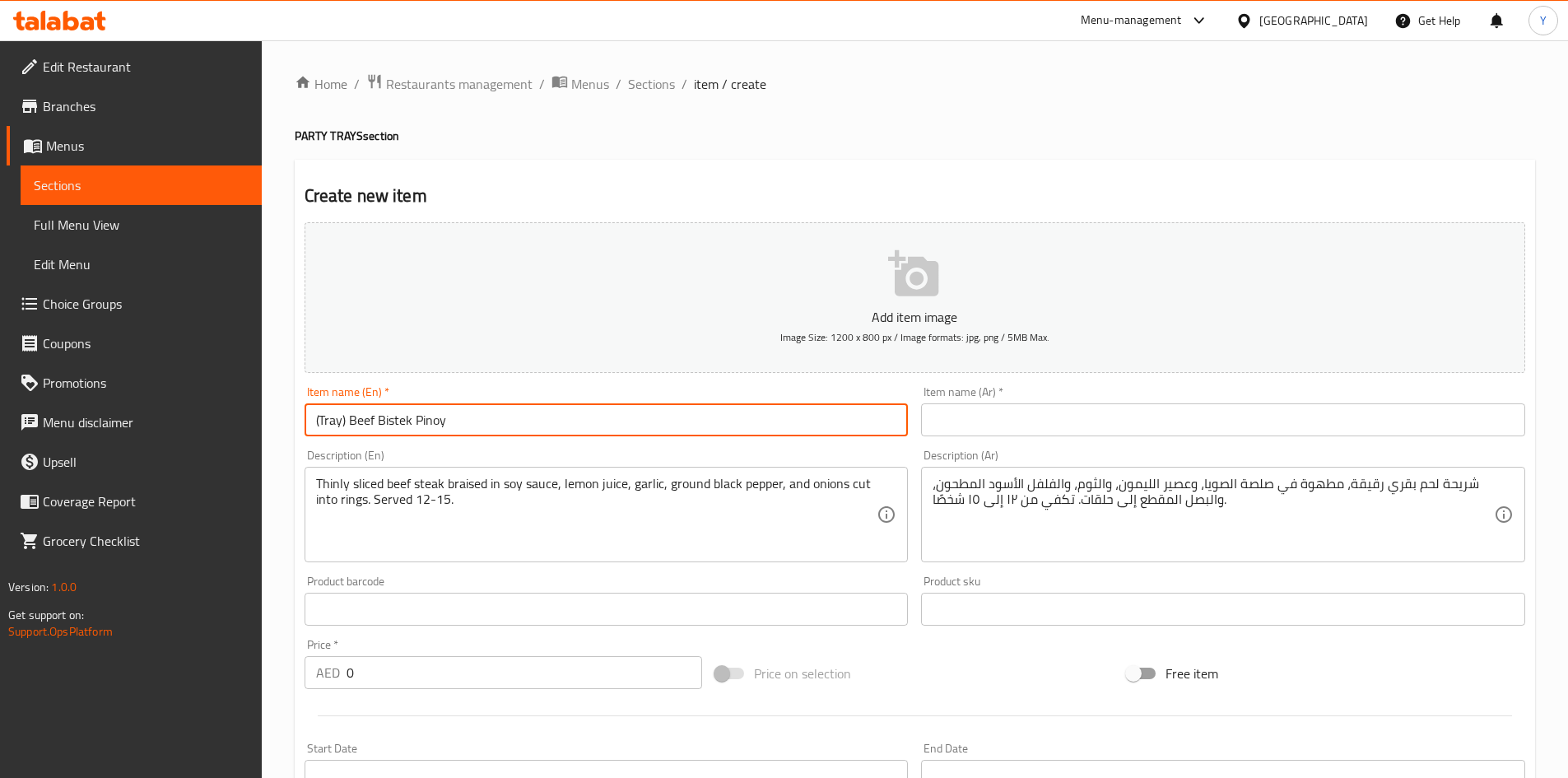
click at [533, 412] on input "(Tray) Beef Bistek Pinoy" at bounding box center [606, 420] width 604 height 32
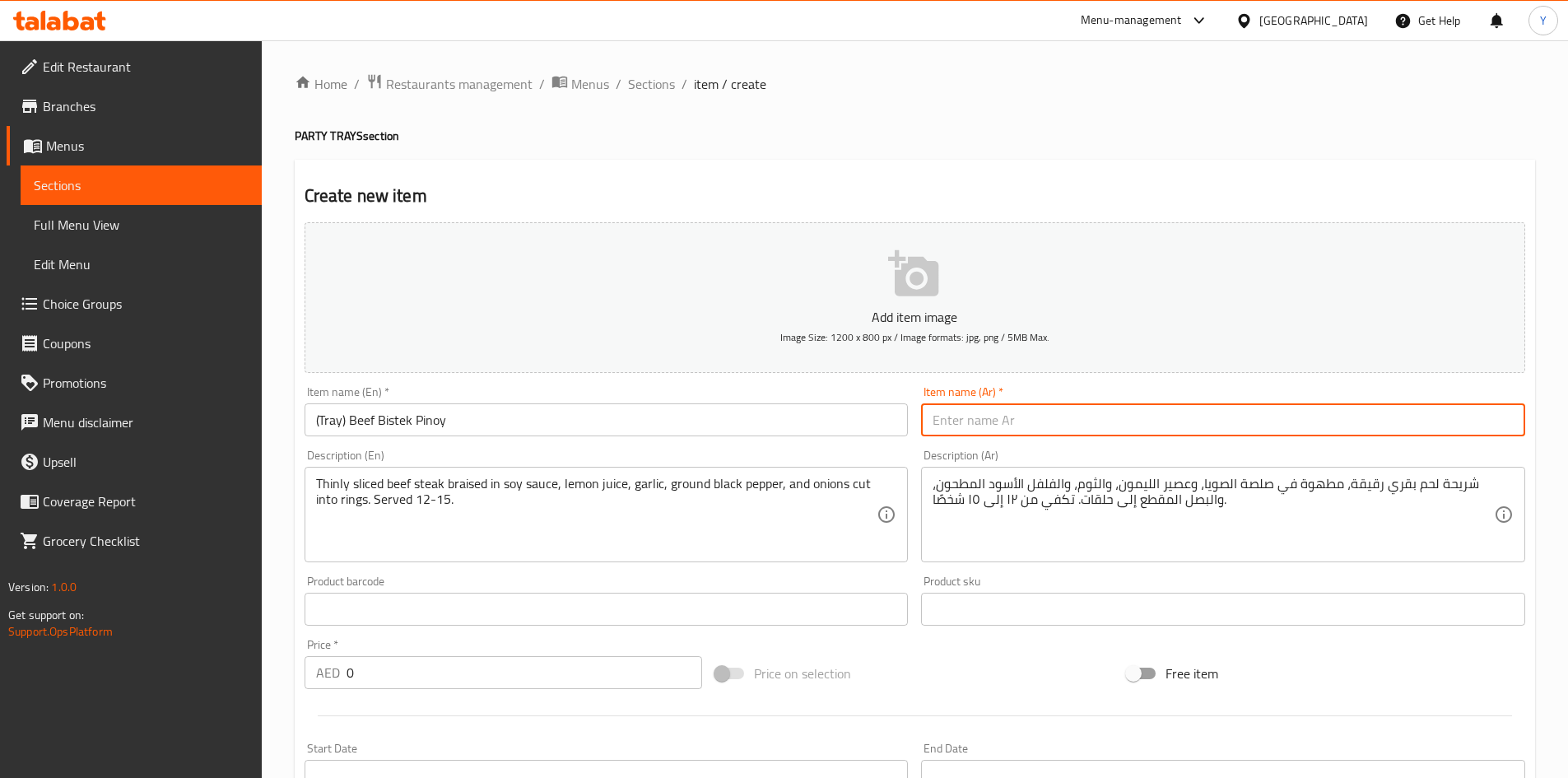
paste input "(صينية) بيستيك لحم بقري فلبيني"
type input "(صينية) بيستيك لحم بقري فلبيني"
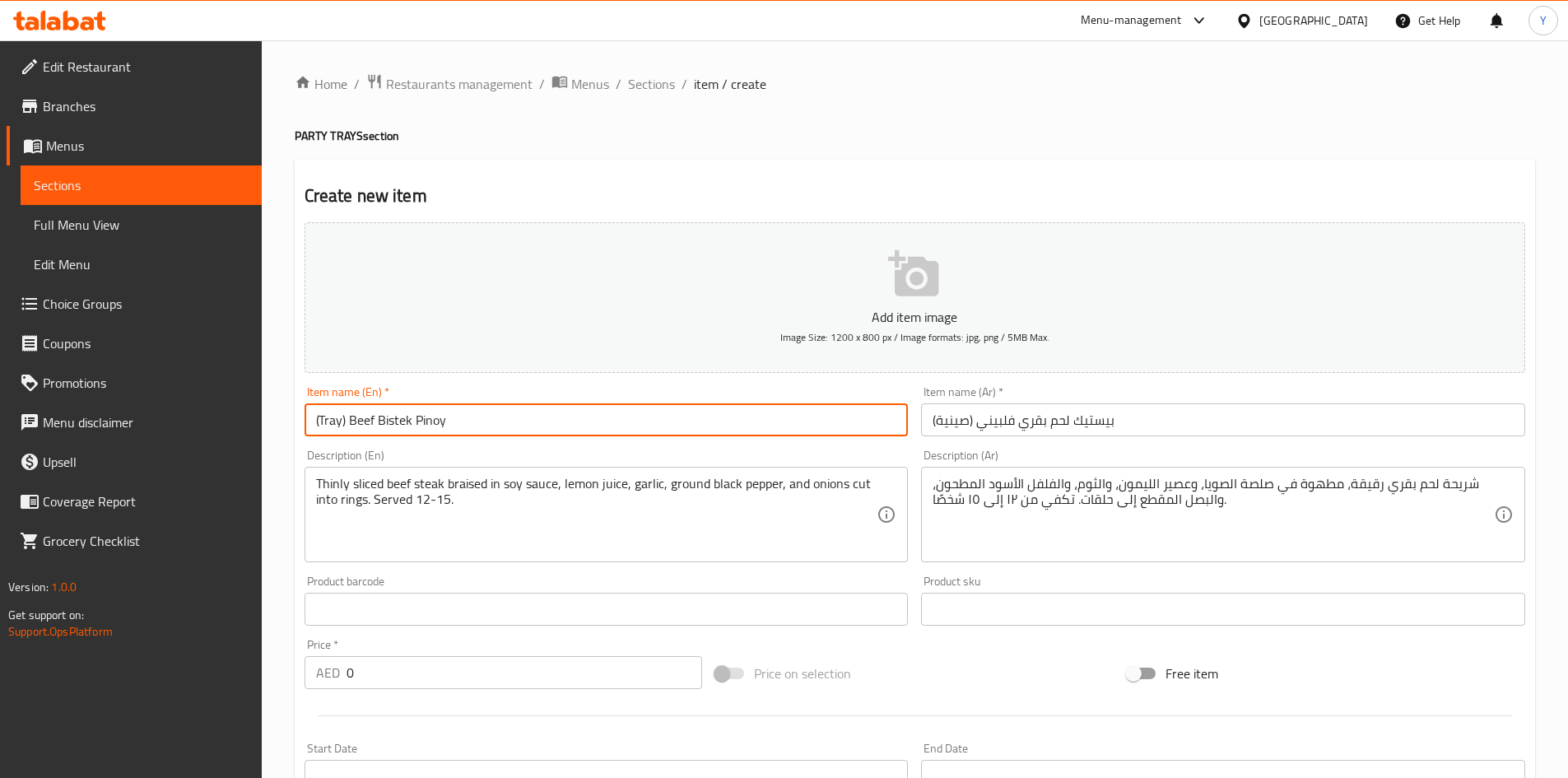
click at [663, 421] on input "(Tray) Beef Bistek Pinoy" at bounding box center [606, 420] width 604 height 32
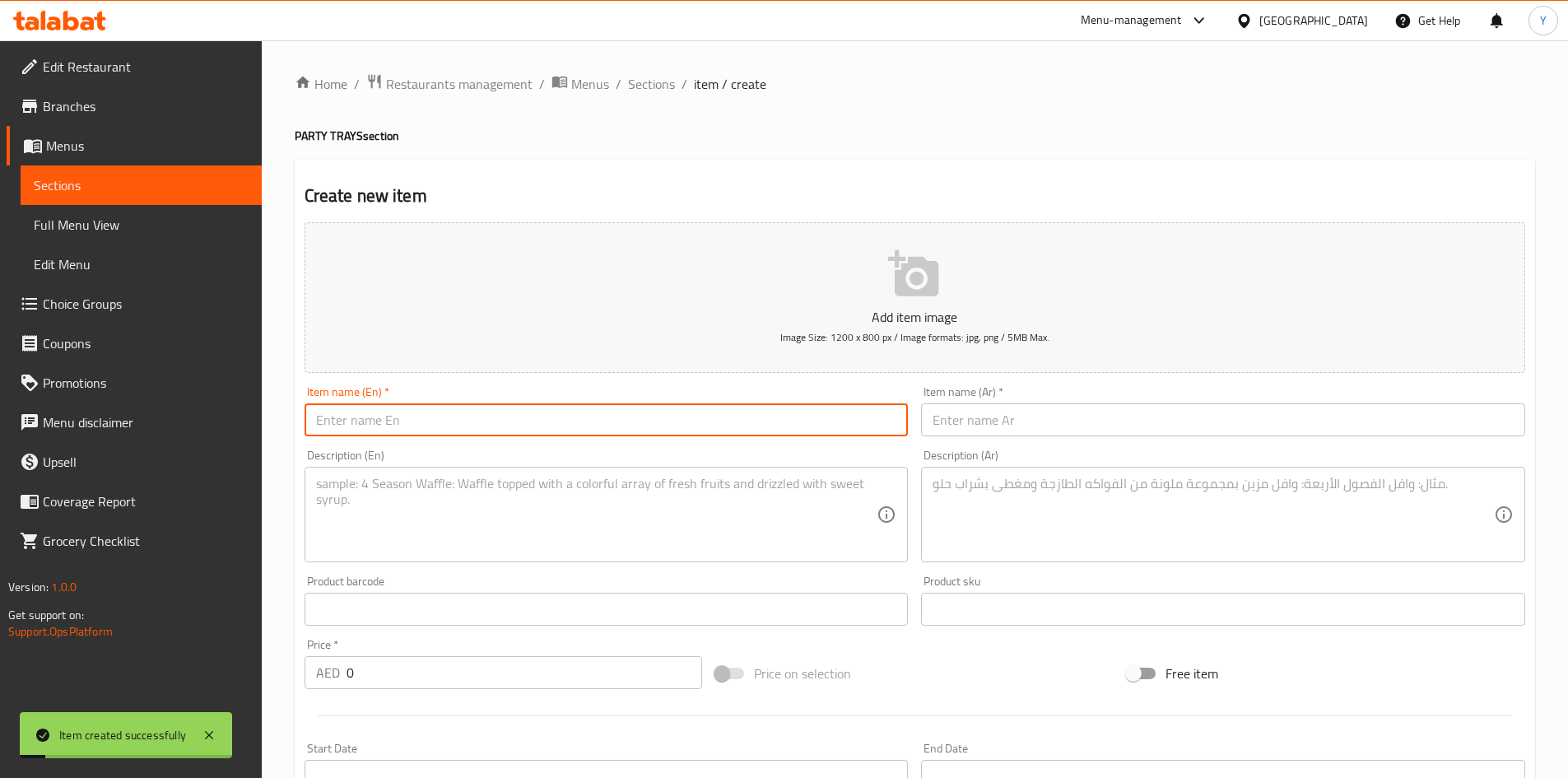
drag, startPoint x: 658, startPoint y: 84, endPoint x: 651, endPoint y: 123, distance: 39.6
click at [658, 84] on span "Sections" at bounding box center [651, 84] width 47 height 19
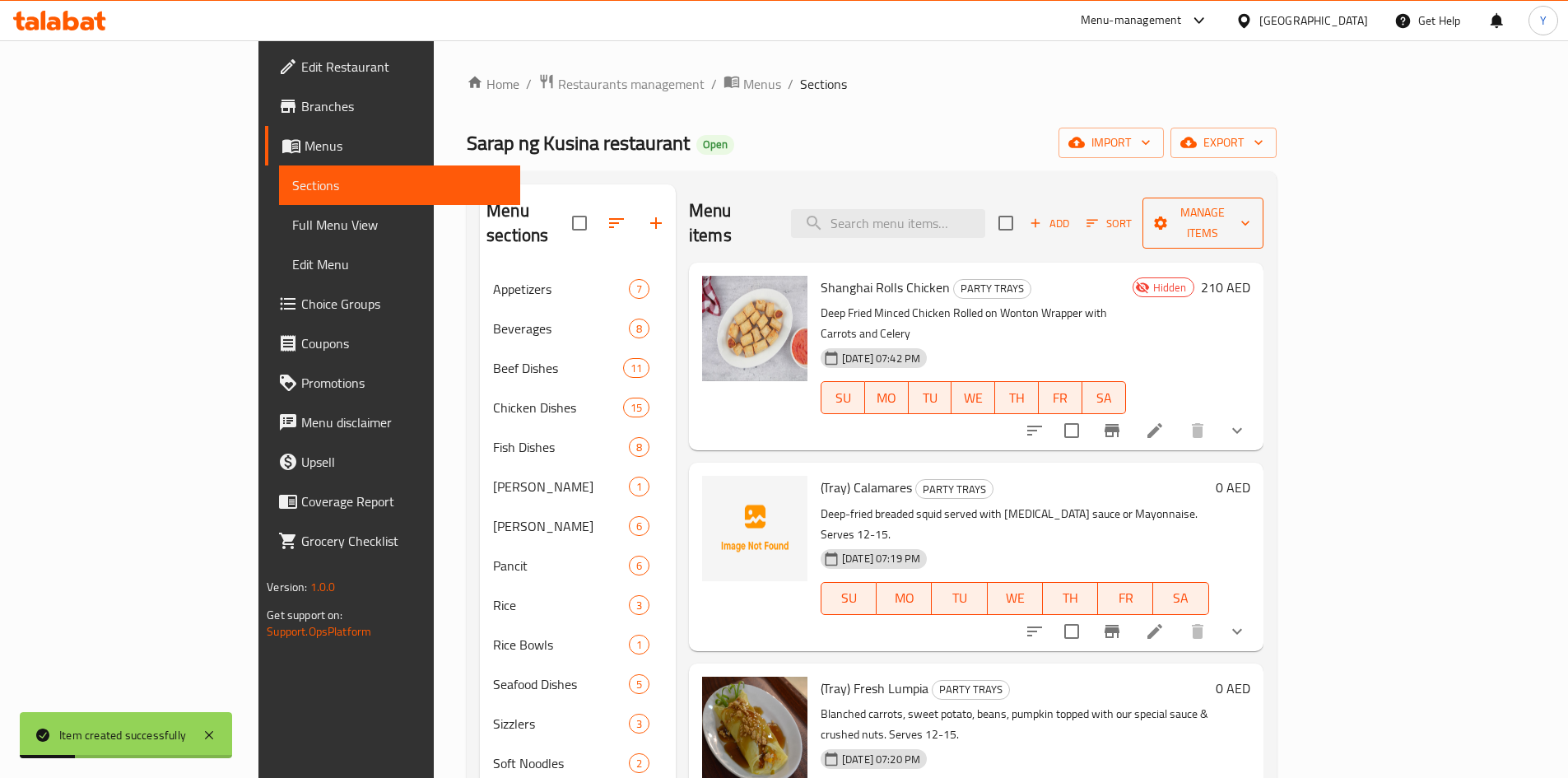
click at [1251, 205] on span "Manage items" at bounding box center [1203, 223] width 95 height 41
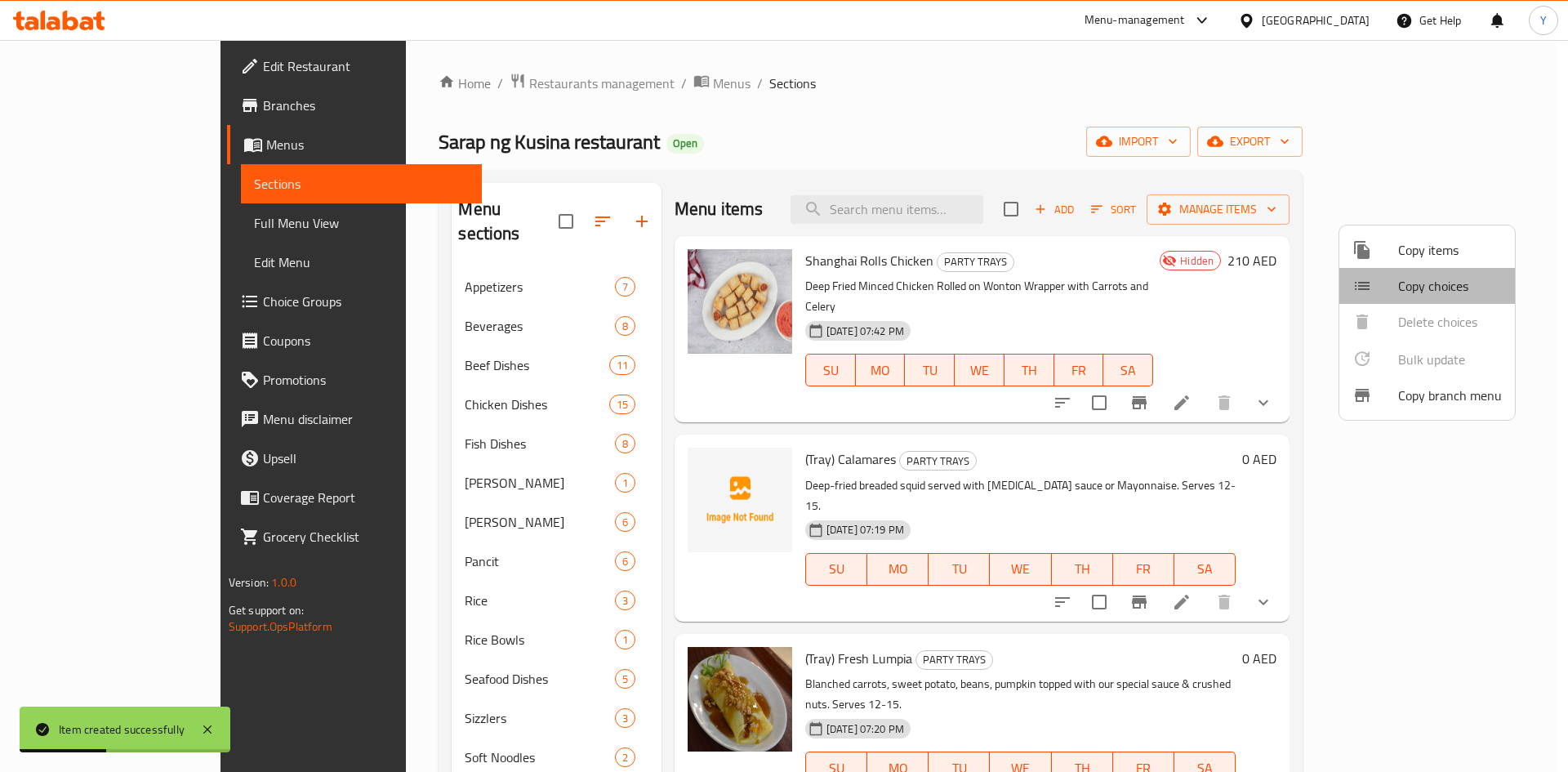
click at [1429, 288] on span "Copy choices" at bounding box center [1450, 286] width 104 height 19
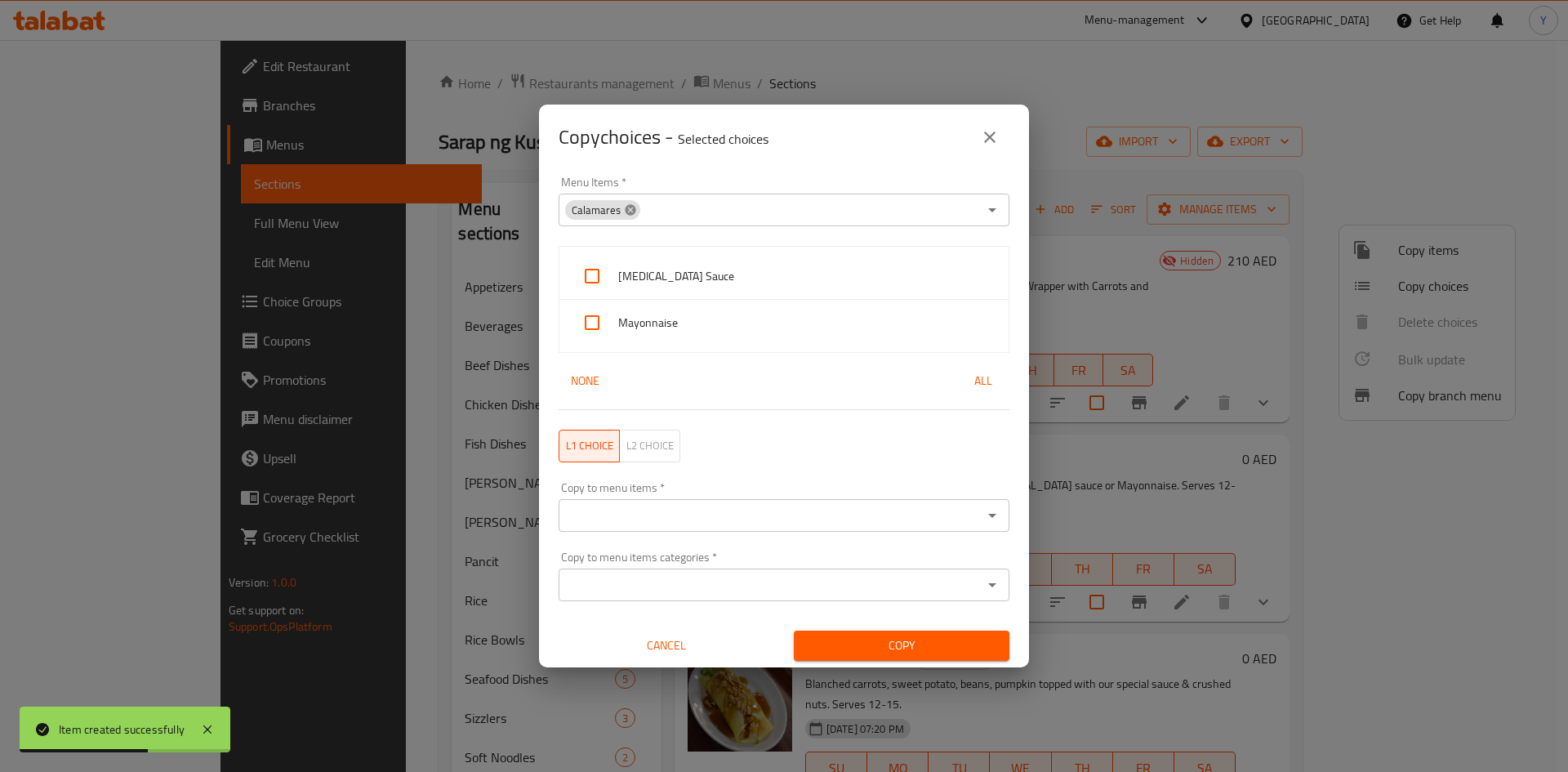
click at [631, 216] on icon at bounding box center [631, 210] width 13 height 13
click at [632, 214] on input "Menu Items   *" at bounding box center [771, 210] width 414 height 23
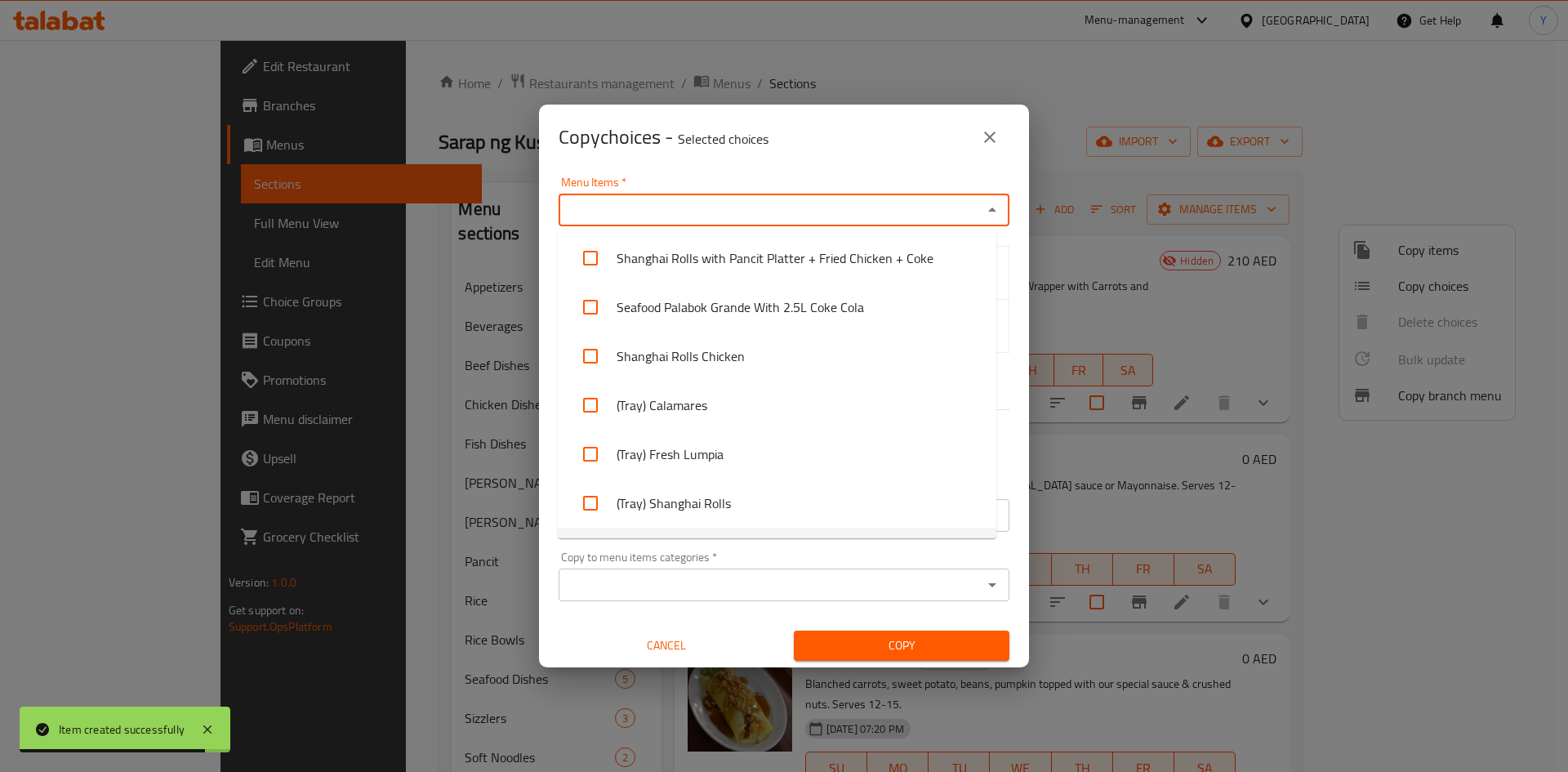
scroll to position [2451, 0]
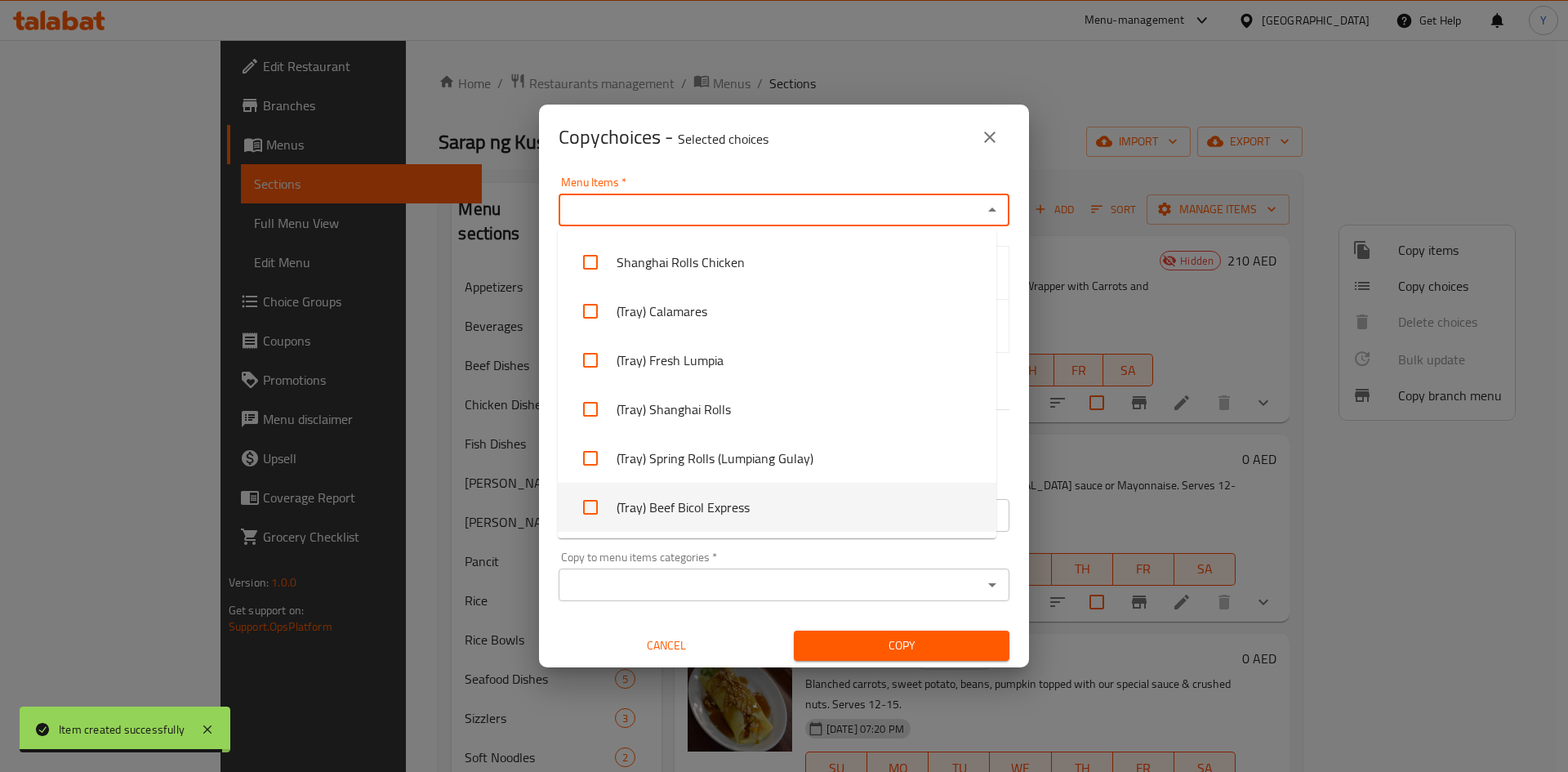
click at [766, 522] on li "(Tray) Beef Bicol Express" at bounding box center [777, 507] width 438 height 49
checkbox input "true"
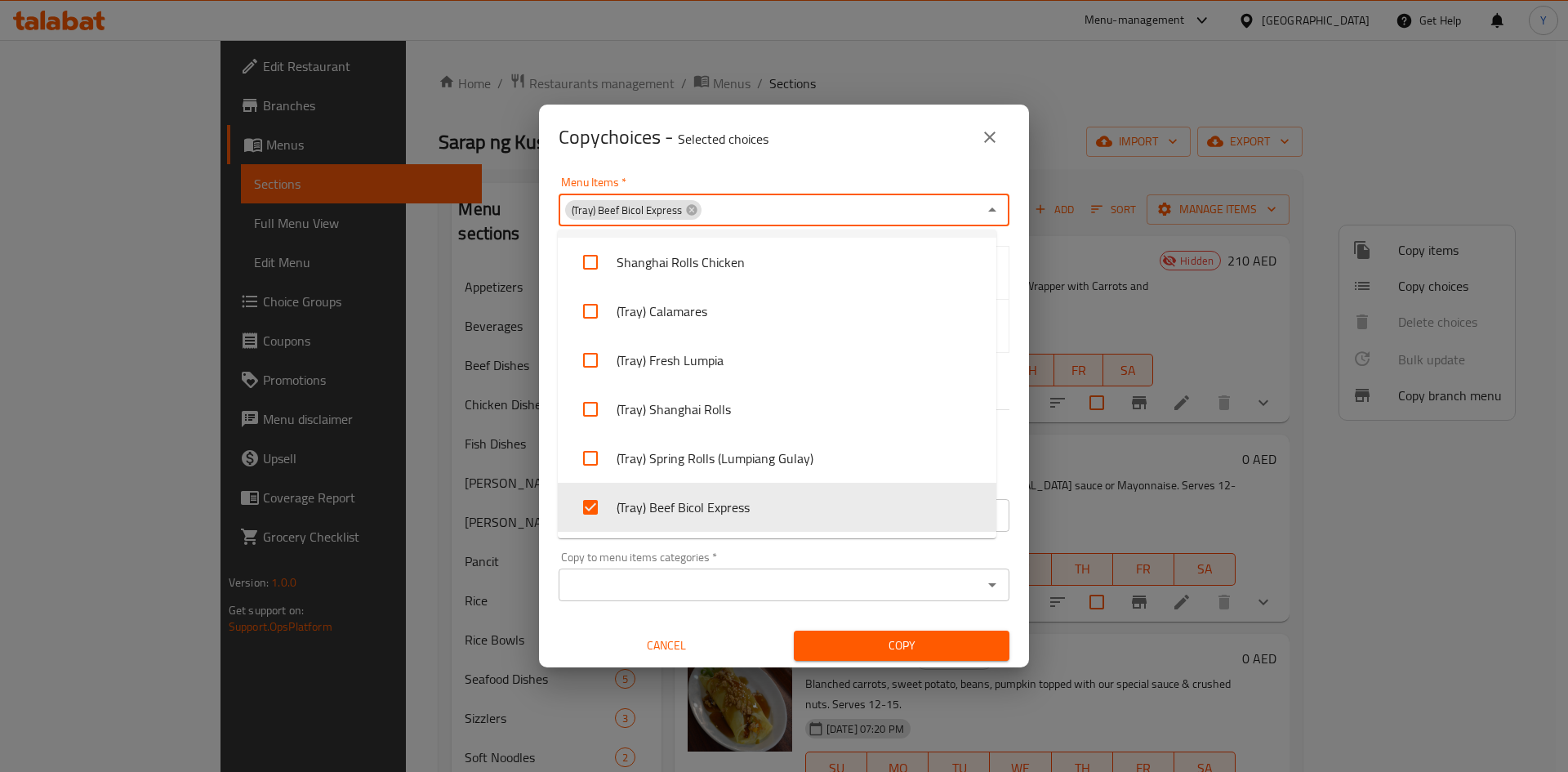
drag, startPoint x: 833, startPoint y: 170, endPoint x: 832, endPoint y: 199, distance: 29.0
click at [834, 169] on div "Copy choices - Selected choices 0 Menu Items   * (Tray) Beef Bicol Express Menu…" at bounding box center [784, 386] width 490 height 563
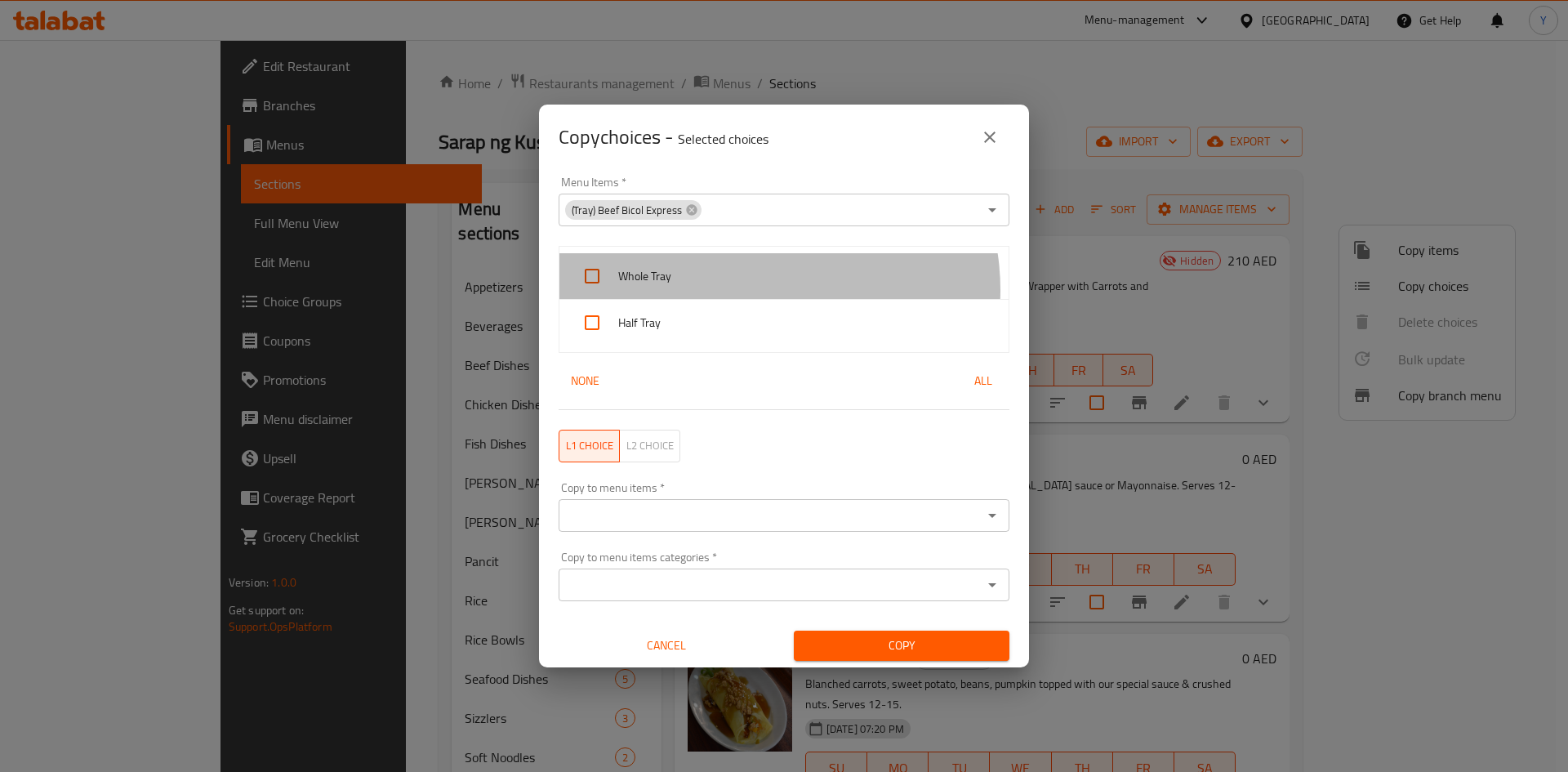
drag, startPoint x: 757, startPoint y: 290, endPoint x: 742, endPoint y: 310, distance: 25.0
click at [756, 290] on div "Whole Tray" at bounding box center [784, 276] width 449 height 47
checkbox input "true"
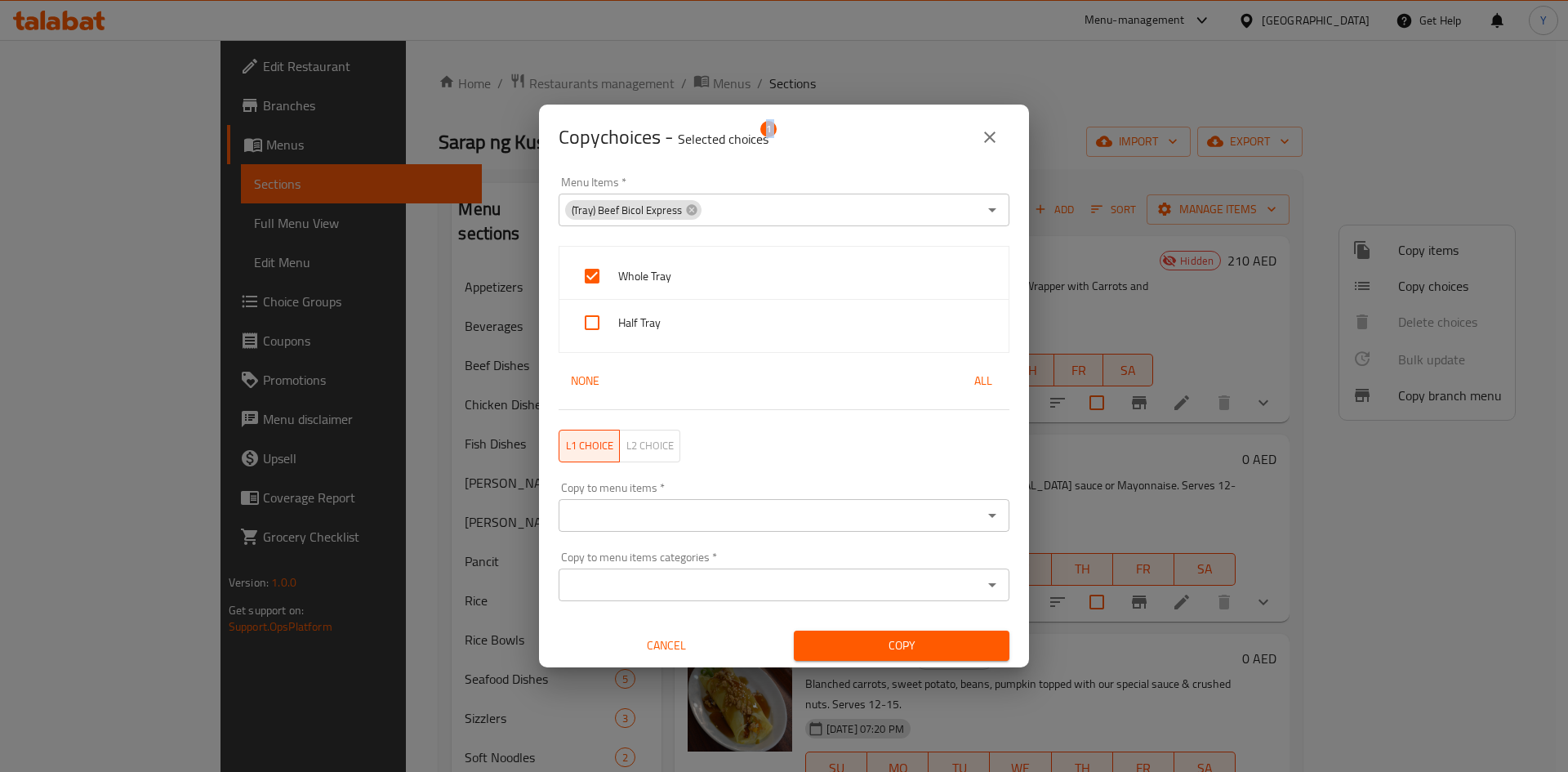
click at [741, 313] on span "Half Tray" at bounding box center [807, 323] width 377 height 20
checkbox input "true"
click at [727, 513] on input "Copy to menu items   *" at bounding box center [771, 515] width 414 height 23
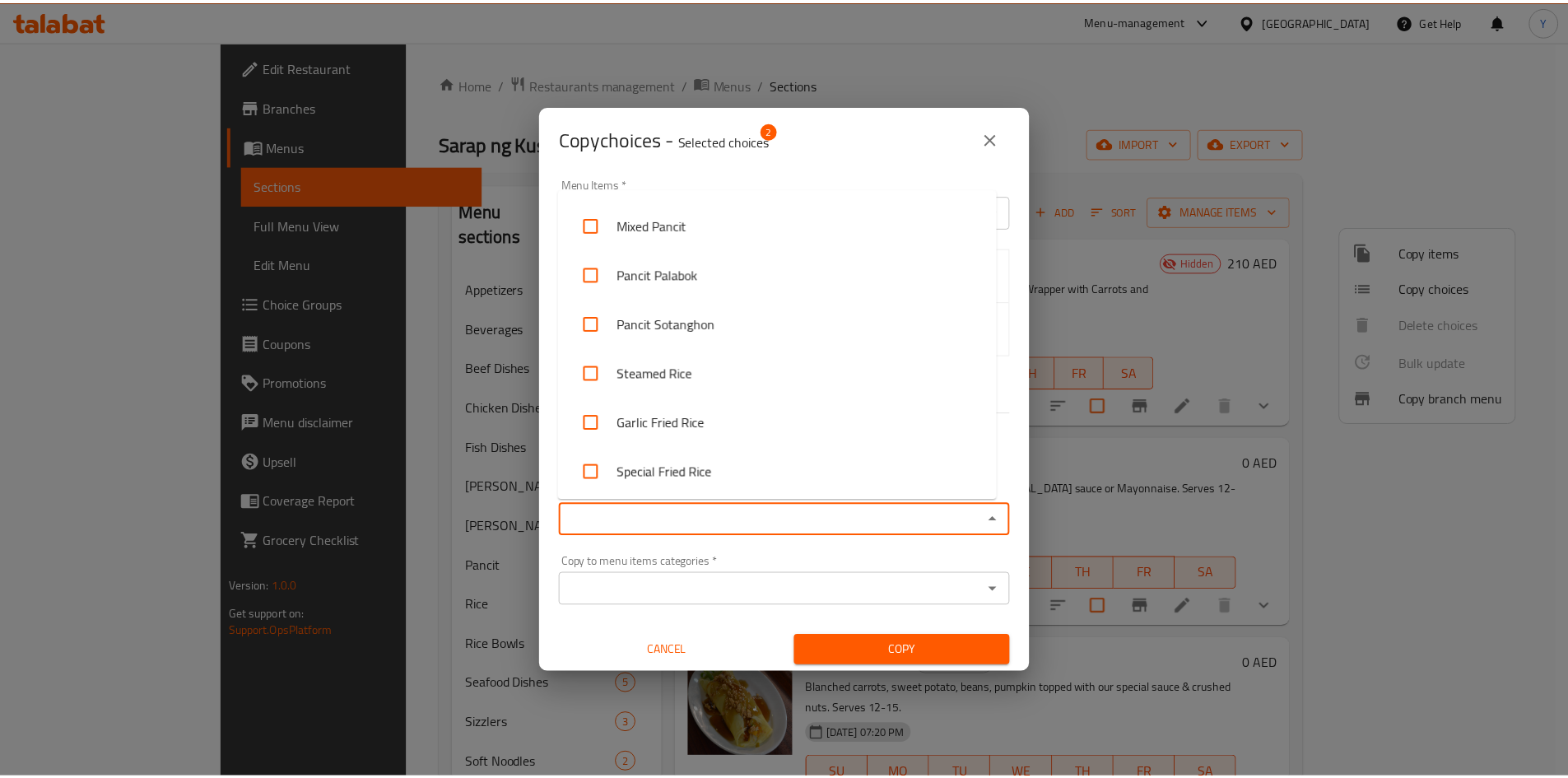
scroll to position [5484, 0]
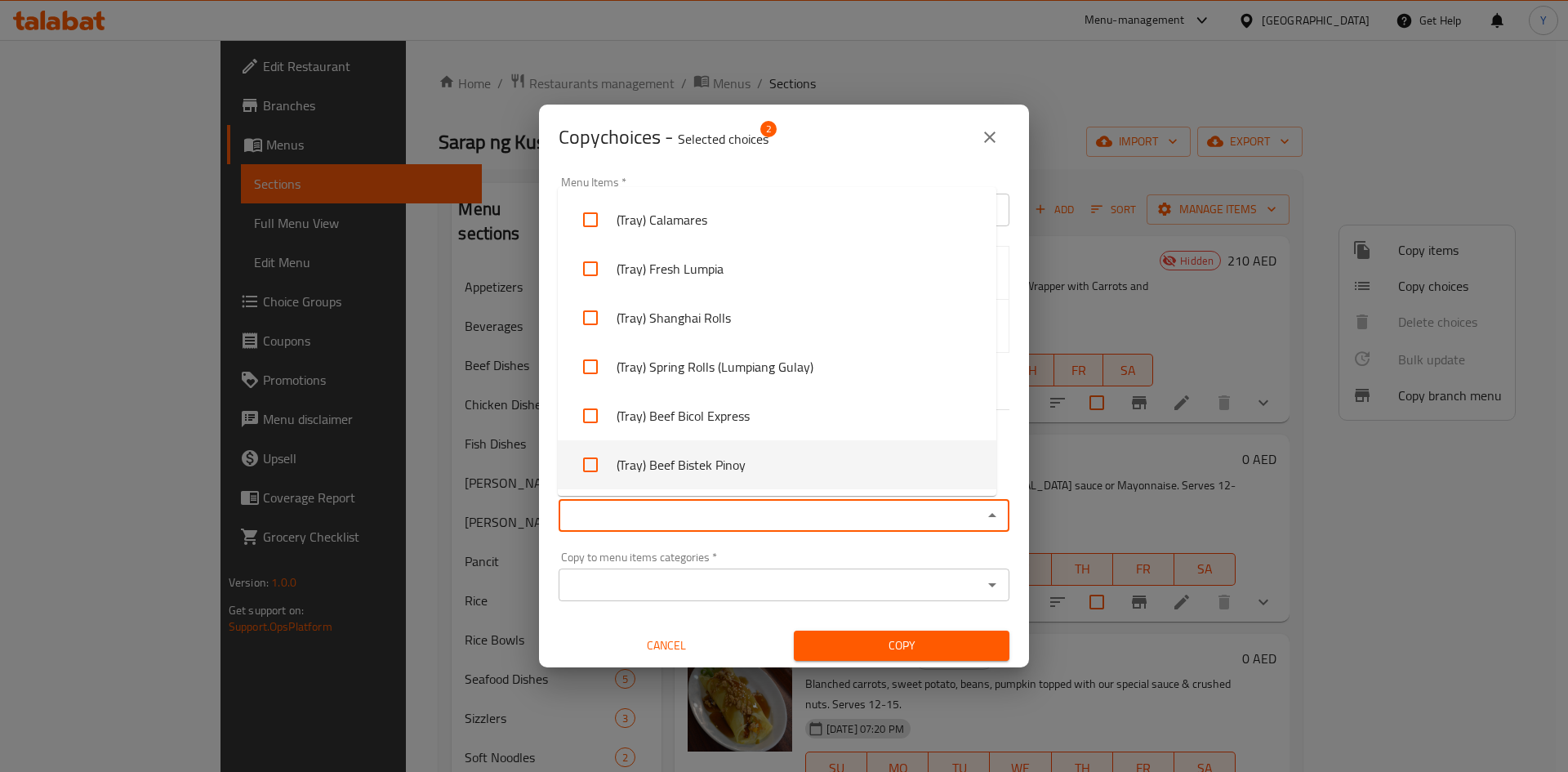
drag, startPoint x: 873, startPoint y: 471, endPoint x: 892, endPoint y: 524, distance: 56.3
click at [872, 471] on li "(Tray) Beef Bistek Pinoy" at bounding box center [777, 464] width 438 height 49
checkbox input "true"
click at [865, 649] on span "Copy" at bounding box center [901, 646] width 190 height 20
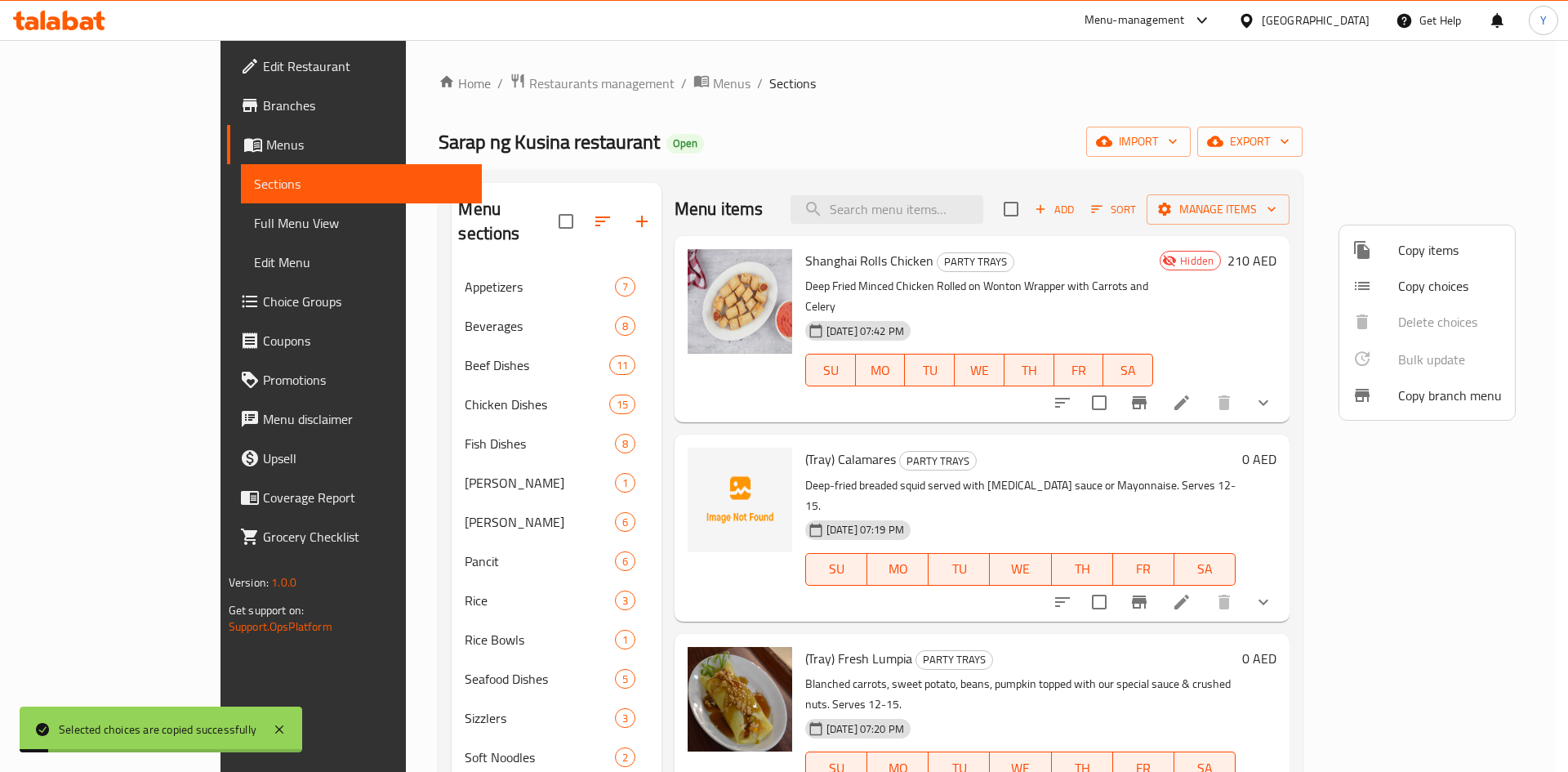
click at [1055, 582] on div at bounding box center [784, 386] width 1568 height 772
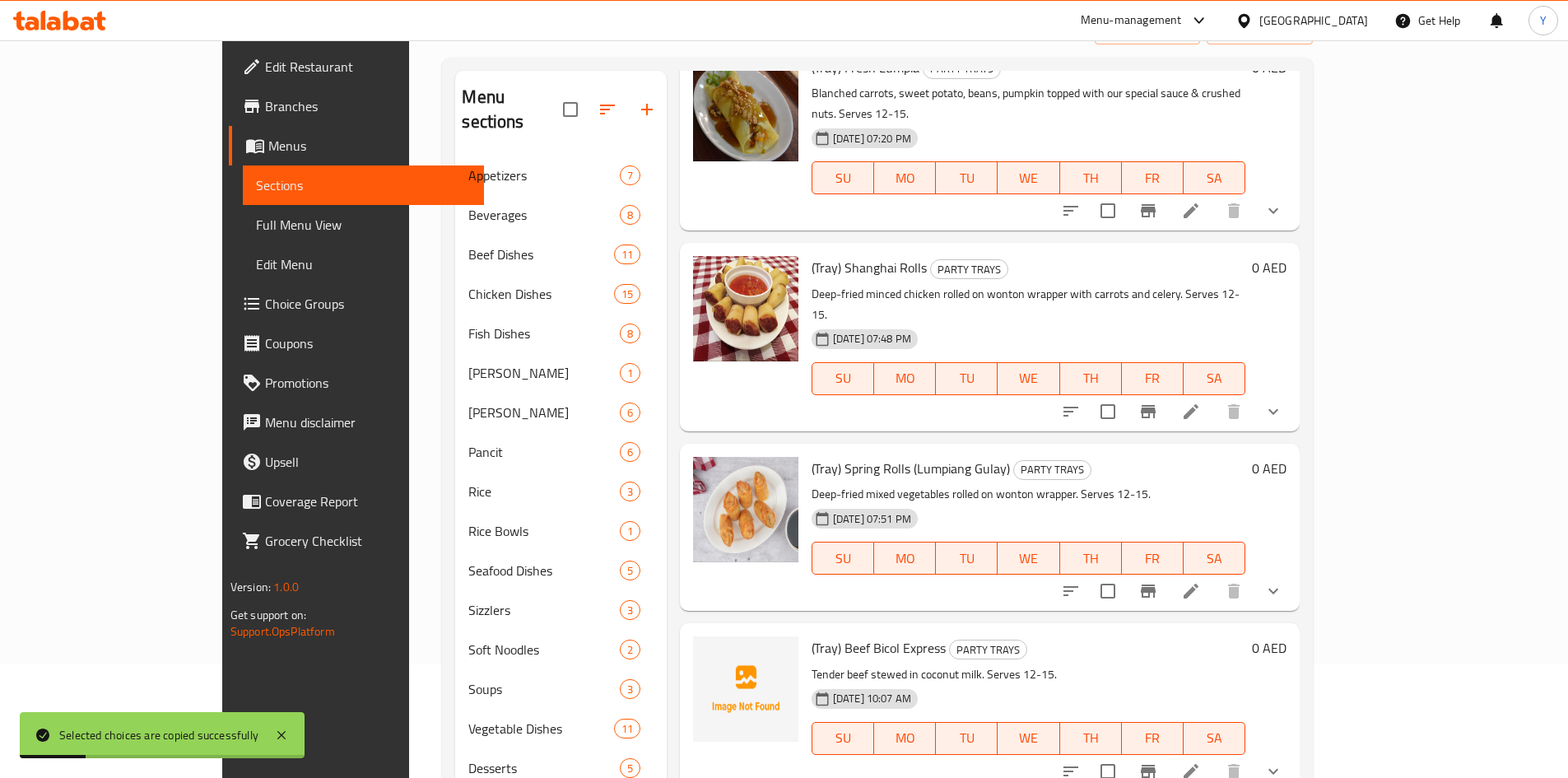
scroll to position [270, 0]
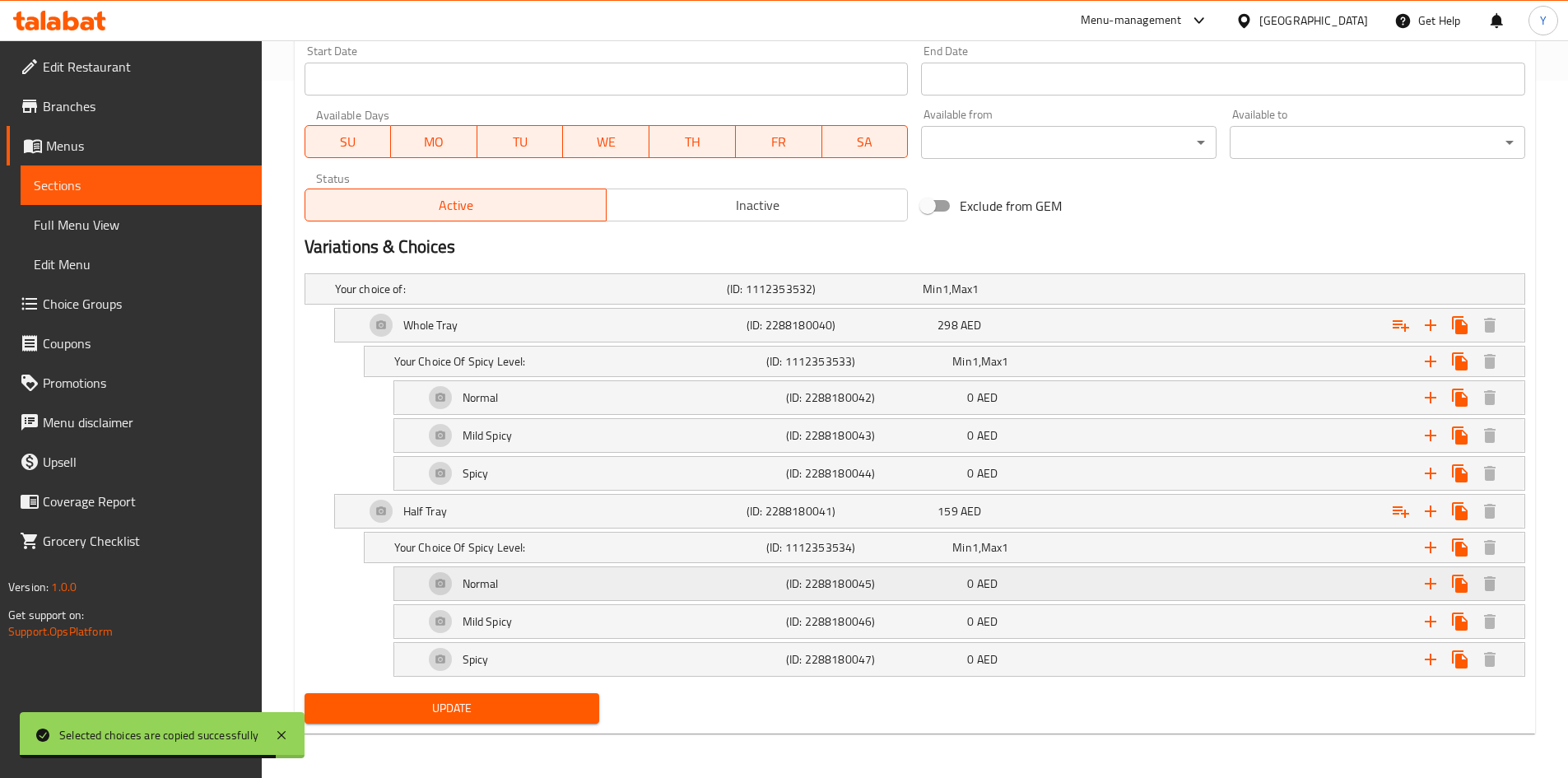
scroll to position [699, 0]
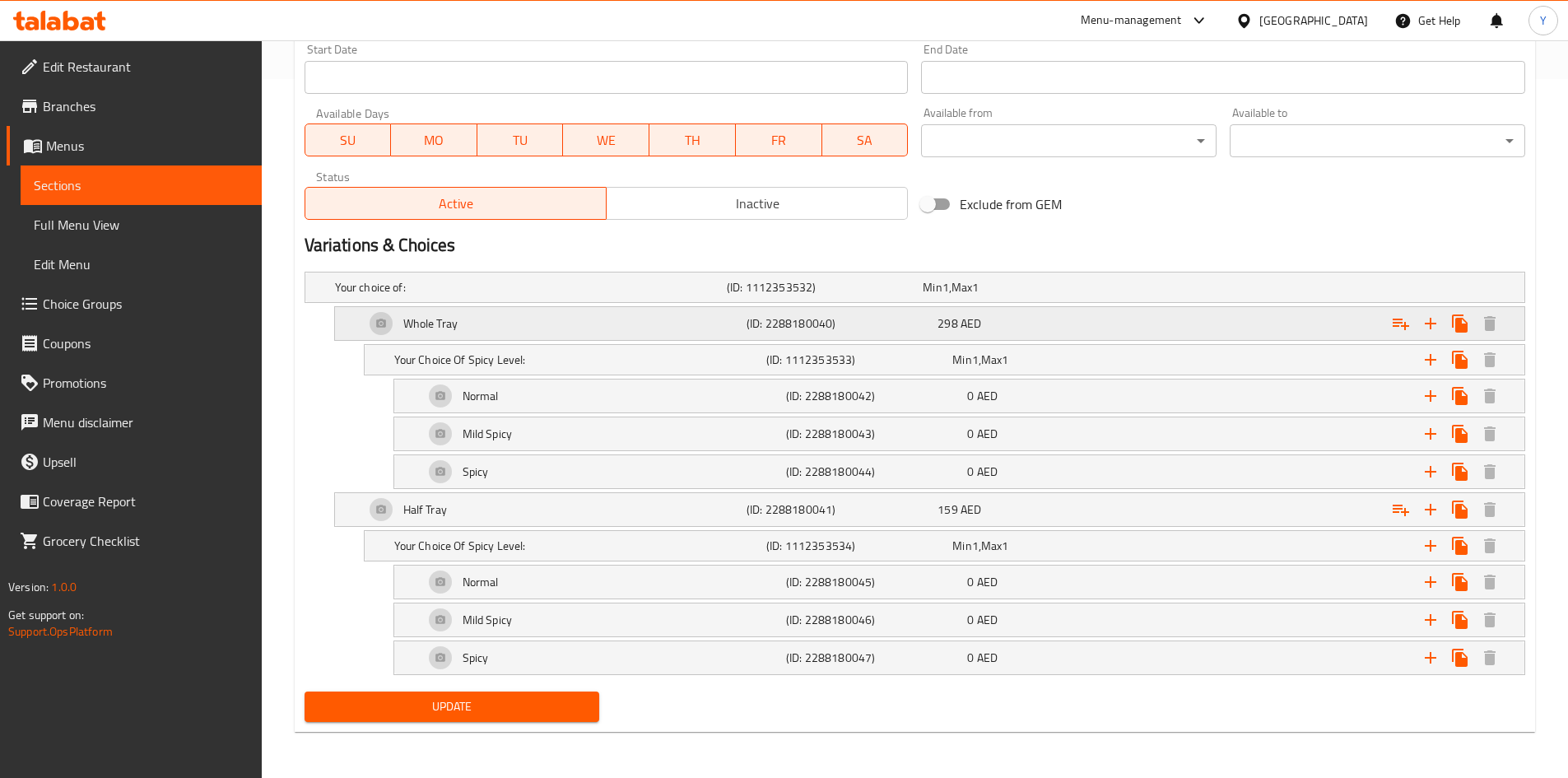
click at [1015, 323] on div "298 AED" at bounding box center [1029, 324] width 185 height 17
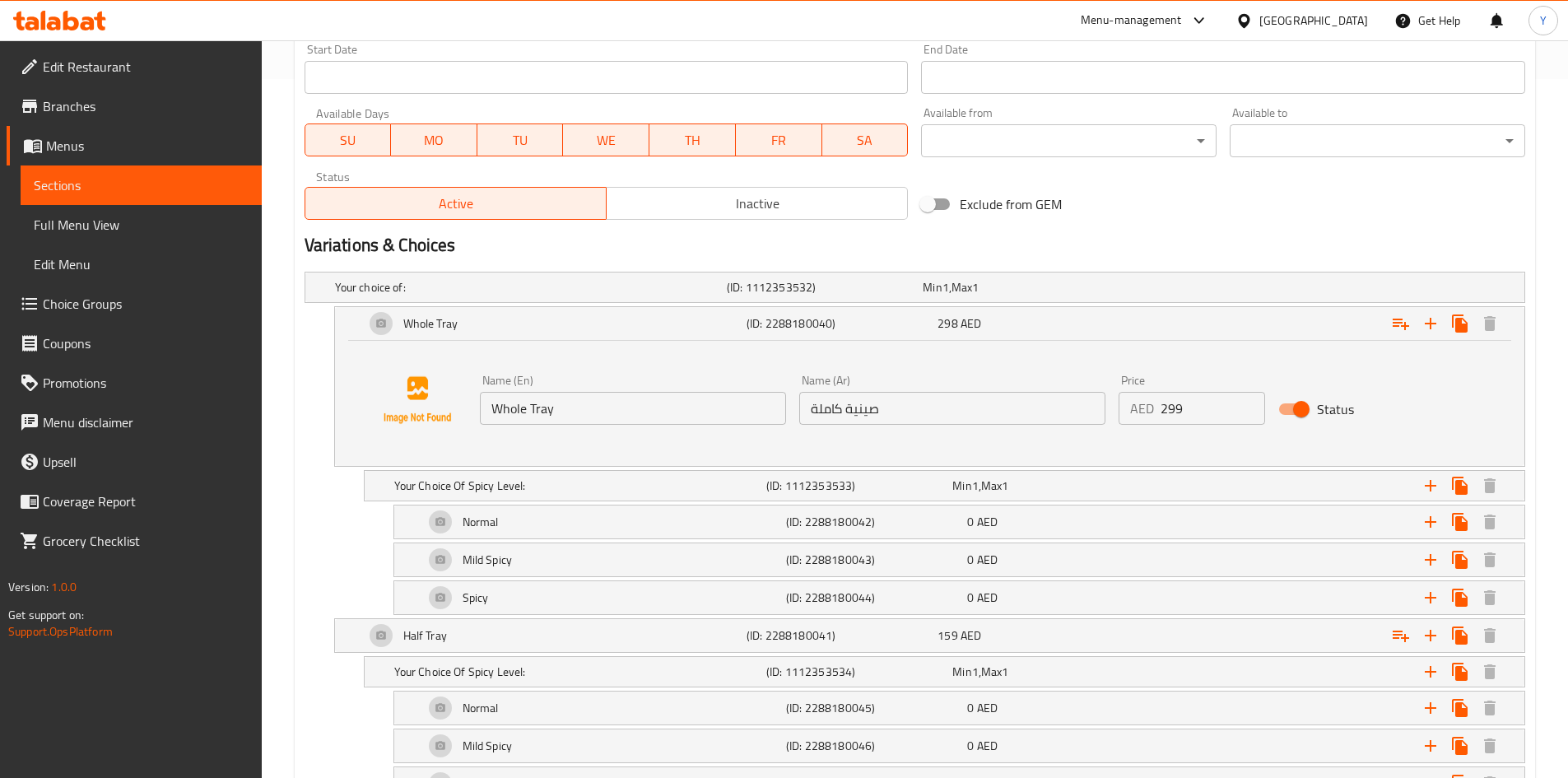
click at [1240, 397] on input "299" at bounding box center [1213, 408] width 105 height 32
drag, startPoint x: 1216, startPoint y: 408, endPoint x: 1199, endPoint y: 427, distance: 25.5
click at [1086, 407] on div "Name (En) Whole Tray Name (En) Name (Ar) صينية كاملة Name (Ar) Price AED 299 Pr…" at bounding box center [953, 400] width 959 height 63
paste input "308.00"
type input "308.00"
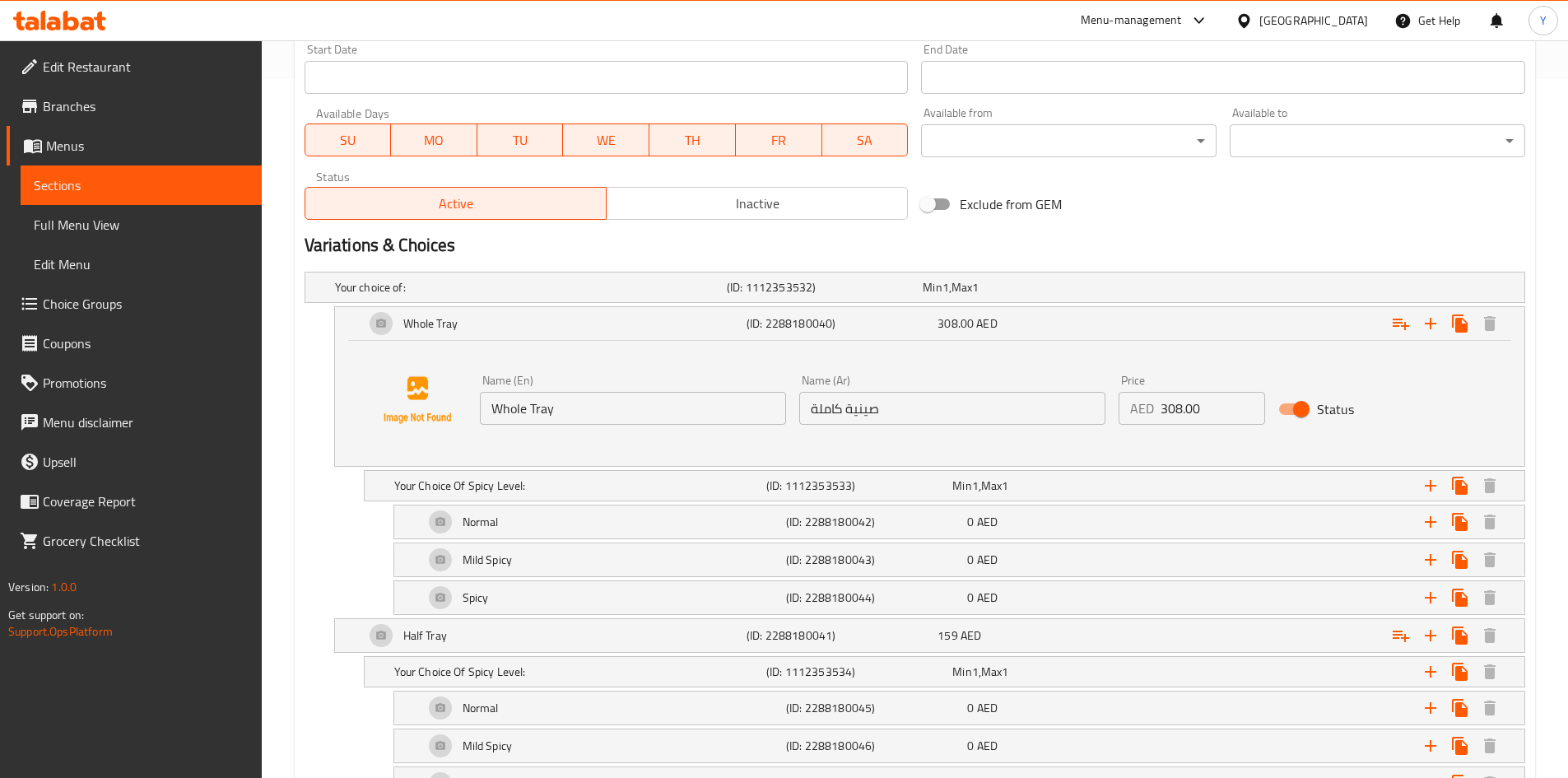
click at [1239, 227] on div "Variations & Choices" at bounding box center [915, 245] width 1234 height 38
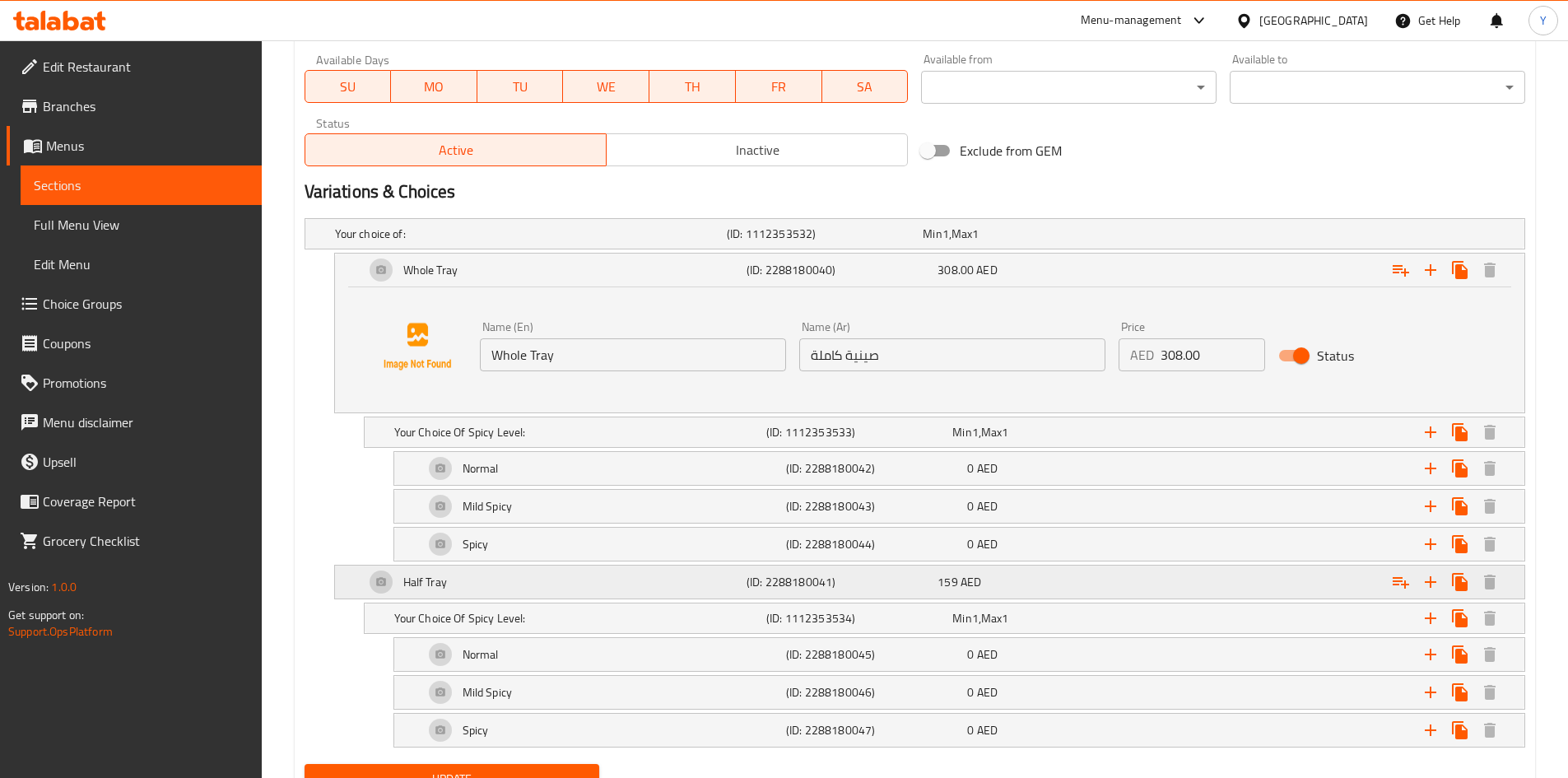
scroll to position [782, 0]
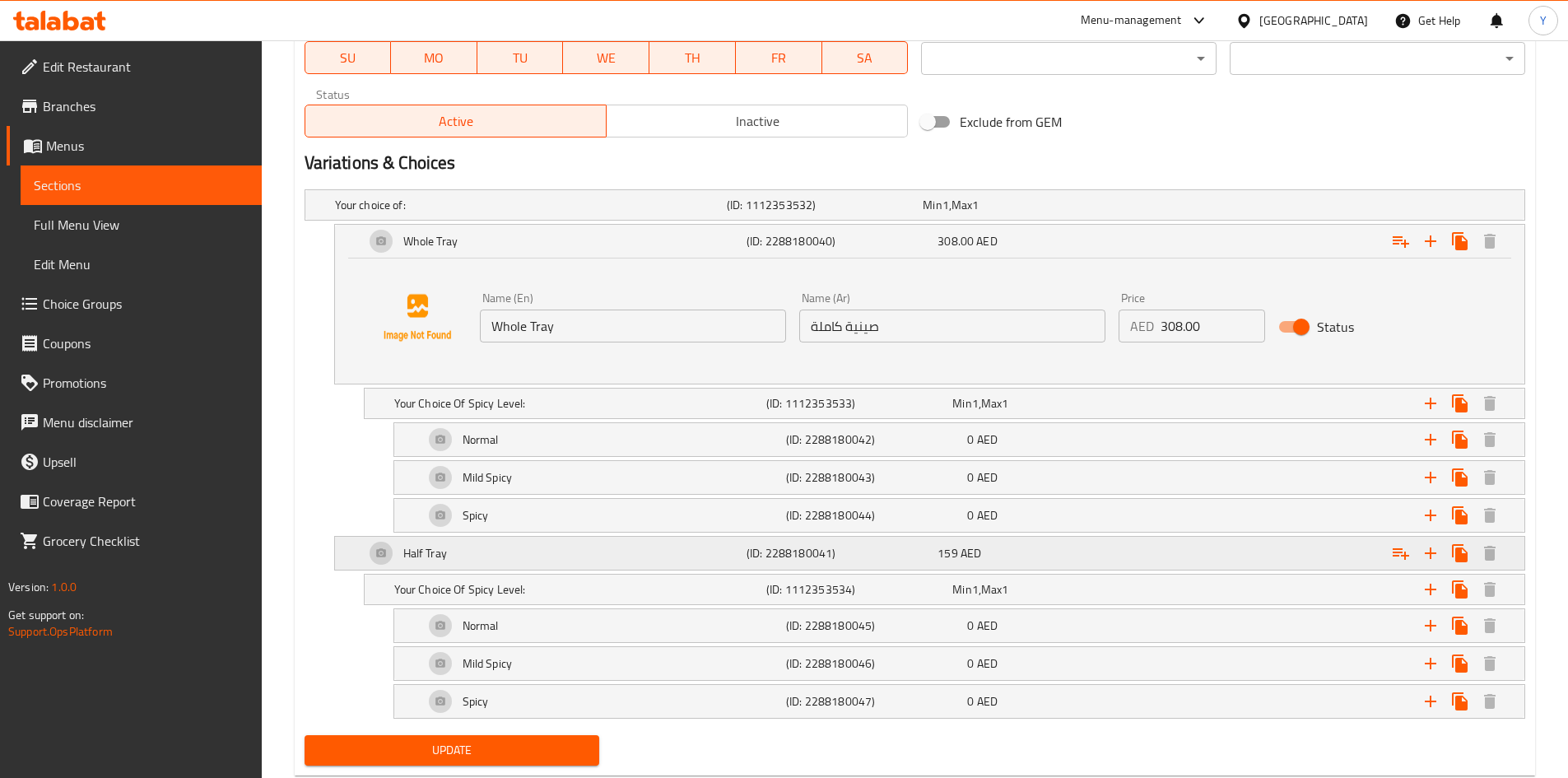
click at [996, 552] on div "159 AED" at bounding box center [1029, 553] width 185 height 17
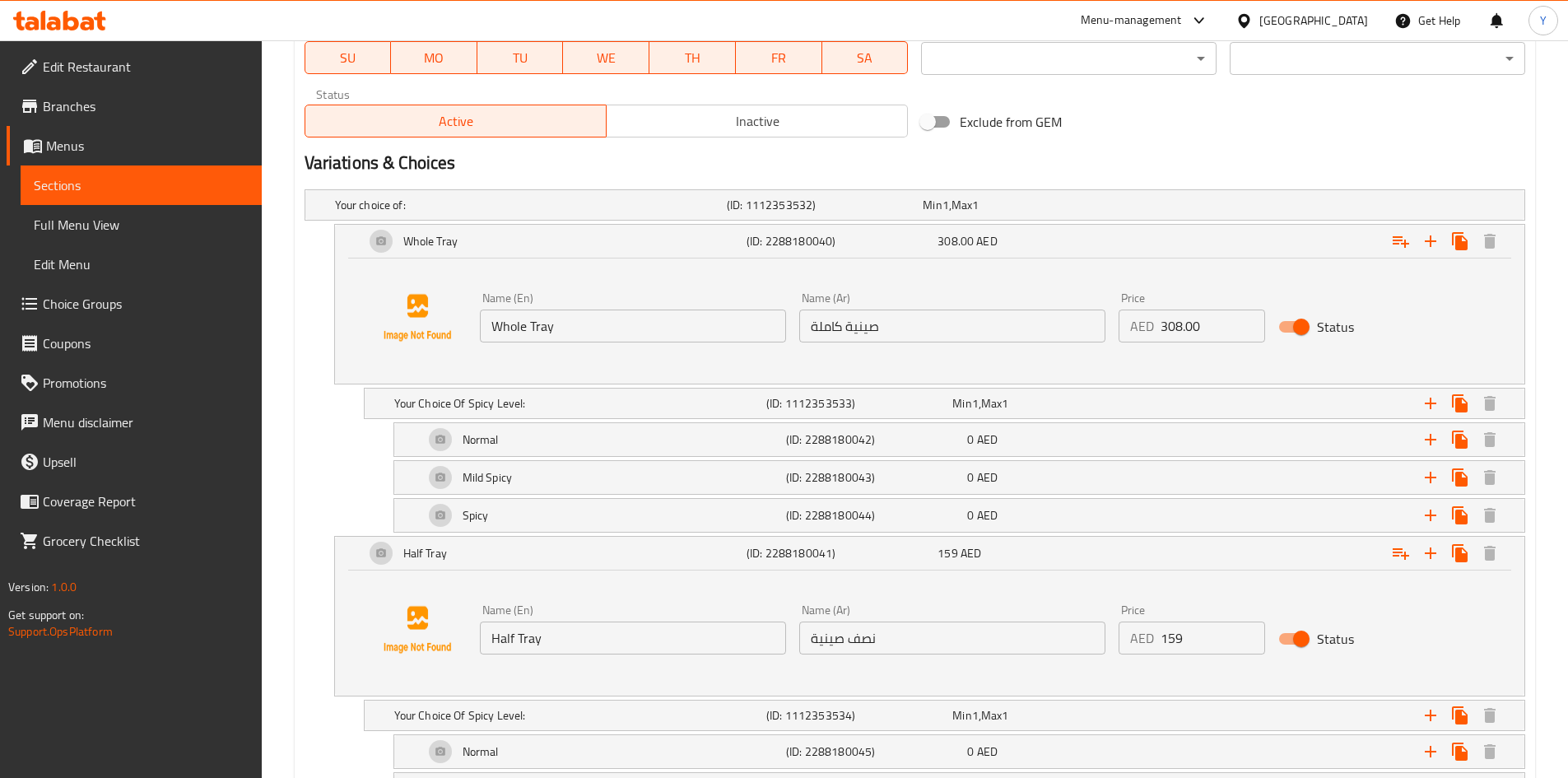
click at [1198, 638] on input "159" at bounding box center [1213, 638] width 105 height 32
paste input "62.00"
type input "162.00"
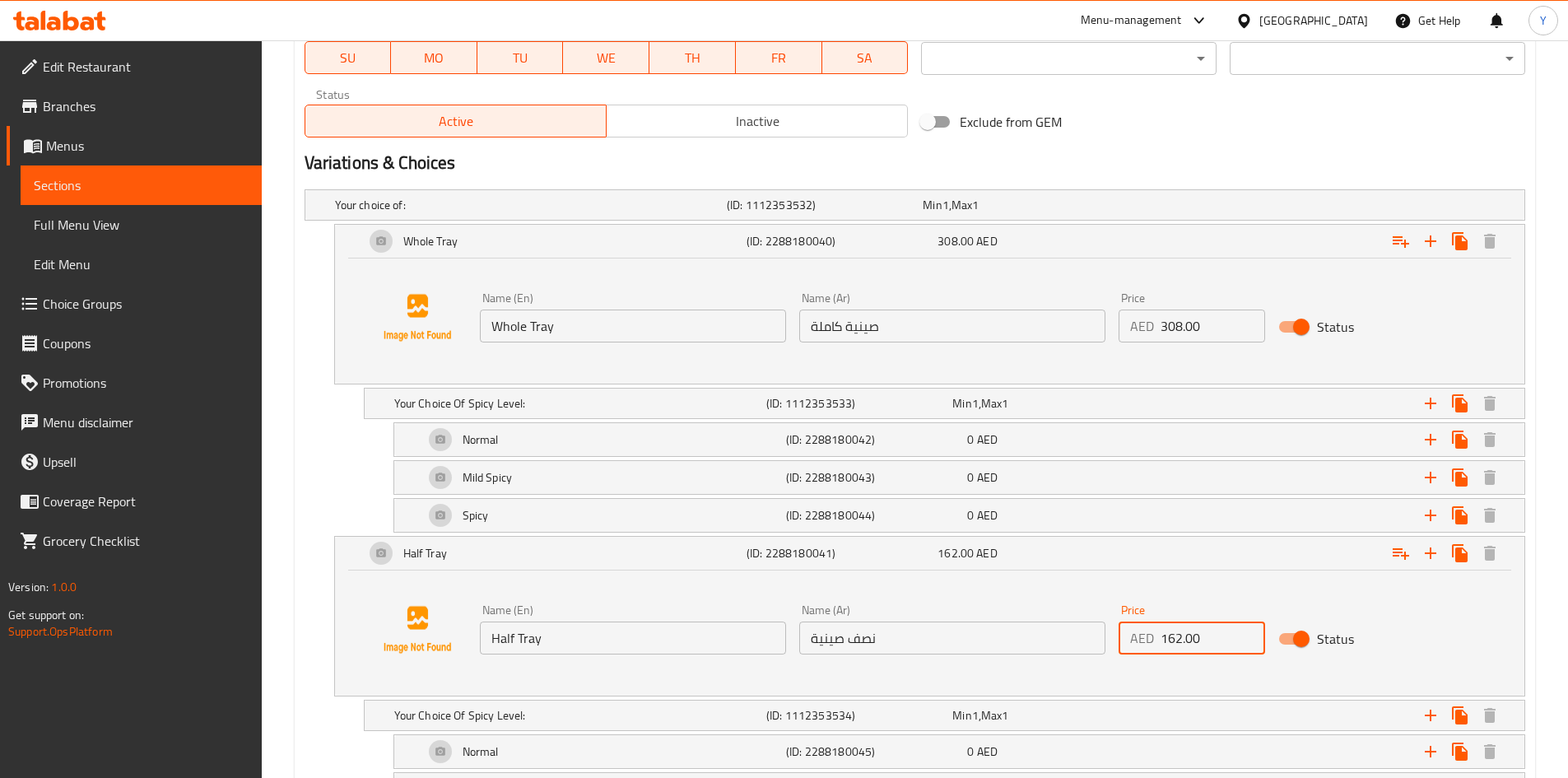
click at [308, 721] on div "Your Choice Of Spicy Level: (ID: 1112353534) Min 1 , Max 1 Name (En) Your Choic…" at bounding box center [915, 716] width 1221 height 32
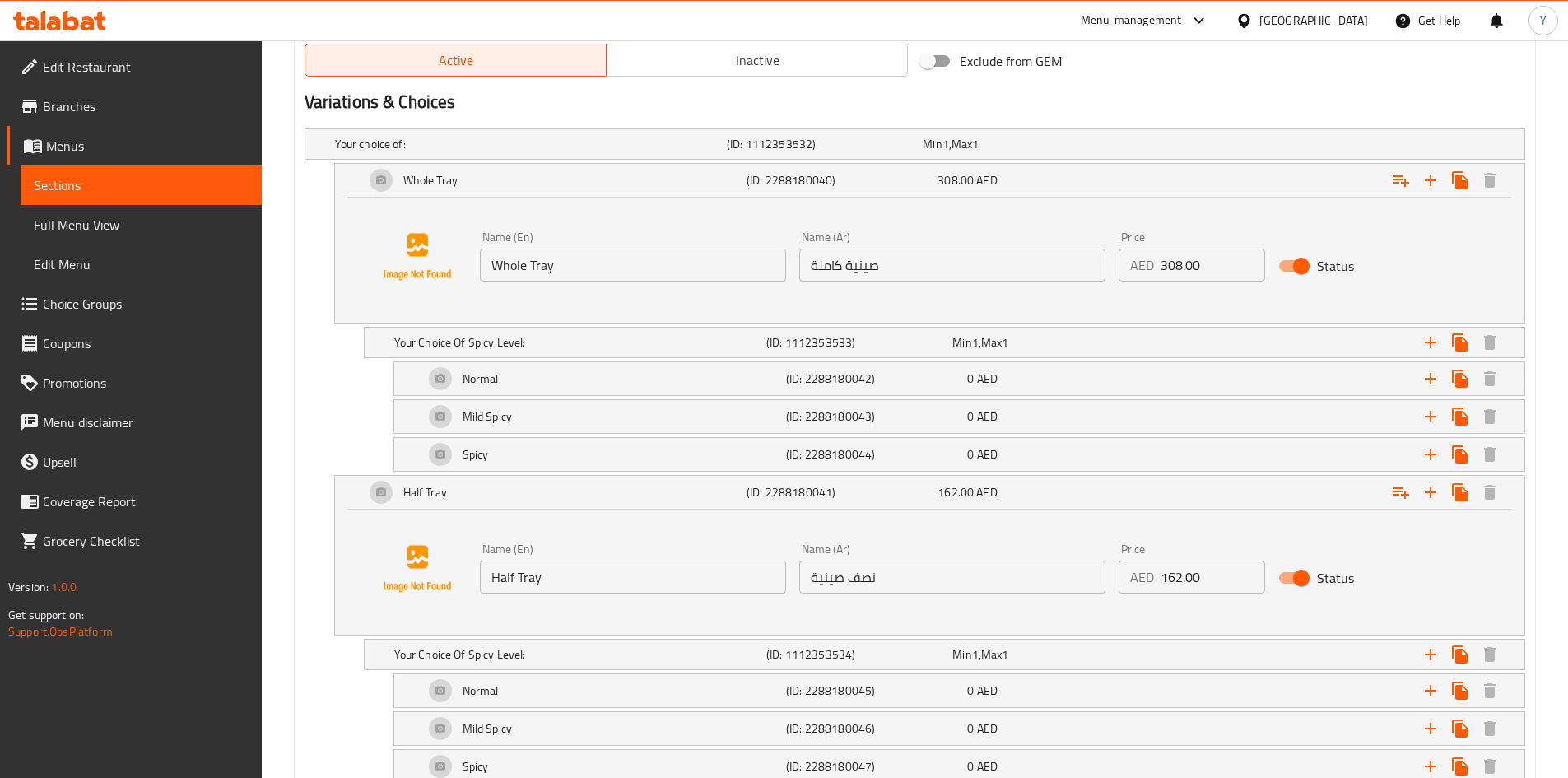
scroll to position [952, 0]
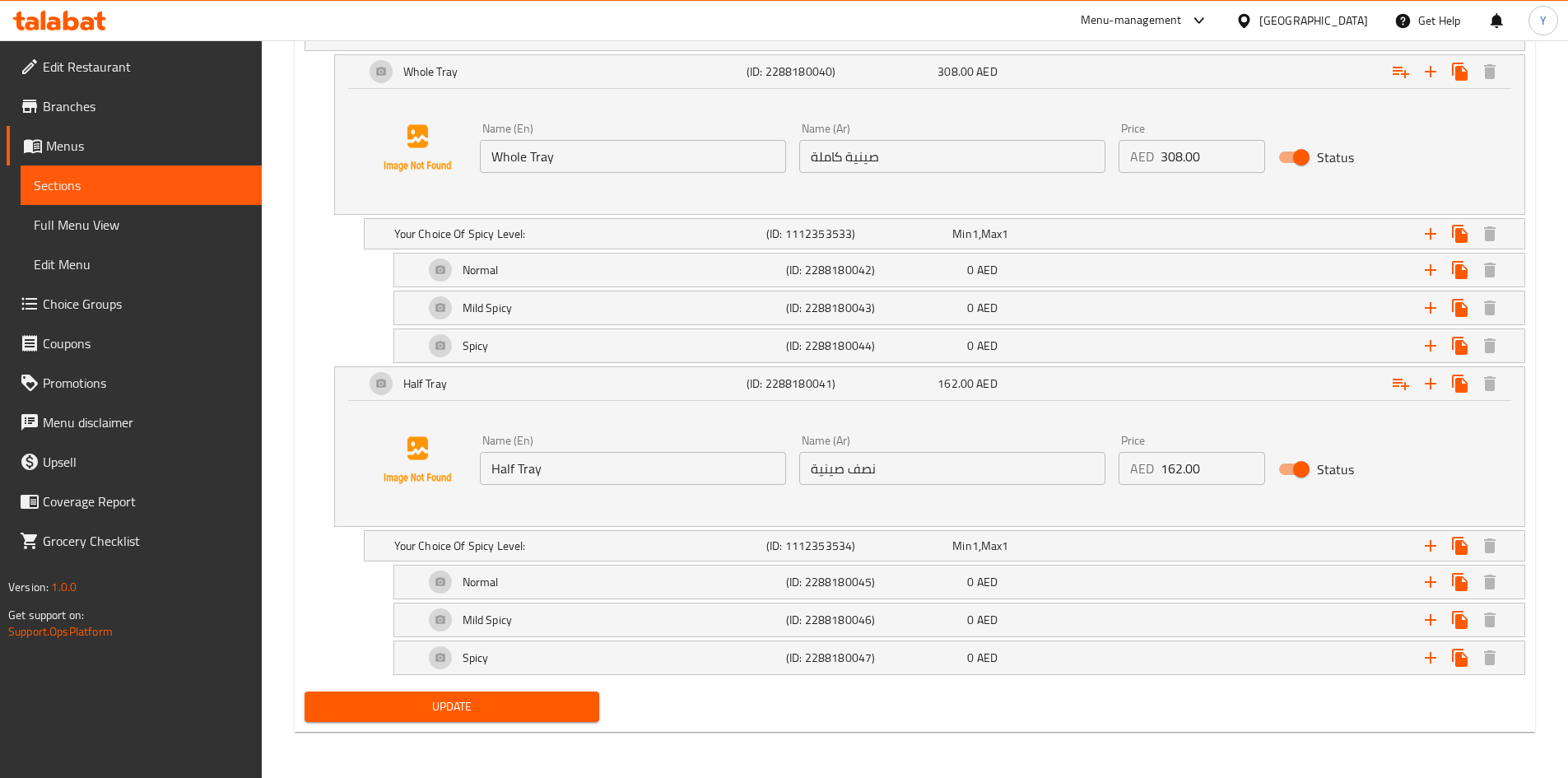
click at [434, 714] on span "Update" at bounding box center [452, 707] width 269 height 20
click at [349, 700] on span "Update" at bounding box center [452, 707] width 269 height 20
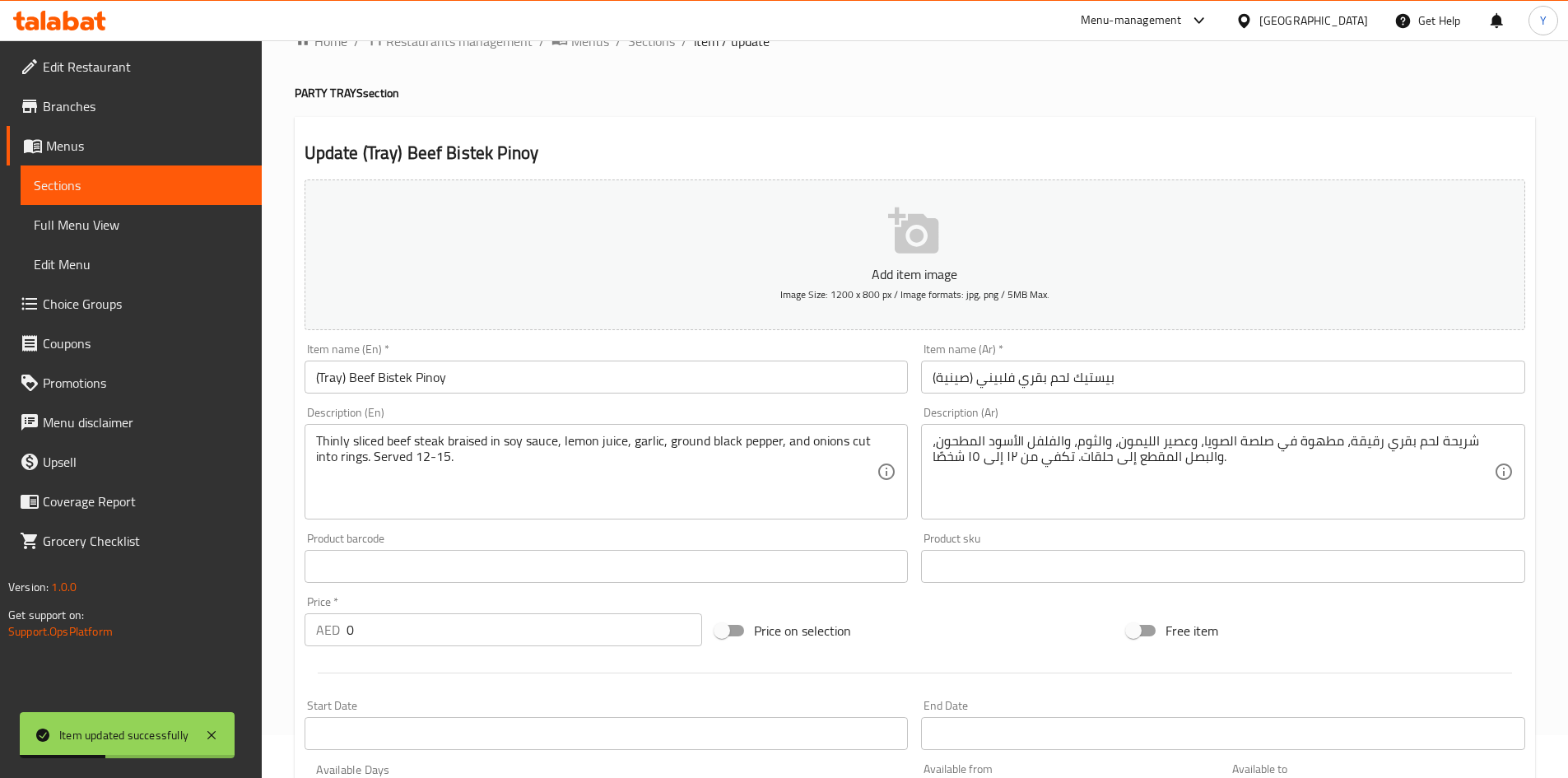
scroll to position [0, 0]
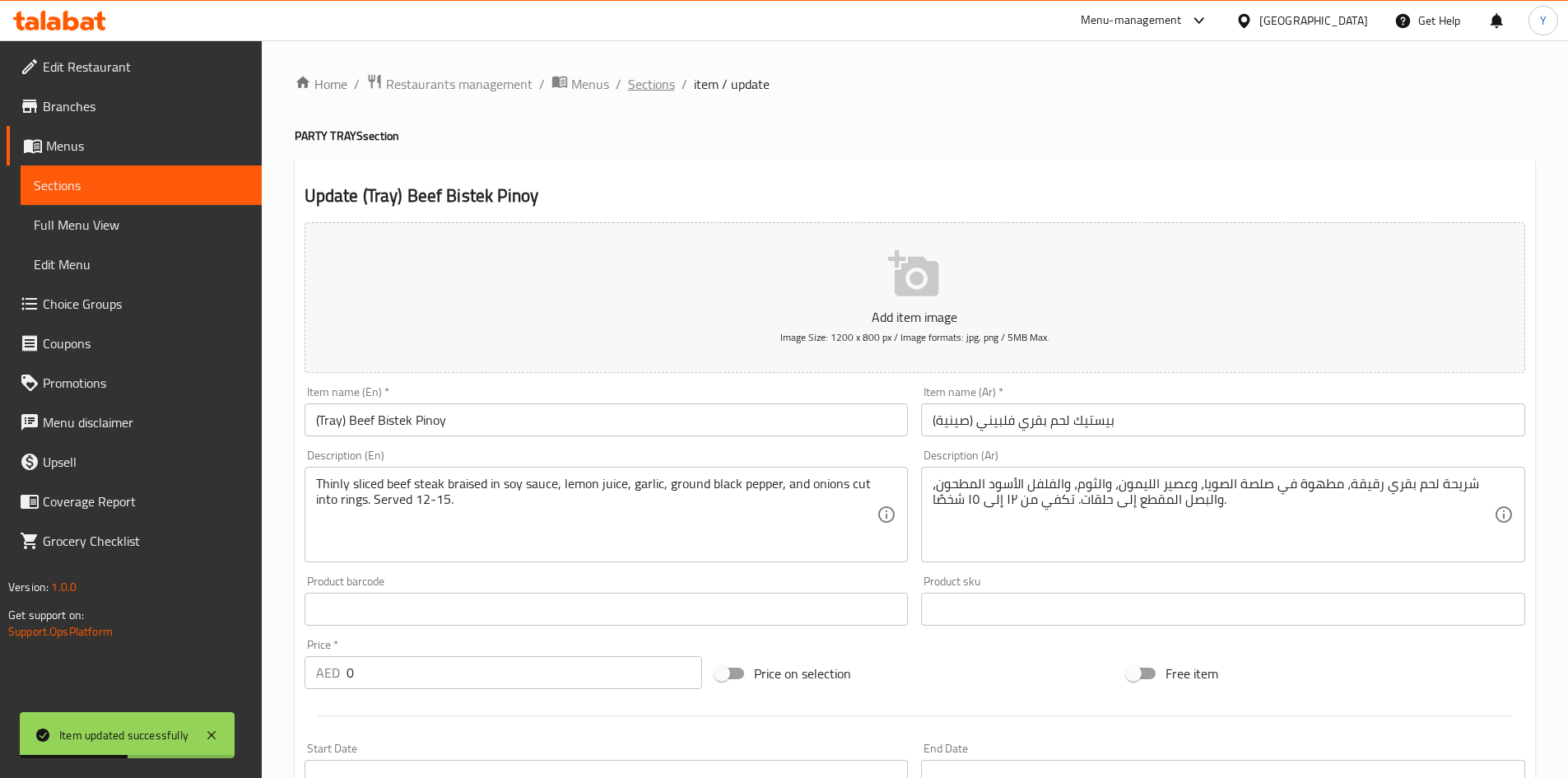
click at [657, 77] on span "Sections" at bounding box center [651, 84] width 47 height 19
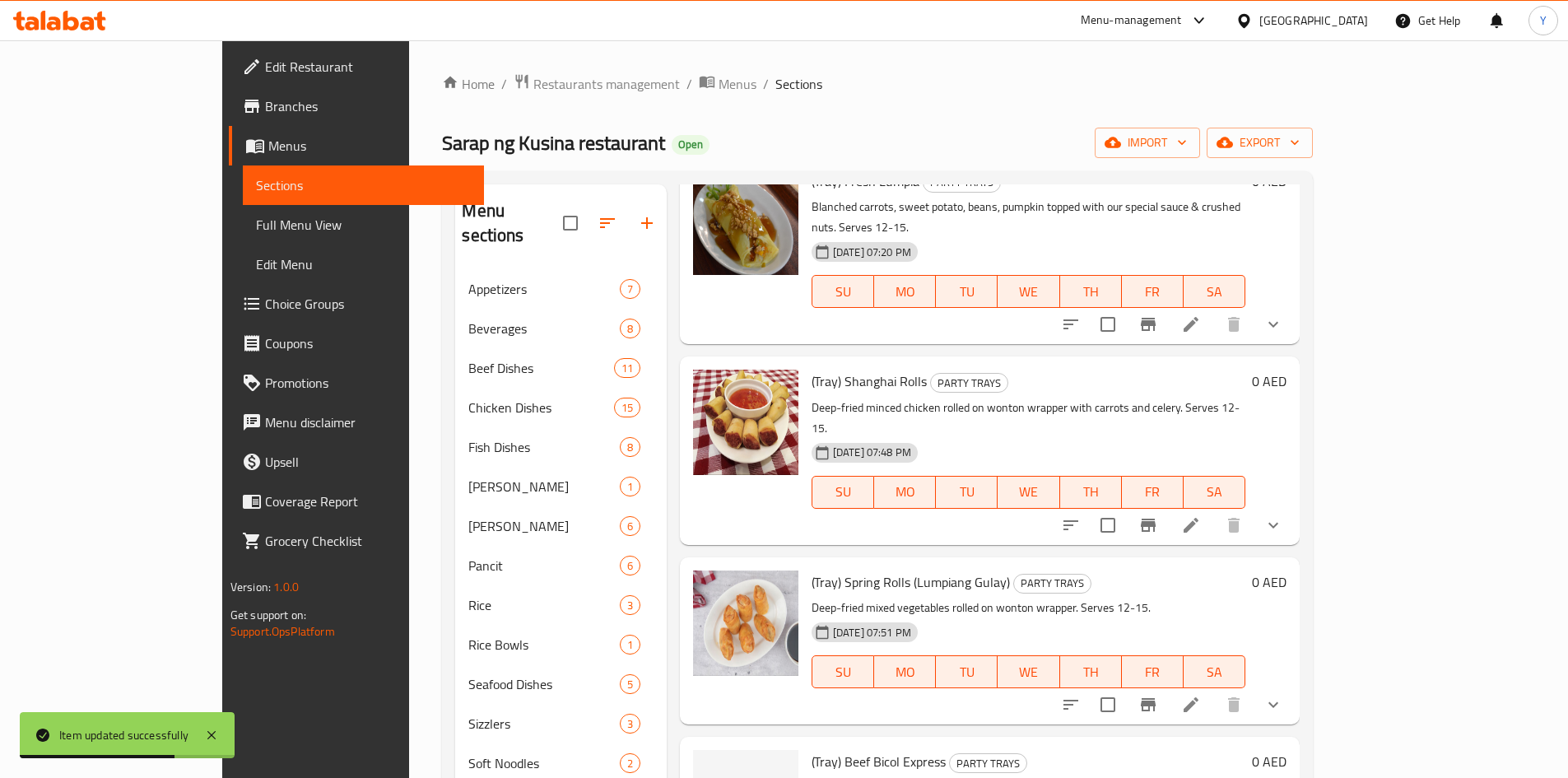
scroll to position [270, 0]
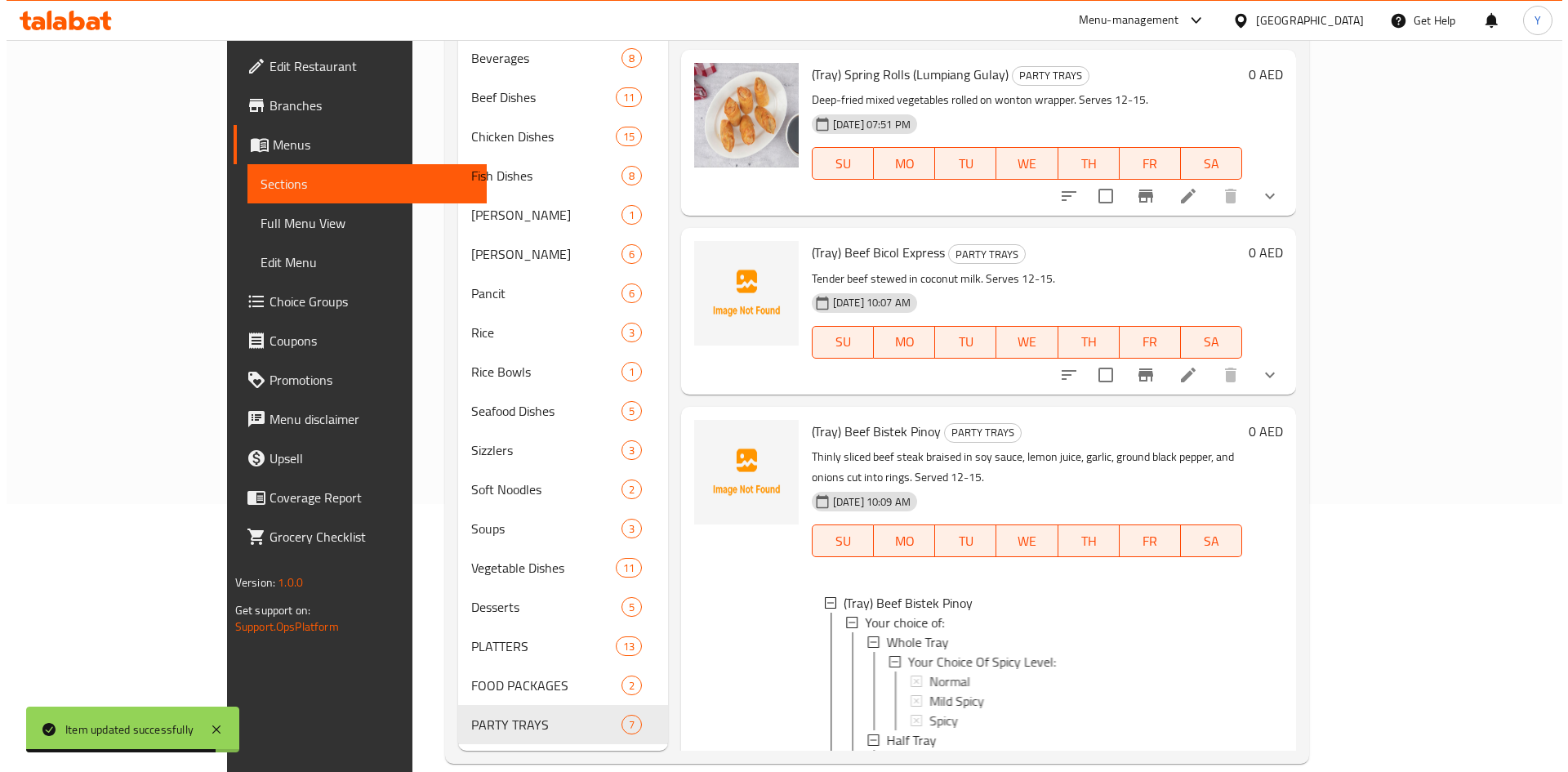
scroll to position [751, 0]
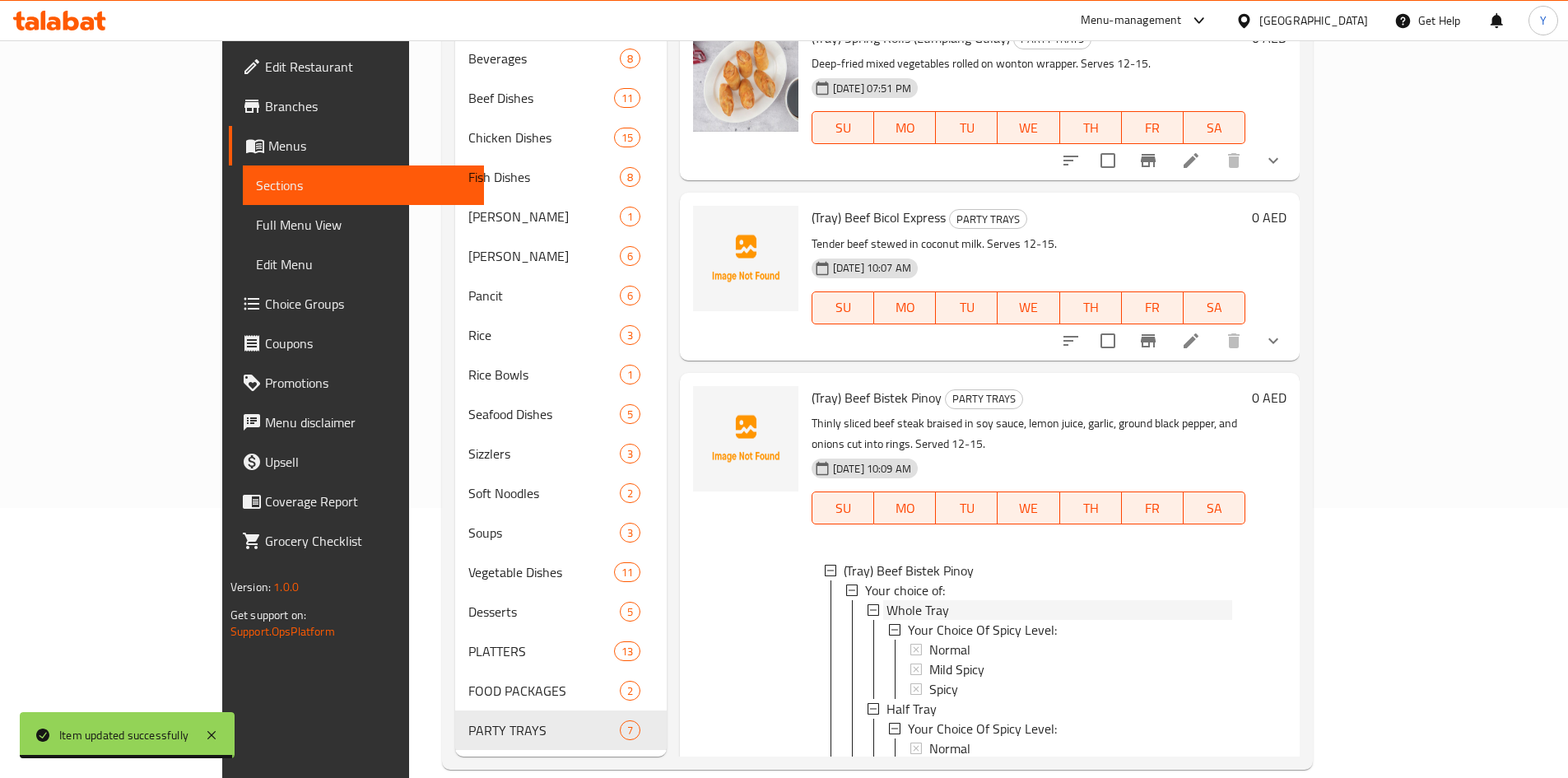
click at [983, 601] on div "Whole Tray" at bounding box center [1059, 610] width 346 height 19
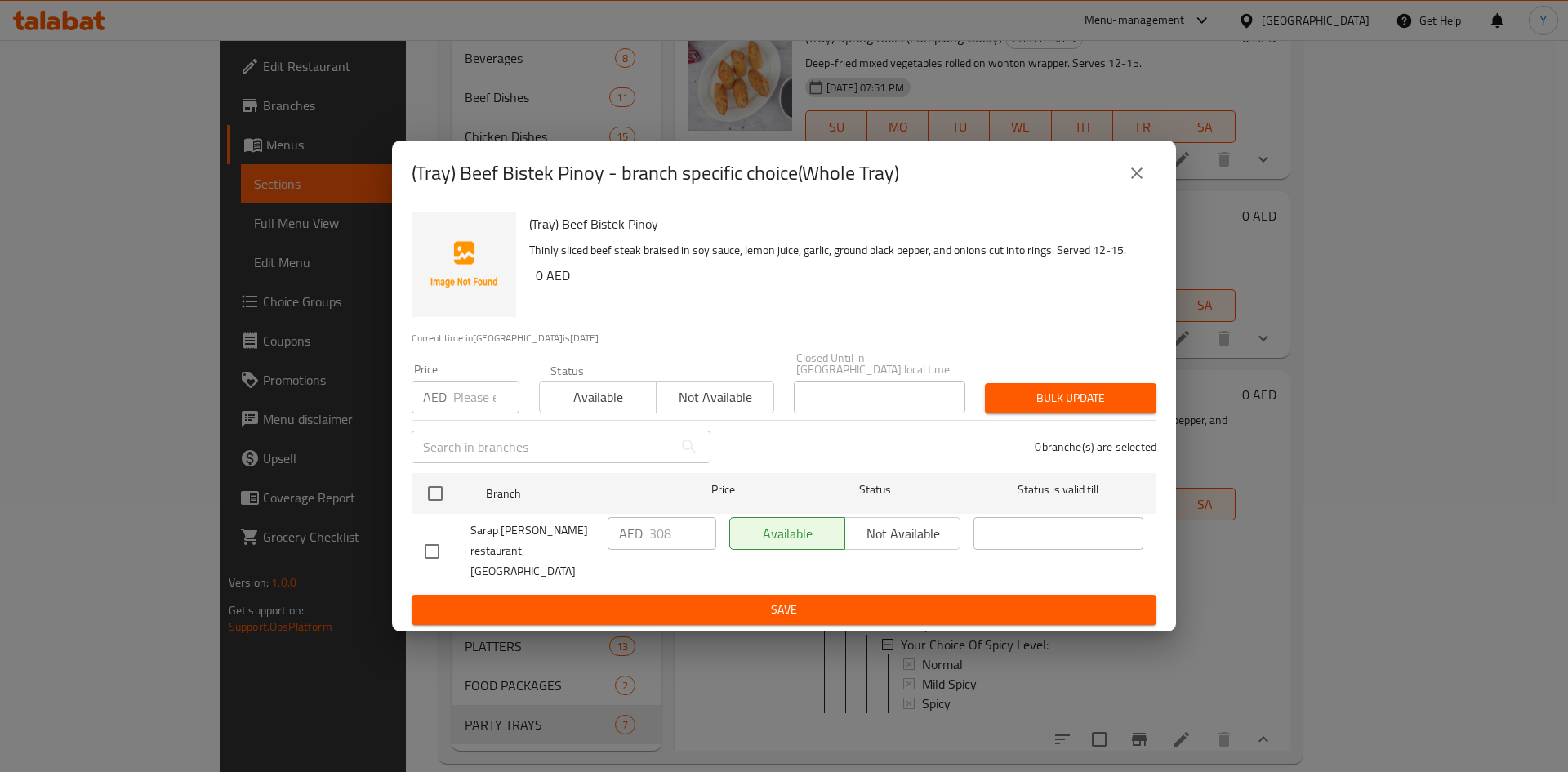
scroll to position [694, 0]
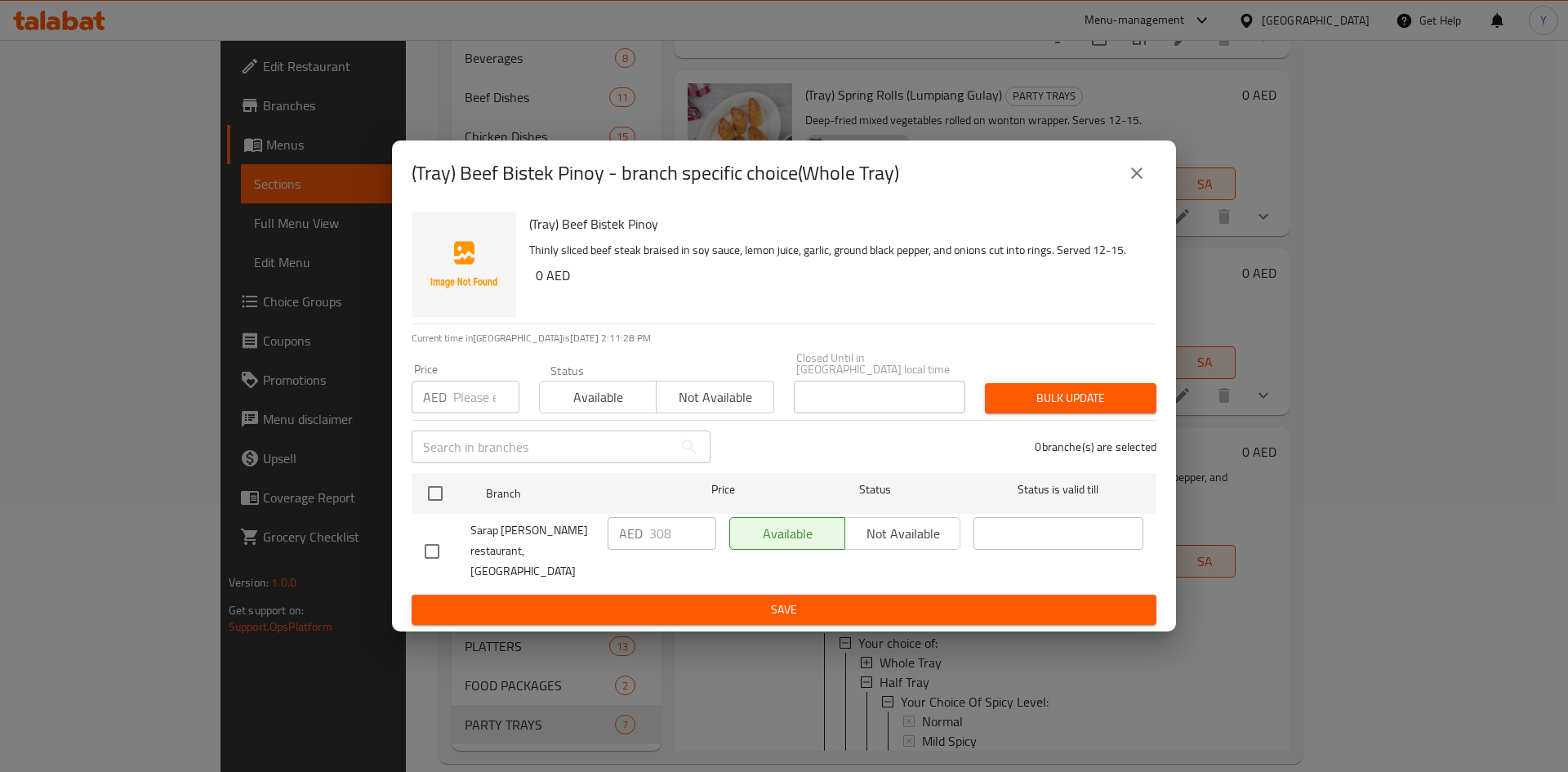
click at [1145, 183] on icon "close" at bounding box center [1136, 172] width 19 height 19
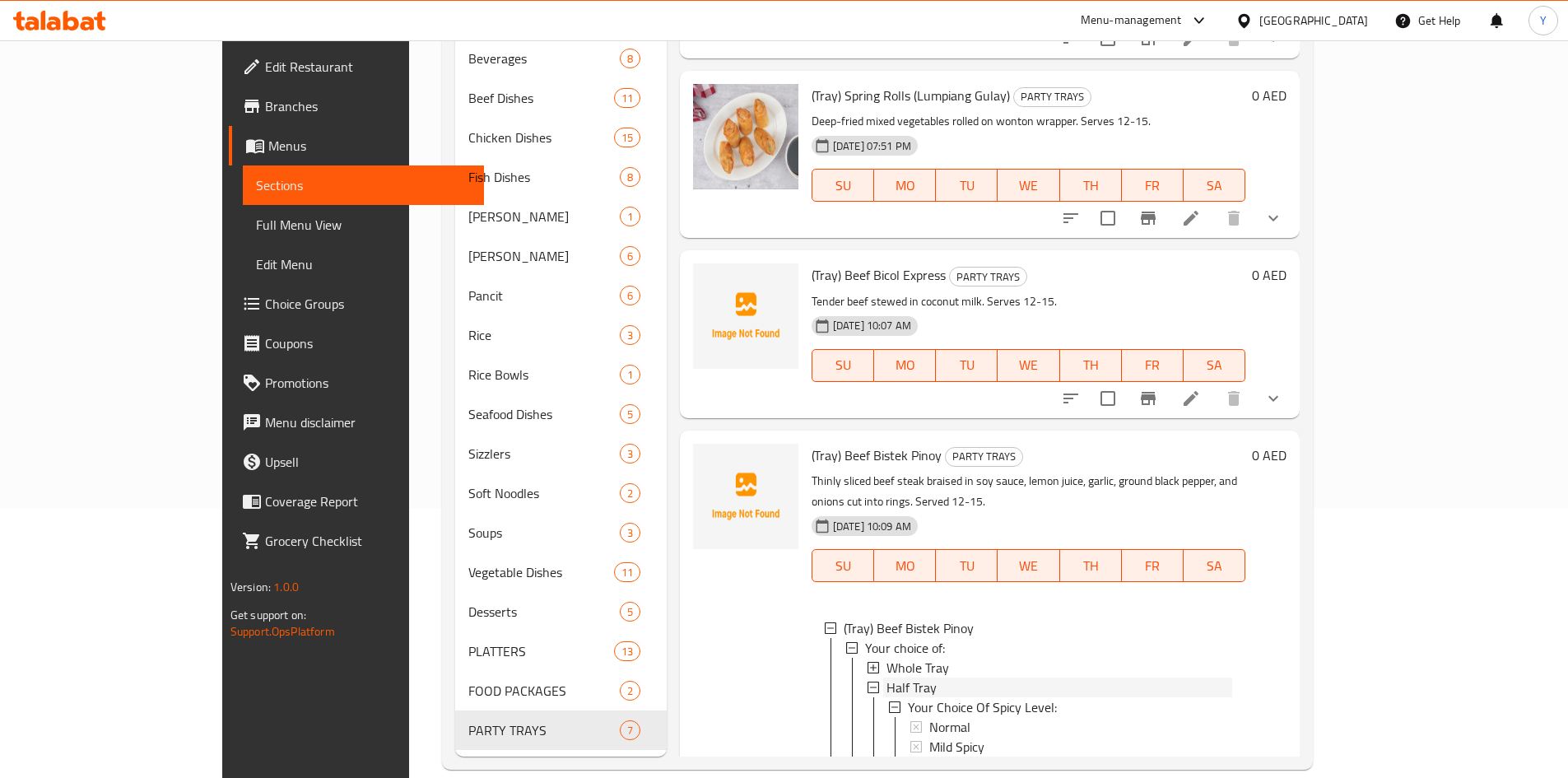
click at [994, 678] on div "Half Tray" at bounding box center [1059, 687] width 346 height 19
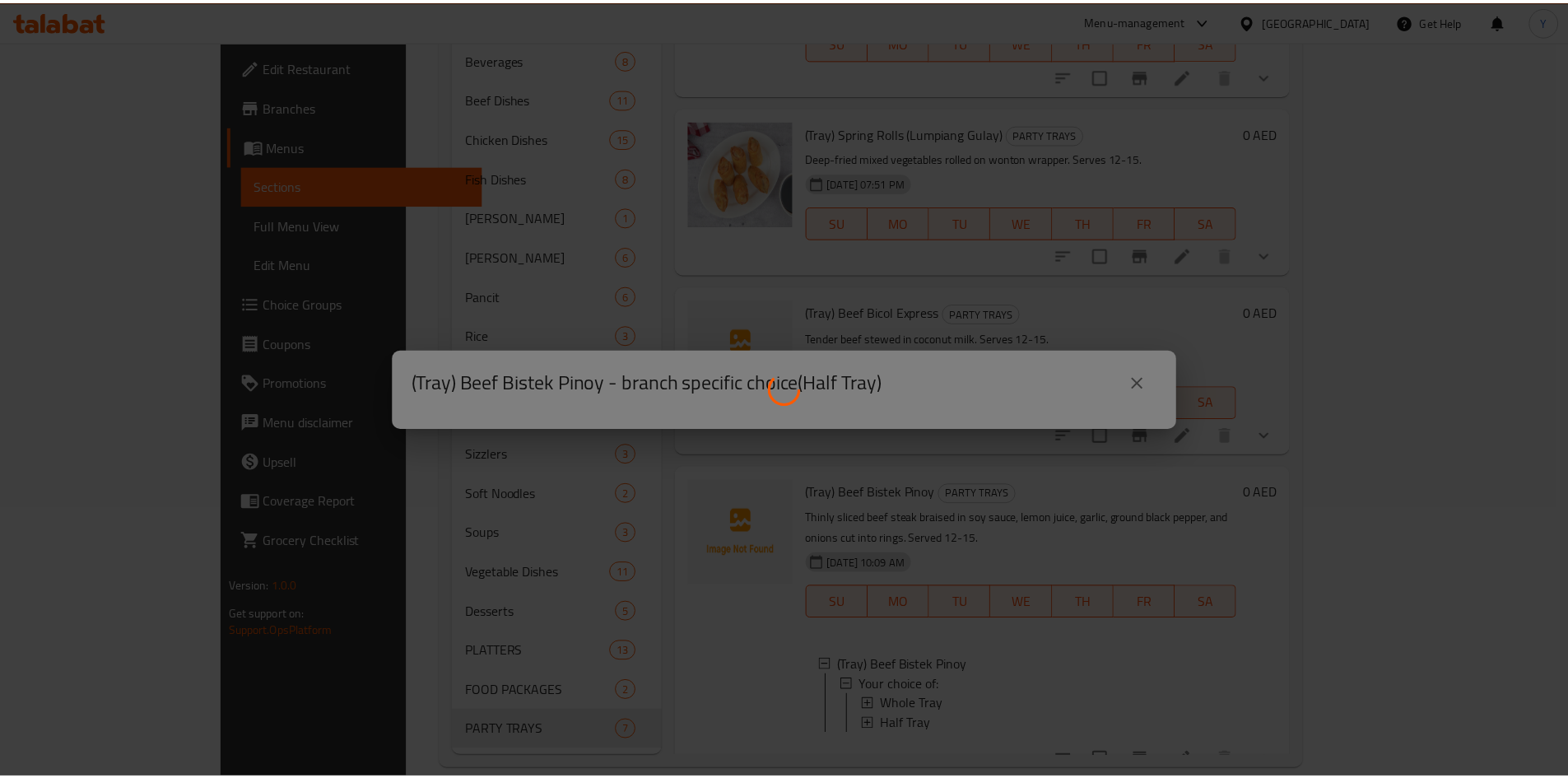
scroll to position [620, 0]
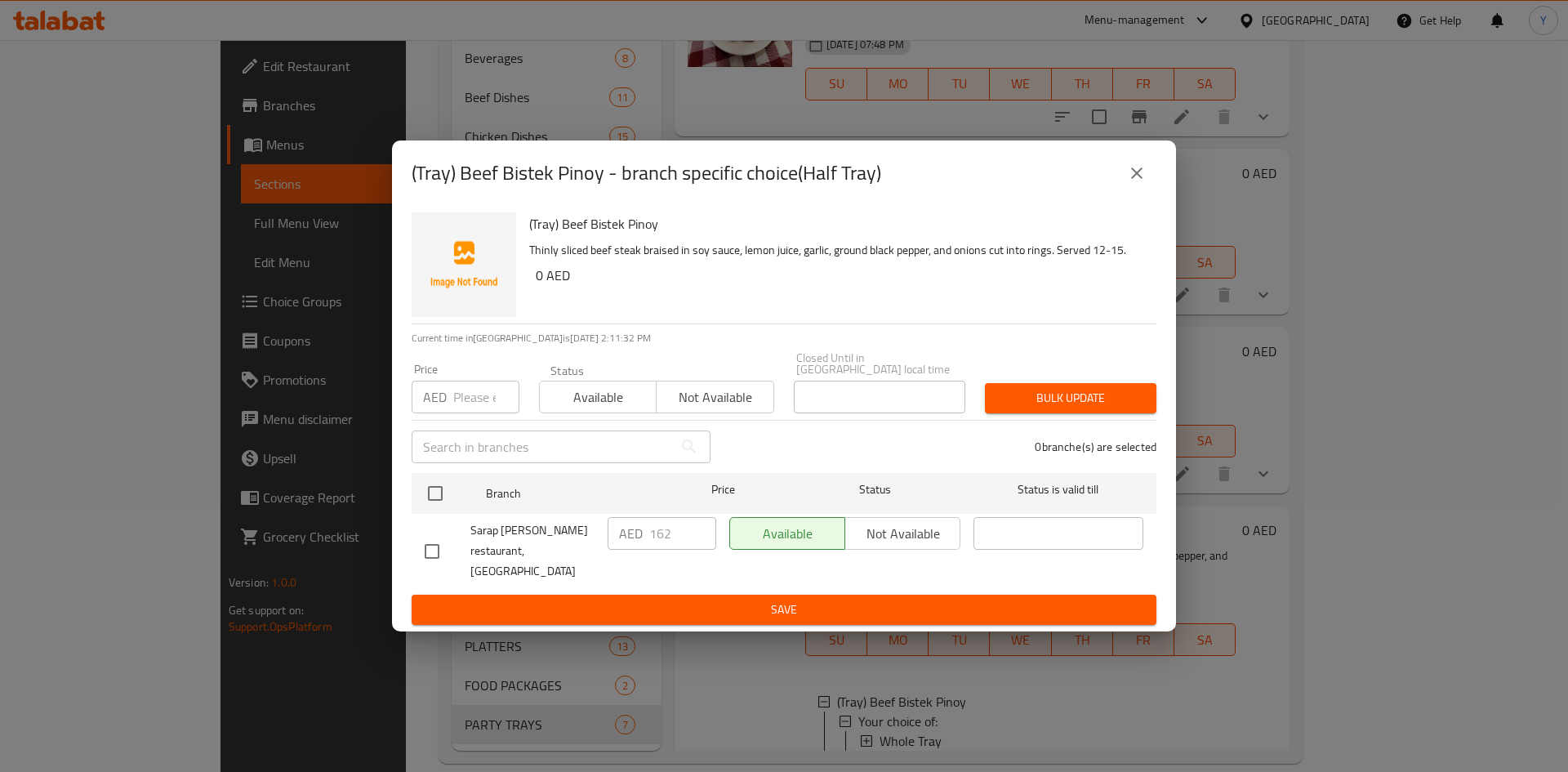
click at [1132, 183] on icon "close" at bounding box center [1136, 172] width 19 height 19
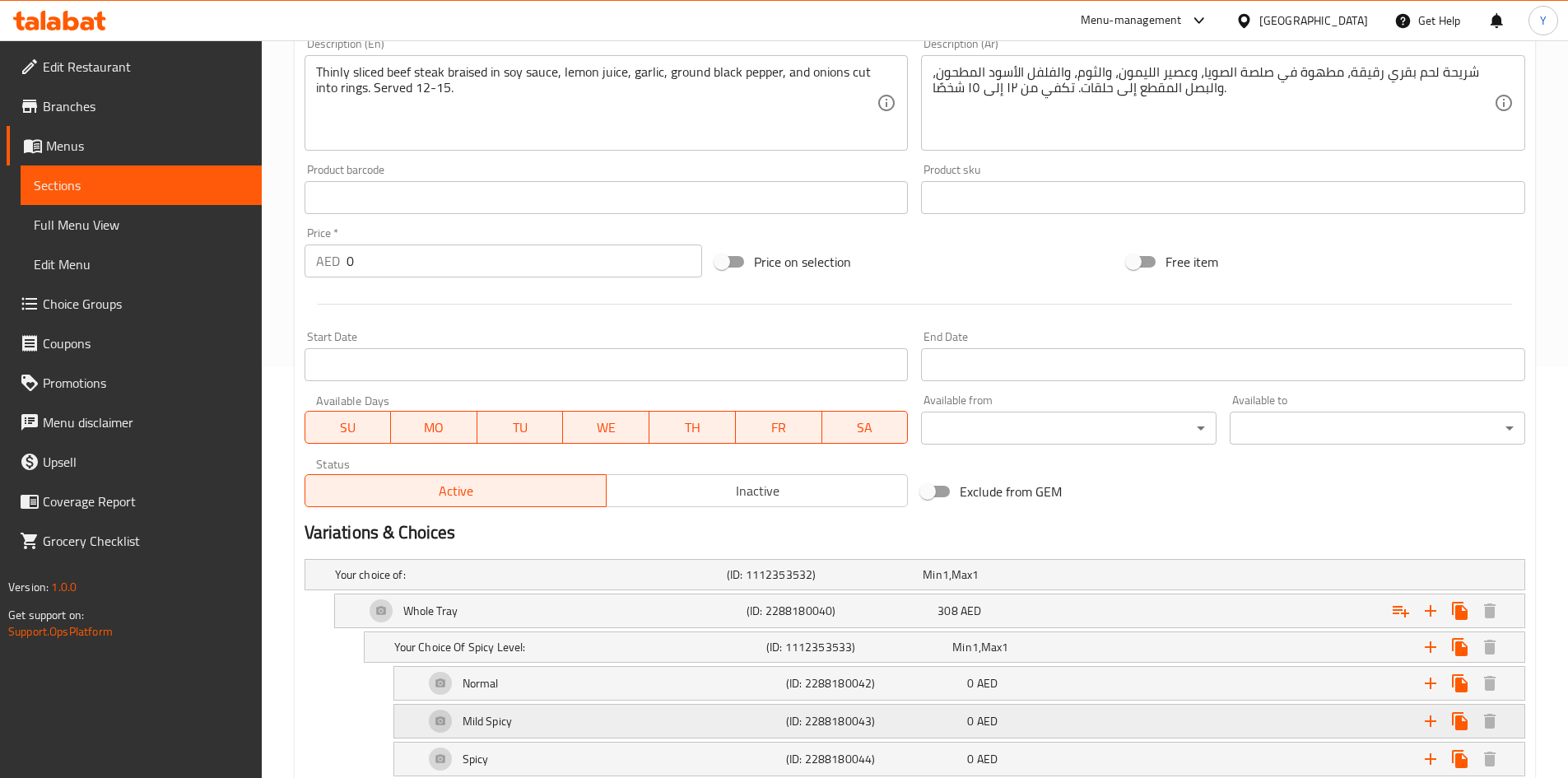
scroll to position [659, 0]
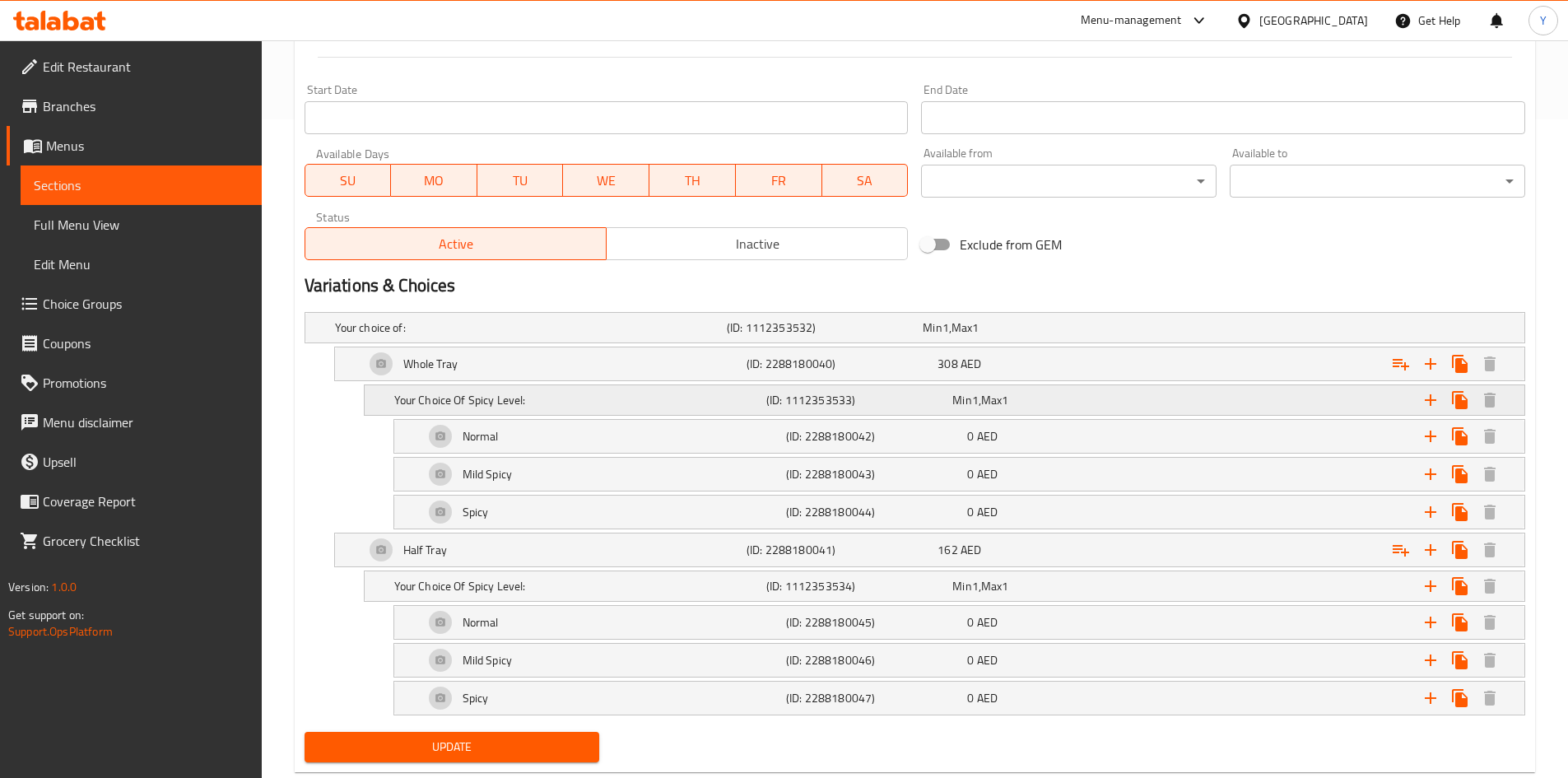
click at [835, 395] on h5 "(ID: 1112353533)" at bounding box center [855, 400] width 179 height 17
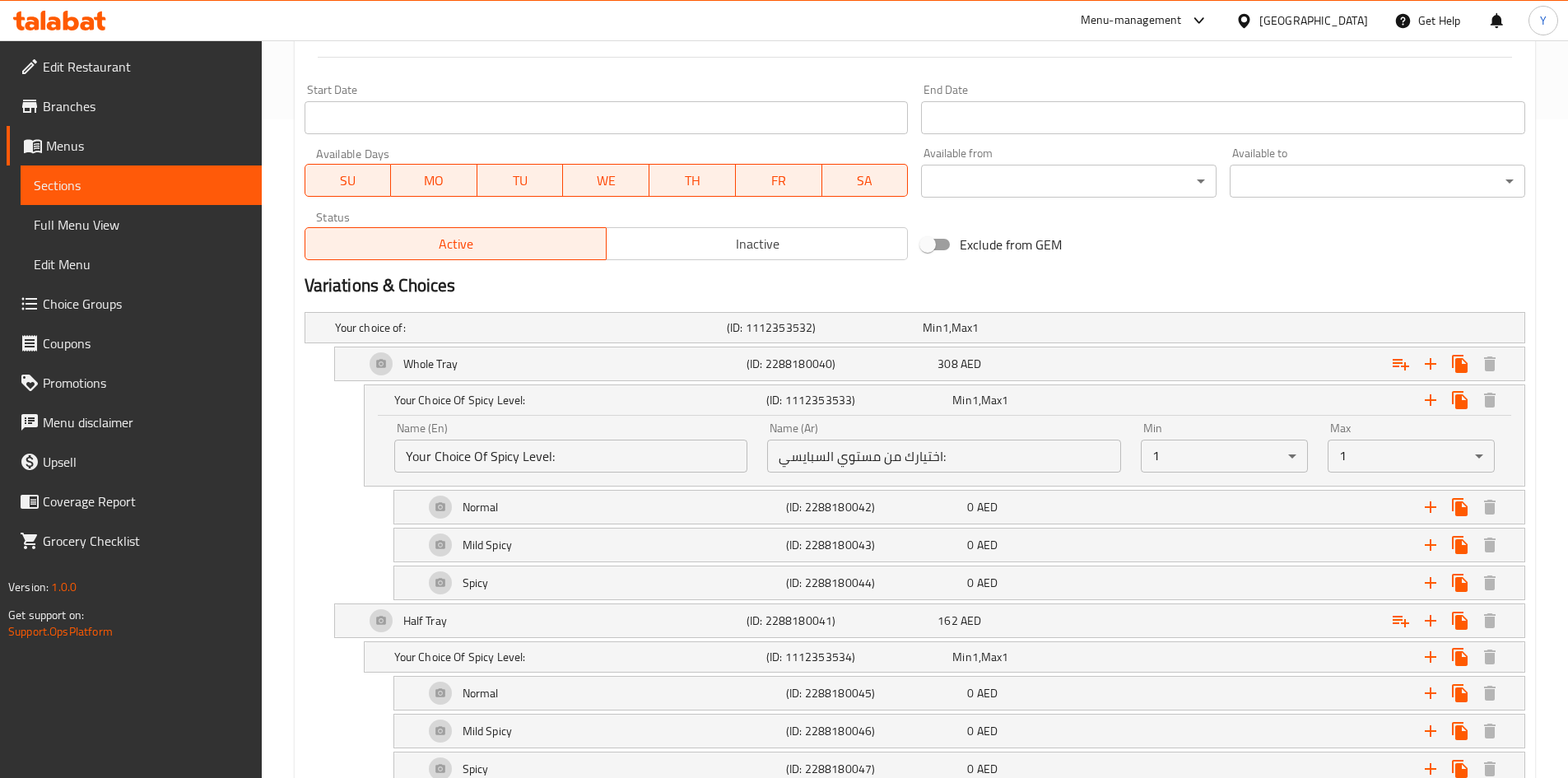
click at [682, 456] on input "Your Choice Of Spicy Level:" at bounding box center [571, 456] width 353 height 32
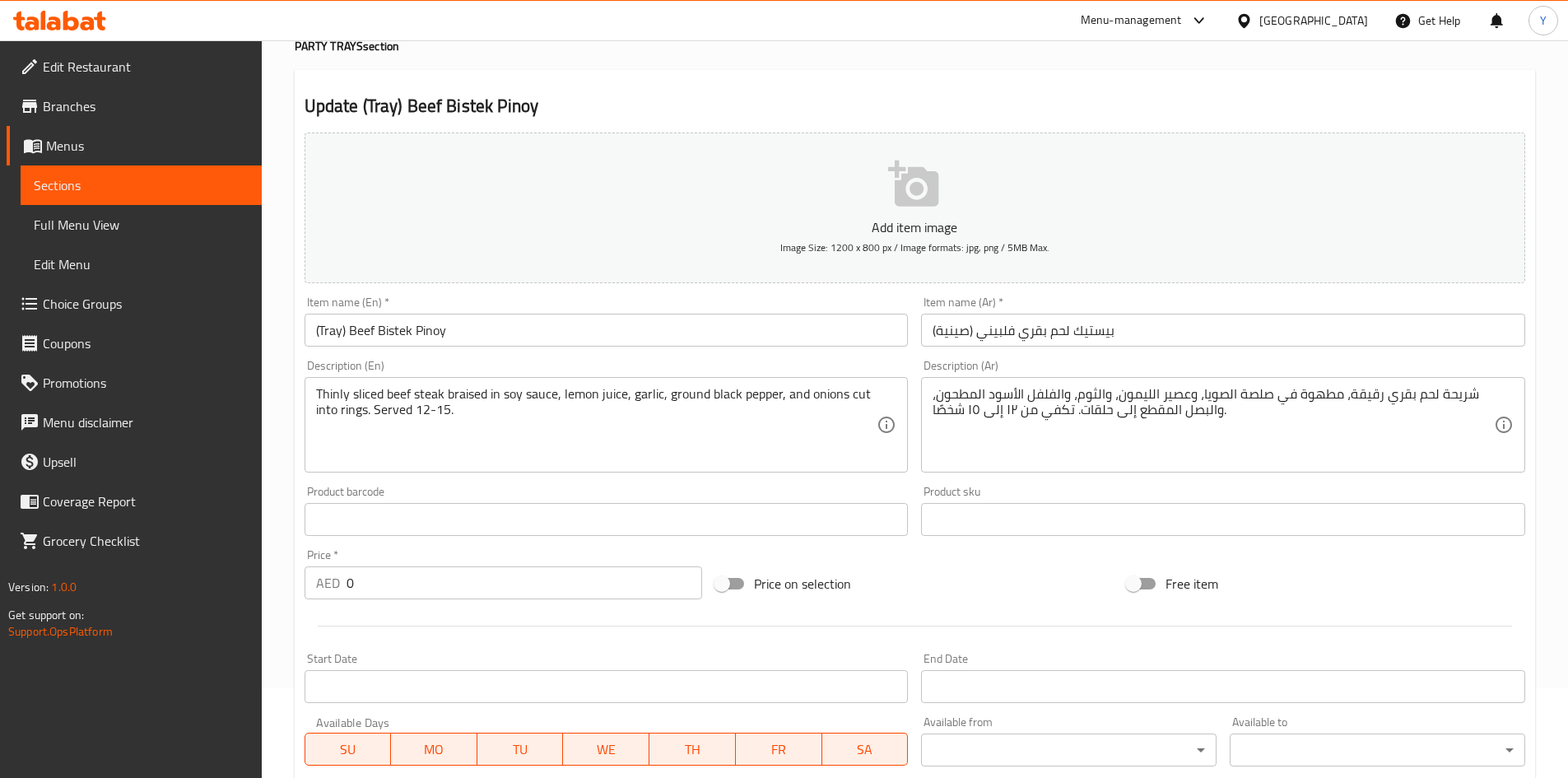
scroll to position [0, 0]
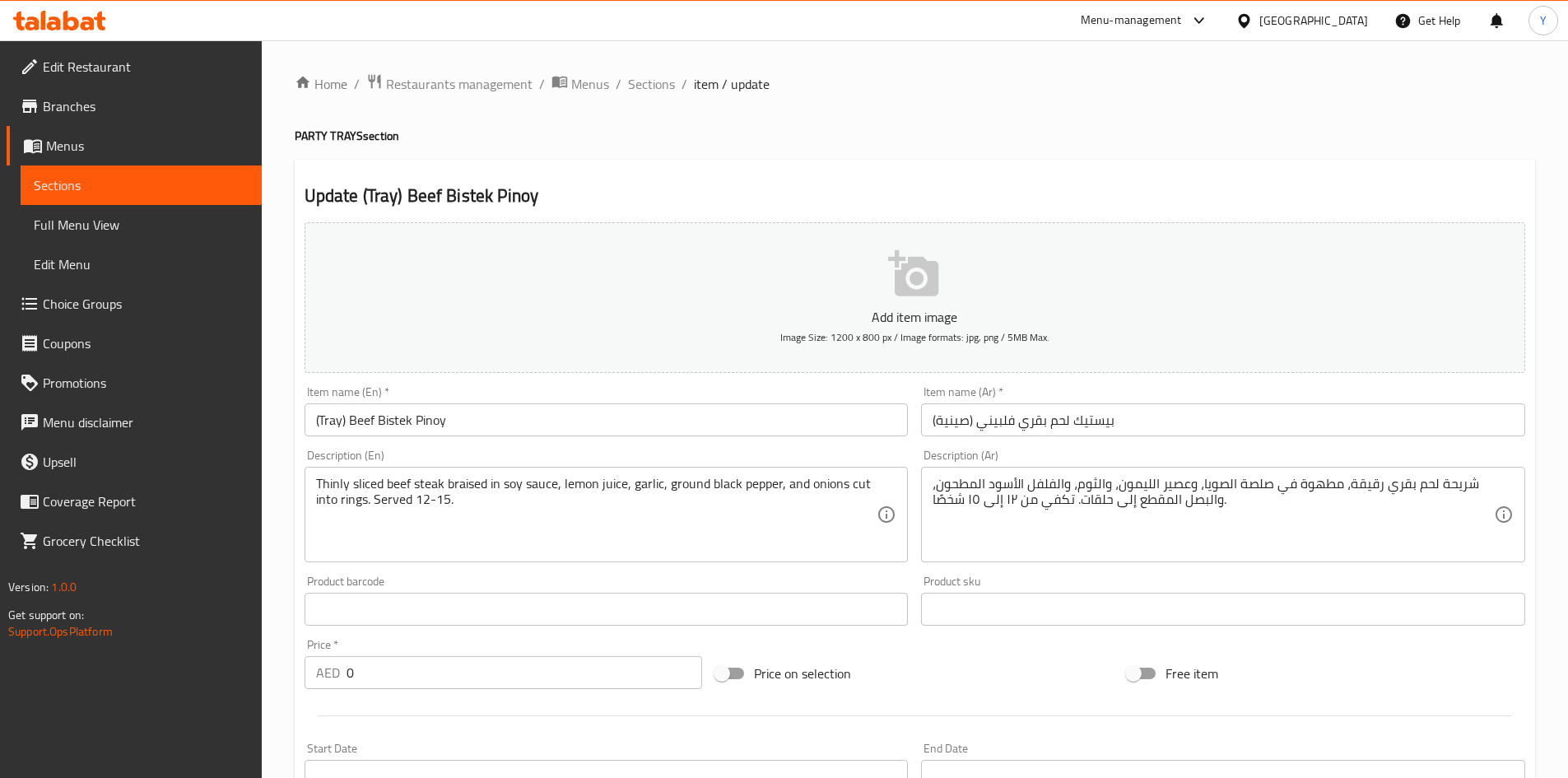
click at [649, 142] on h4 "PARTY TRAYS section" at bounding box center [915, 136] width 1240 height 17
click at [576, 421] on input "(Tray) Beef Bistek Pinoy" at bounding box center [606, 420] width 604 height 32
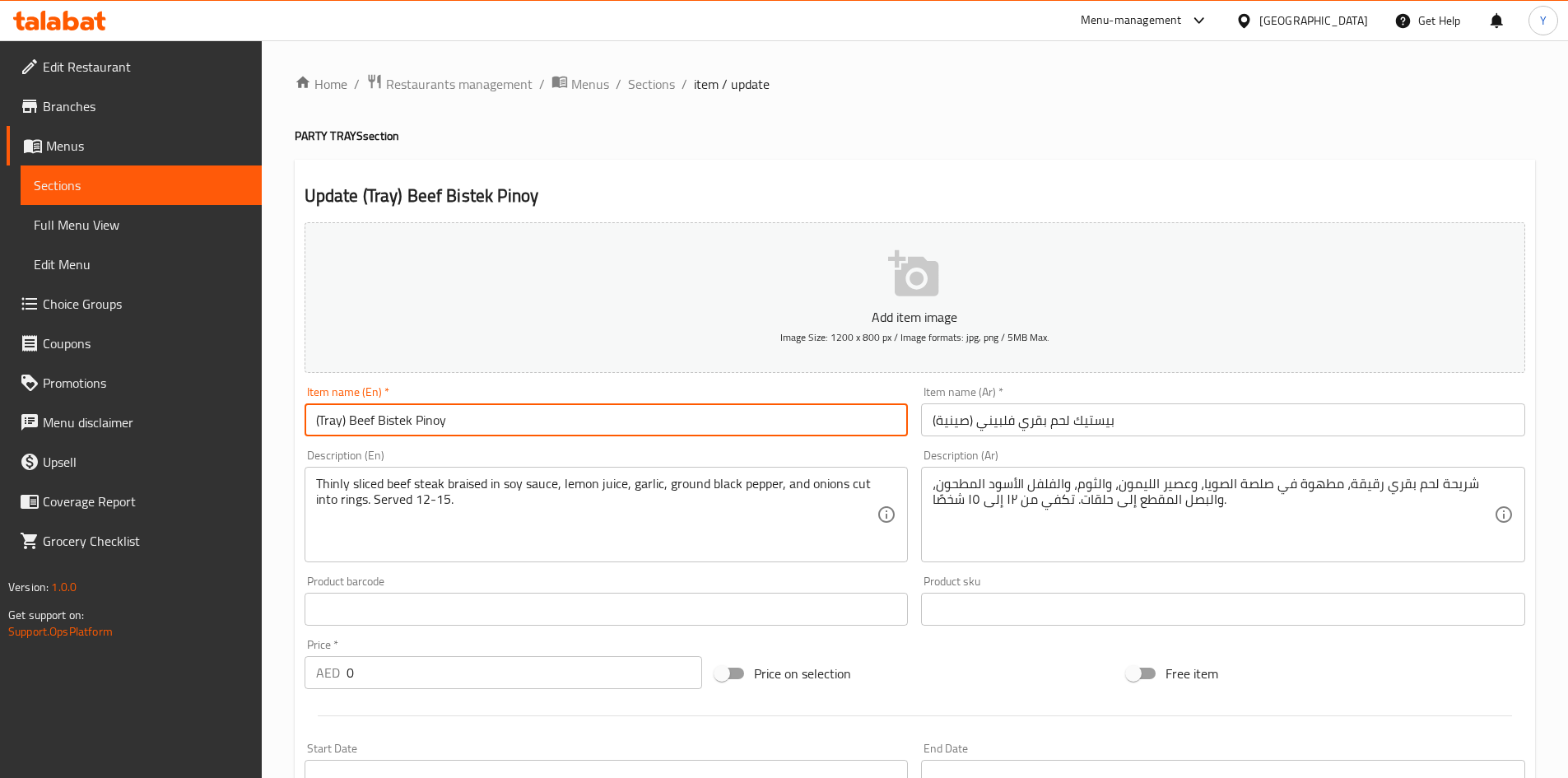
click at [579, 421] on input "(Tray) Beef Bistek Pinoy" at bounding box center [606, 420] width 604 height 32
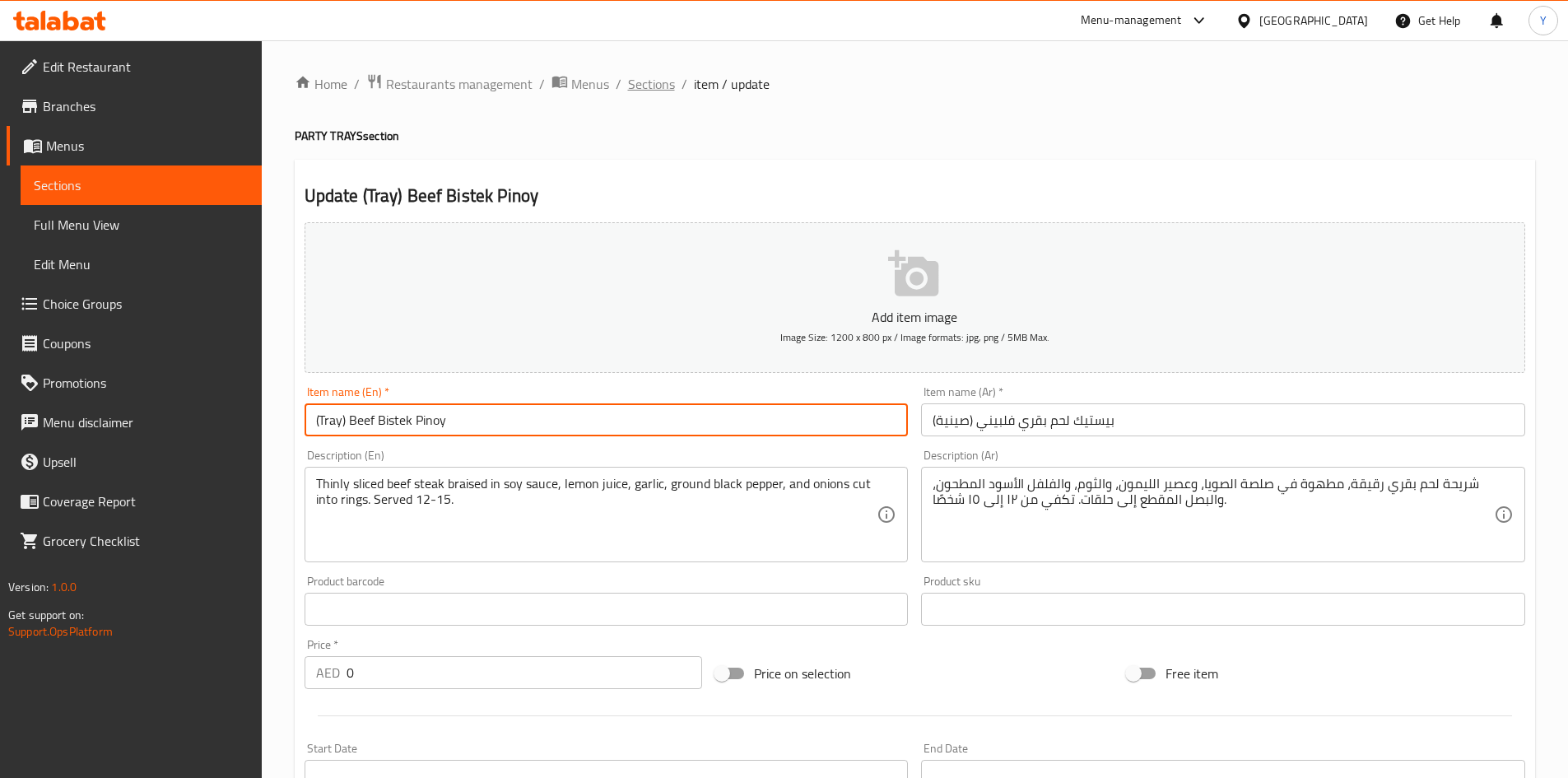
click at [639, 87] on span "Sections" at bounding box center [651, 84] width 47 height 19
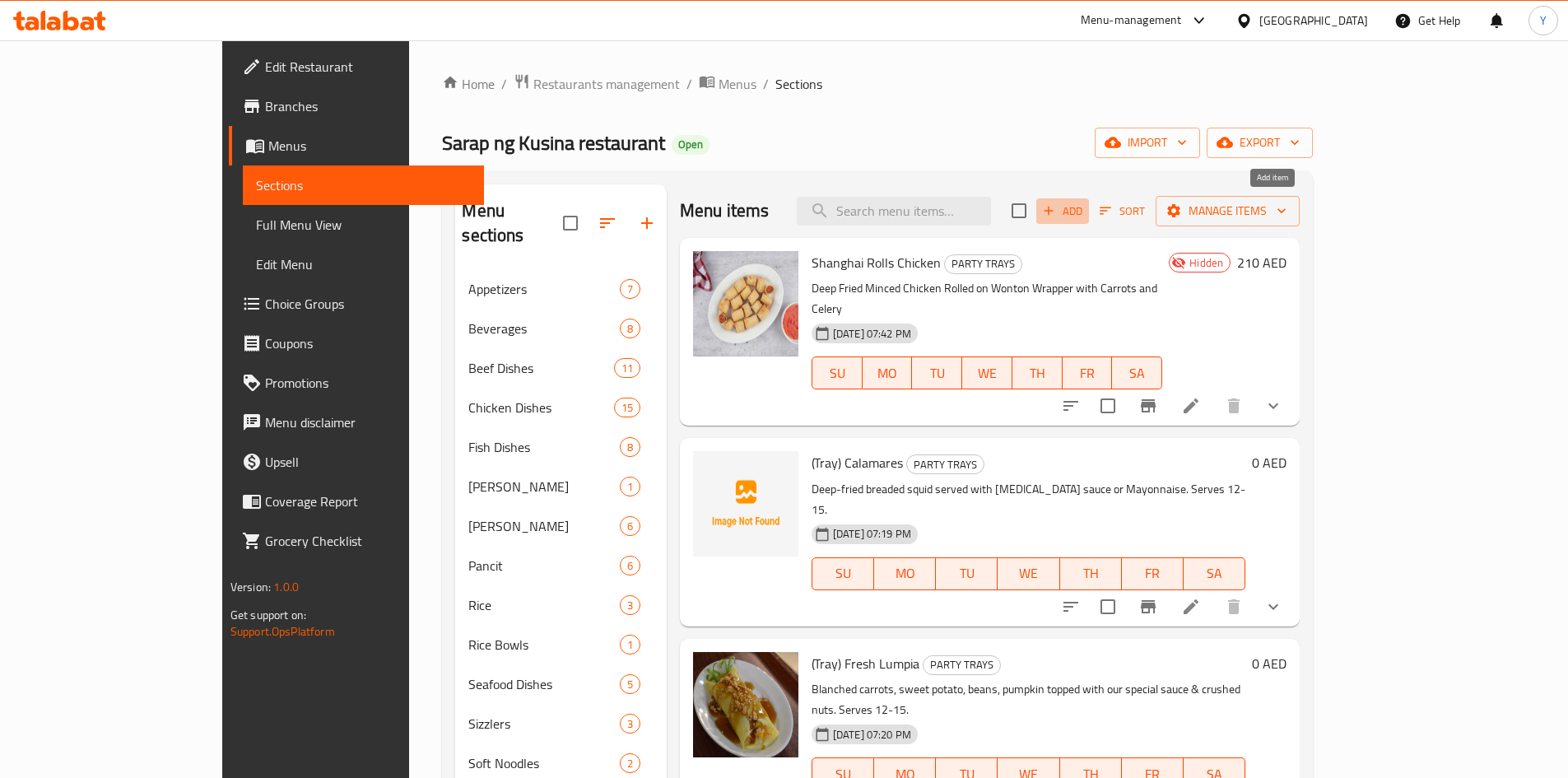
click at [1085, 215] on span "Add" at bounding box center [1062, 211] width 45 height 19
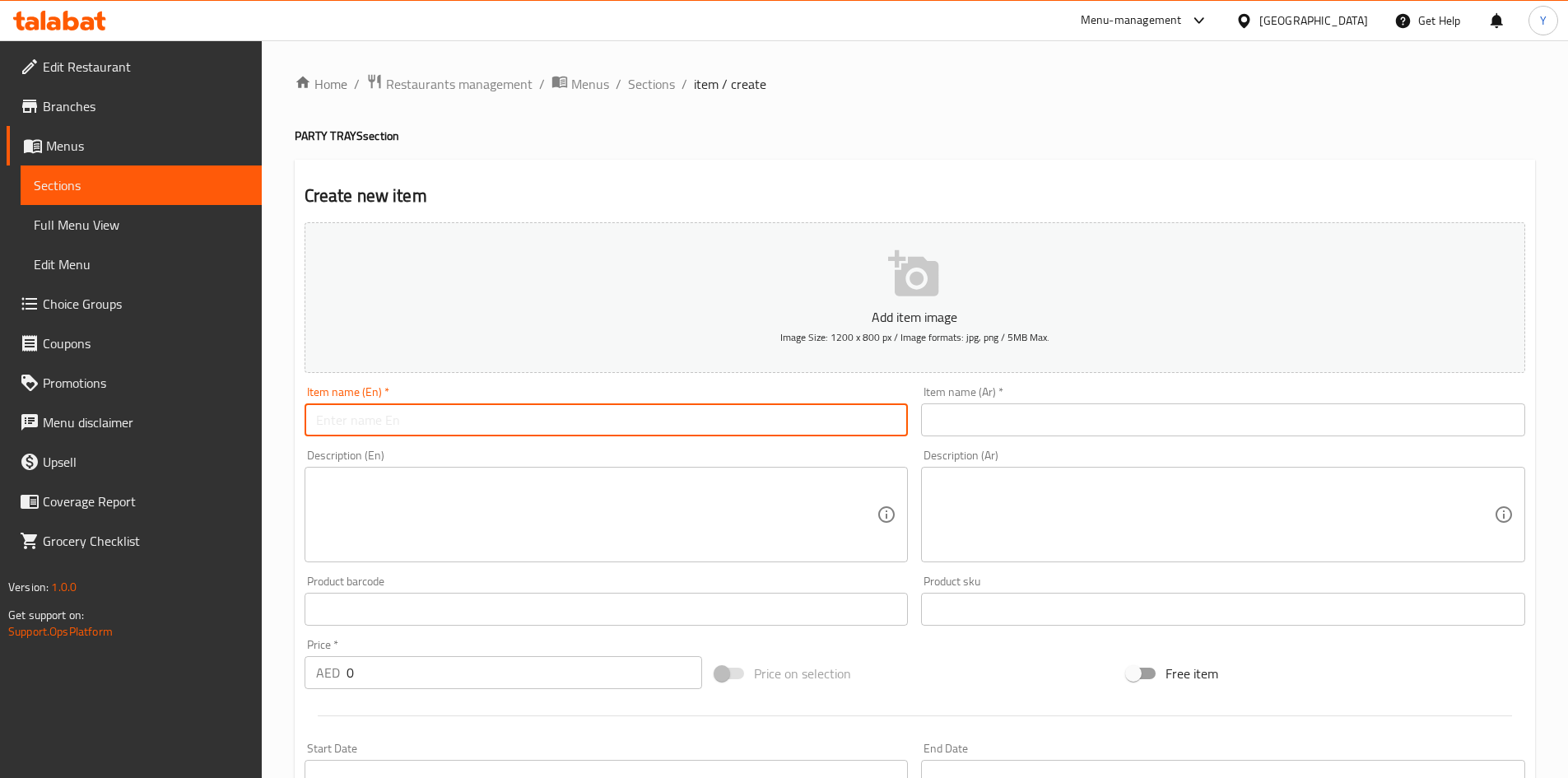
paste input "(Tray) Beef Kaldereta"
type input "(Tray) Beef Kaldereta"
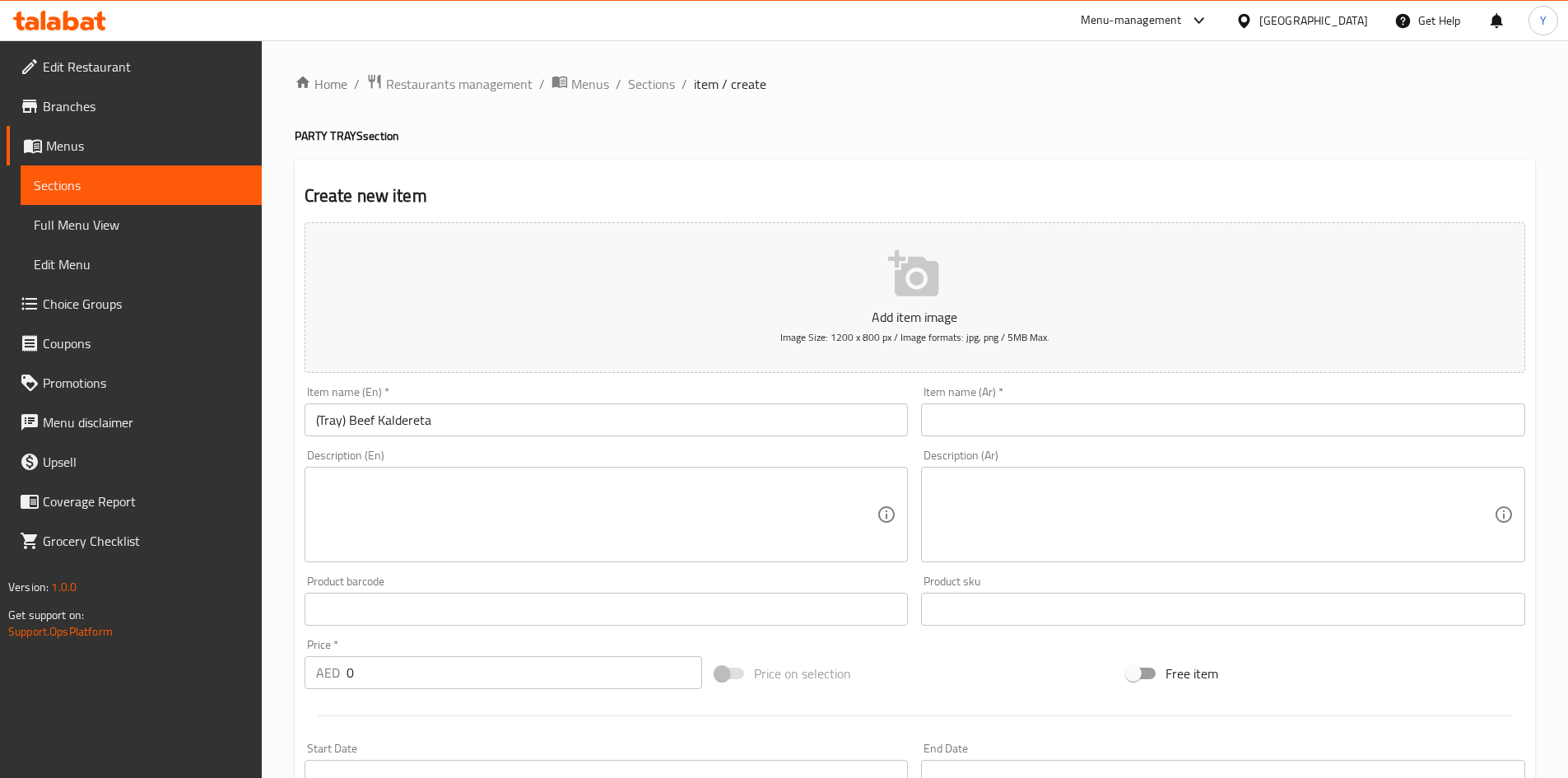
drag, startPoint x: 590, startPoint y: 555, endPoint x: 566, endPoint y: 529, distance: 35.4
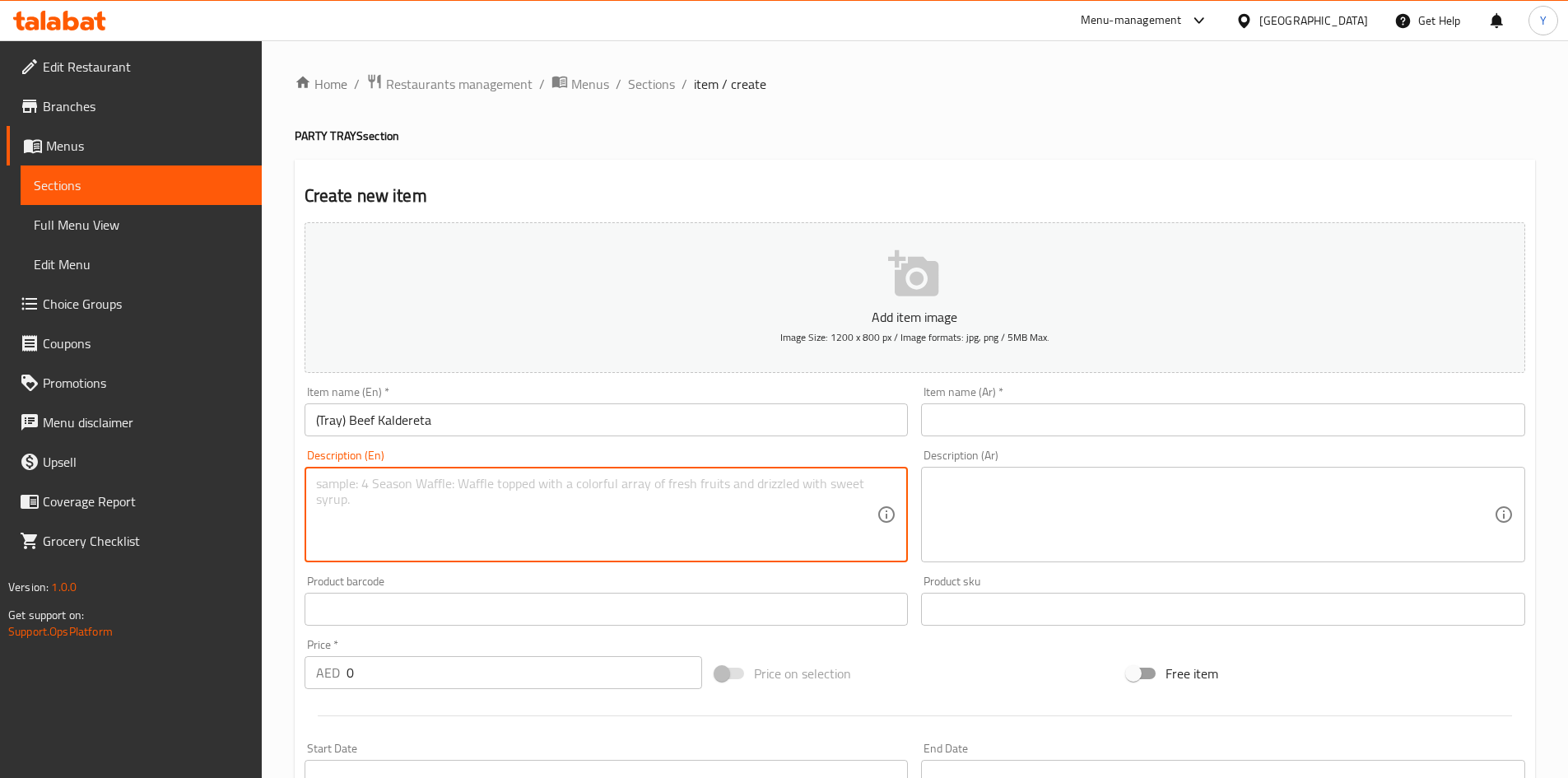
paste textarea "Tender beef stewed in tomato sauce and our sarap kaldereta sauce. Serves 12-15."
type textarea "Tender beef stewed in tomato sauce and our sarap kaldereta sauce. Serves 12-15."
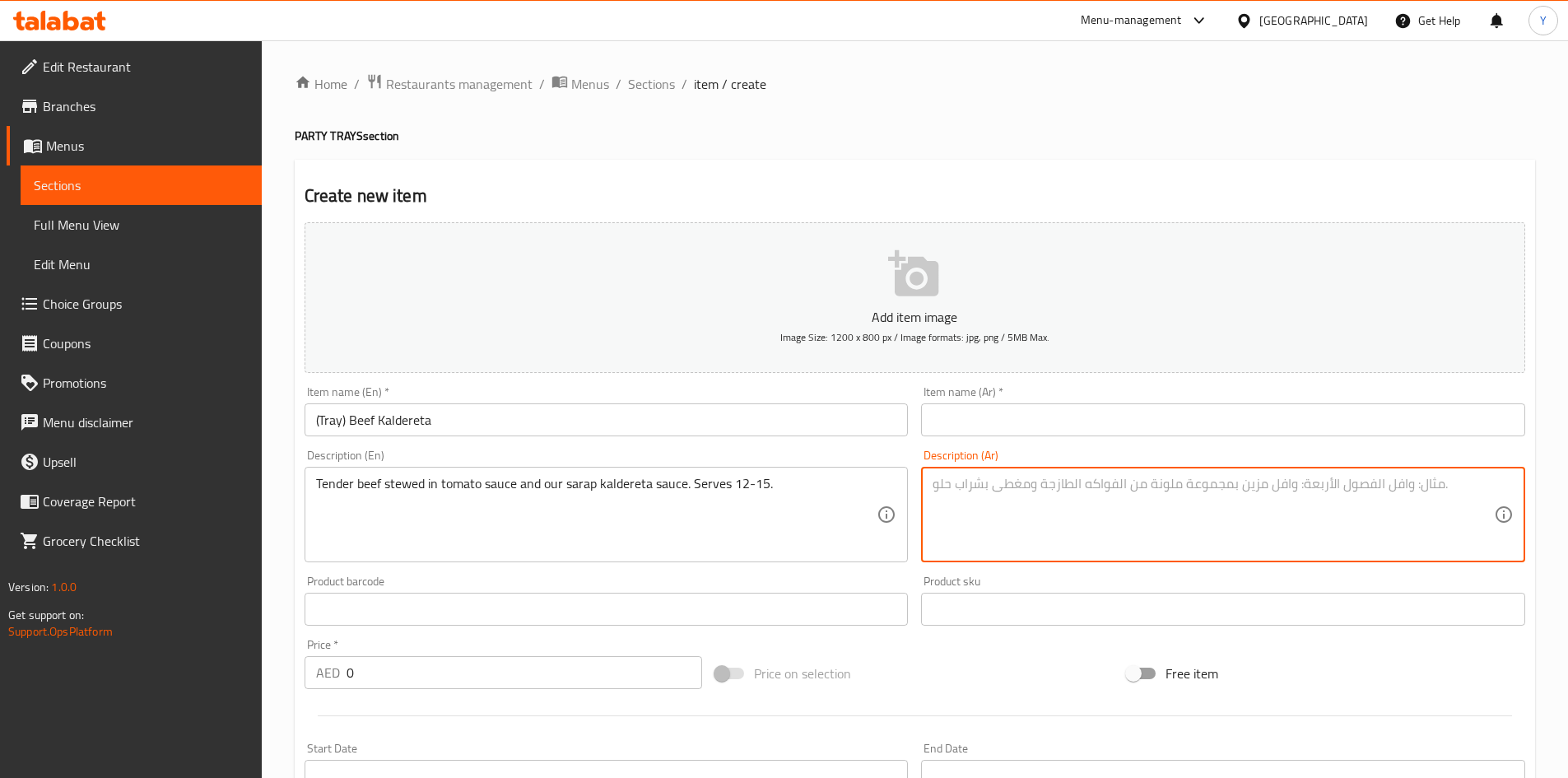
paste textarea "لحم بقري طري مطهو بصلصة الطماطم وصلصة ساراب كالديريتا. يكفي من ١٢ إلى ١٥ شخصًا."
type textarea "لحم بقري طري مطهو بصلصة الطماطم وصلصة ساراب كالديريتا. يكفي من ١٢ إلى ١٥ شخصًا."
click at [469, 427] on input "(Tray) Beef Kaldereta" at bounding box center [606, 420] width 604 height 32
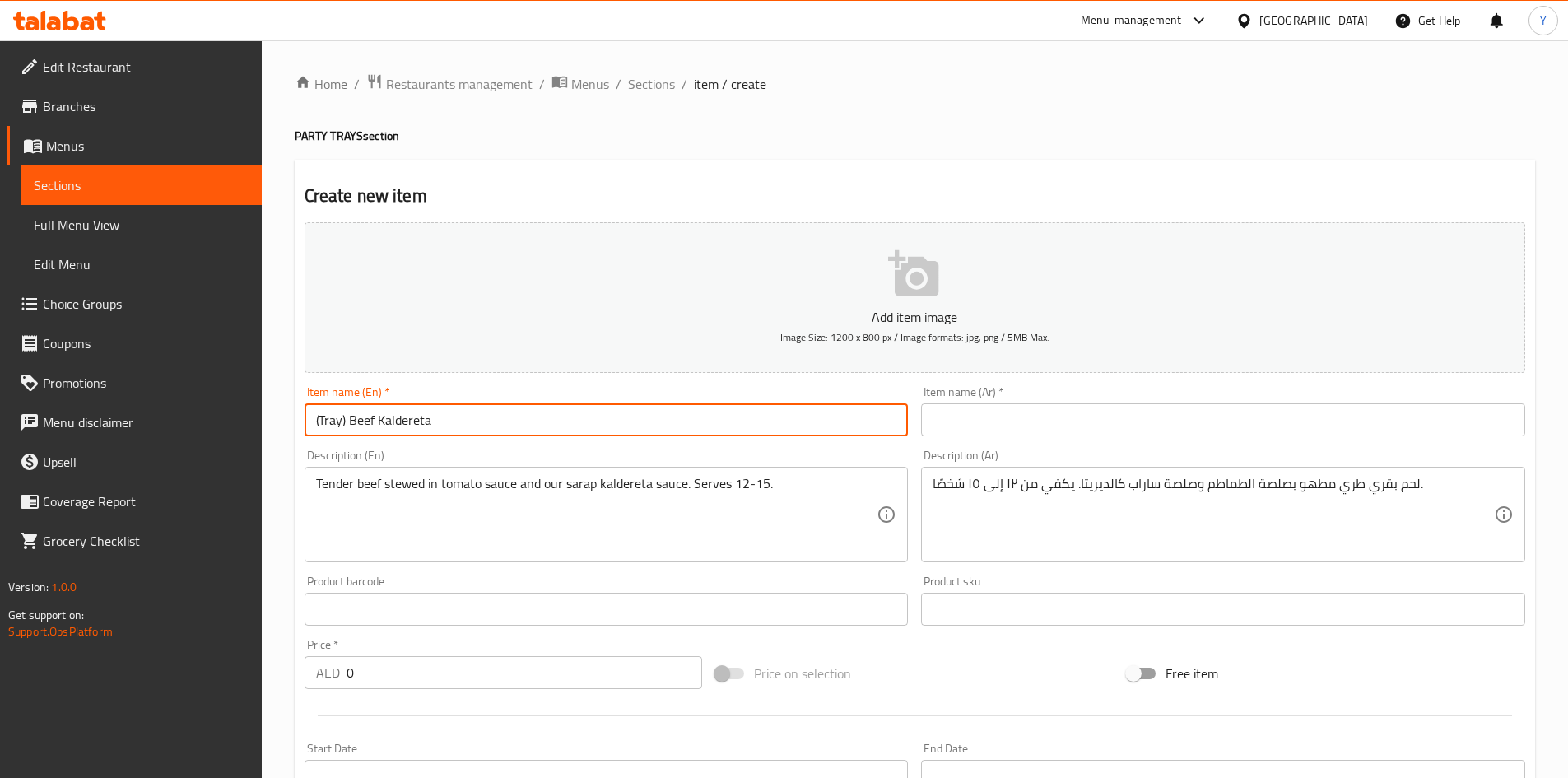
click at [469, 427] on input "(Tray) Beef Kaldereta" at bounding box center [606, 420] width 604 height 32
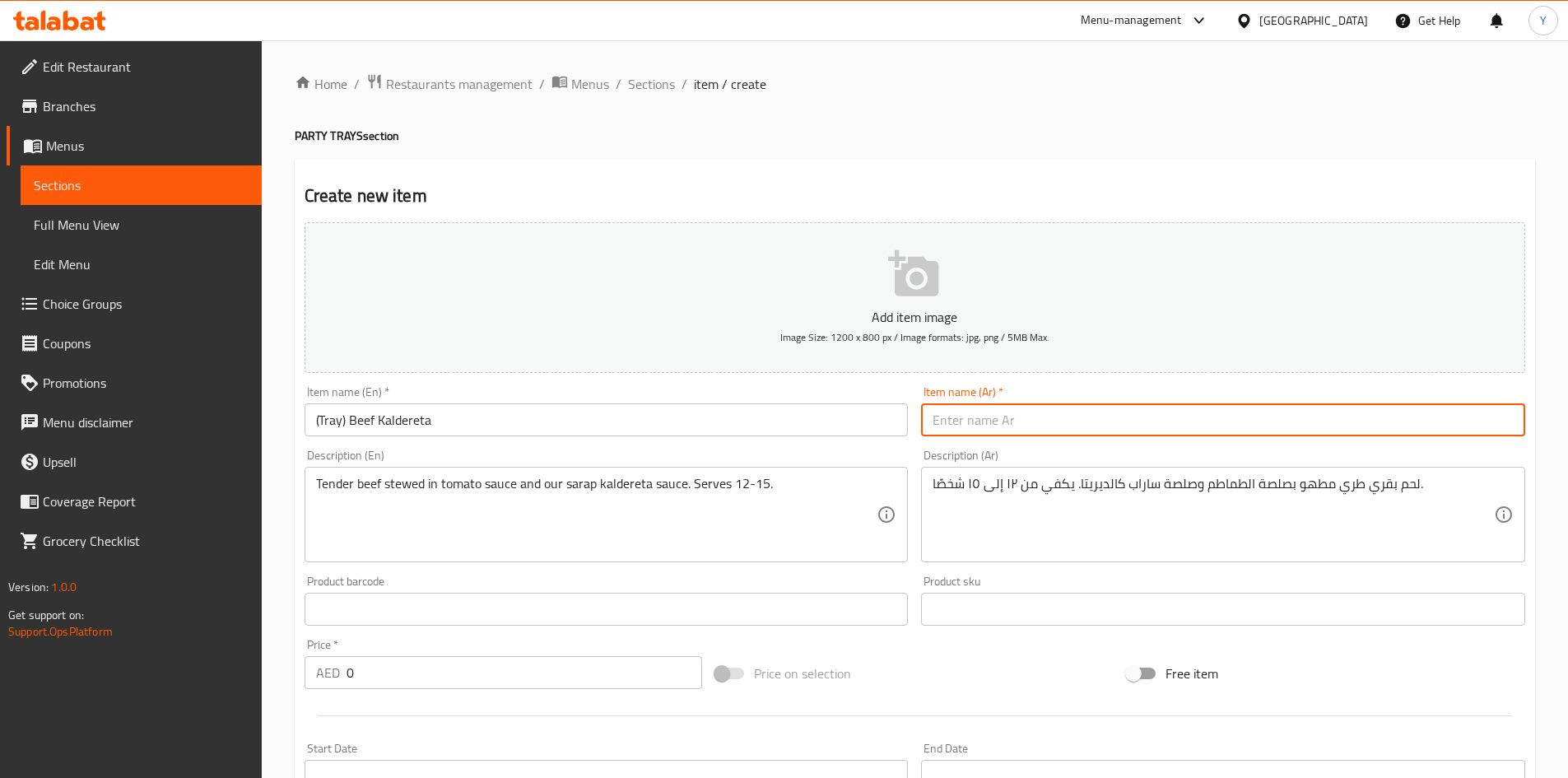
paste input "(صينية) لحم كالديريتا"
type input "(صينية) لحم كالديريتا"
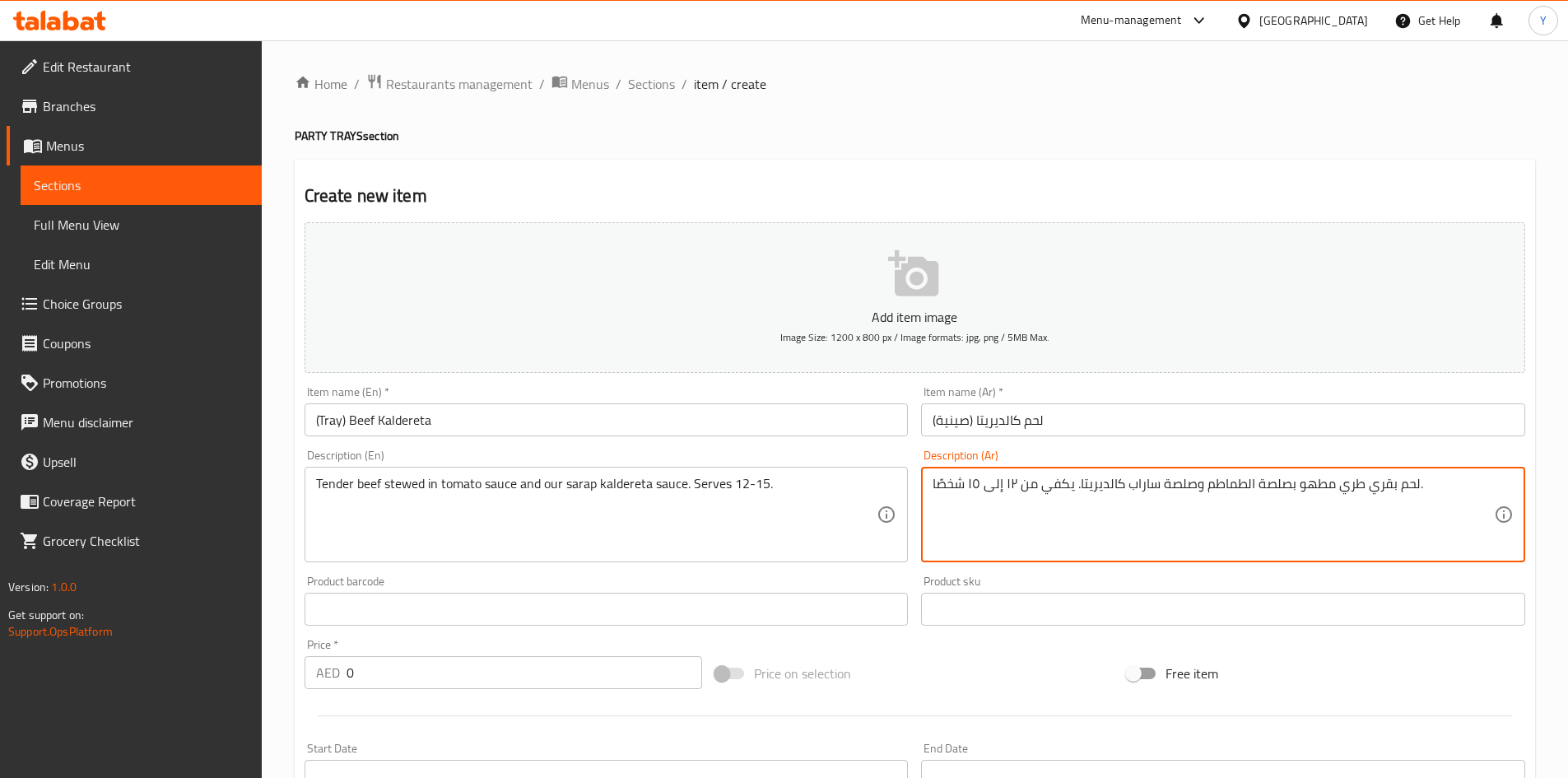
click at [1294, 478] on textarea "لحم بقري طري مطهو بصلصة الطماطم وصلصة ساراب كالديريتا. يكفي من ١٢ إلى ١٥ شخصًا." at bounding box center [1213, 515] width 561 height 78
type textarea "لحم بقري طري مطهو ببطء بصلصة الطماطم وصلصة ساراب كالديريتا. يكفي من ١٢ إلى ١٥ ش…"
click at [545, 416] on input "(Tray) Beef Kaldereta" at bounding box center [606, 420] width 604 height 32
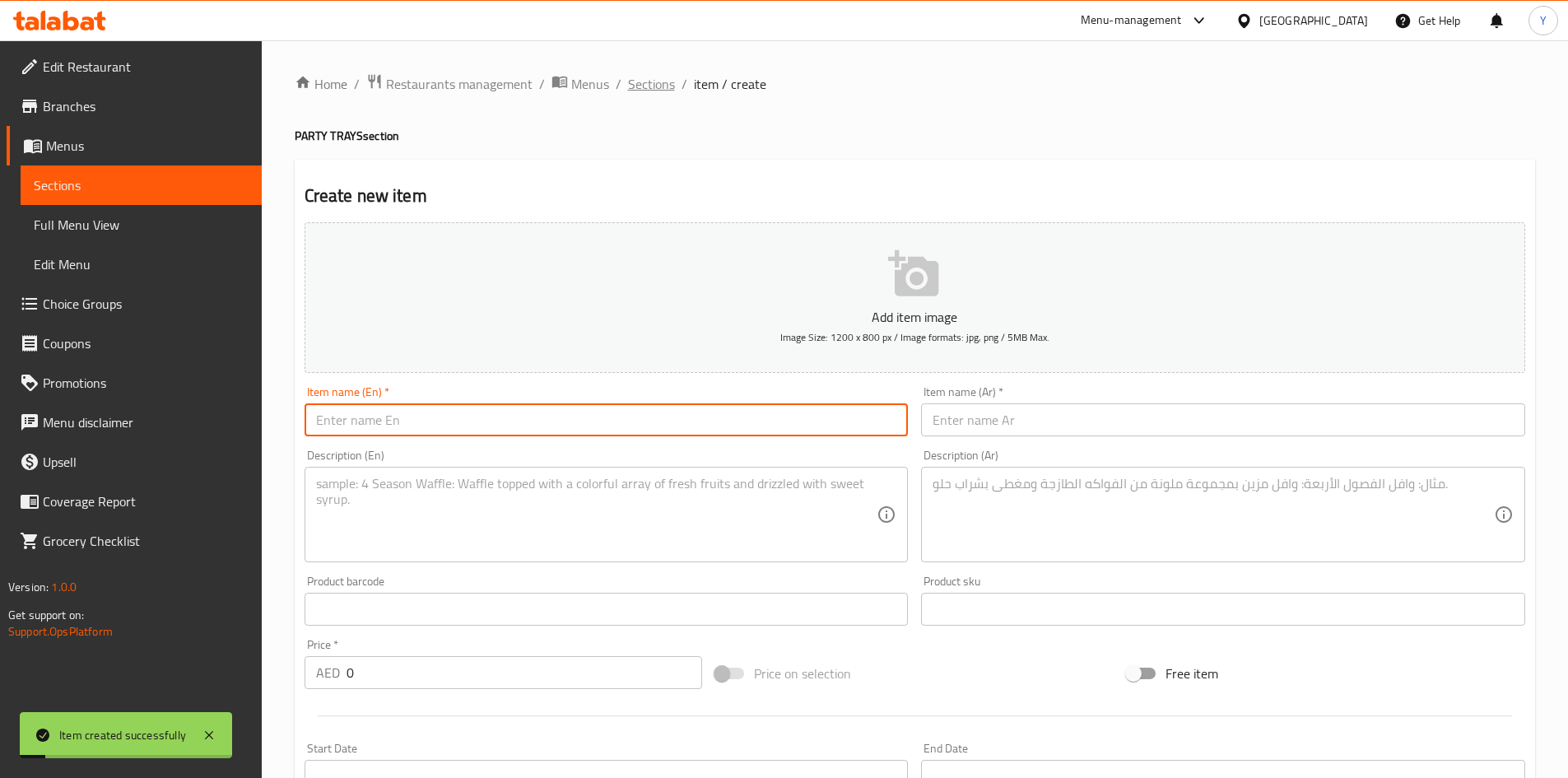
click at [628, 84] on span "Sections" at bounding box center [651, 84] width 47 height 19
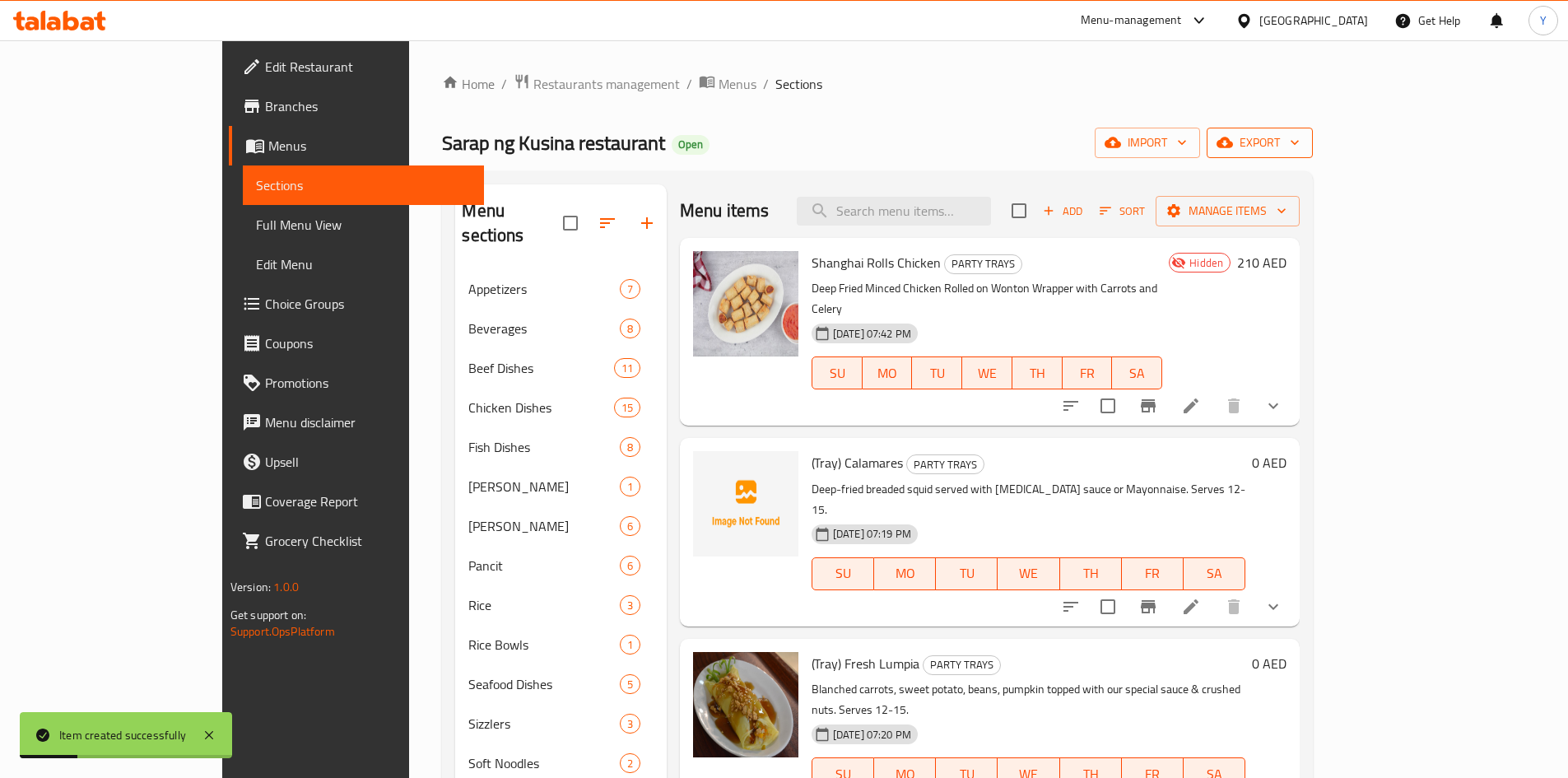
click at [1233, 145] on icon "button" at bounding box center [1225, 143] width 17 height 11
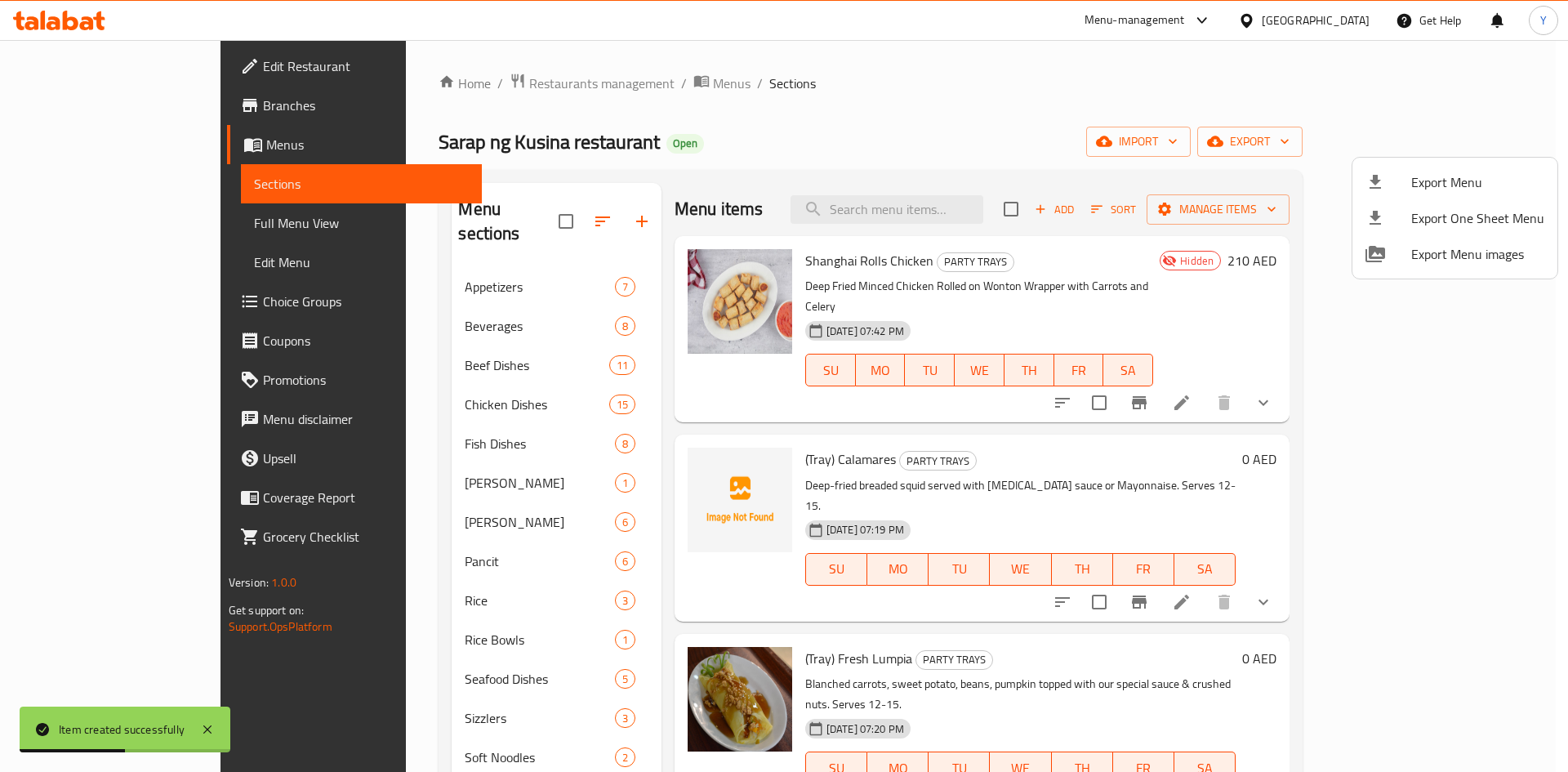
click at [1282, 461] on div at bounding box center [784, 386] width 1568 height 772
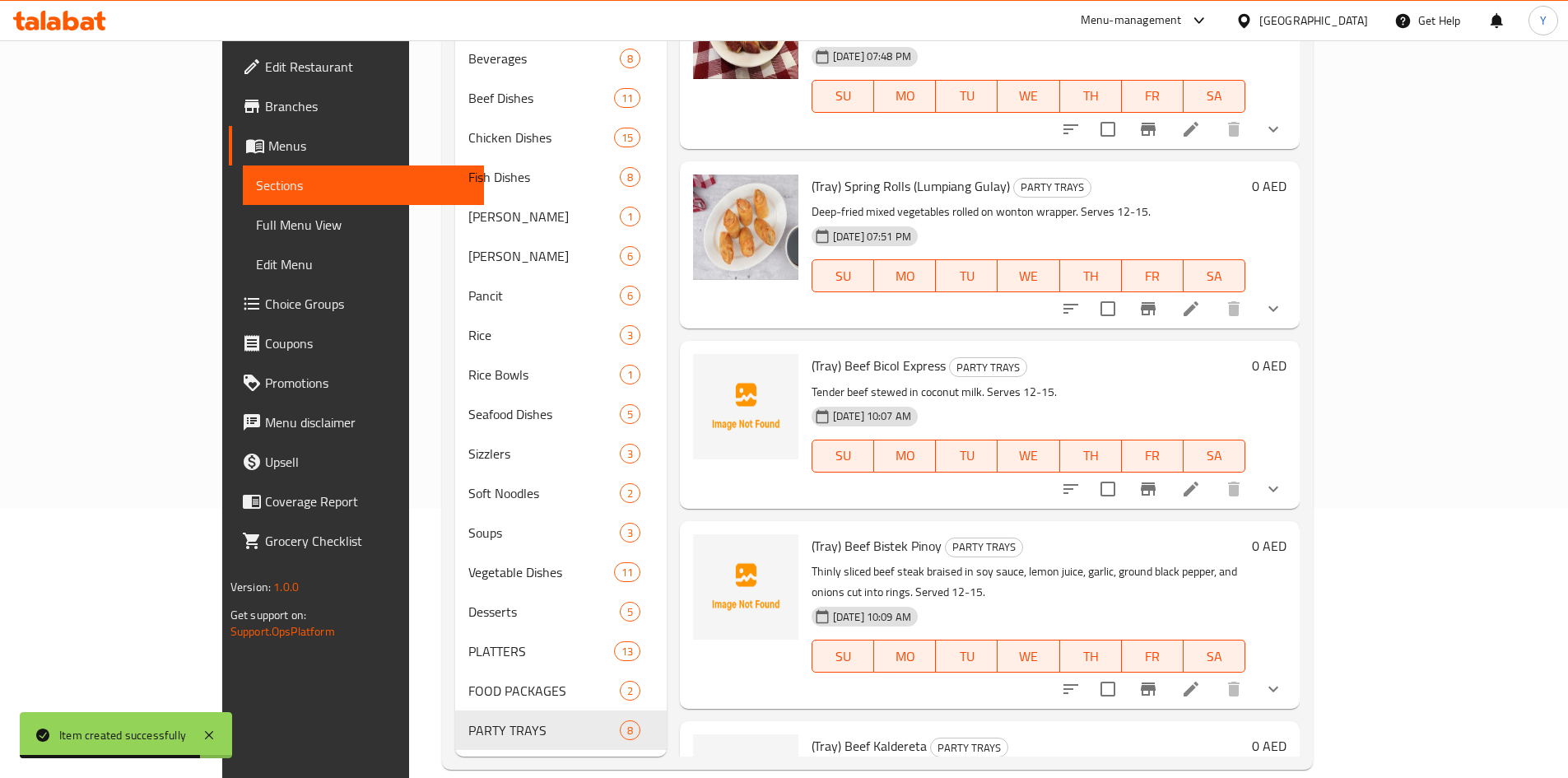
scroll to position [663, 0]
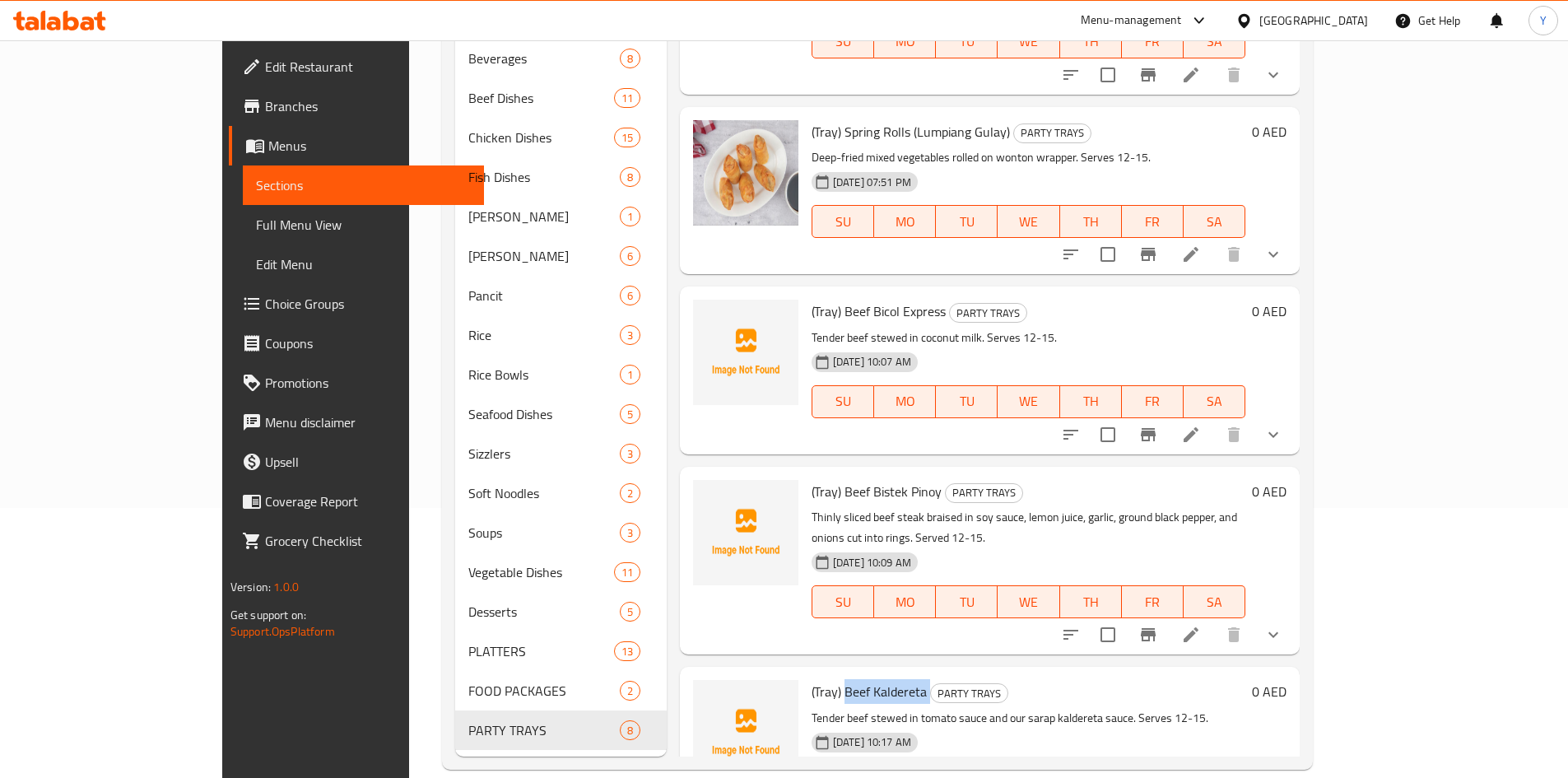
drag, startPoint x: 819, startPoint y: 590, endPoint x: 877, endPoint y: 579, distance: 59.0
click at [877, 681] on h6 "(Tray) Beef Kaldereta PARTY TRAYS" at bounding box center [1029, 692] width 434 height 23
copy h6 "Beef Kaldereta"
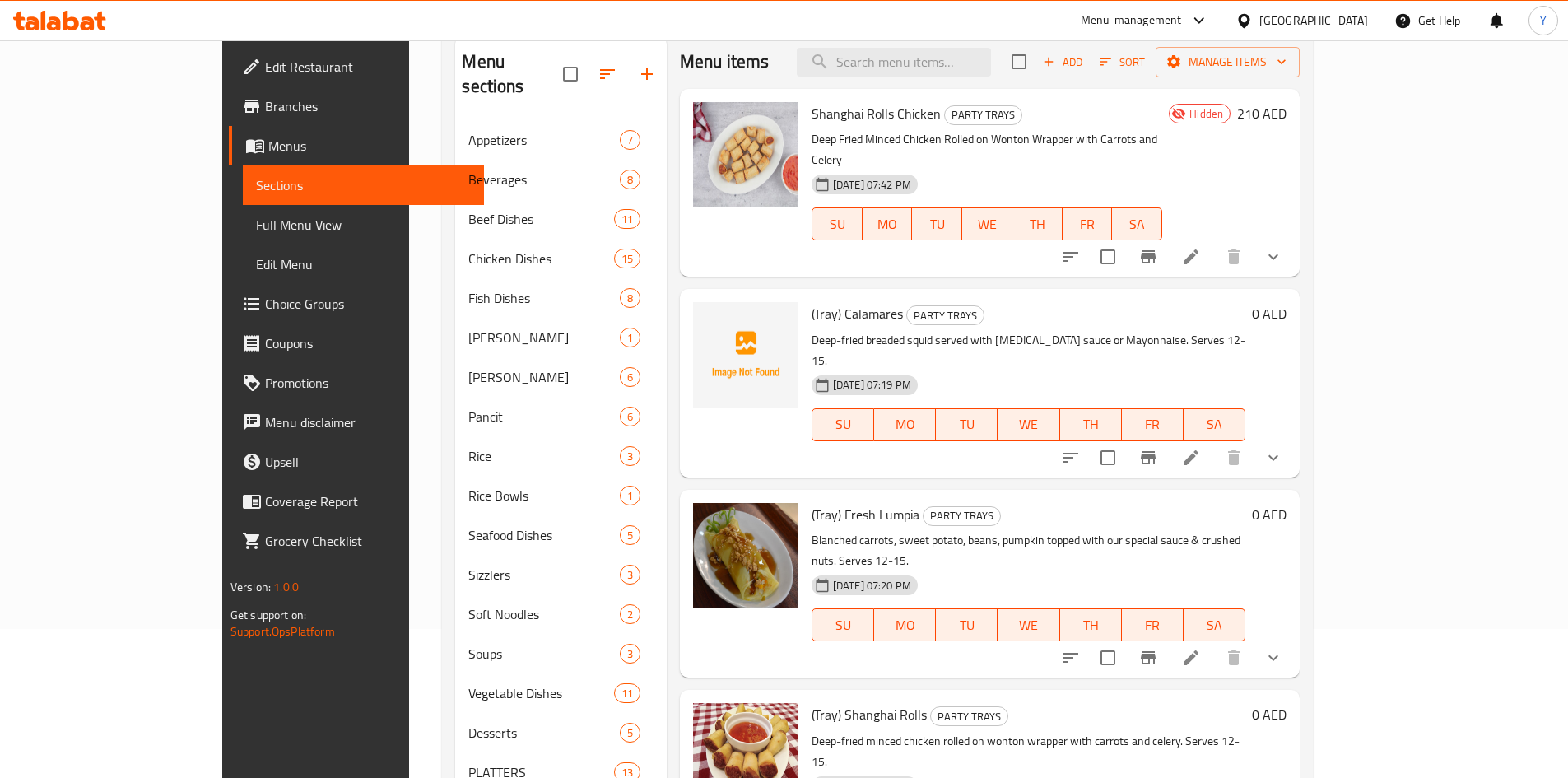
scroll to position [0, 0]
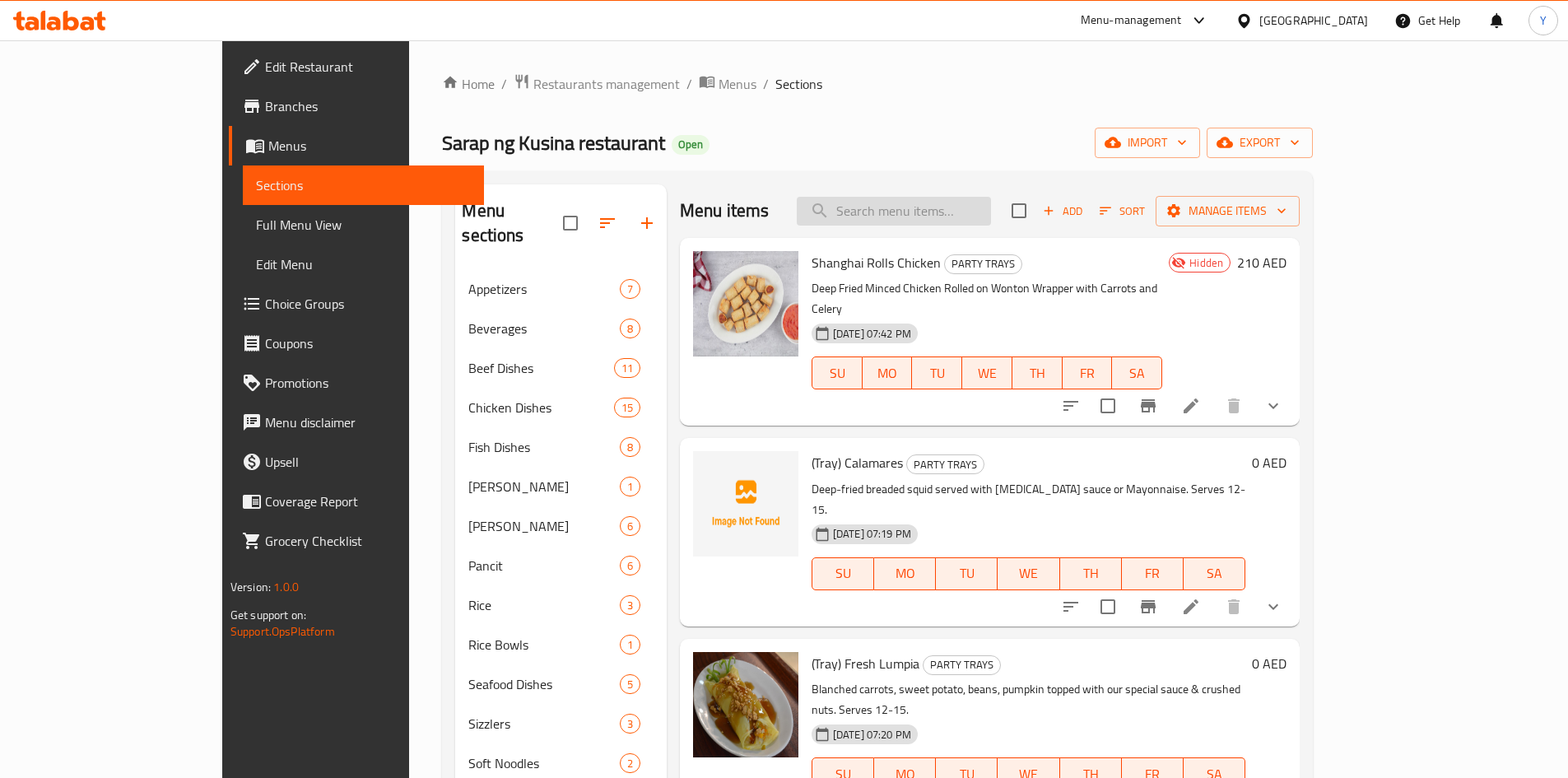
paste input "Beef Kaldereta"
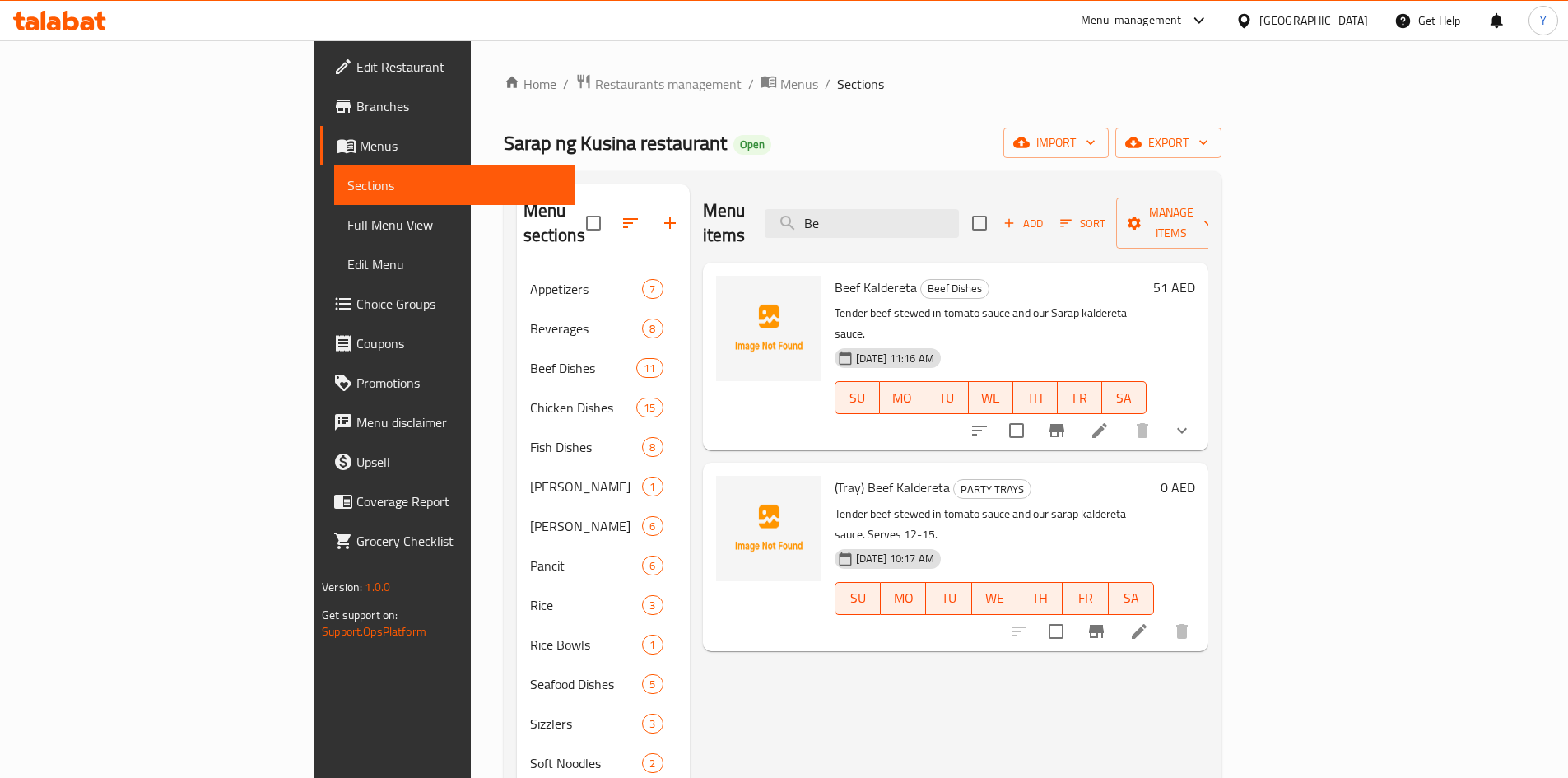
type input "B"
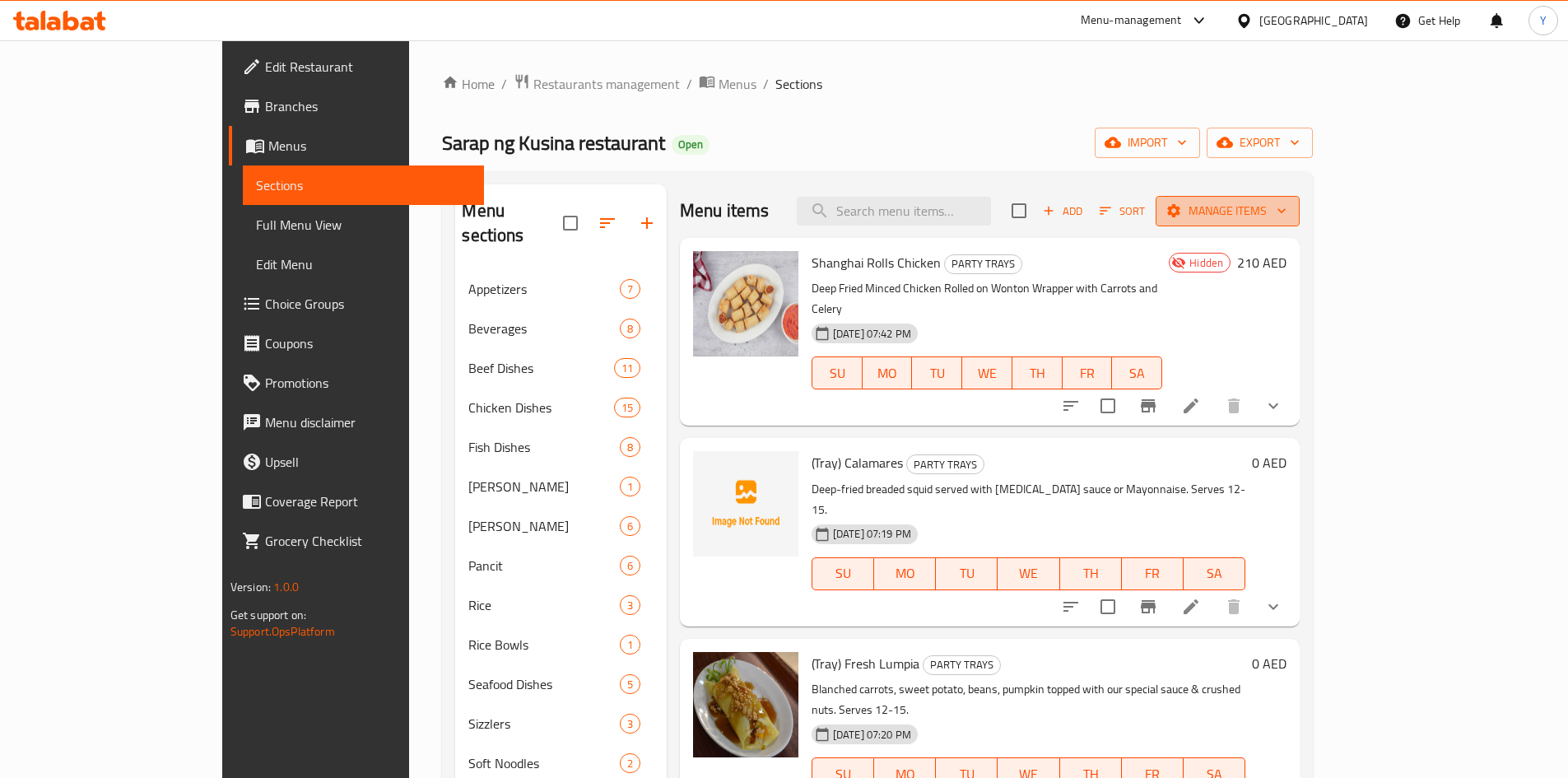
click at [1287, 208] on span "Manage items" at bounding box center [1227, 211] width 118 height 20
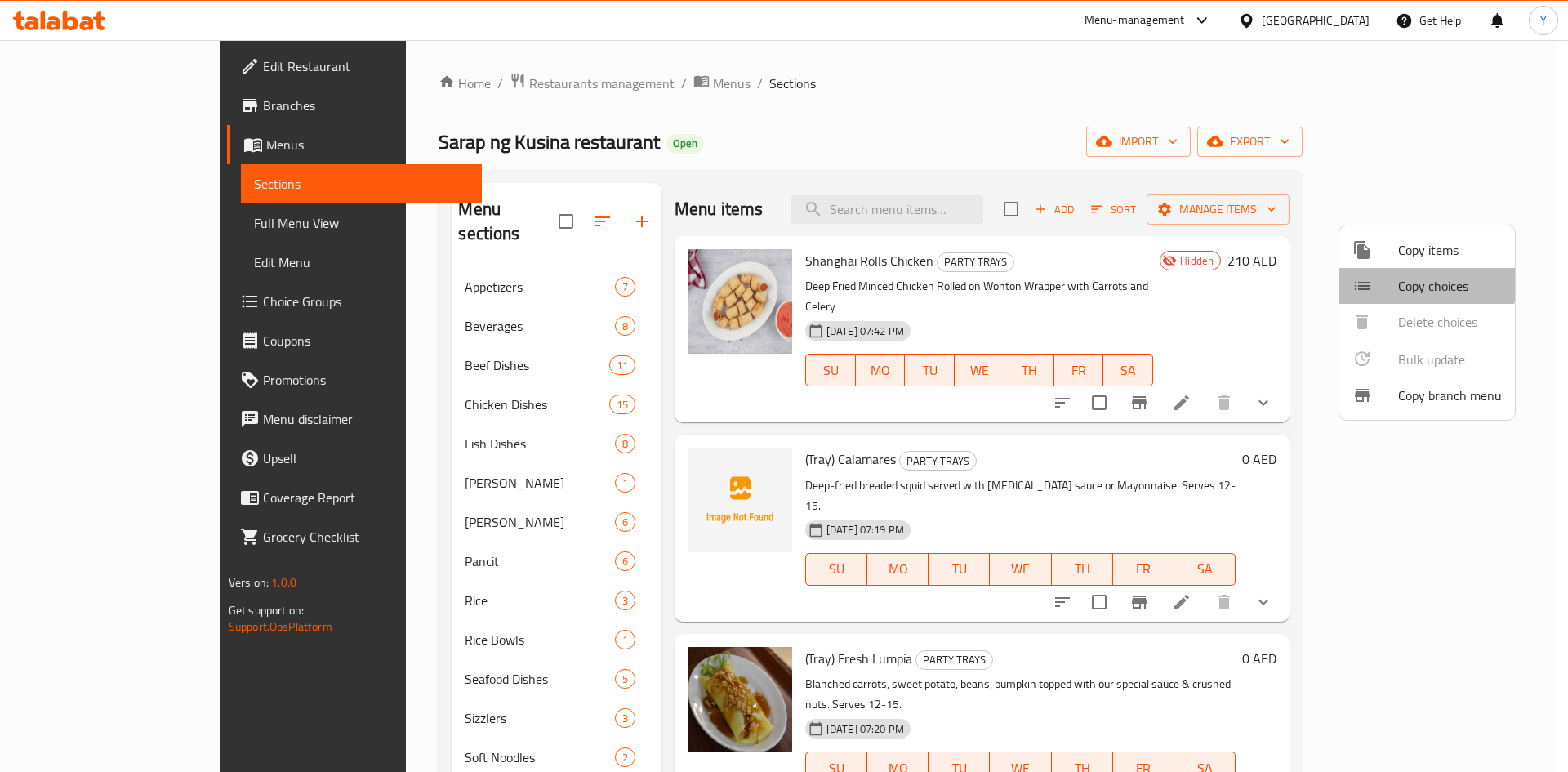
click at [1413, 280] on span "Copy choices" at bounding box center [1450, 286] width 104 height 19
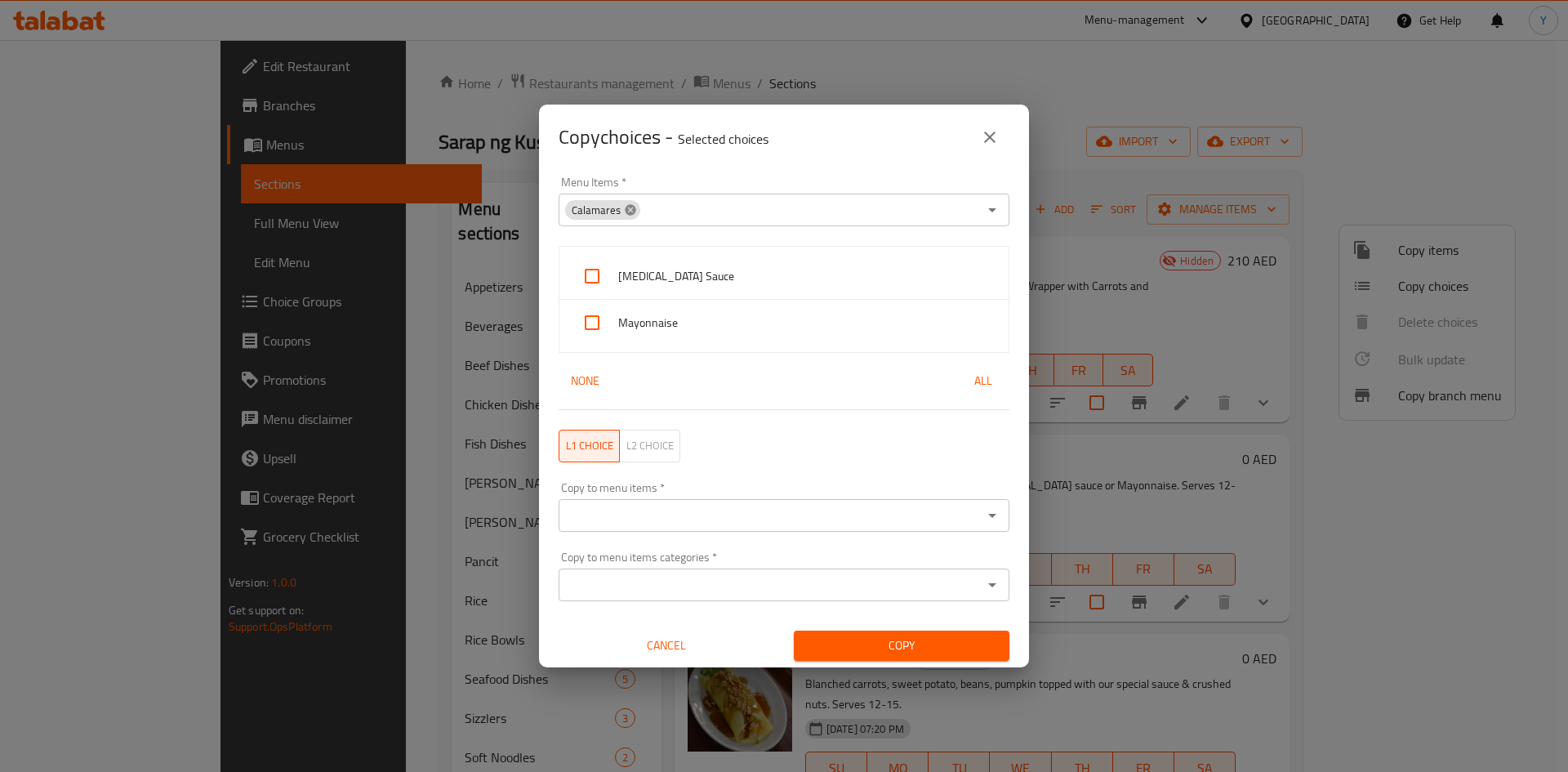
click at [633, 216] on icon at bounding box center [631, 210] width 13 height 13
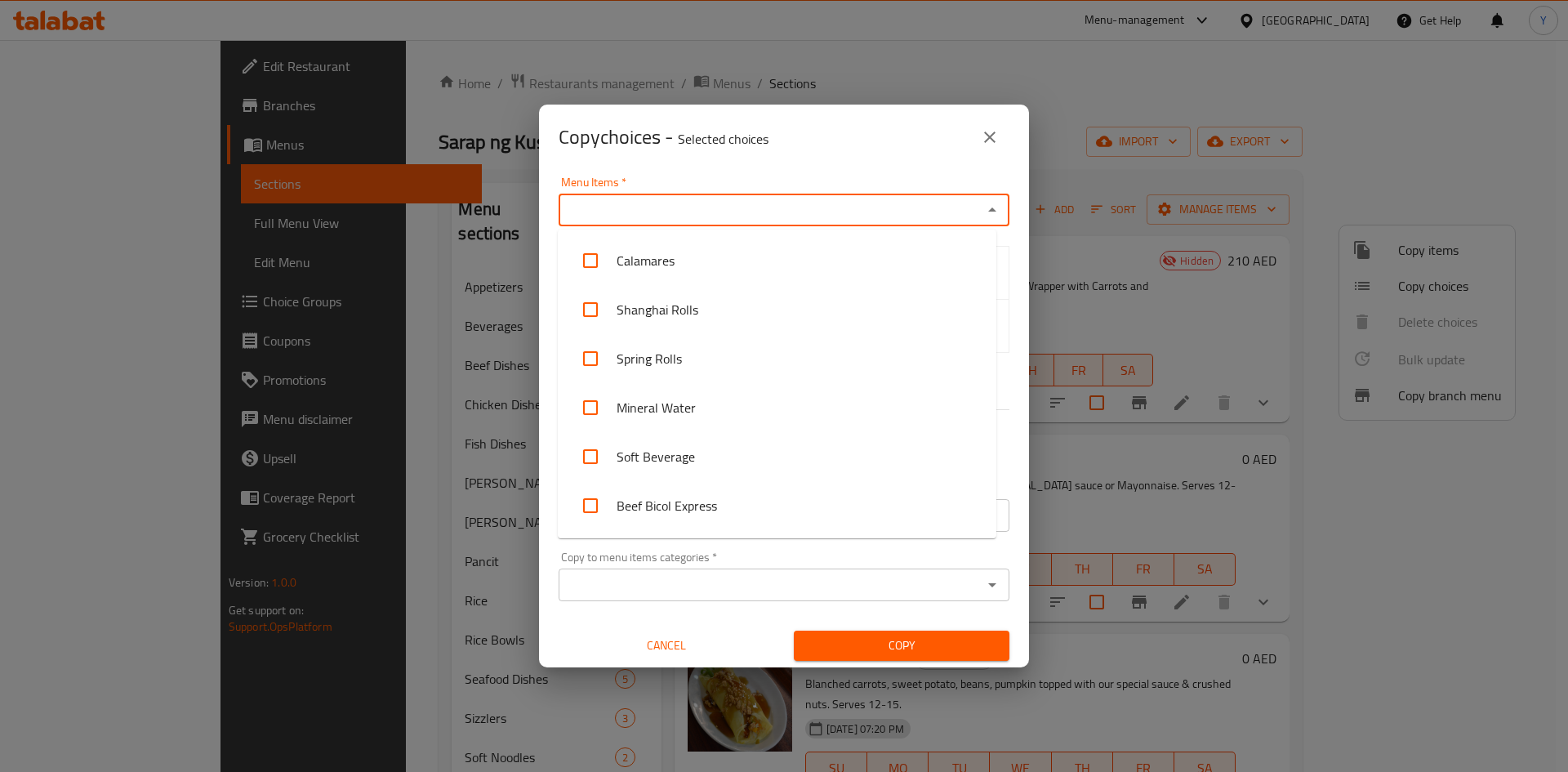
click at [657, 215] on input "Menu Items   *" at bounding box center [771, 210] width 414 height 23
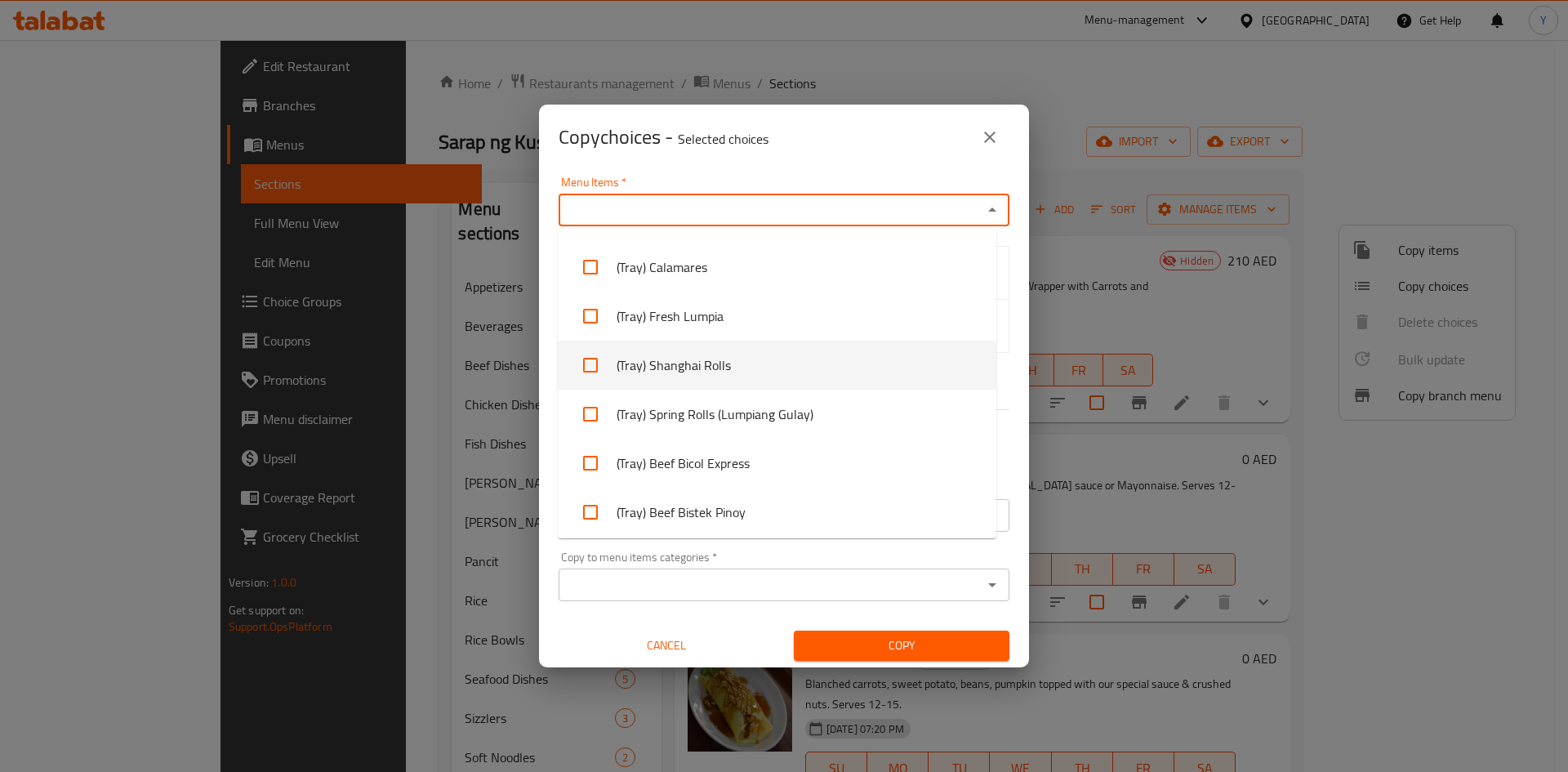
scroll to position [2499, 0]
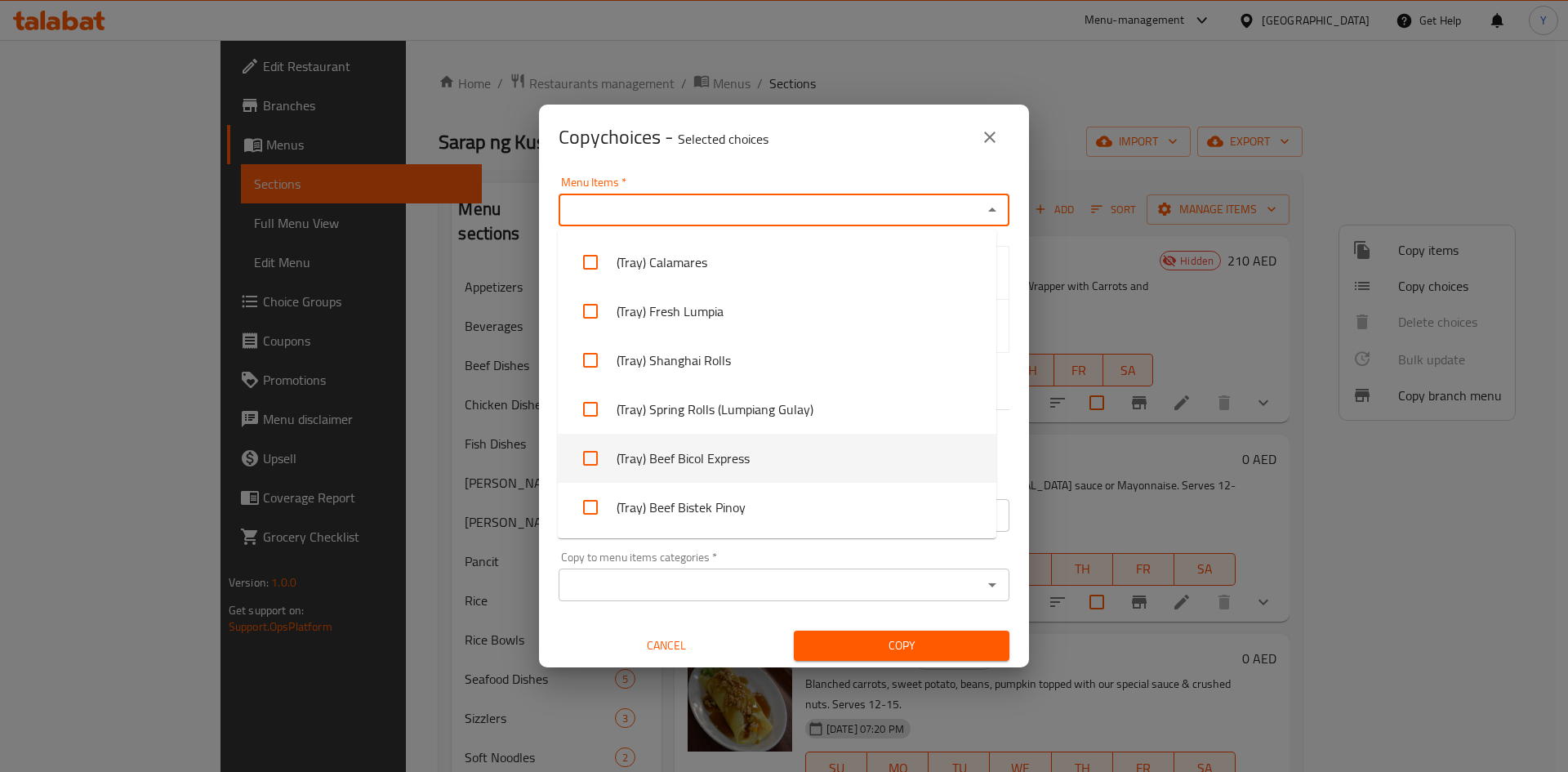
click at [743, 462] on li "(Tray) Beef Bicol Express" at bounding box center [777, 458] width 438 height 49
checkbox input "true"
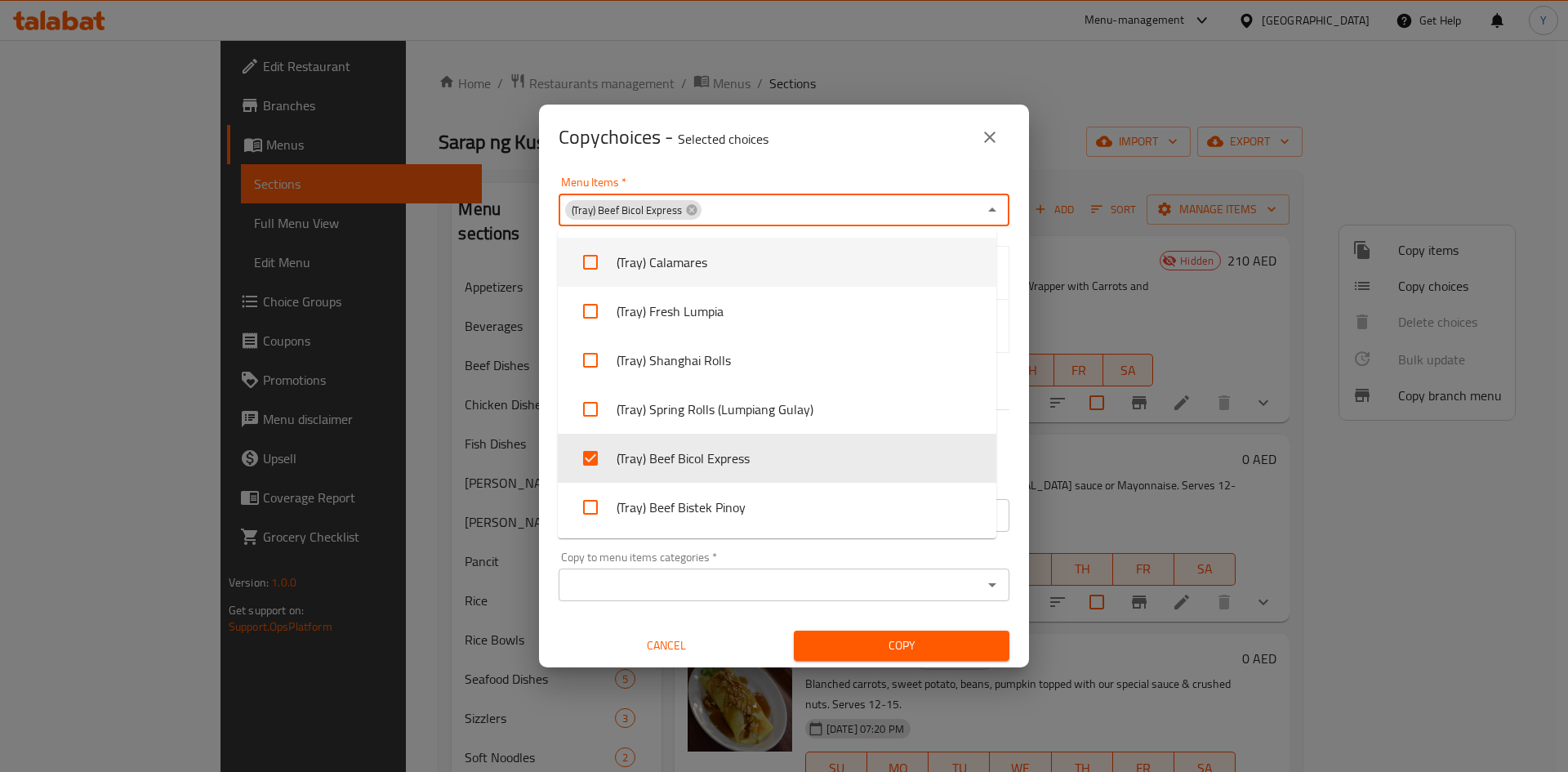
click at [831, 160] on div "Copy choices - Selected choices 0" at bounding box center [784, 137] width 490 height 65
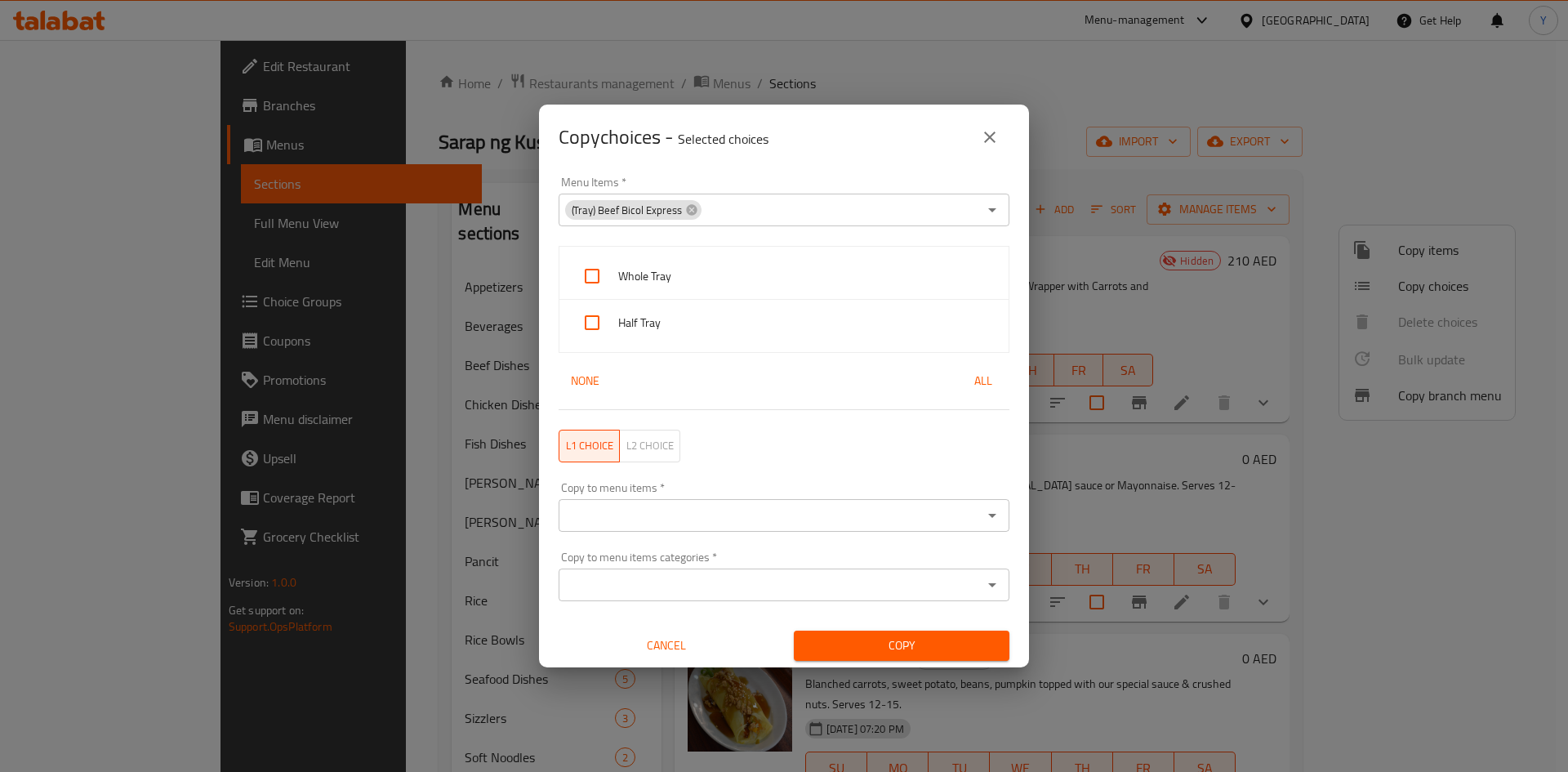
click at [753, 276] on span "Whole Tray" at bounding box center [807, 276] width 377 height 20
checkbox input "true"
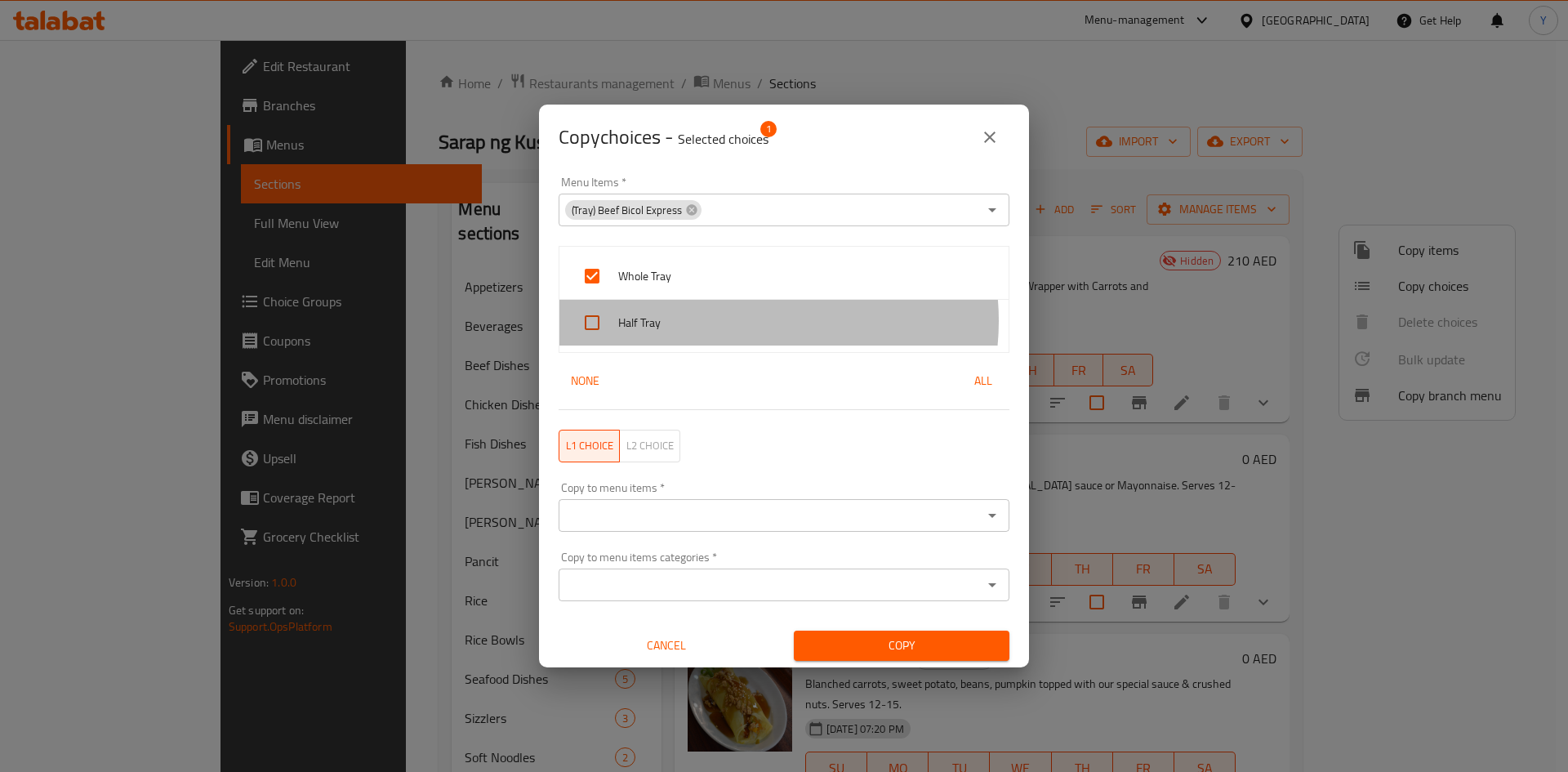
click at [749, 322] on span "Half Tray" at bounding box center [807, 323] width 377 height 20
checkbox input "true"
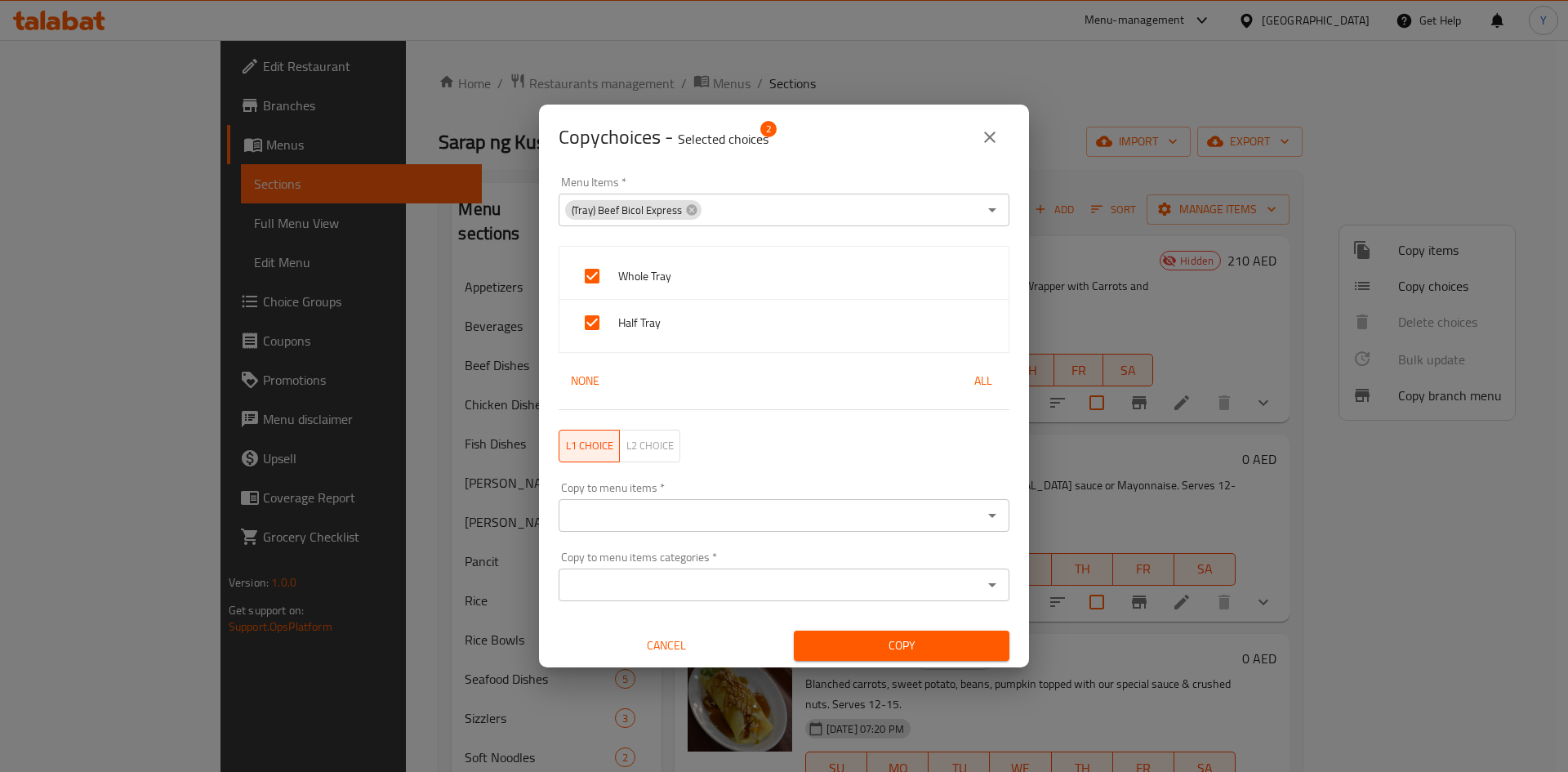
click at [735, 510] on input "Copy to menu items   *" at bounding box center [771, 515] width 414 height 23
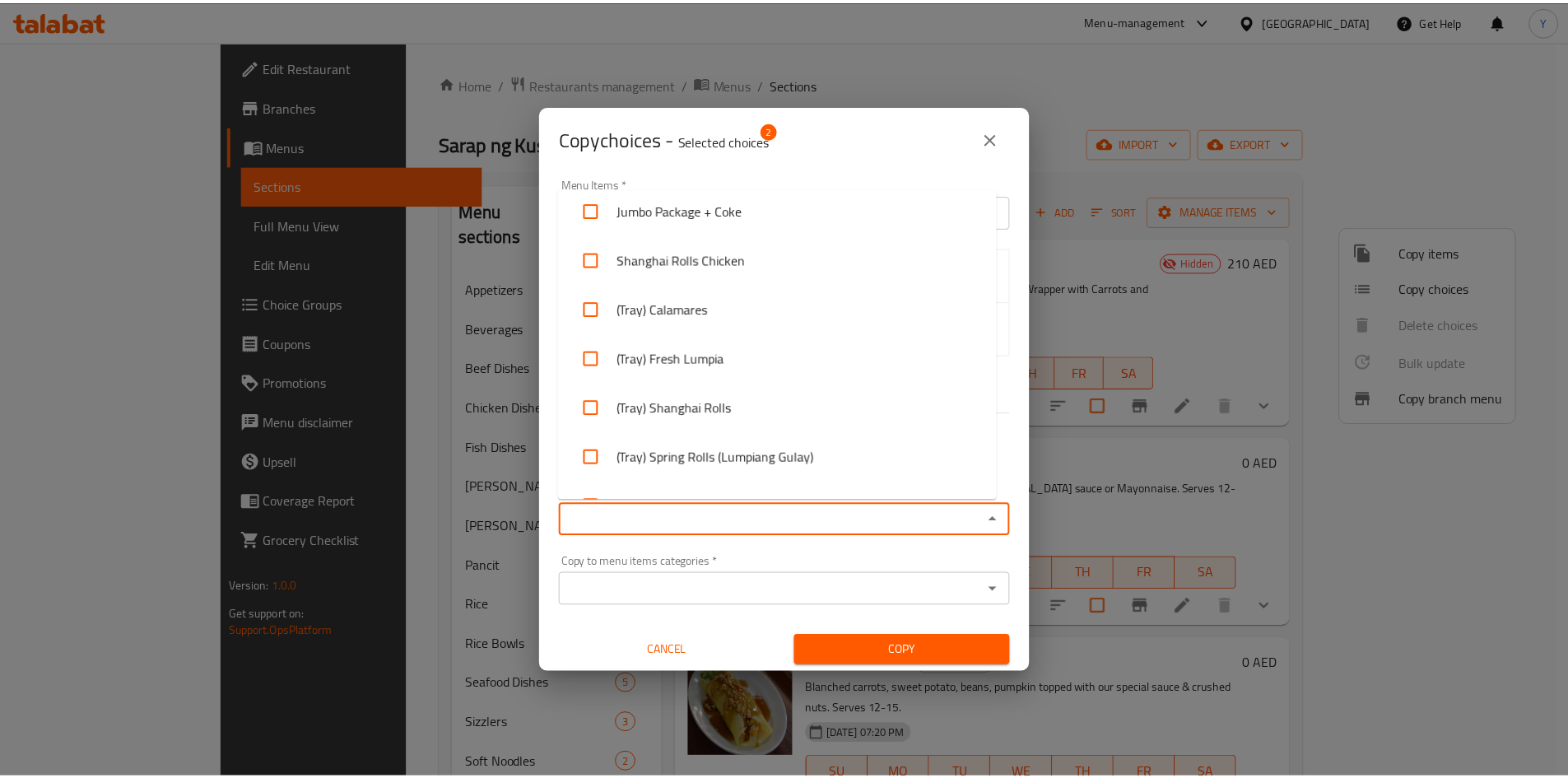
scroll to position [5533, 0]
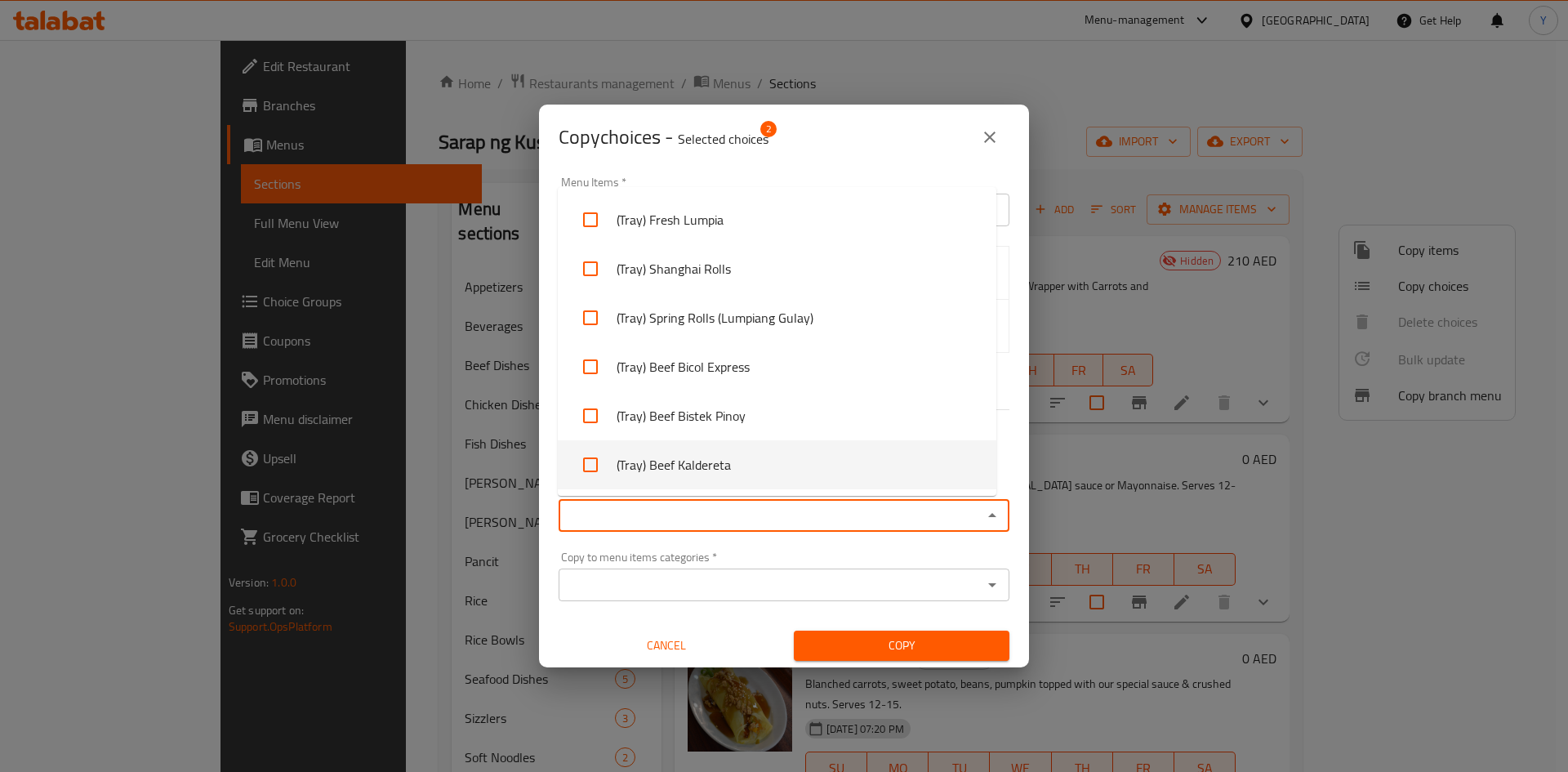
click at [887, 475] on li "(Tray) Beef Kaldereta" at bounding box center [777, 464] width 438 height 49
checkbox input "true"
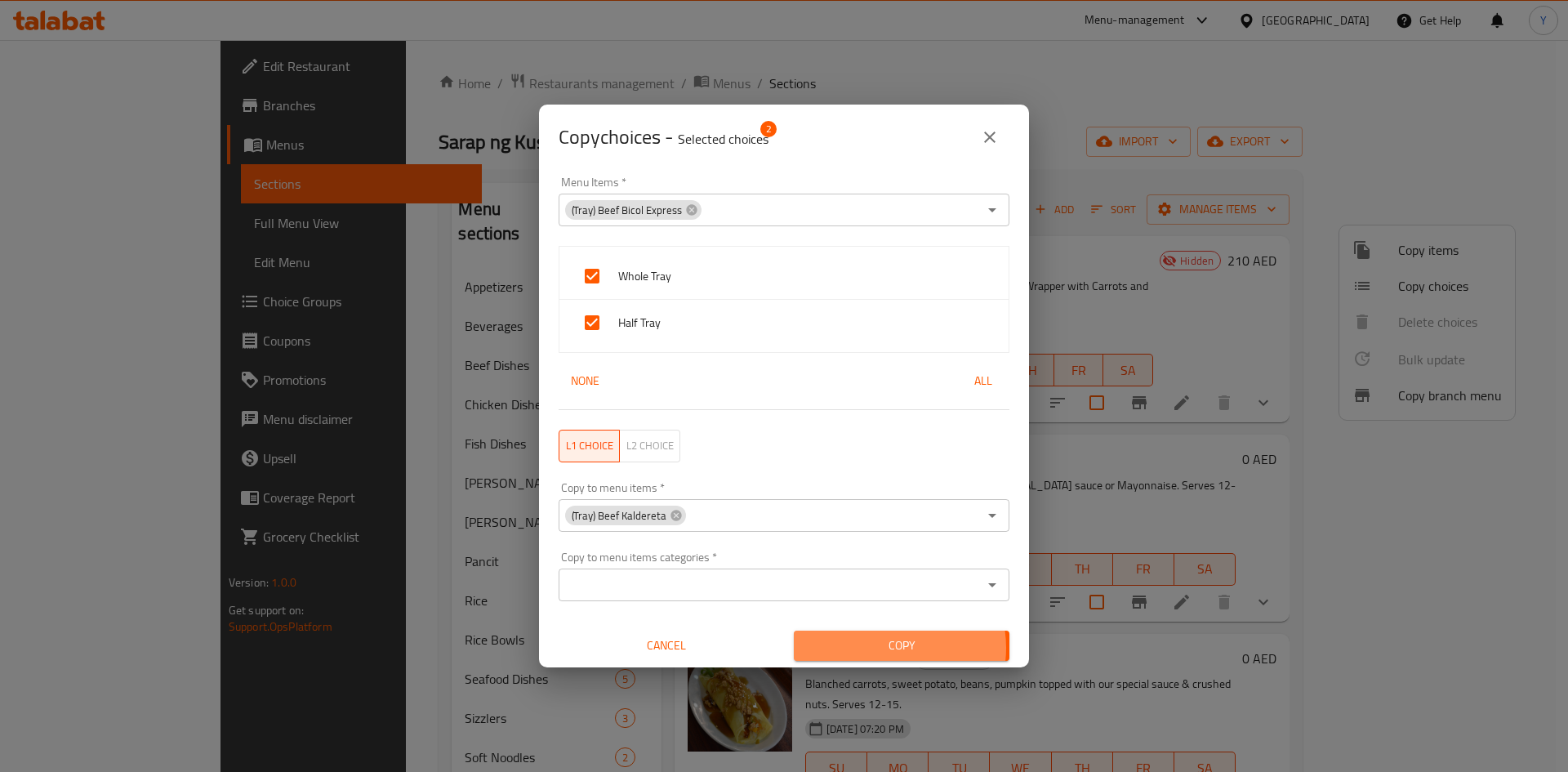
click at [882, 648] on span "Copy" at bounding box center [901, 646] width 190 height 20
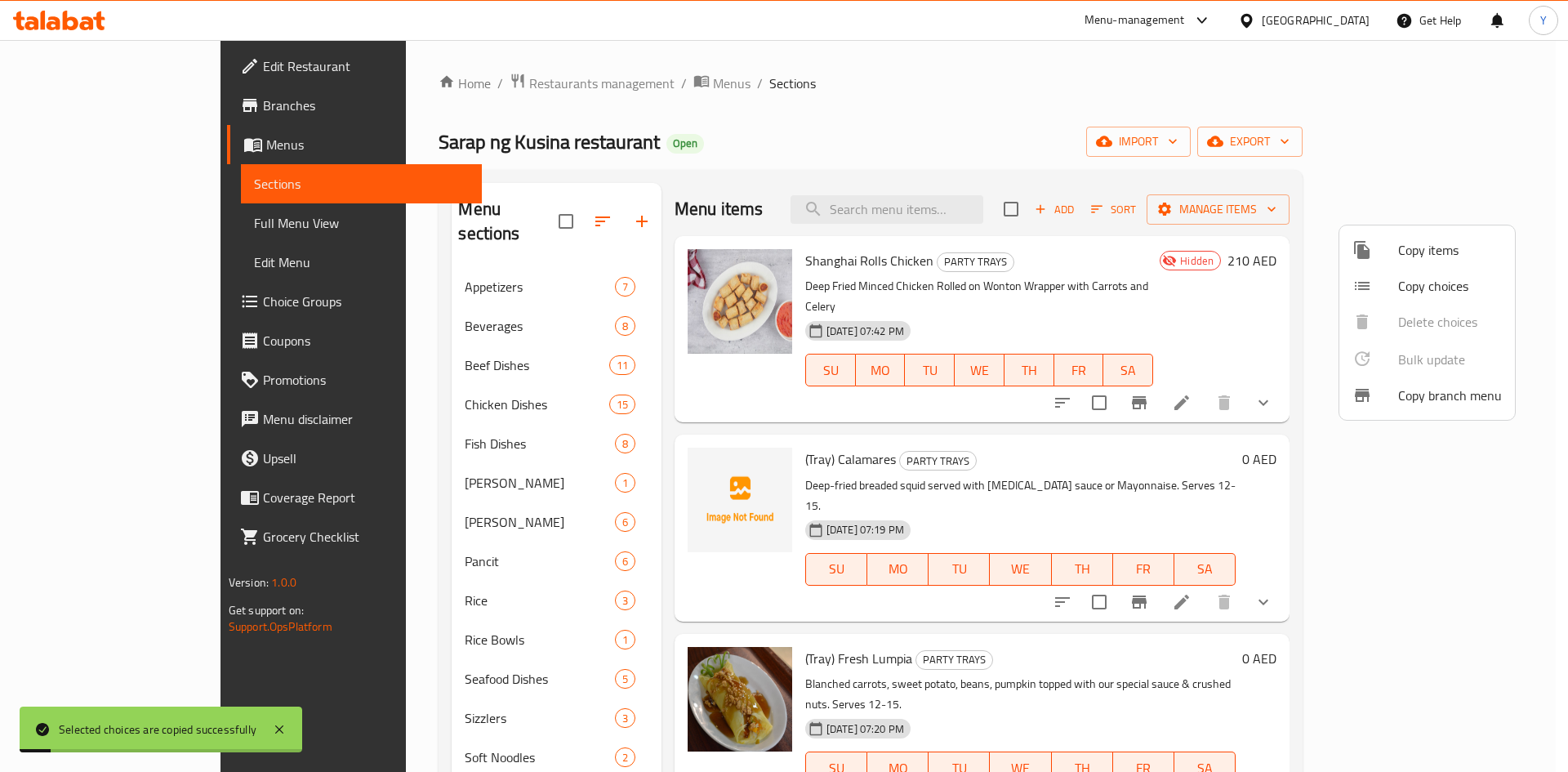
click at [1205, 445] on div at bounding box center [784, 386] width 1568 height 772
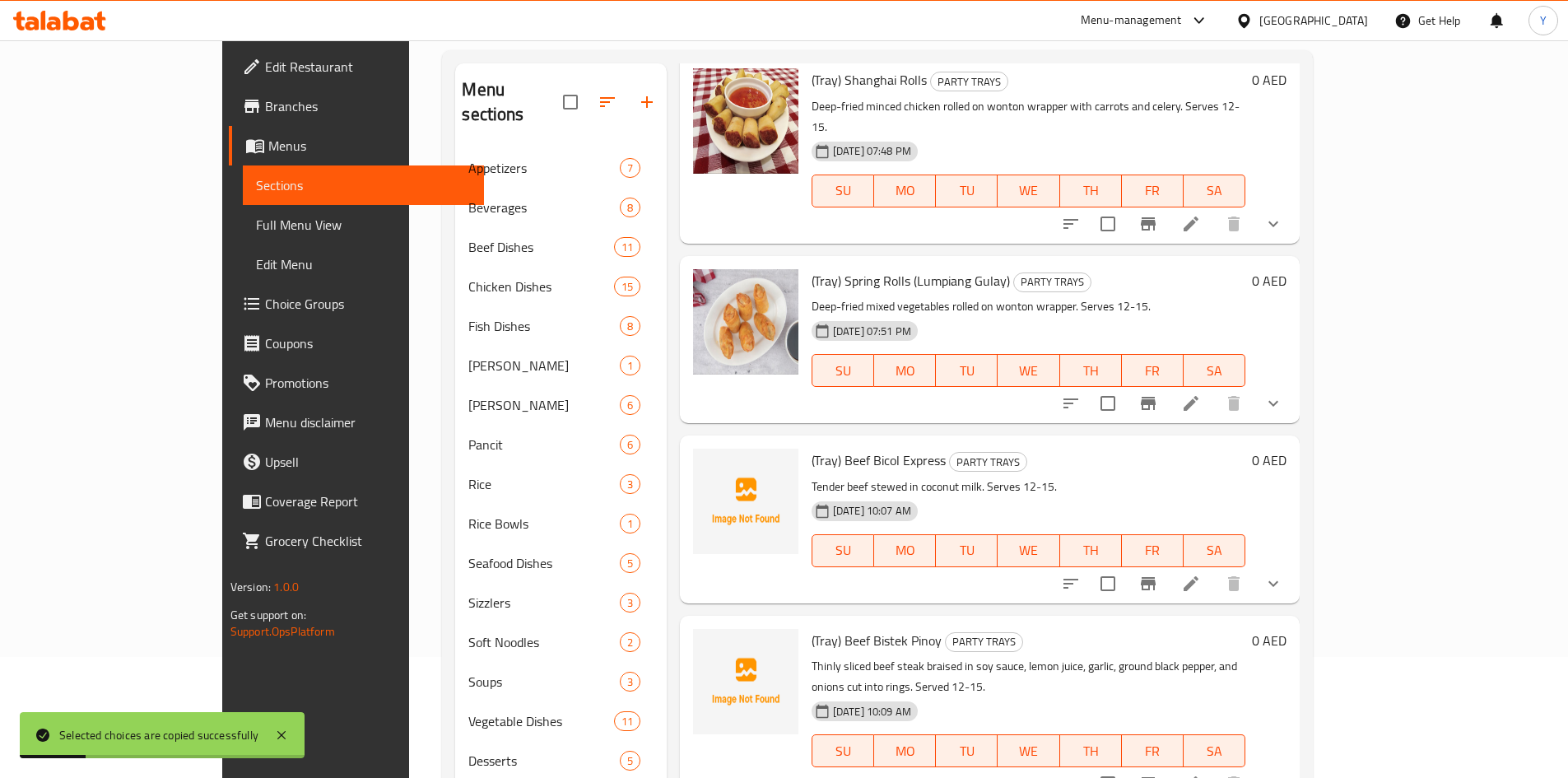
scroll to position [270, 0]
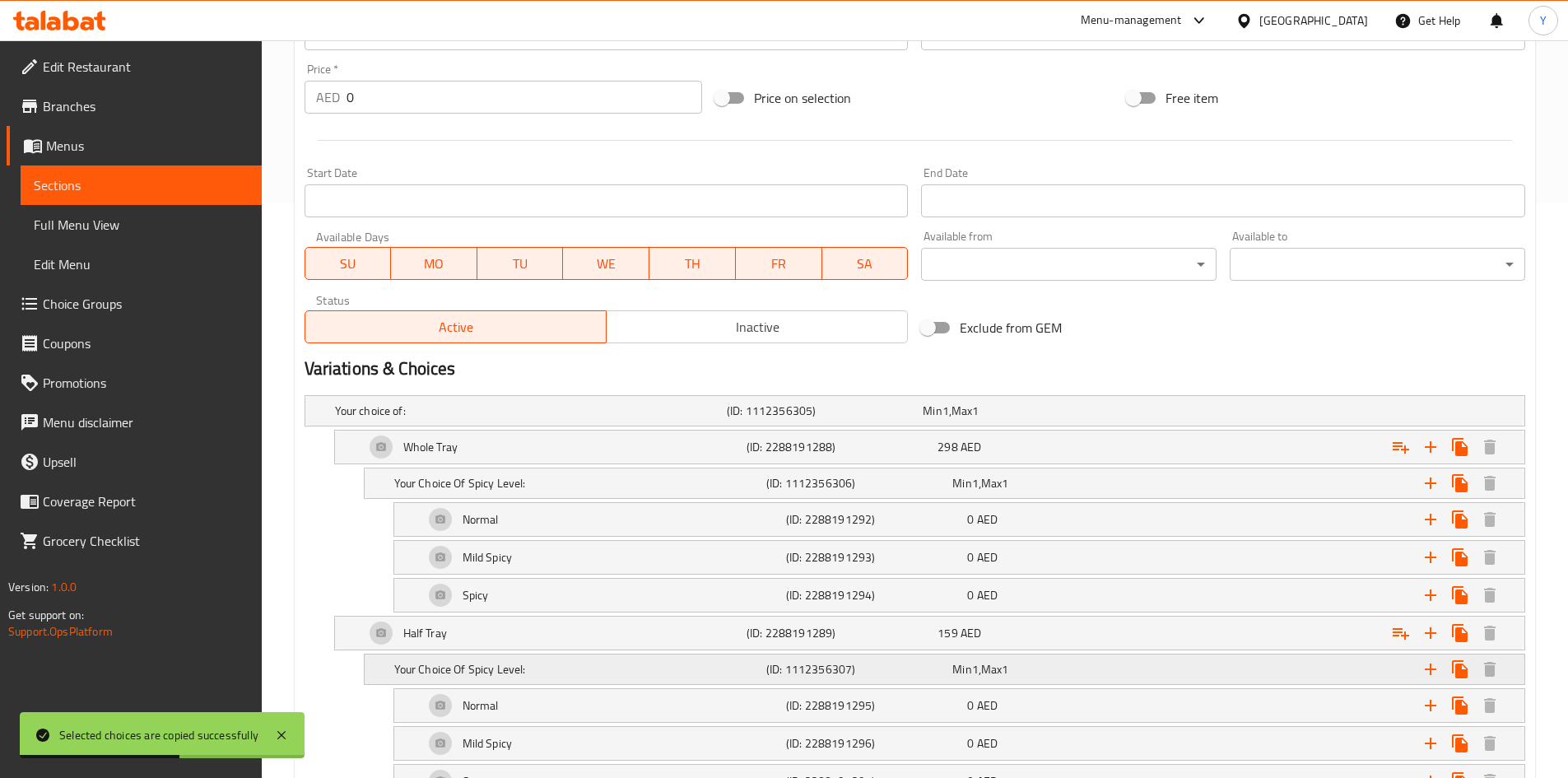
scroll to position [577, 0]
click at [972, 451] on span "AED" at bounding box center [970, 446] width 20 height 21
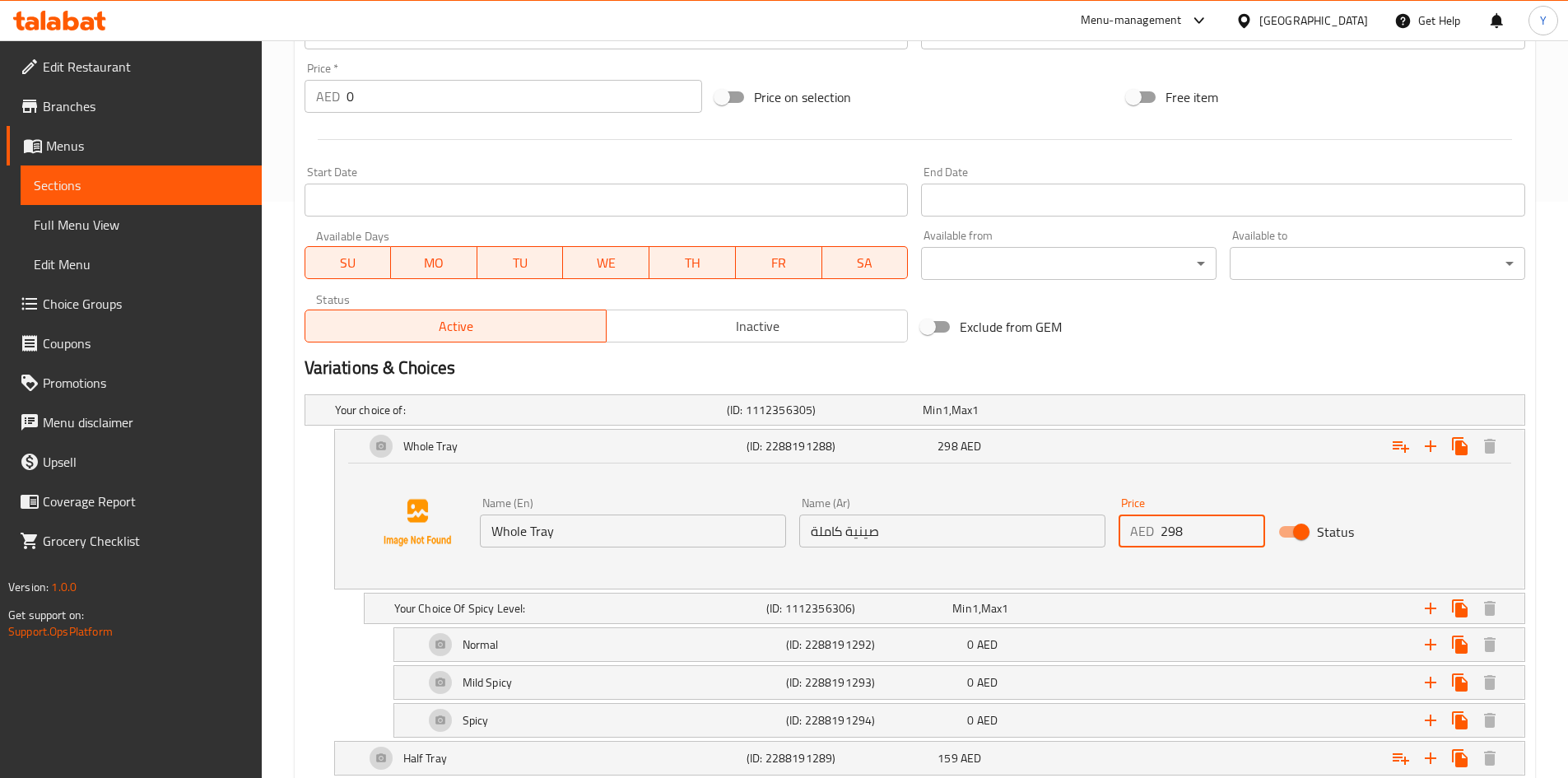
drag, startPoint x: 1212, startPoint y: 535, endPoint x: 1098, endPoint y: 525, distance: 114.4
click at [1092, 526] on div "Name (En) Whole Tray Name (En) Name (Ar) صينية كاملة Name (Ar) Price AED 298 Pr…" at bounding box center [953, 523] width 959 height 63
paste input "89.00"
type input "289.00"
click at [1272, 318] on div "Exclude from GEM" at bounding box center [1121, 327] width 412 height 45
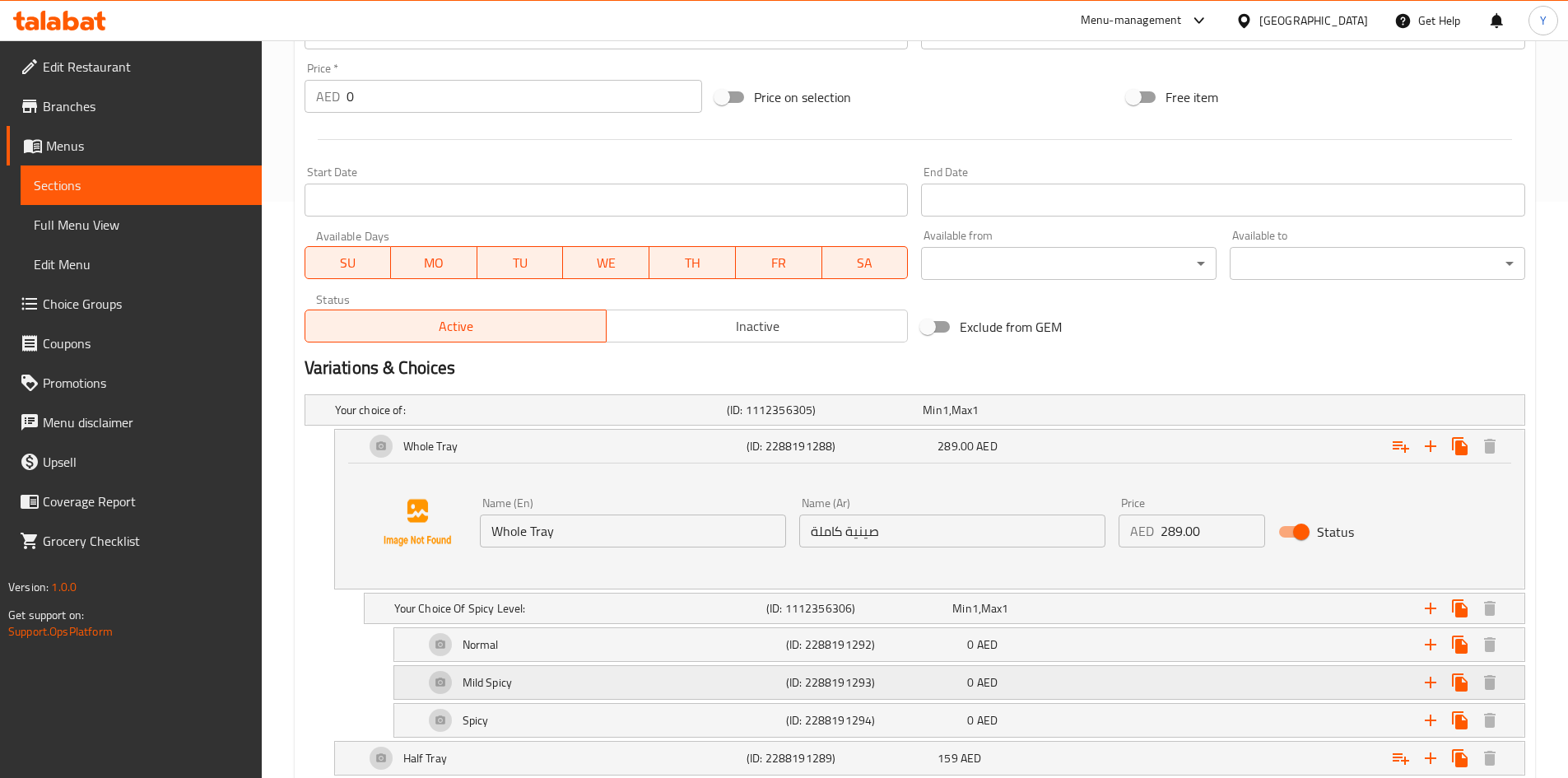
scroll to position [741, 0]
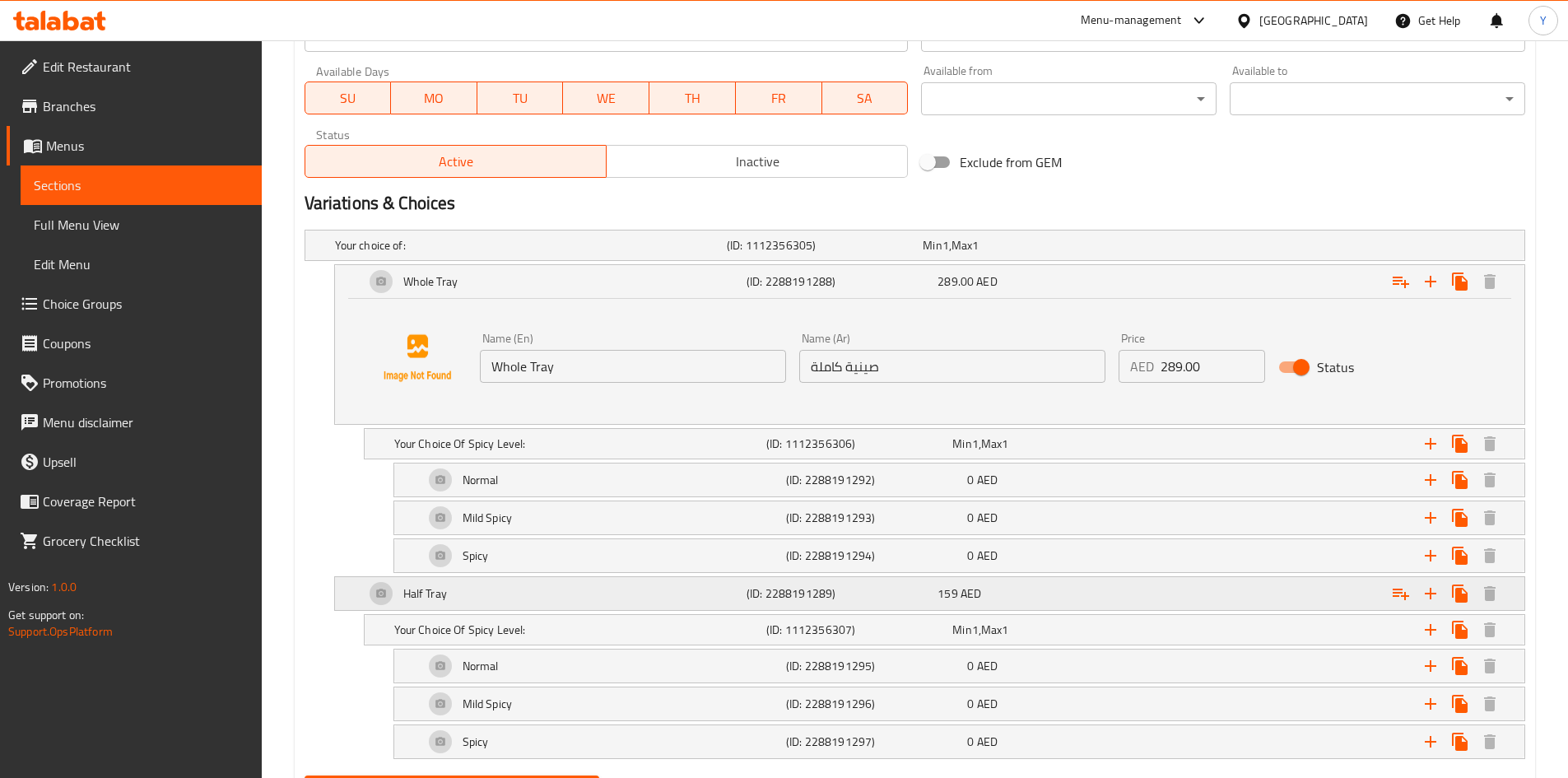
click at [1038, 595] on div "159 AED" at bounding box center [1029, 594] width 185 height 17
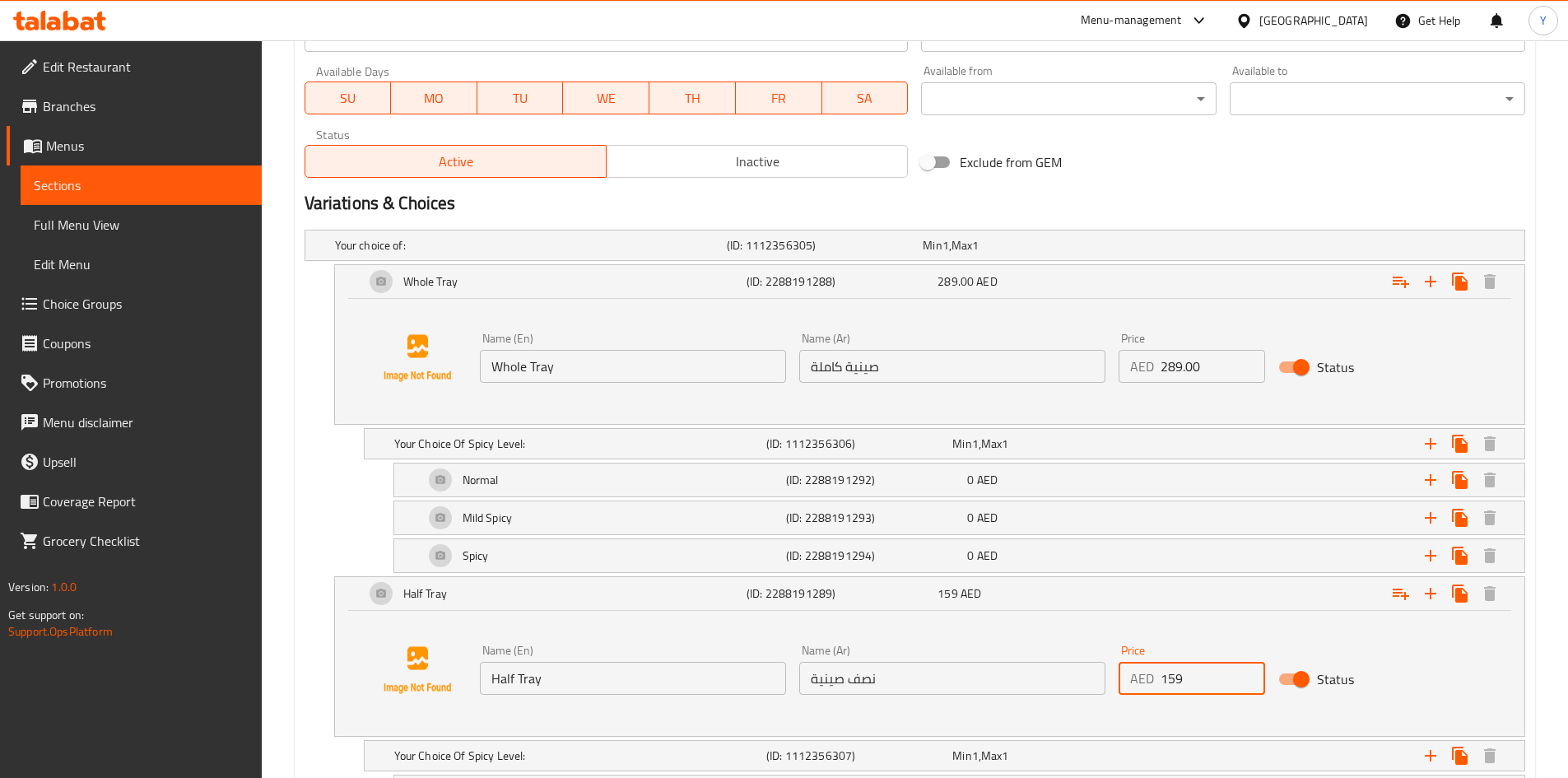
drag, startPoint x: 1192, startPoint y: 672, endPoint x: 1102, endPoint y: 673, distance: 90.0
click at [1102, 673] on div "Name (En) Half Tray Name (En) Name (Ar) نصف صينية Name (Ar) Price AED 159 Price…" at bounding box center [953, 670] width 959 height 63
paste input "4.00"
type input "154.00"
click at [317, 707] on div "Half Tray (ID: 2288191289) 154.00 AED Name (En) Half Tray Name (En) Name (Ar) ن…" at bounding box center [915, 656] width 1221 height 161
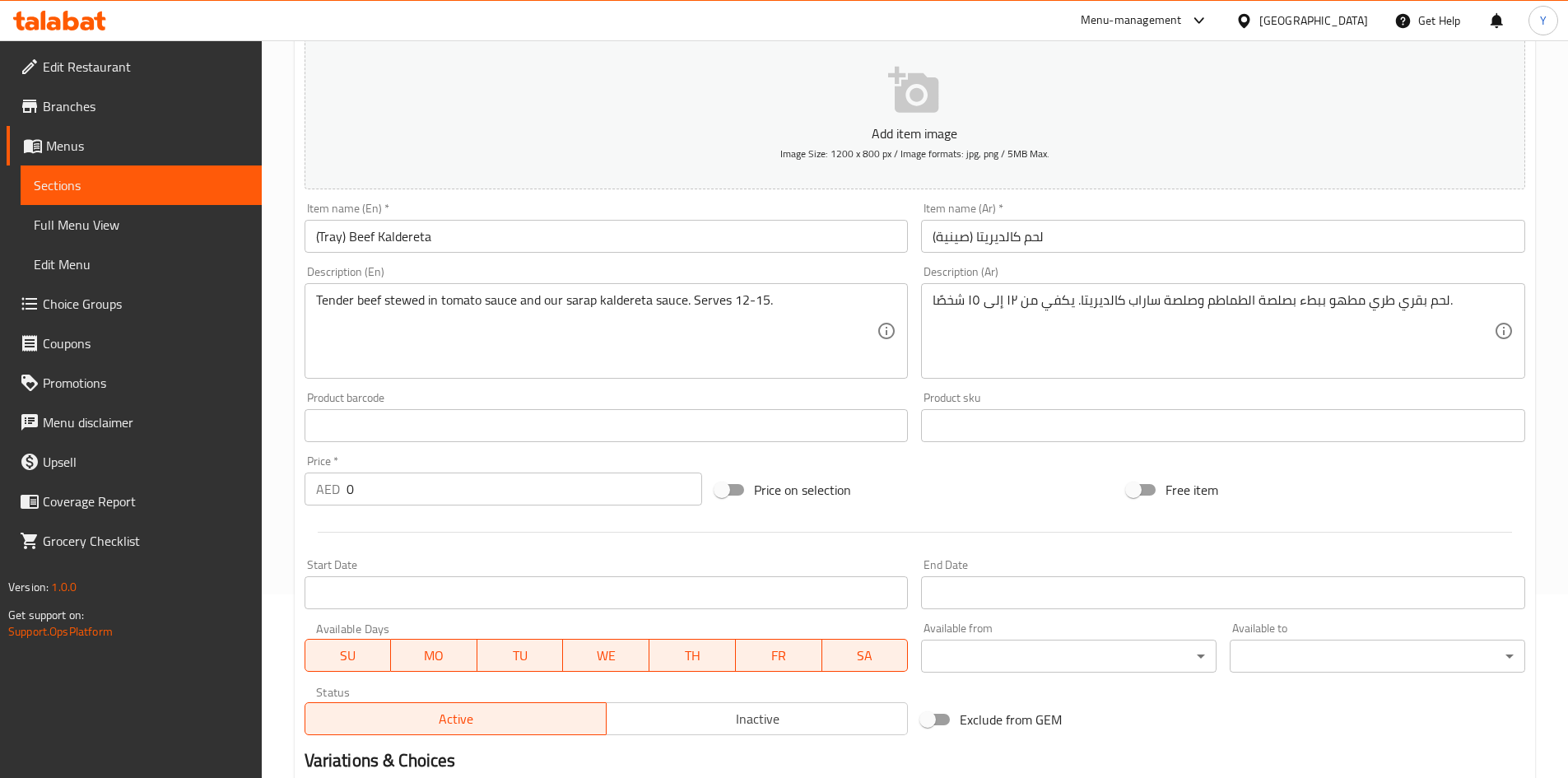
scroll to position [0, 0]
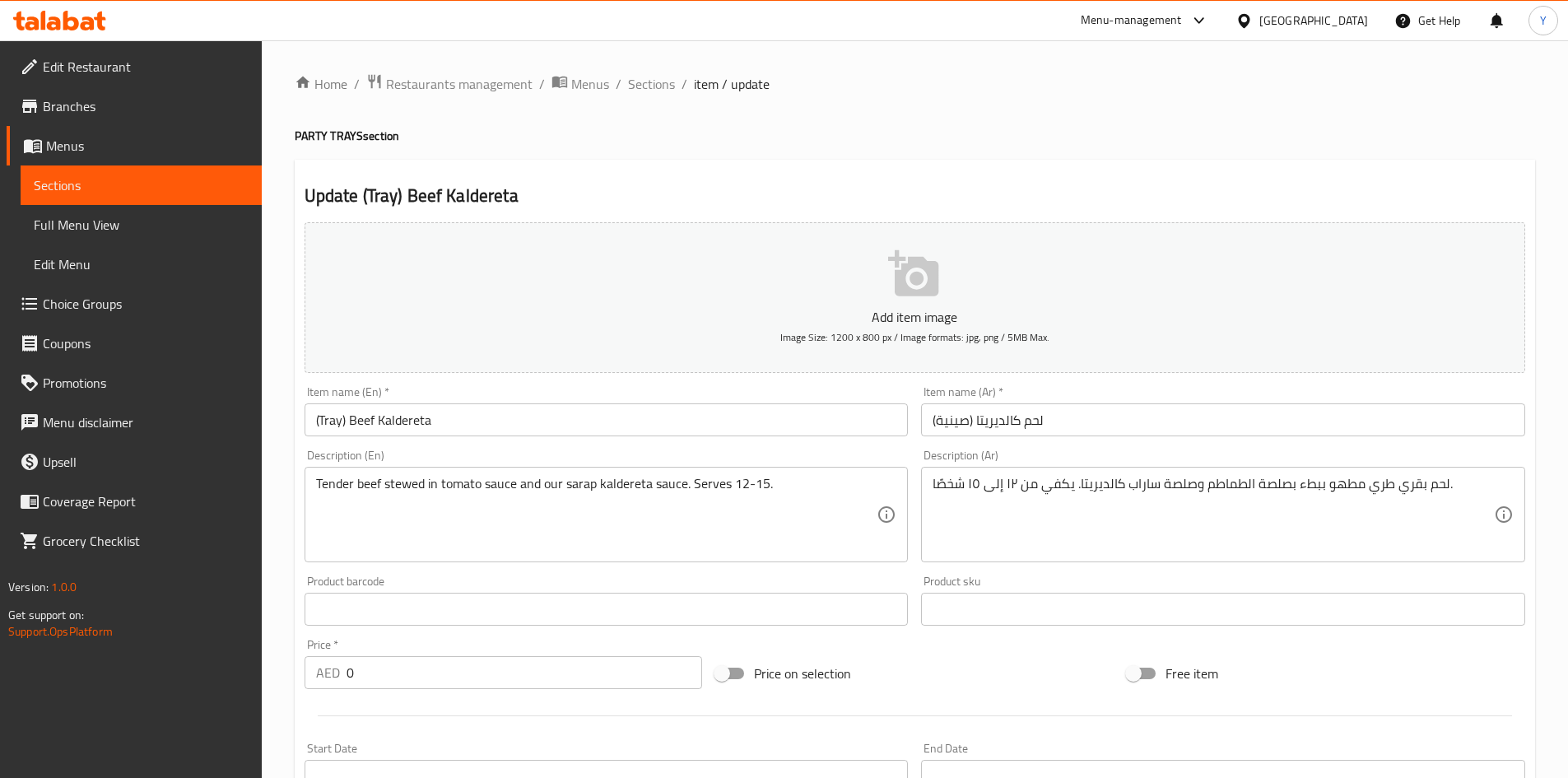
click at [479, 419] on input "(Tray) Beef Kaldereta" at bounding box center [606, 420] width 604 height 32
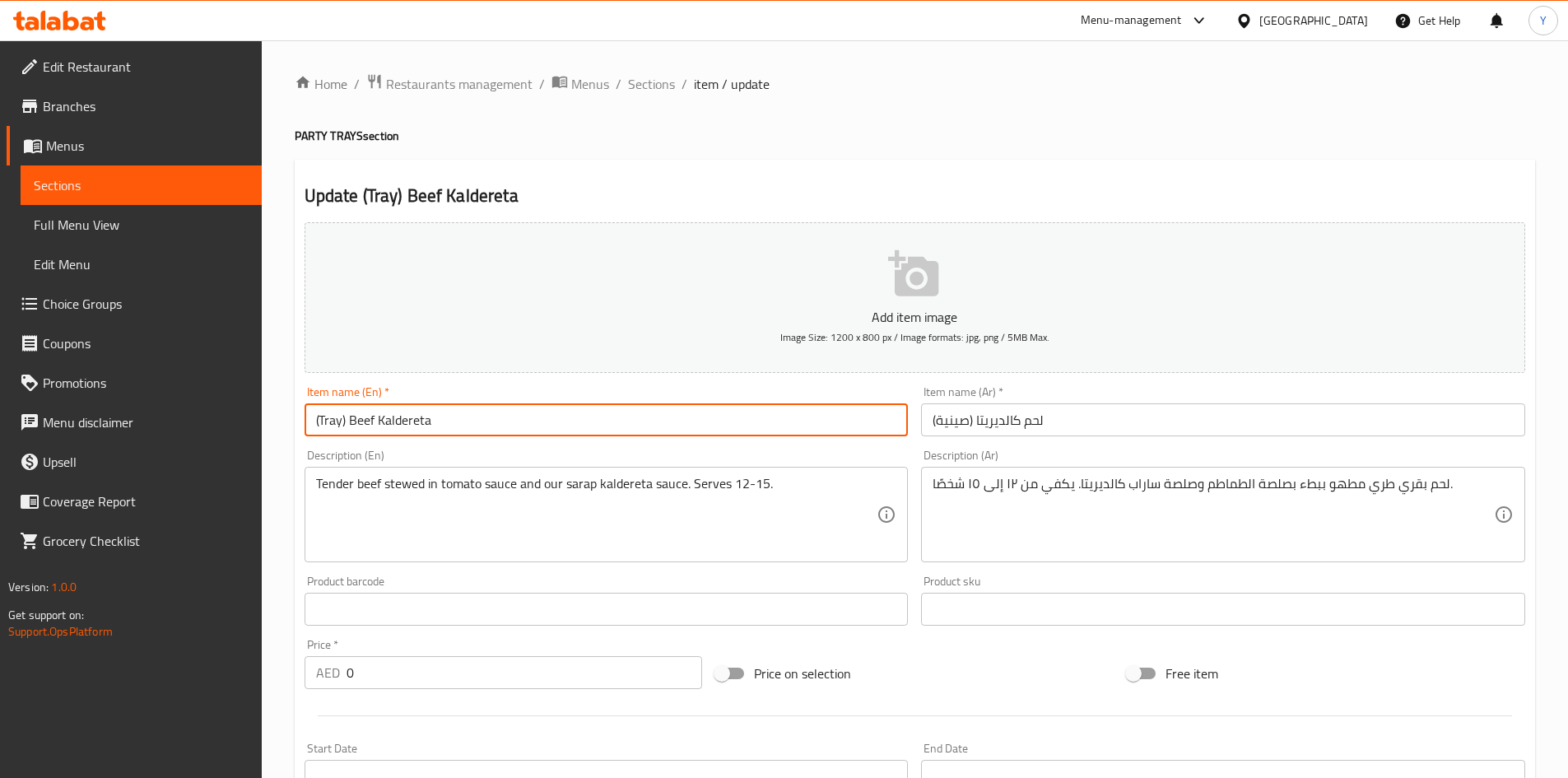
click at [655, 80] on span "Sections" at bounding box center [651, 84] width 47 height 19
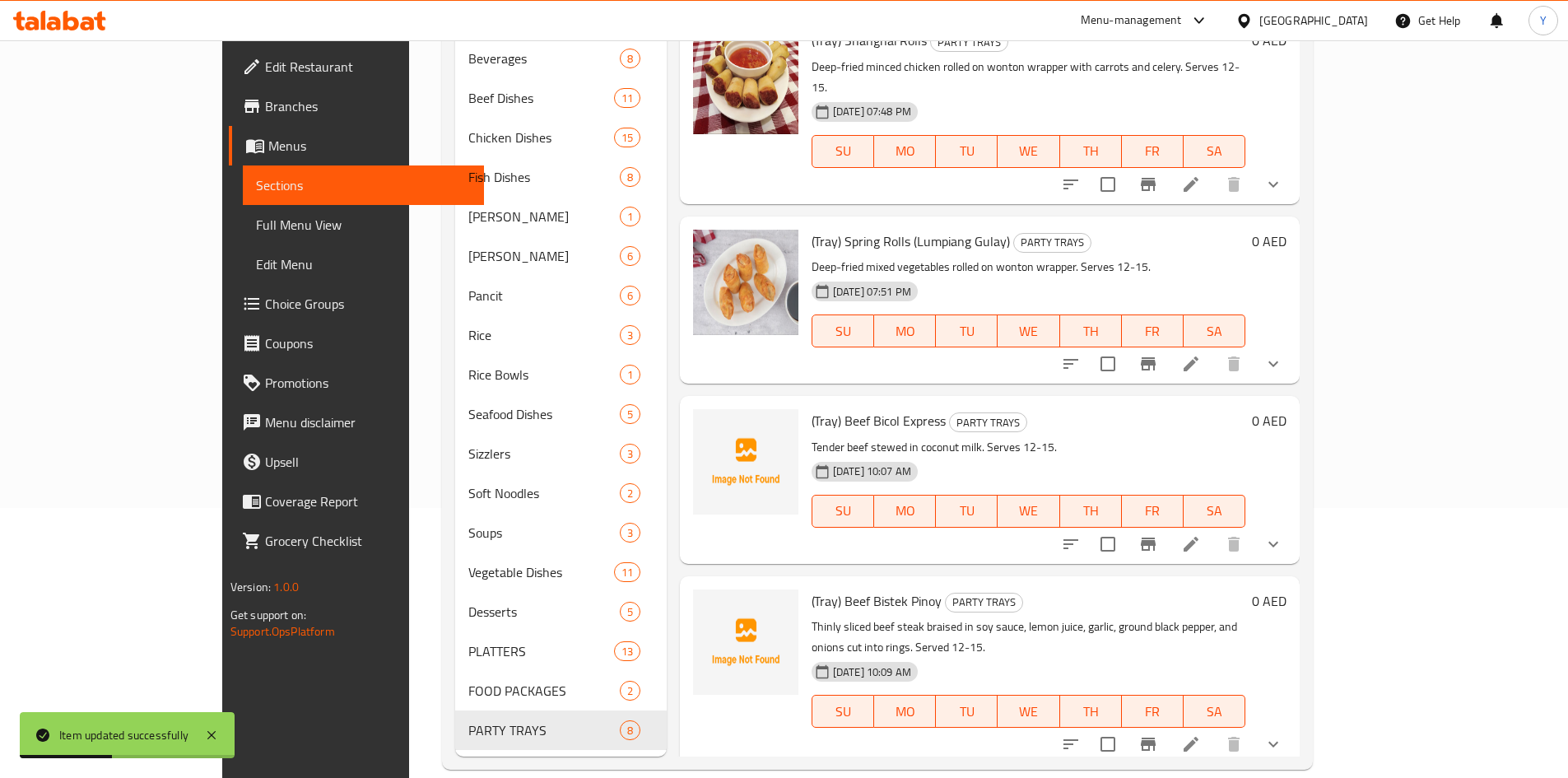
scroll to position [663, 0]
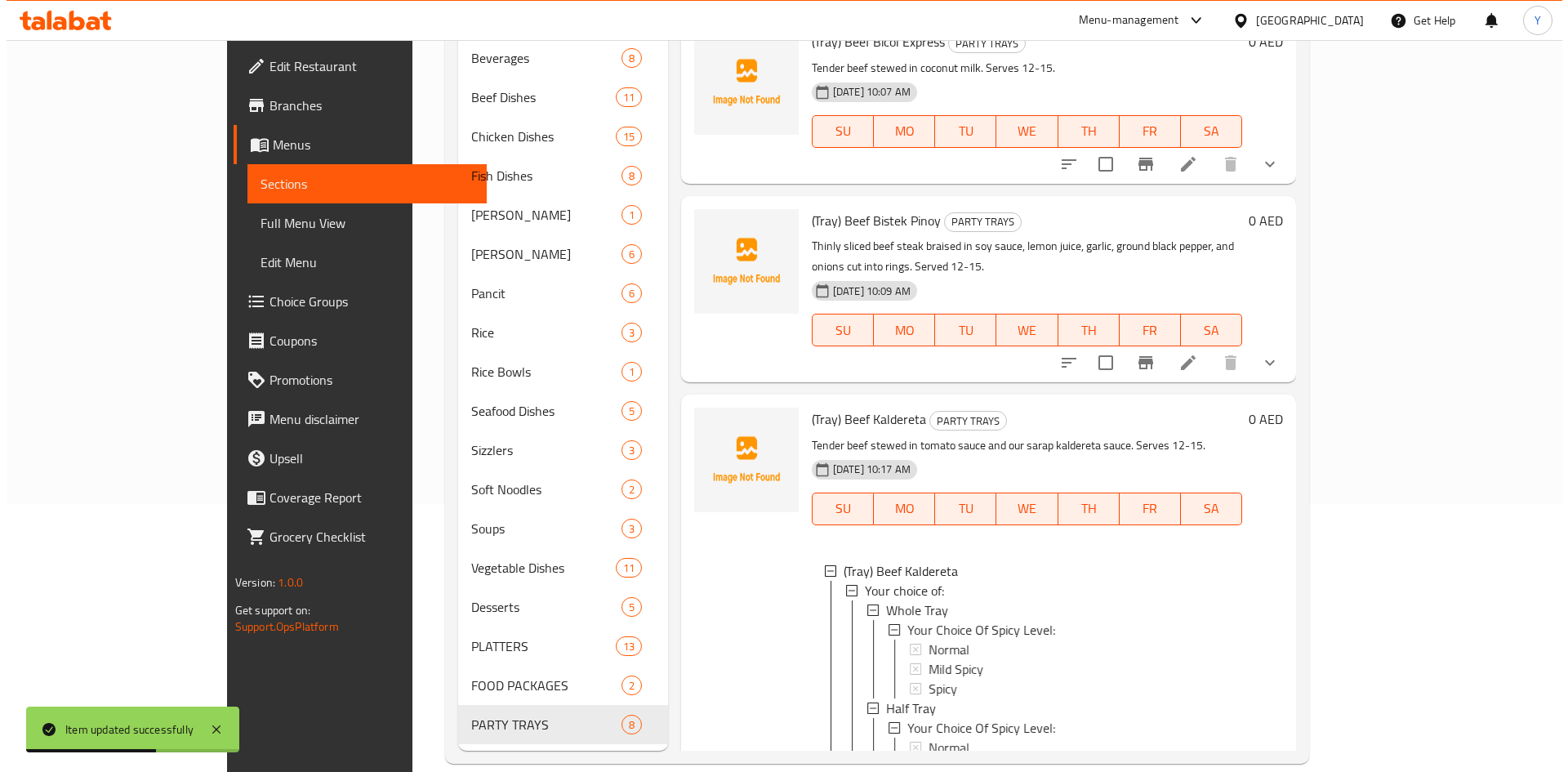
scroll to position [952, 0]
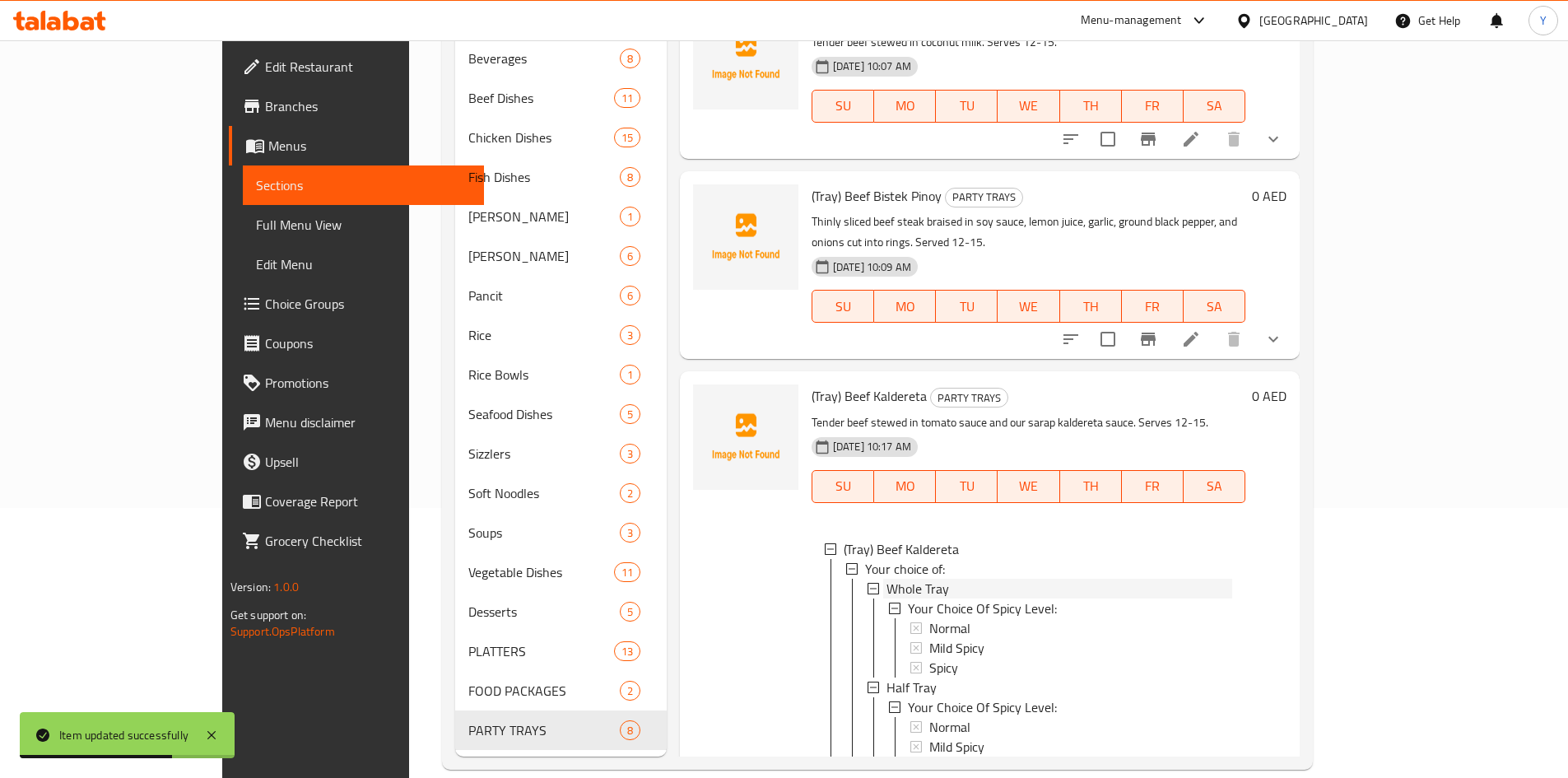
click at [954, 579] on div "Whole Tray" at bounding box center [1059, 589] width 346 height 19
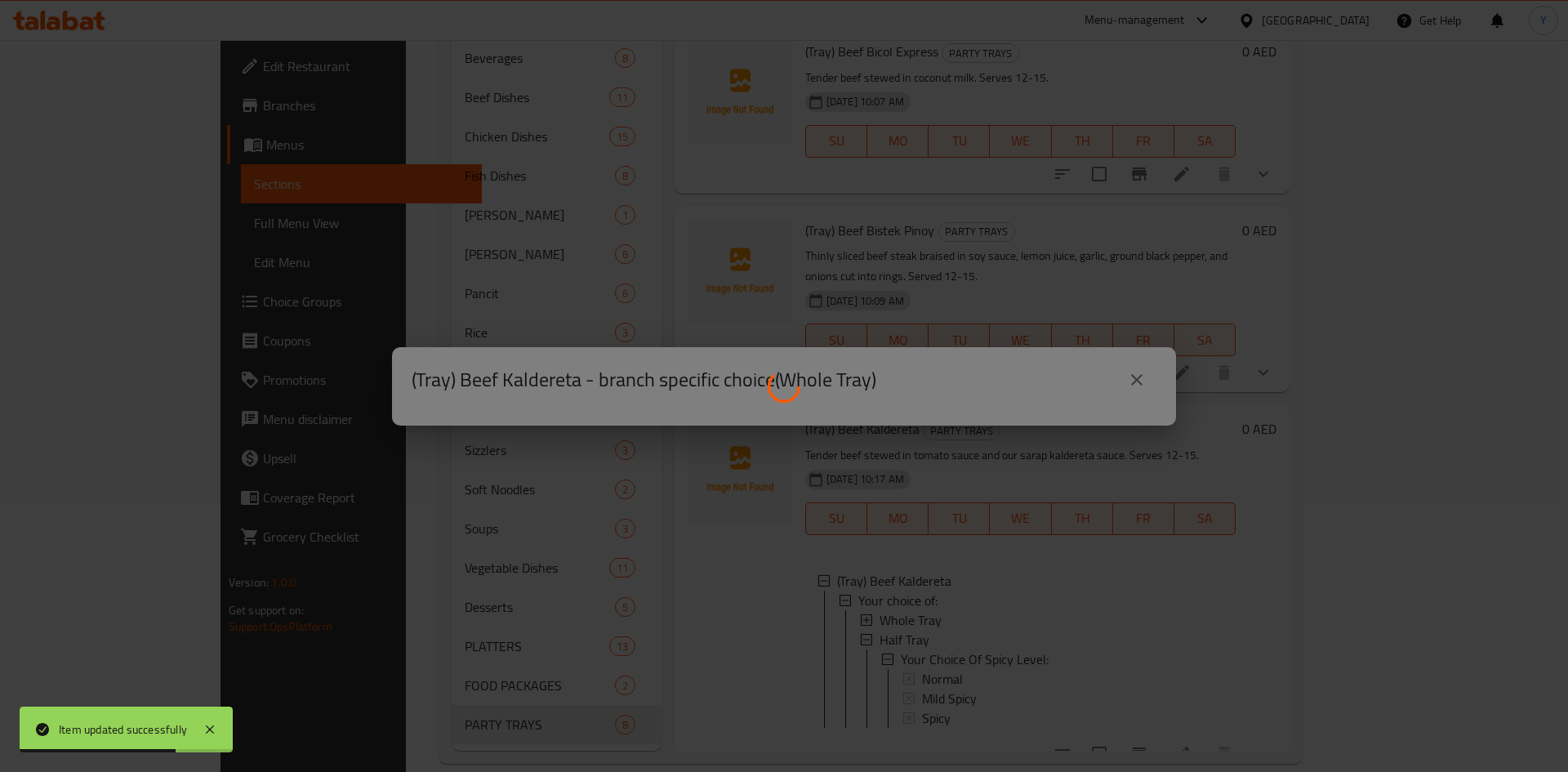
scroll to position [872, 0]
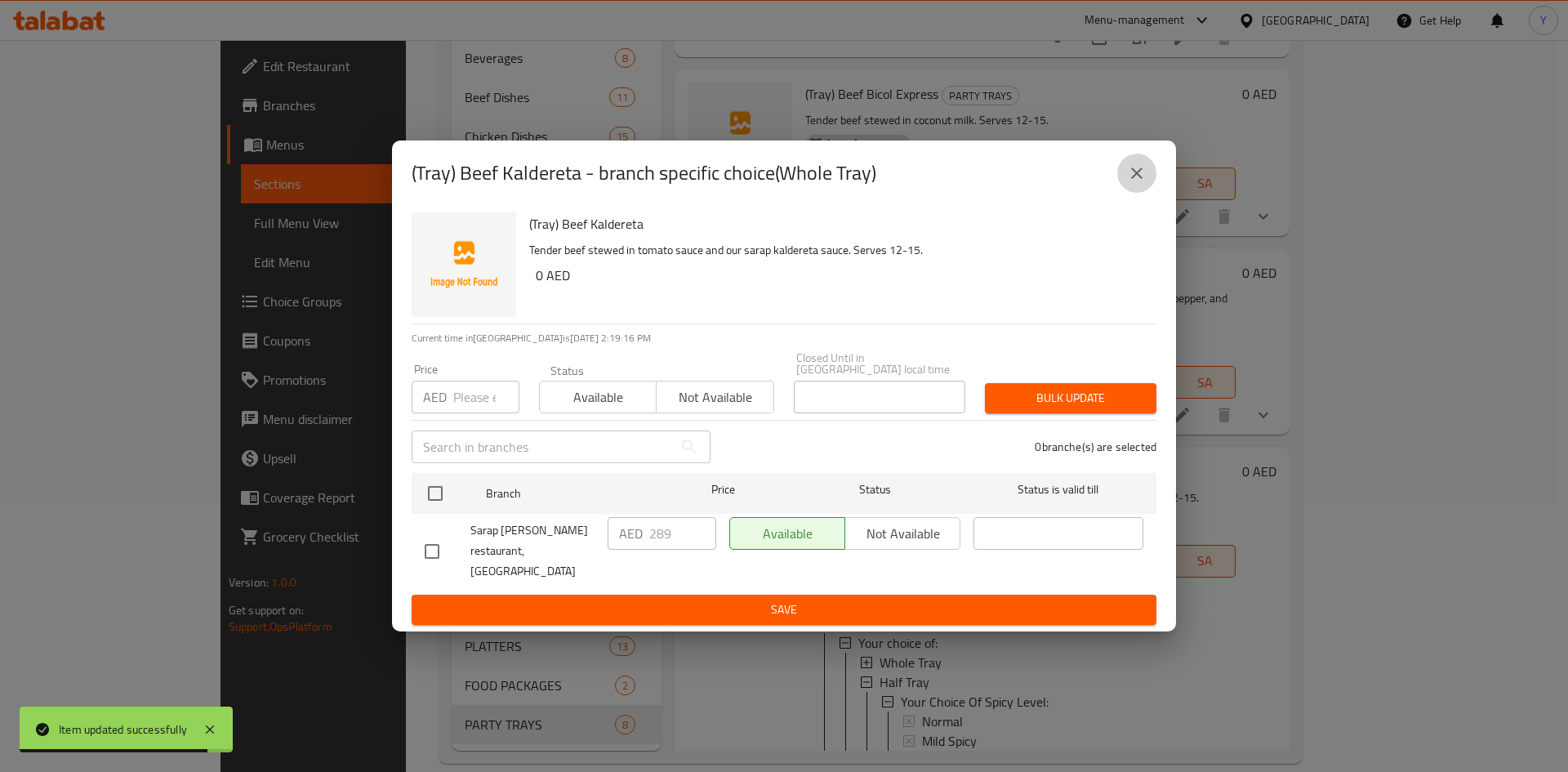
drag, startPoint x: 1129, startPoint y: 189, endPoint x: 1020, endPoint y: 539, distance: 366.6
click at [1129, 183] on icon "close" at bounding box center [1136, 172] width 19 height 19
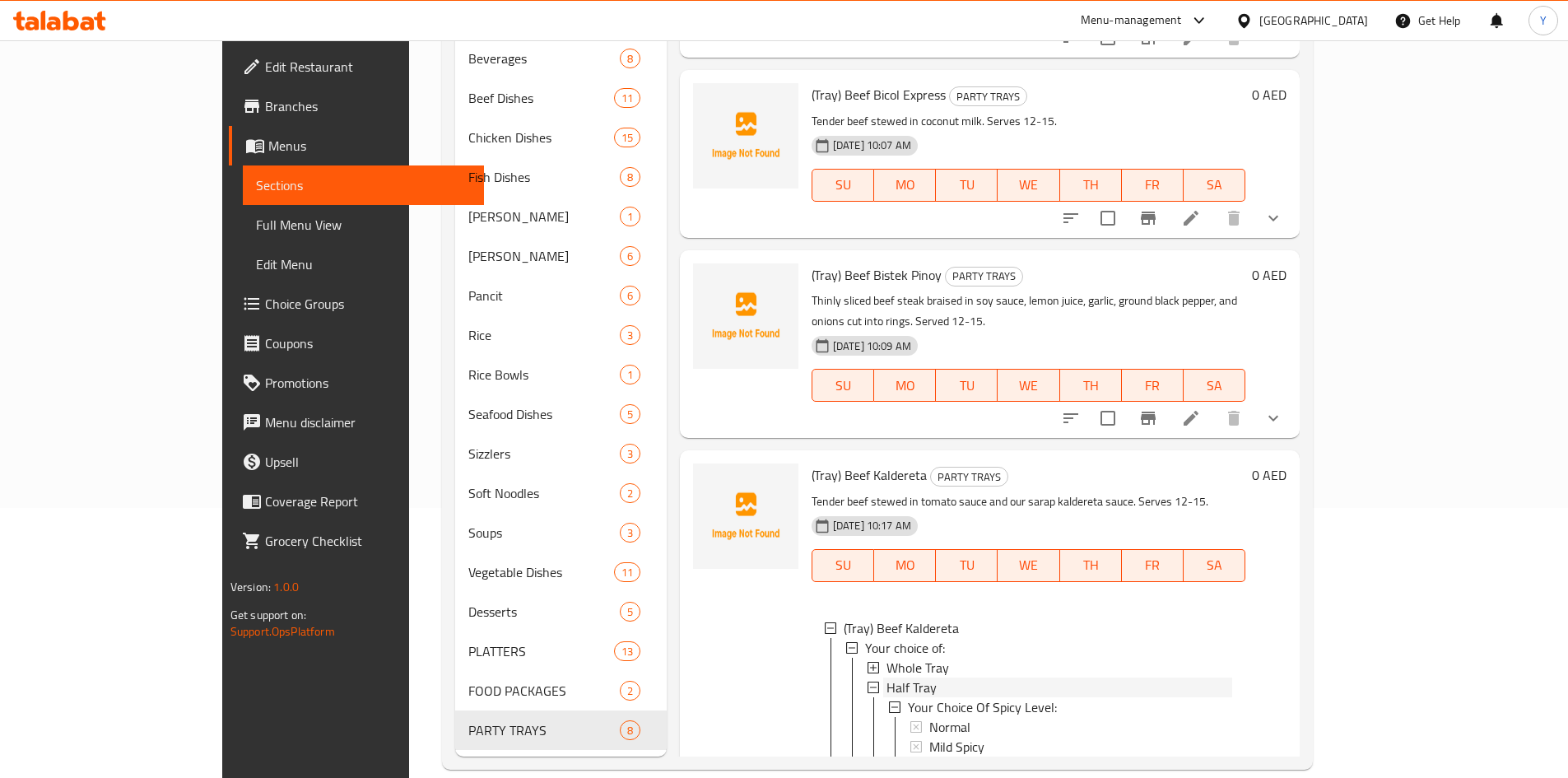
click at [964, 678] on div "Half Tray" at bounding box center [1059, 687] width 346 height 19
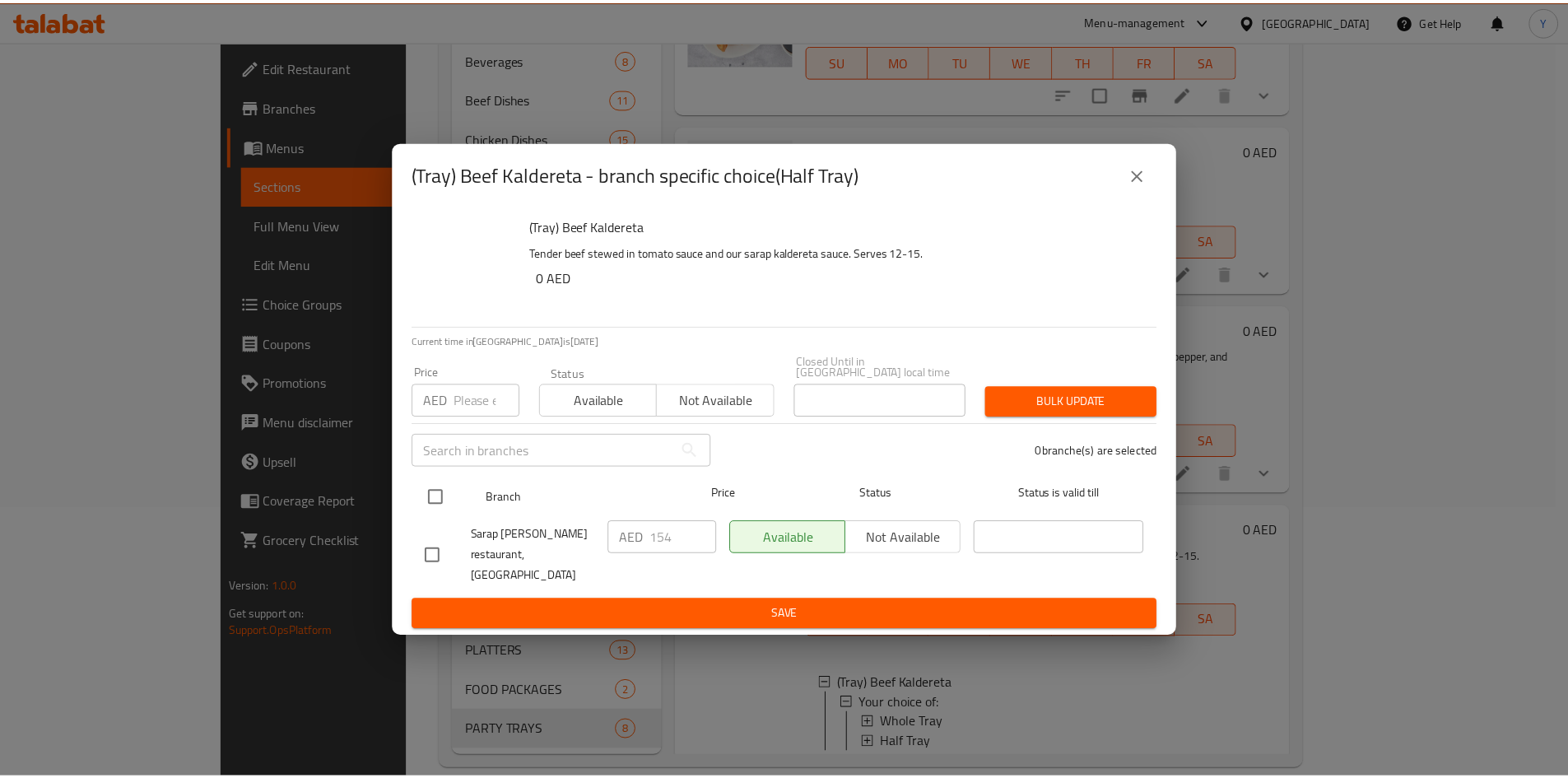
scroll to position [800, 0]
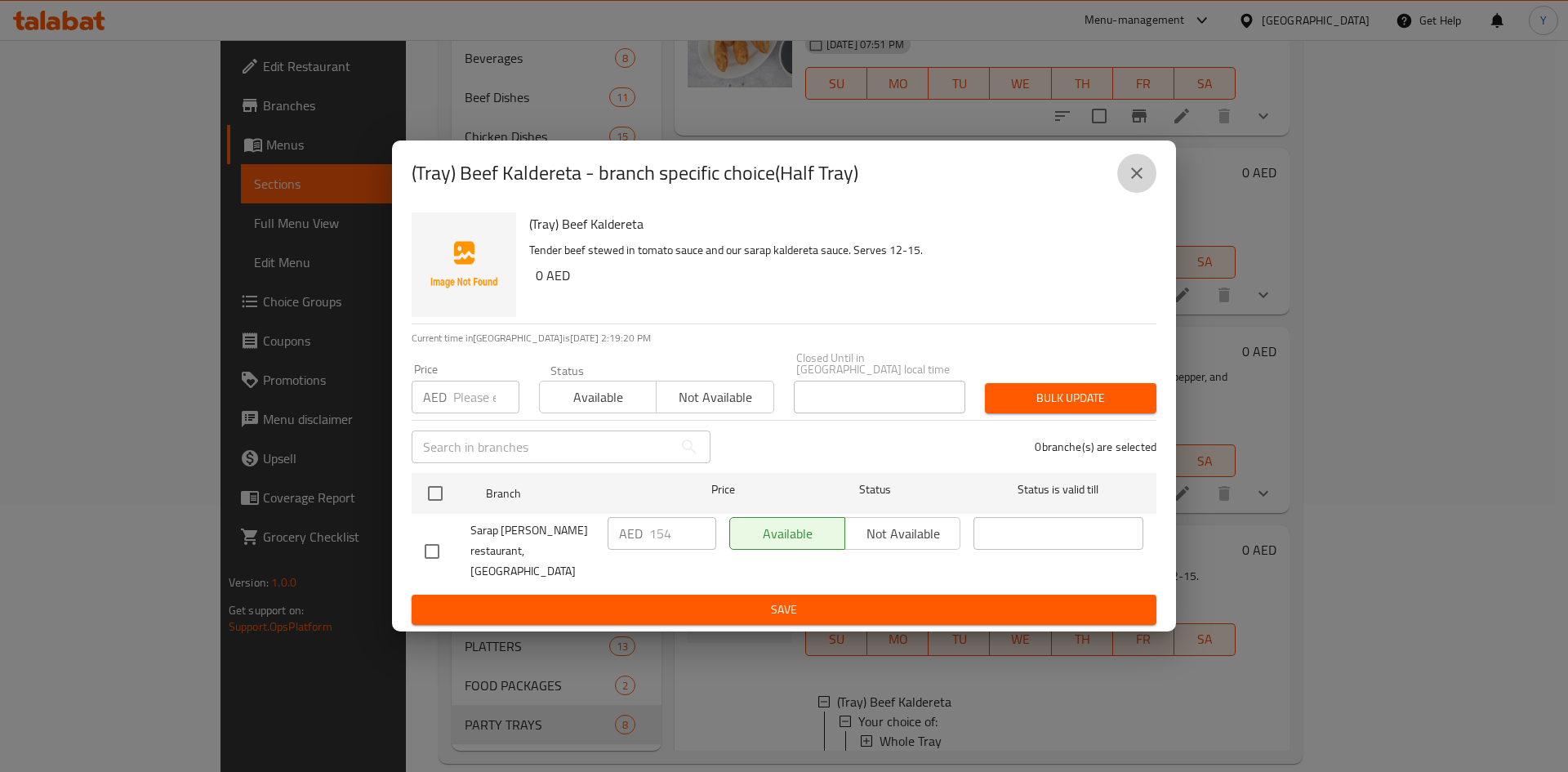
click at [1125, 178] on button "close" at bounding box center [1137, 173] width 40 height 40
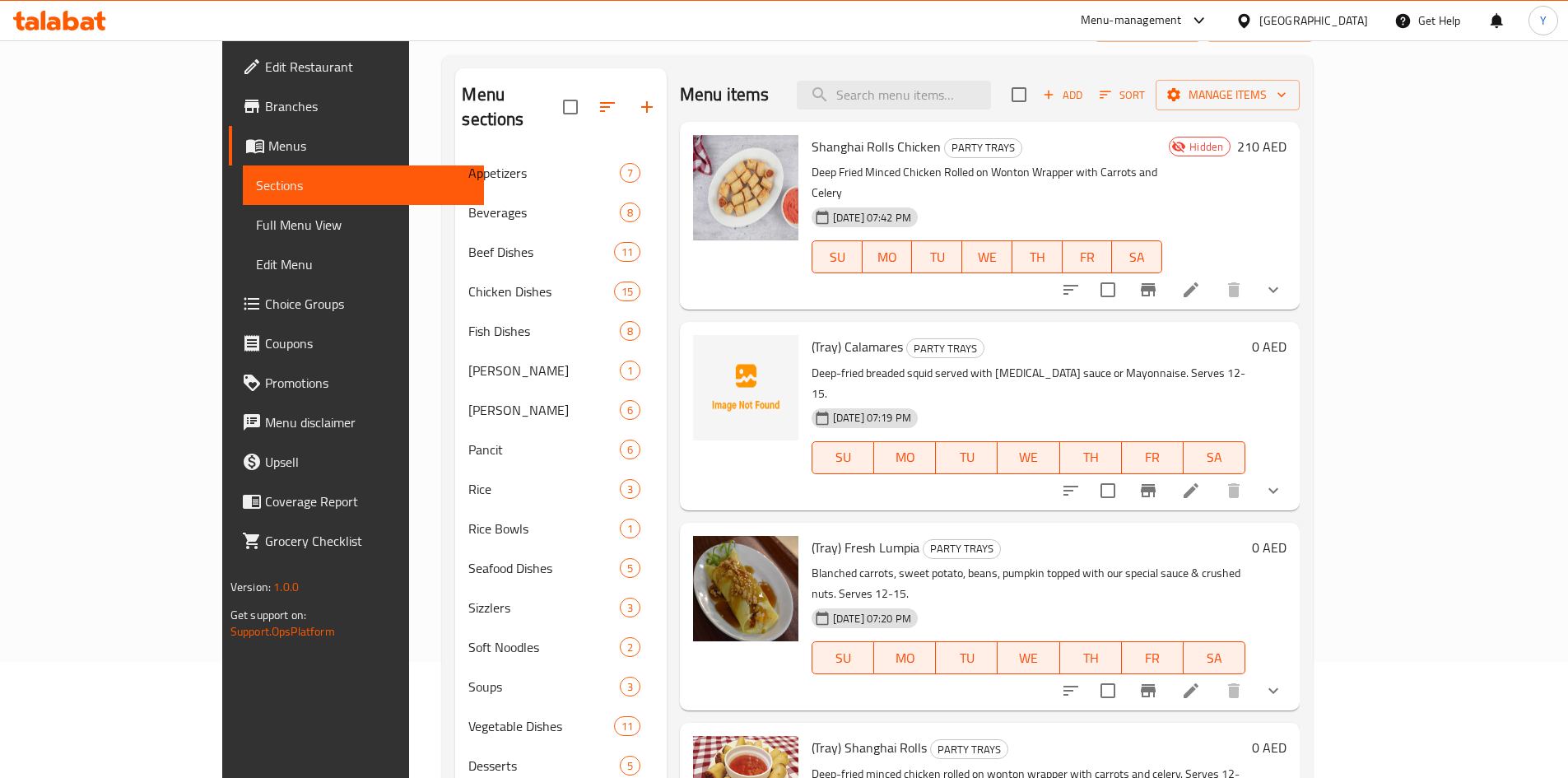
scroll to position [0, 0]
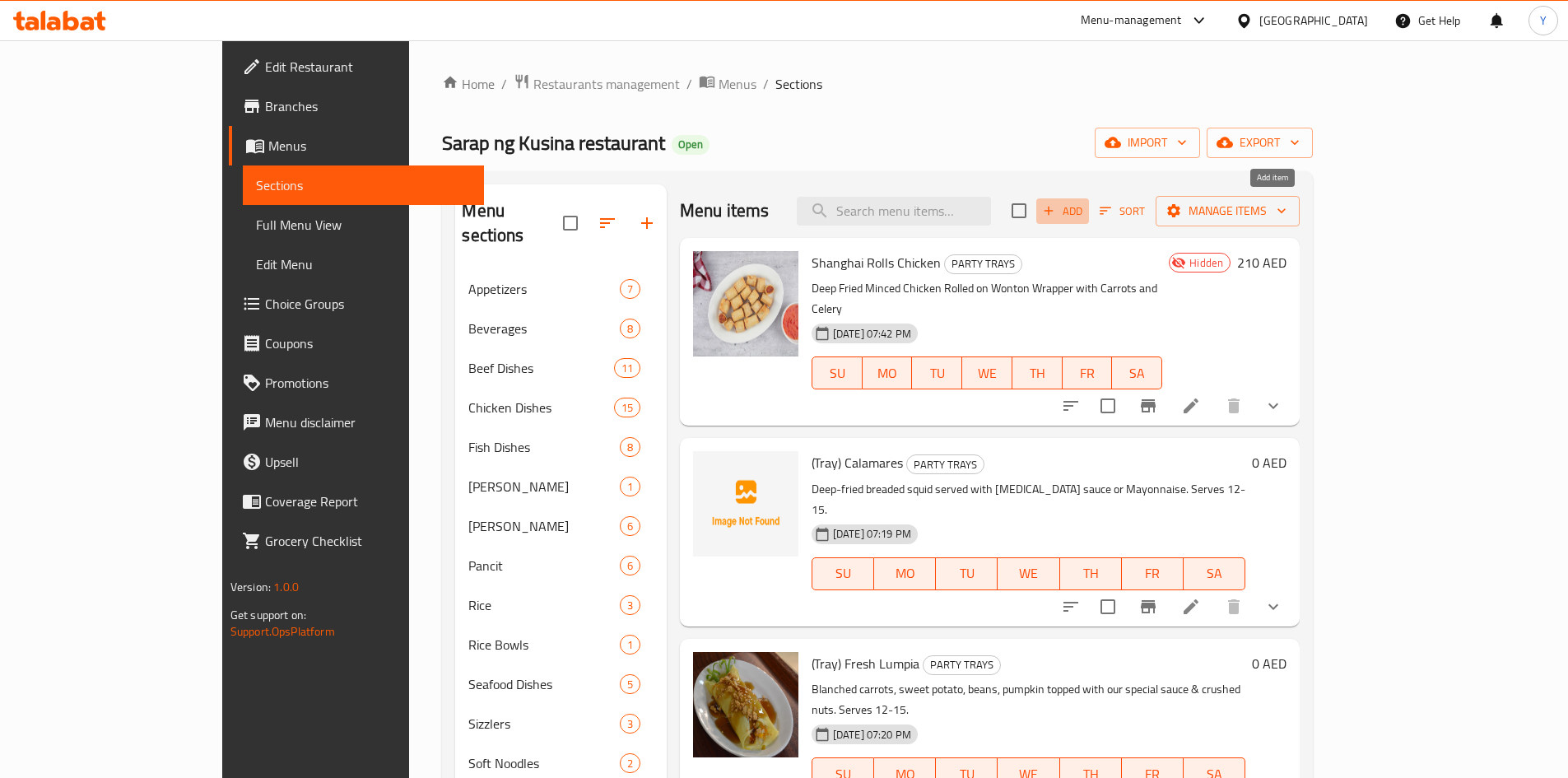
click at [1085, 212] on span "Add" at bounding box center [1062, 211] width 45 height 19
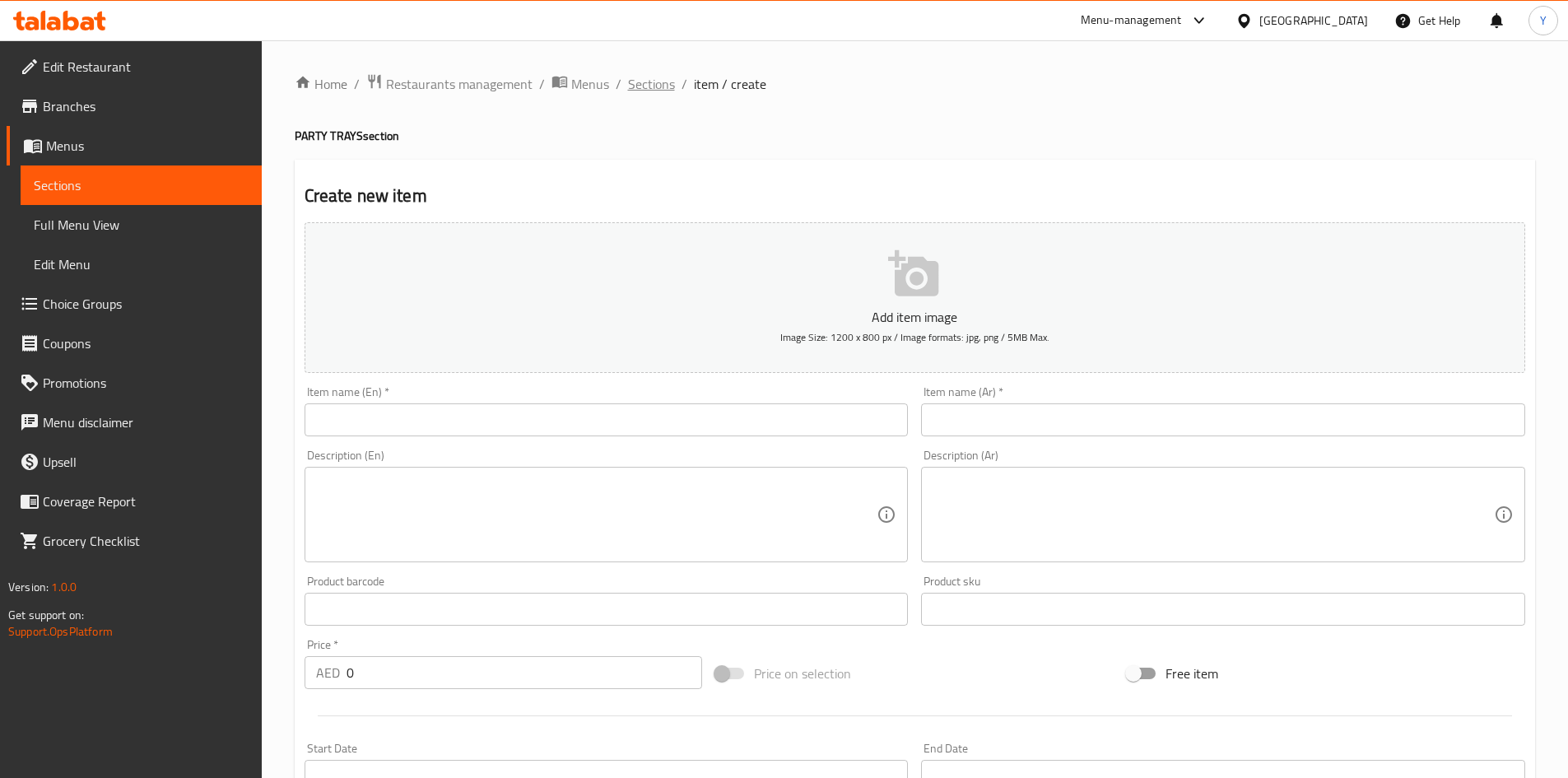
click at [660, 84] on span "Sections" at bounding box center [651, 84] width 47 height 19
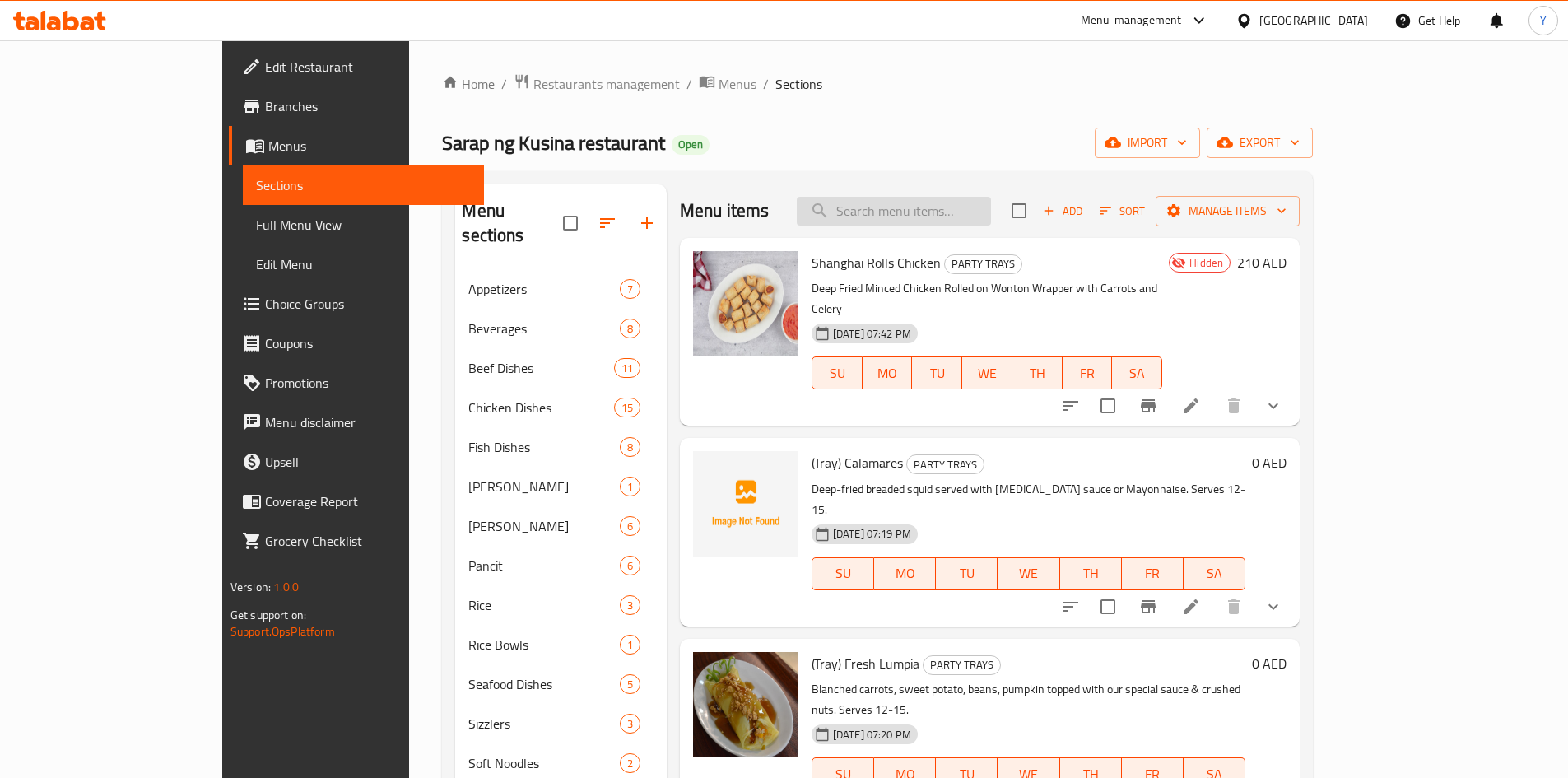
paste input "(Tray) Beef Sisig"
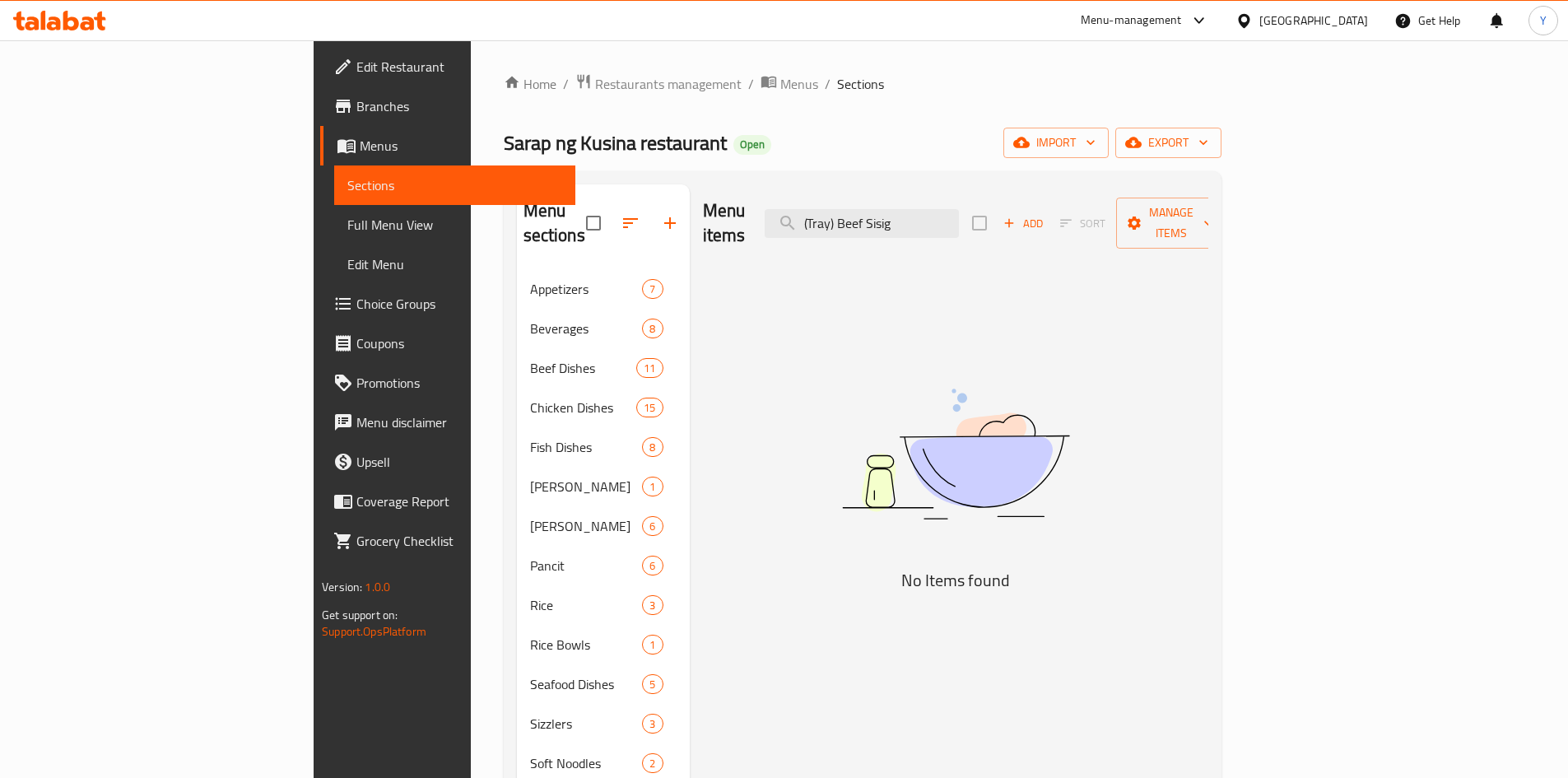
drag, startPoint x: 952, startPoint y: 212, endPoint x: 692, endPoint y: 188, distance: 261.1
click at [703, 201] on div "Menu items (Tray) Beef Sisig Add Sort Manage items" at bounding box center [956, 224] width 506 height 78
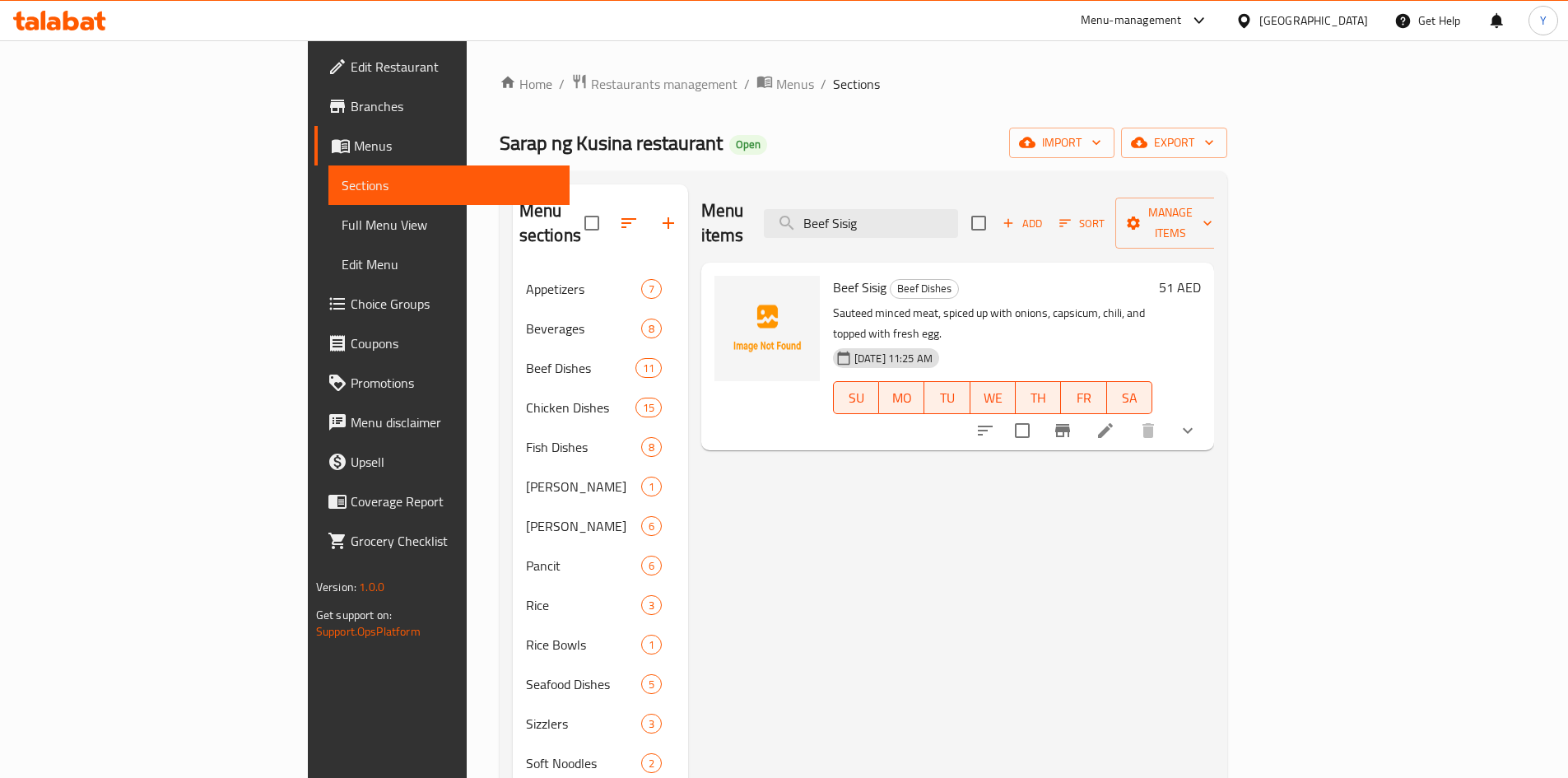
type input "Beef Sisig"
click at [1207, 411] on button "show more" at bounding box center [1188, 431] width 40 height 40
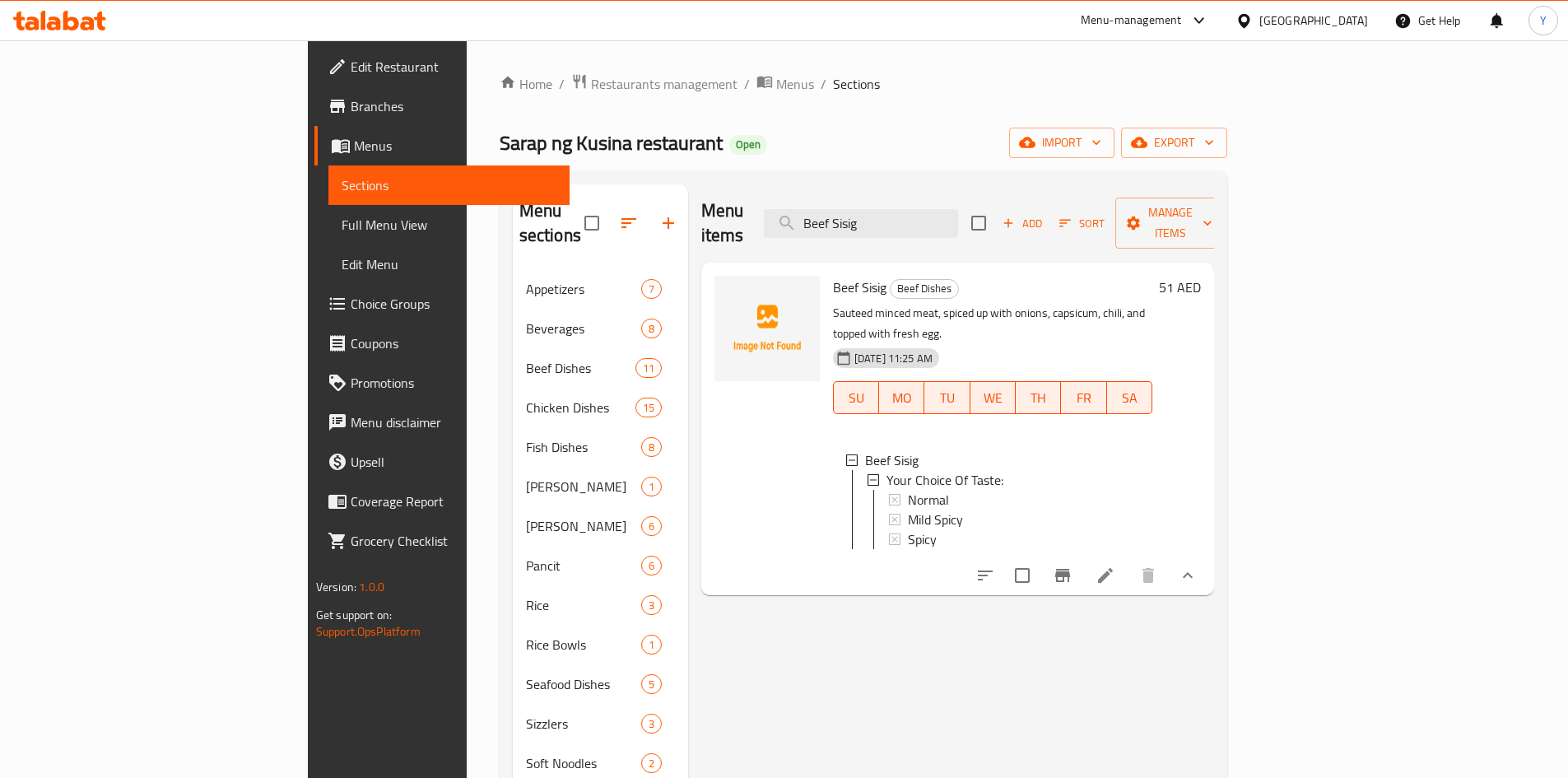
drag, startPoint x: 1020, startPoint y: 215, endPoint x: 791, endPoint y: 222, distance: 229.1
click at [790, 222] on div "Menu items Beef Sisig Add Sort Manage items" at bounding box center [958, 224] width 513 height 78
